Goal: Task Accomplishment & Management: Manage account settings

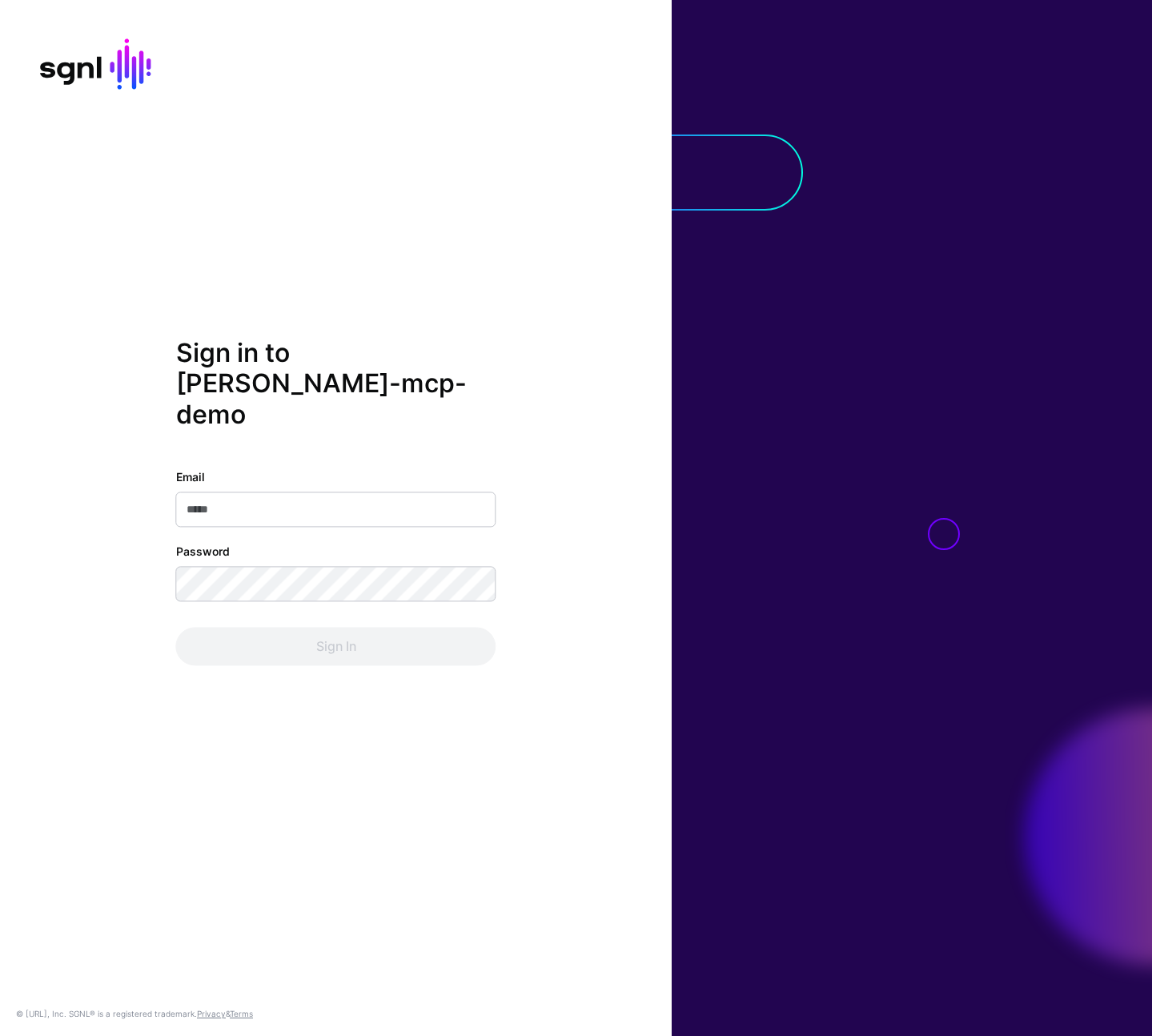
click at [265, 492] on input "Email" at bounding box center [335, 510] width 320 height 35
type input "**********"
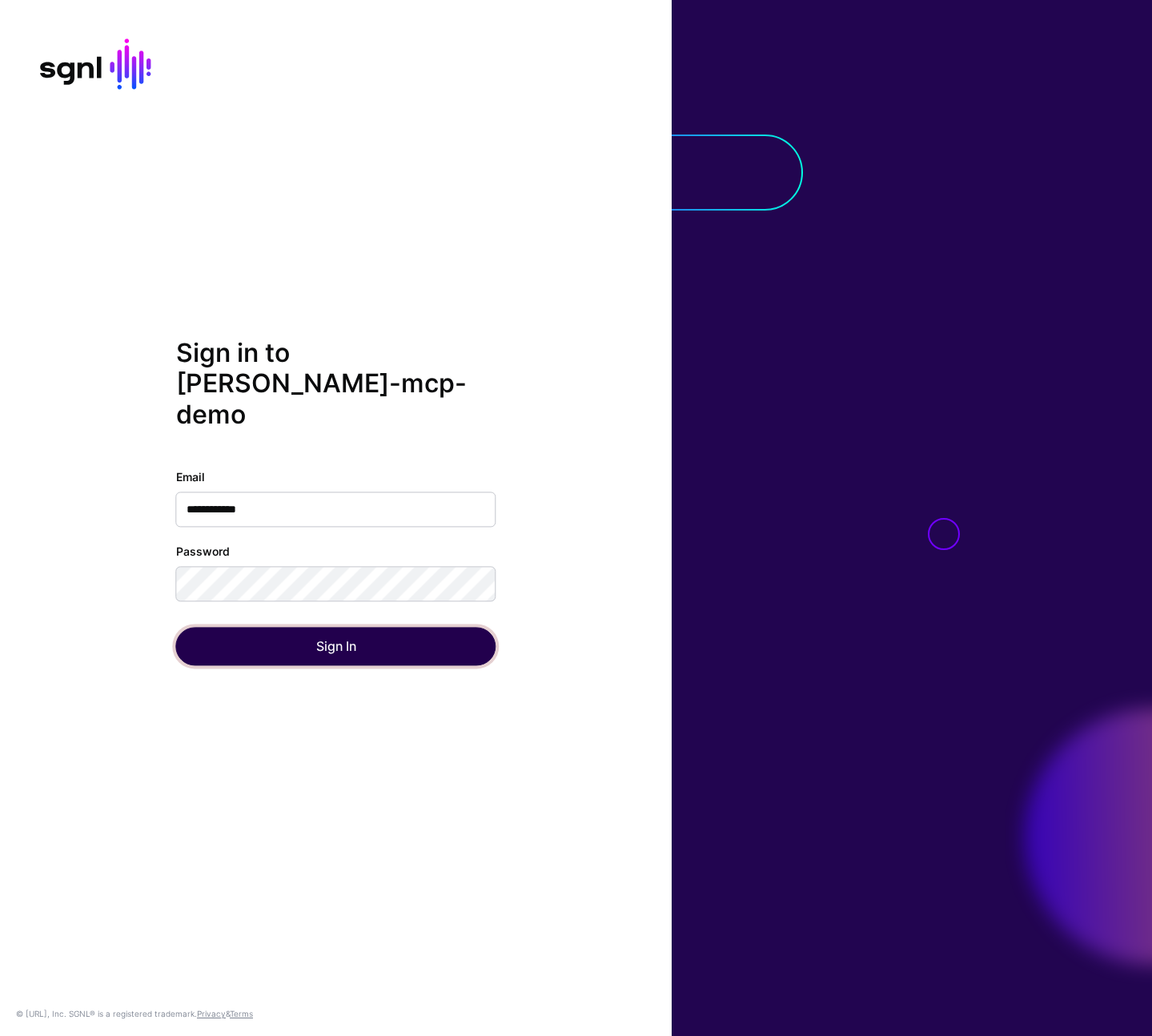
click at [333, 641] on button "Sign In" at bounding box center [335, 647] width 320 height 38
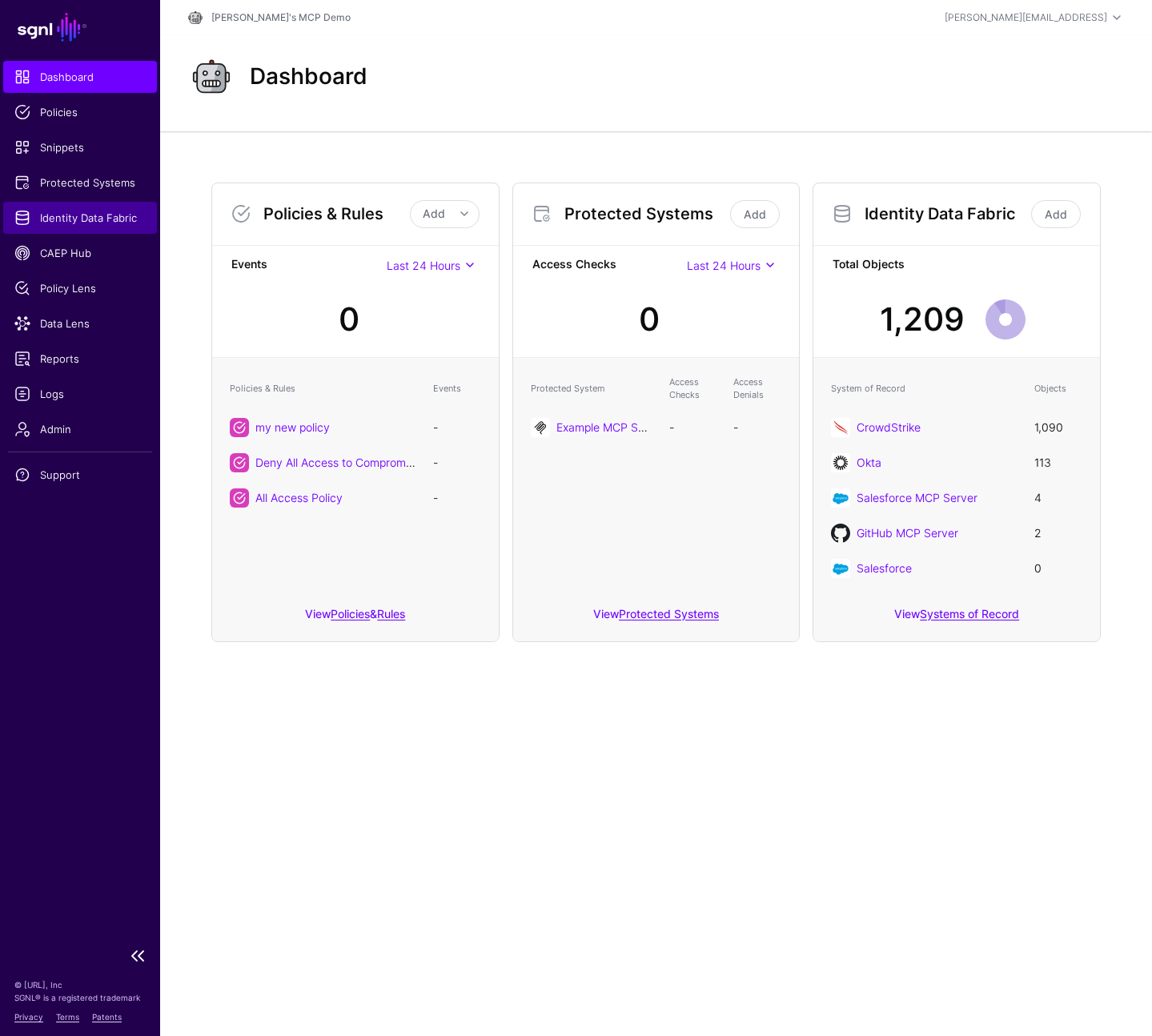
click at [98, 218] on span "Identity Data Fabric" at bounding box center [80, 218] width 132 height 16
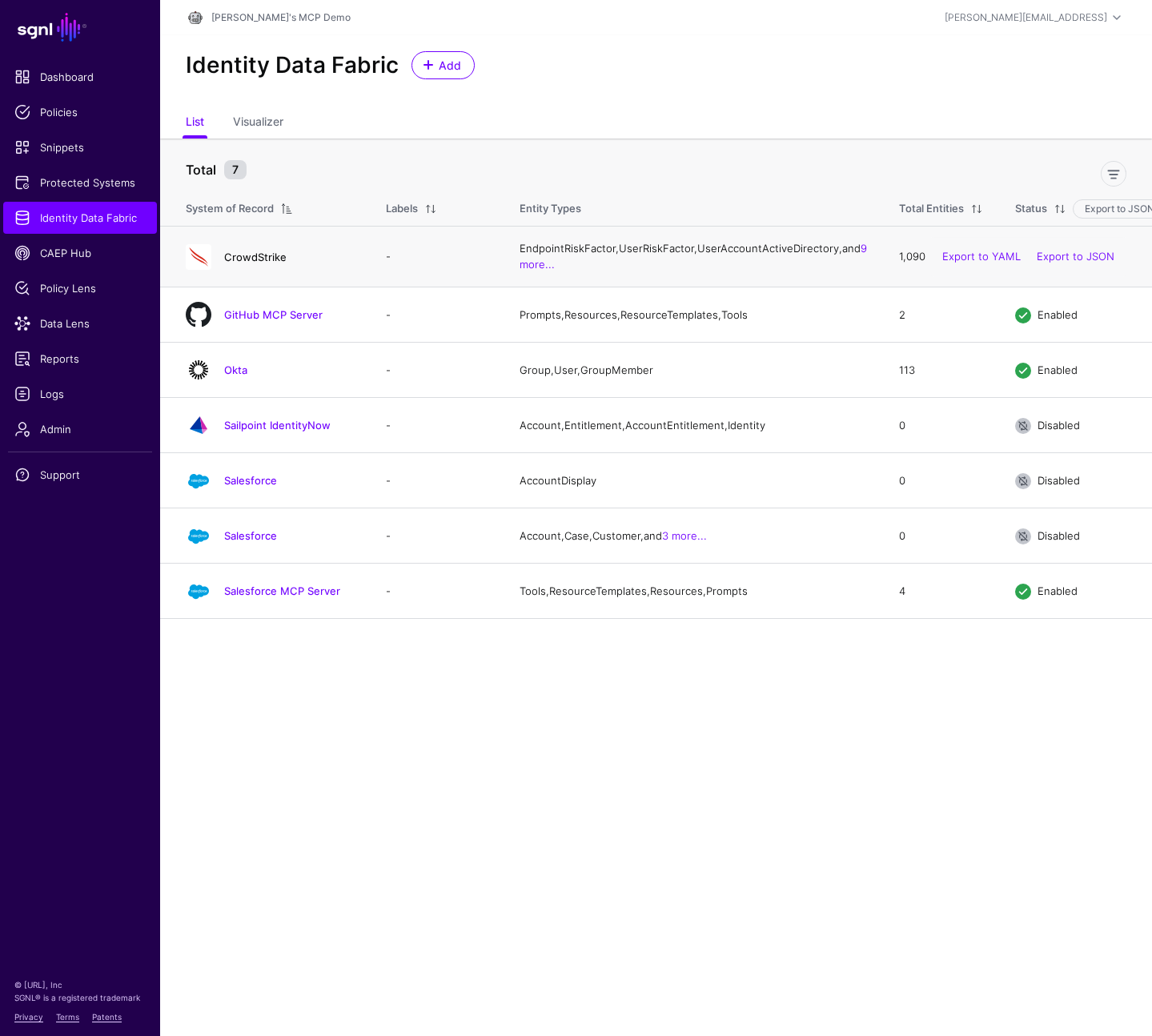
click at [248, 263] on link "CrowdStrike" at bounding box center [255, 257] width 63 height 13
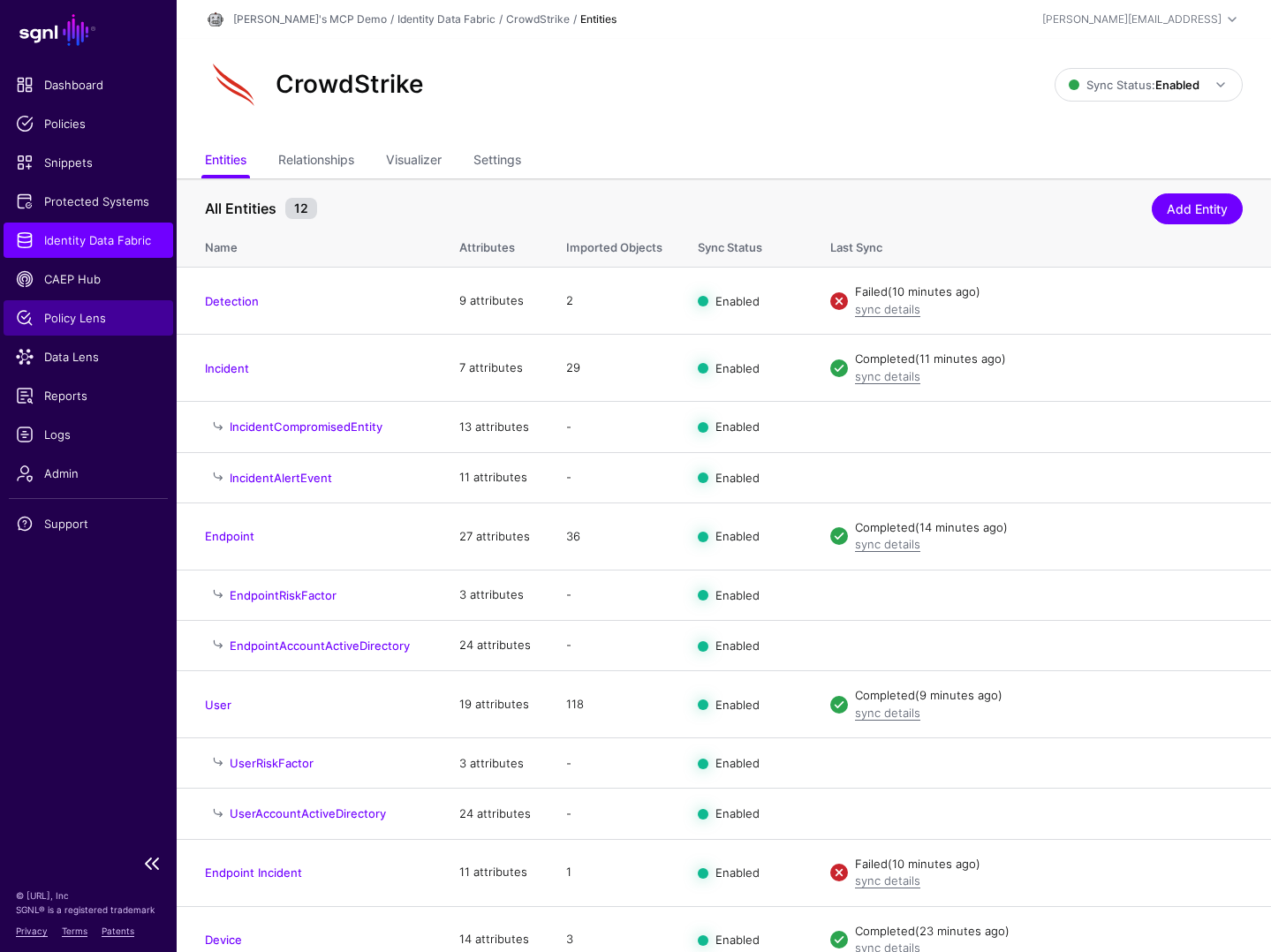
click at [86, 316] on span "Policy Lens" at bounding box center [88, 318] width 145 height 17
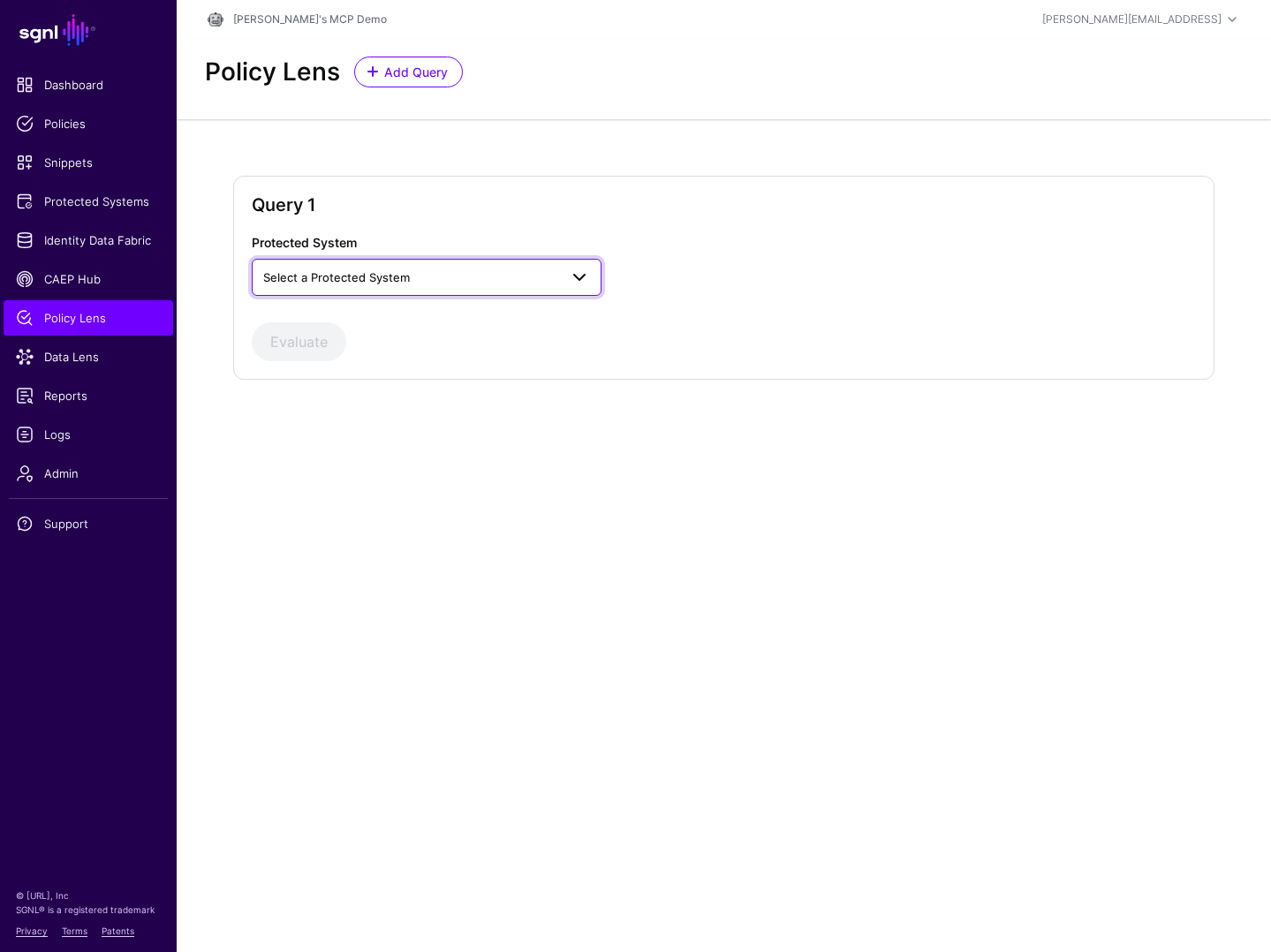
click at [407, 279] on span "Select a Protected System" at bounding box center [336, 277] width 146 height 14
click at [379, 311] on span "Example MCP Server Group" at bounding box center [342, 317] width 153 height 14
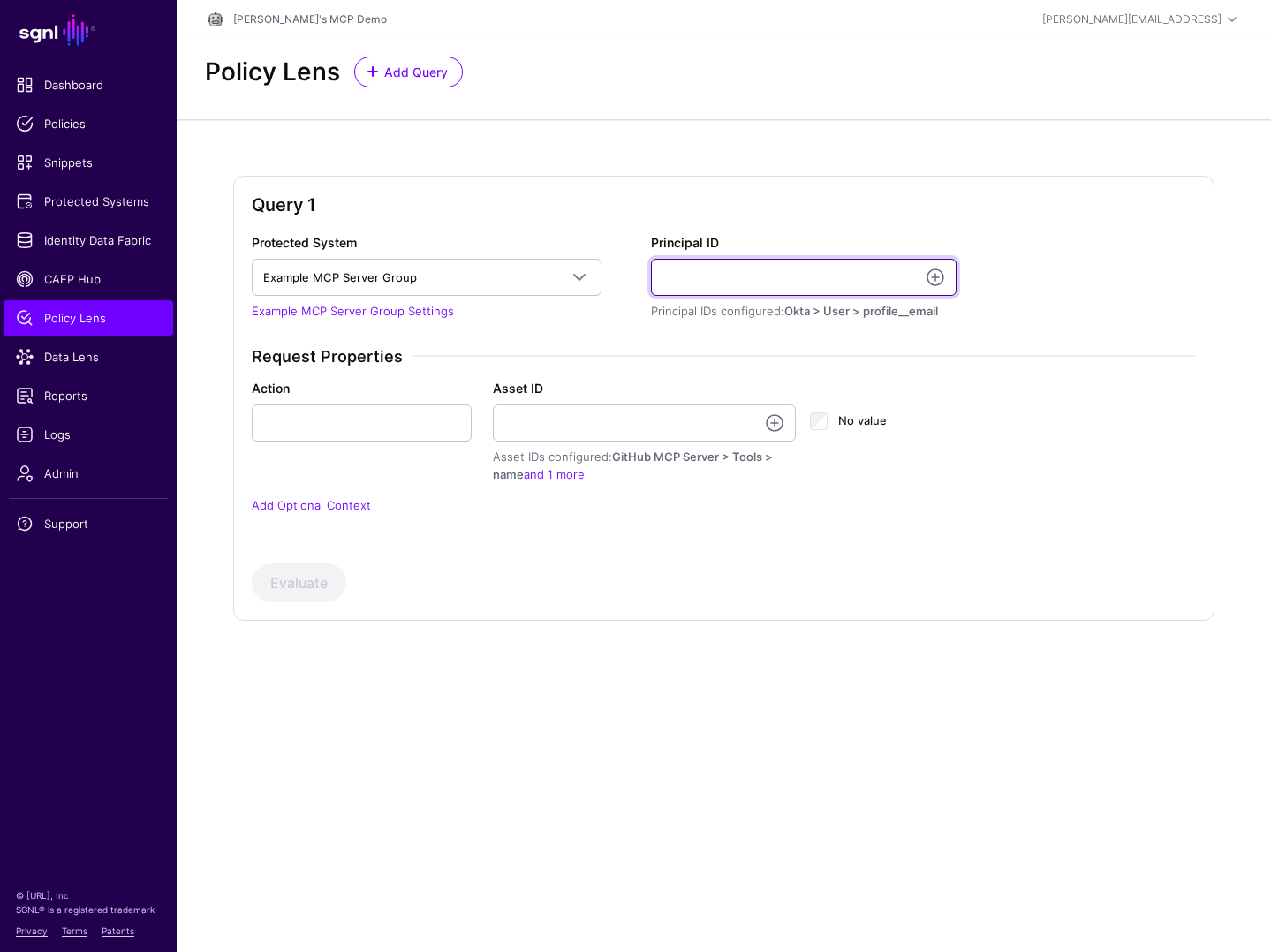
click at [745, 279] on input "Principal ID" at bounding box center [804, 277] width 306 height 38
click at [938, 274] on link at bounding box center [935, 277] width 21 height 21
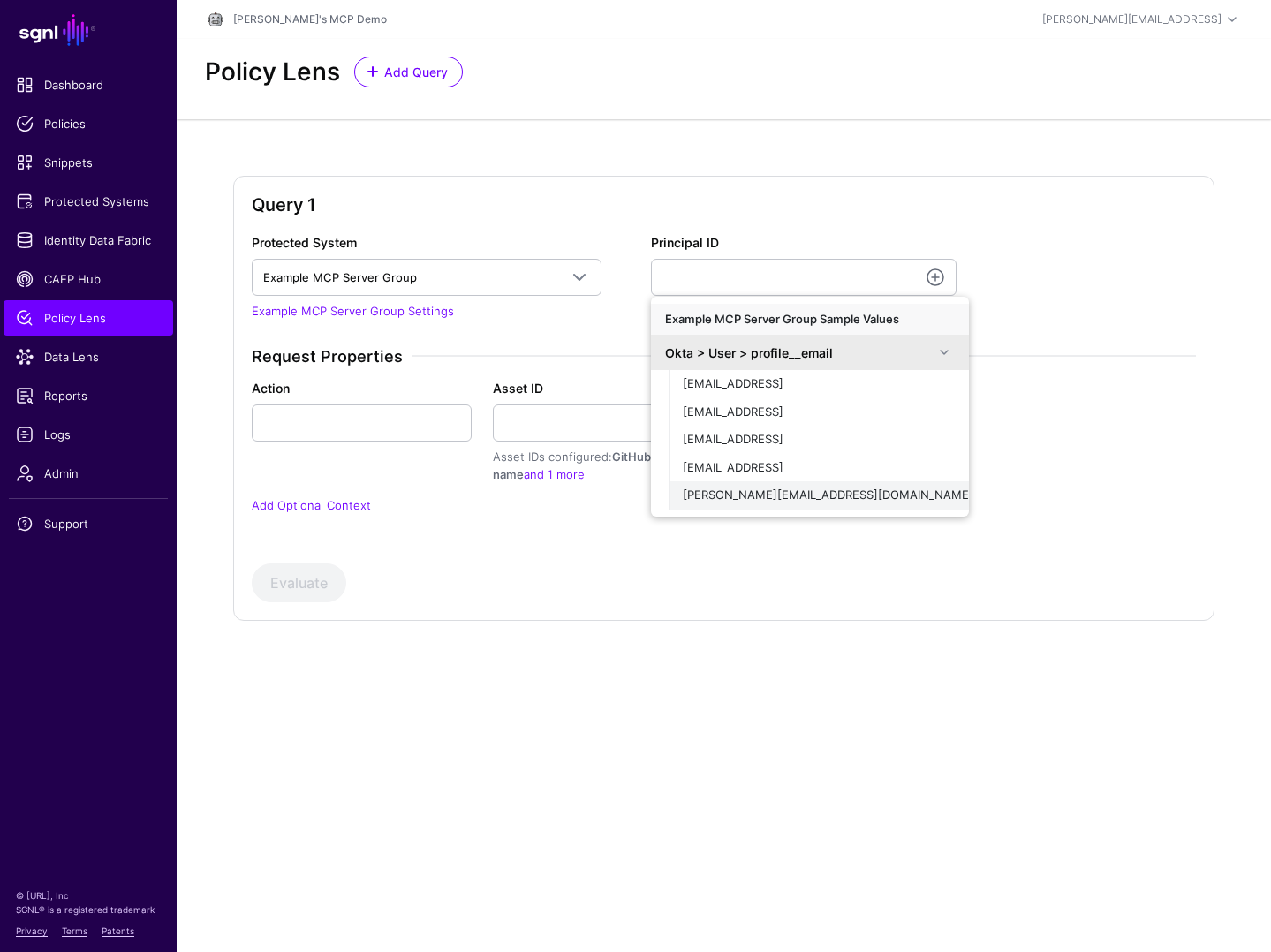
click at [840, 496] on span "[PERSON_NAME][EMAIL_ADDRESS][DOMAIN_NAME]" at bounding box center [828, 494] width 290 height 14
type input "**********"
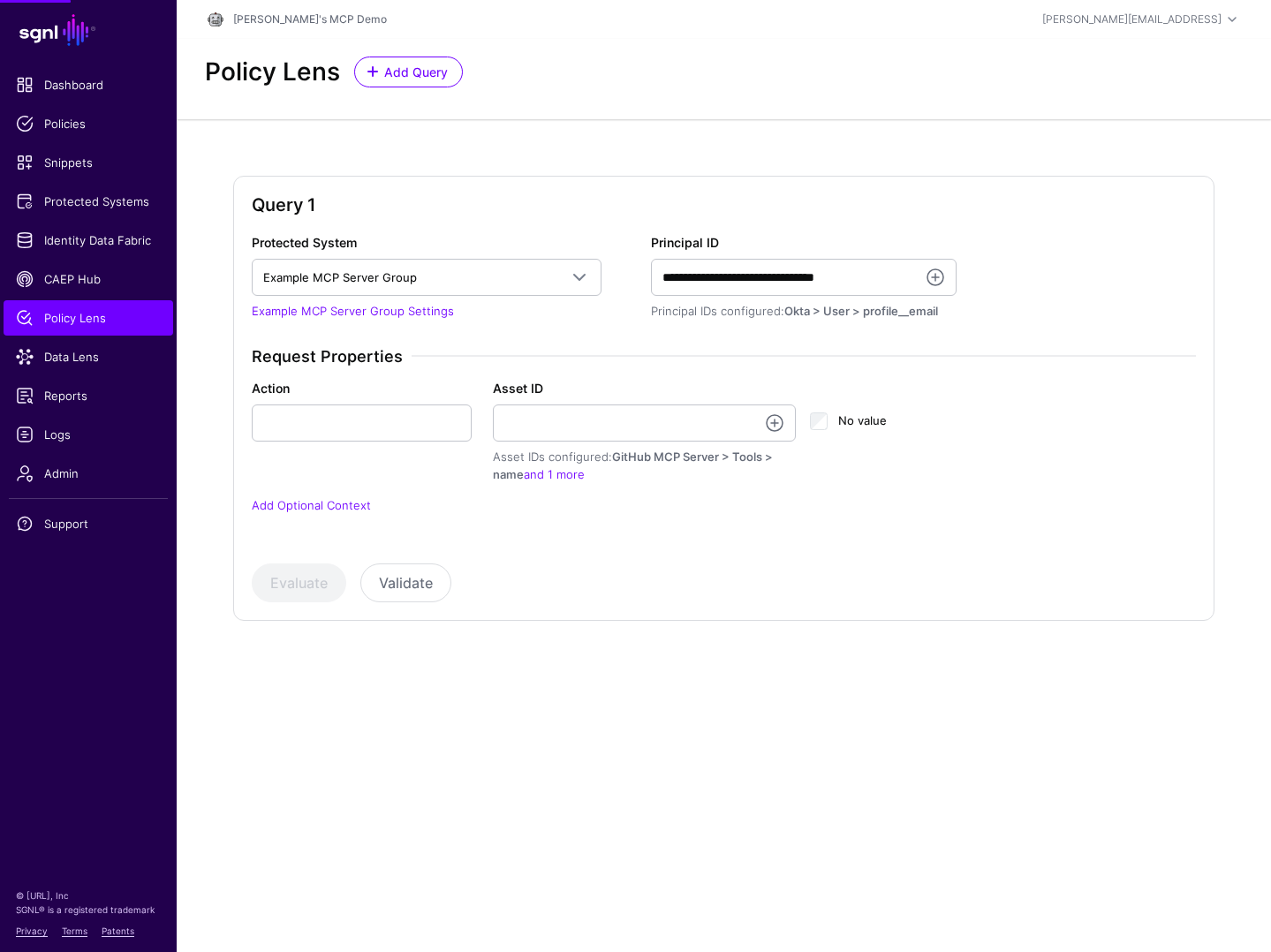
click at [441, 394] on div "Action" at bounding box center [361, 410] width 241 height 63
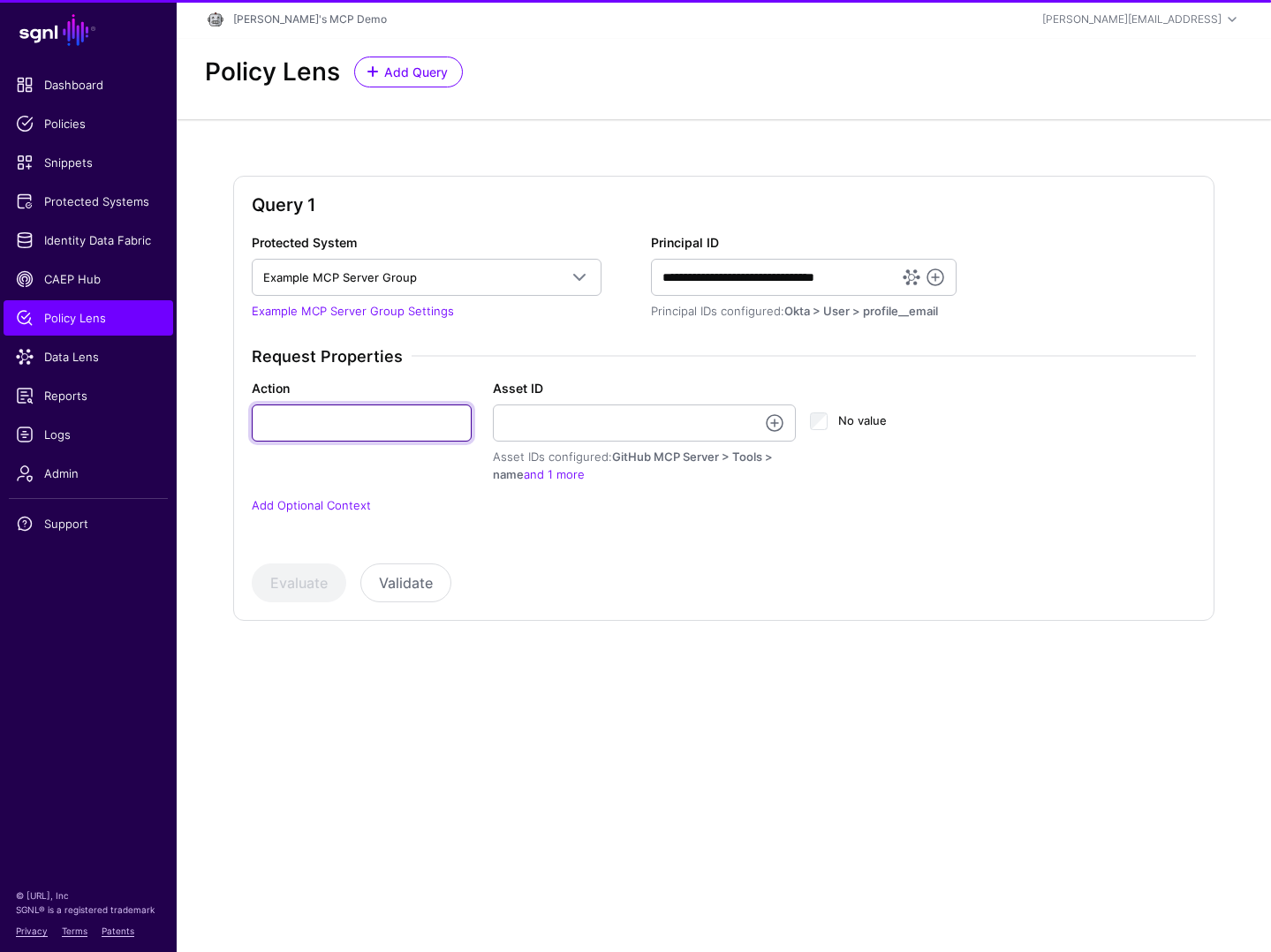
click at [415, 418] on input "Action" at bounding box center [361, 423] width 220 height 38
type input "****"
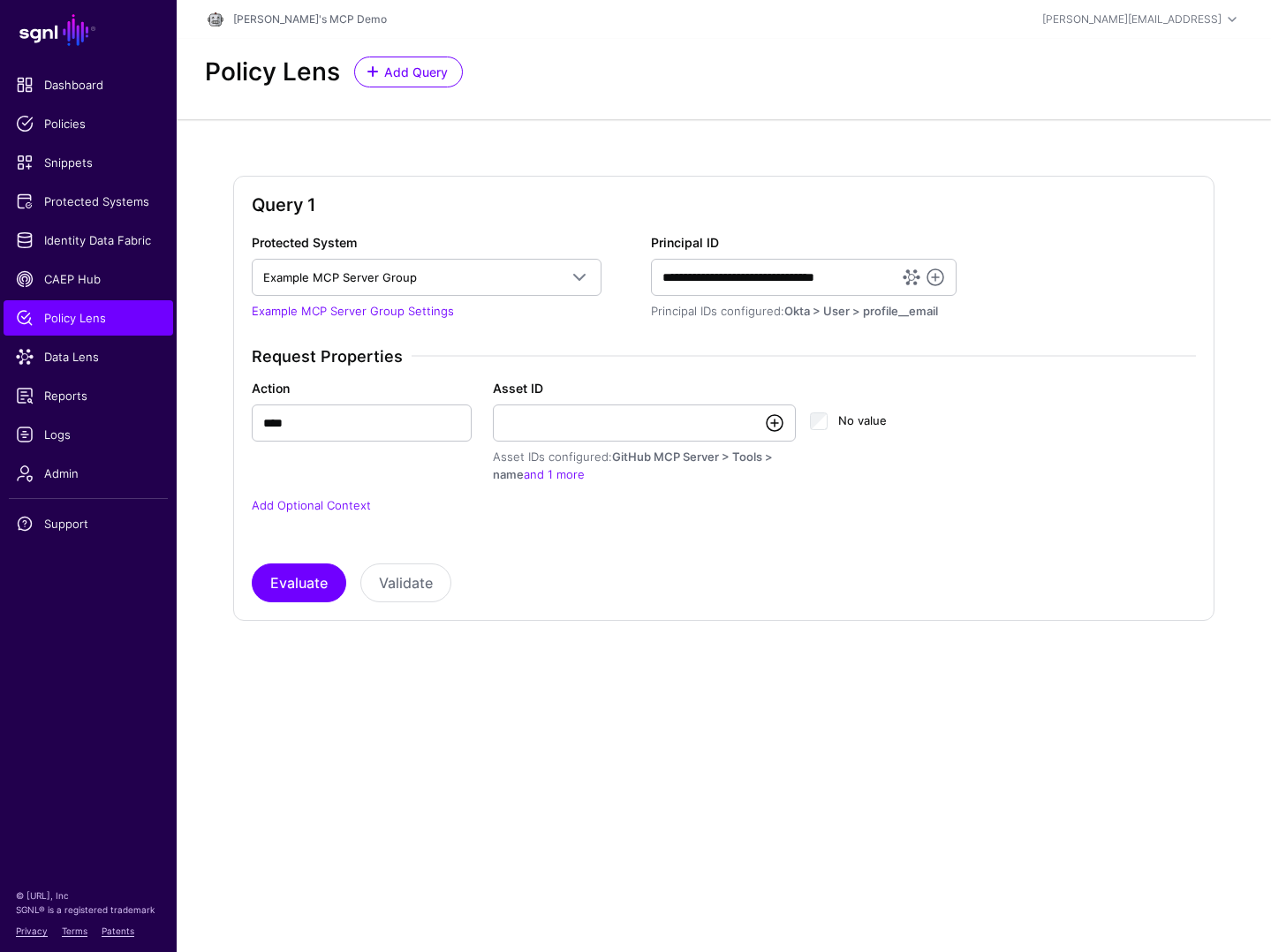
click at [779, 426] on link at bounding box center [775, 423] width 21 height 21
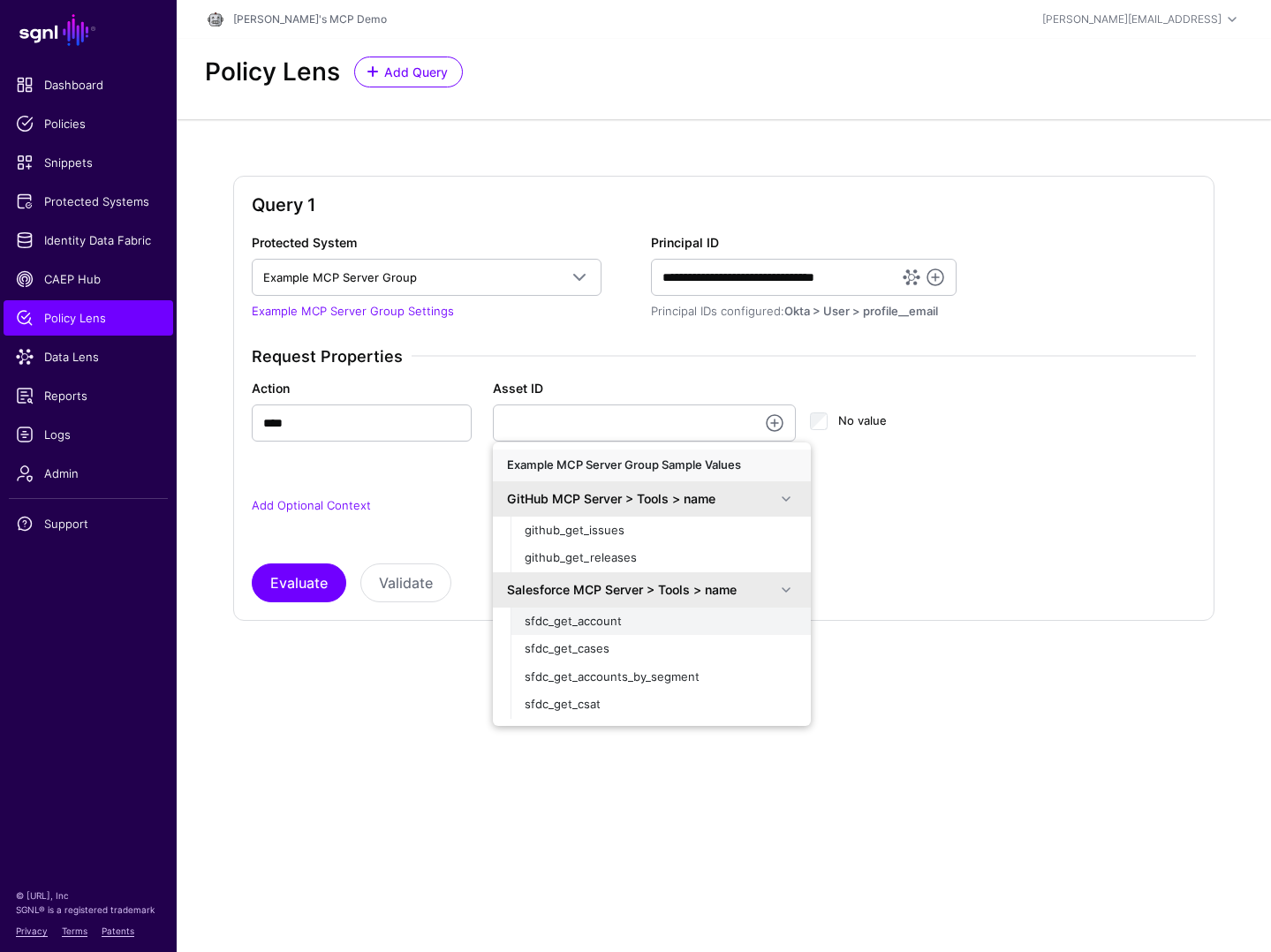
click at [639, 624] on div "sfdc_get_account" at bounding box center [660, 622] width 272 height 17
type input "**********"
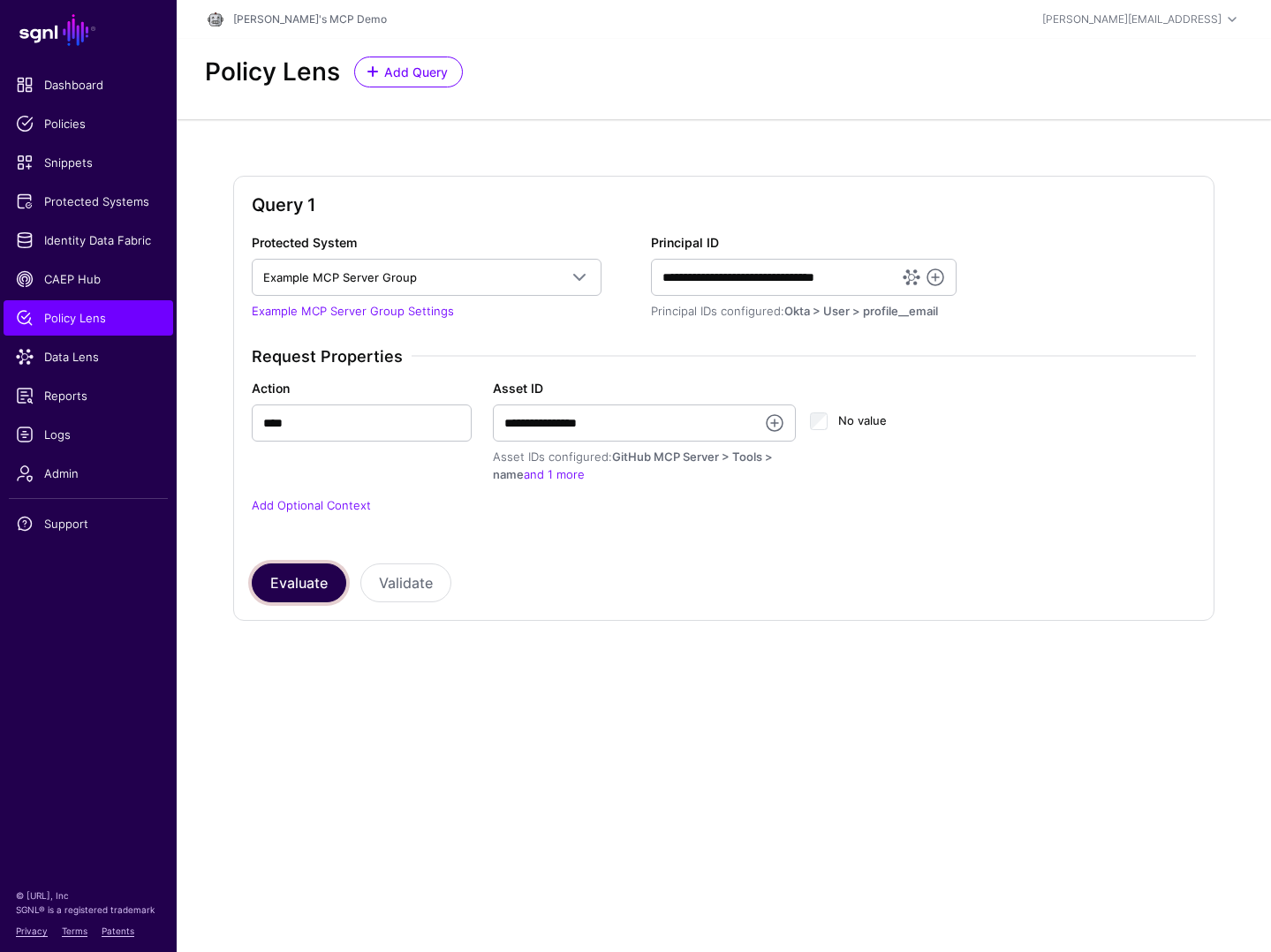
click at [293, 584] on button "Evaluate" at bounding box center [299, 583] width 94 height 38
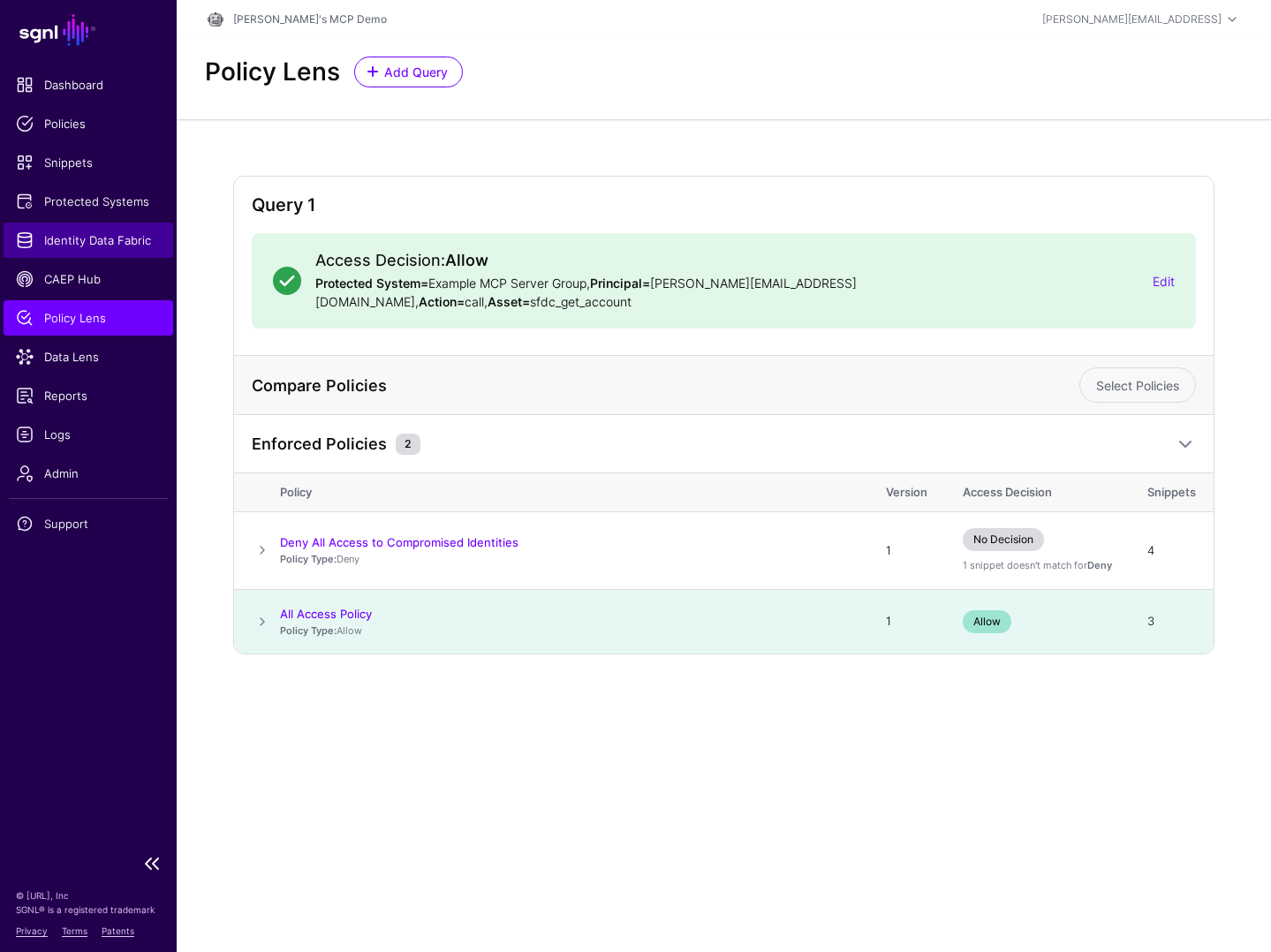
click at [90, 242] on span "Identity Data Fabric" at bounding box center [88, 240] width 145 height 17
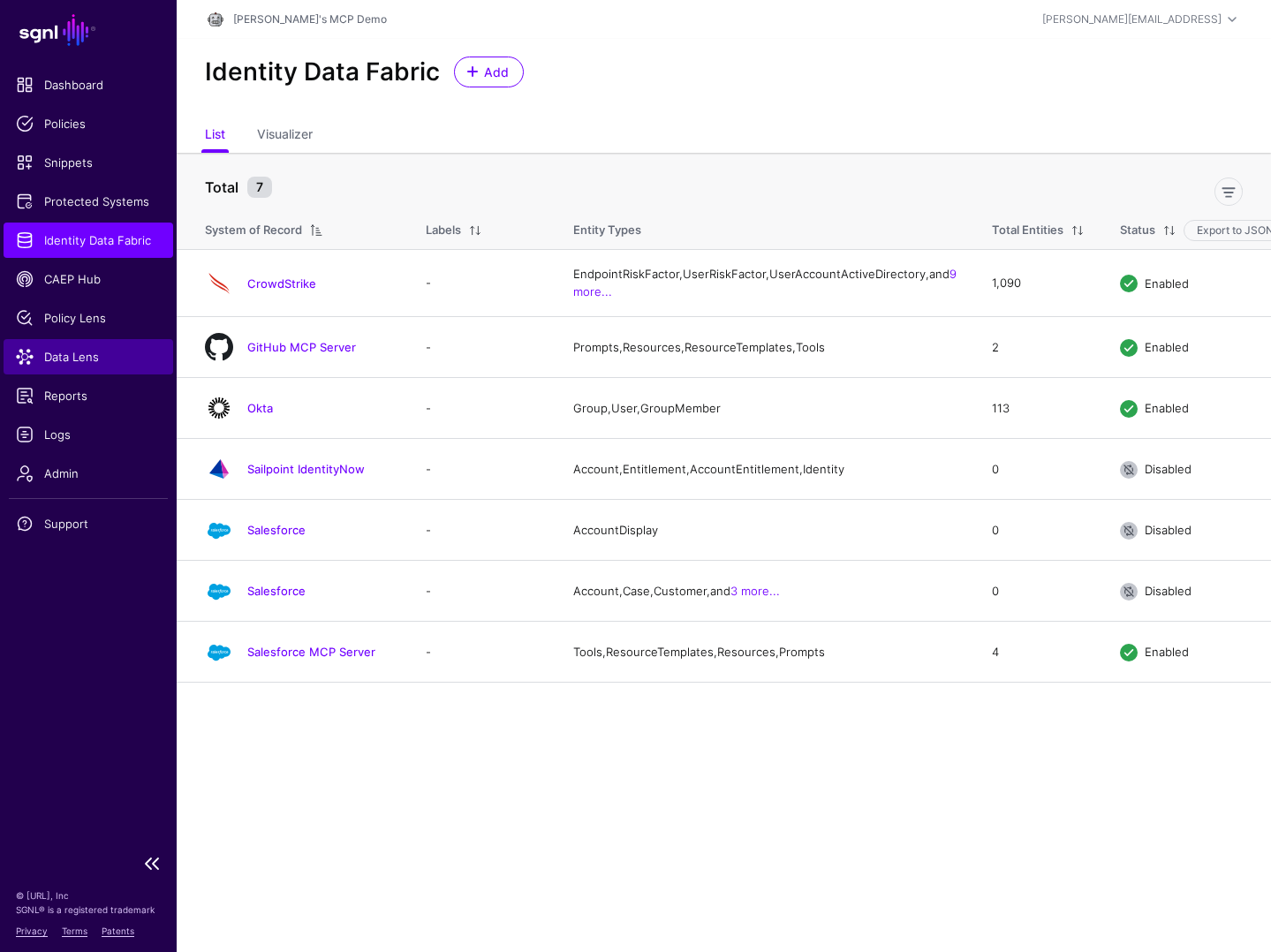
click at [85, 363] on span "Data Lens" at bounding box center [88, 357] width 145 height 17
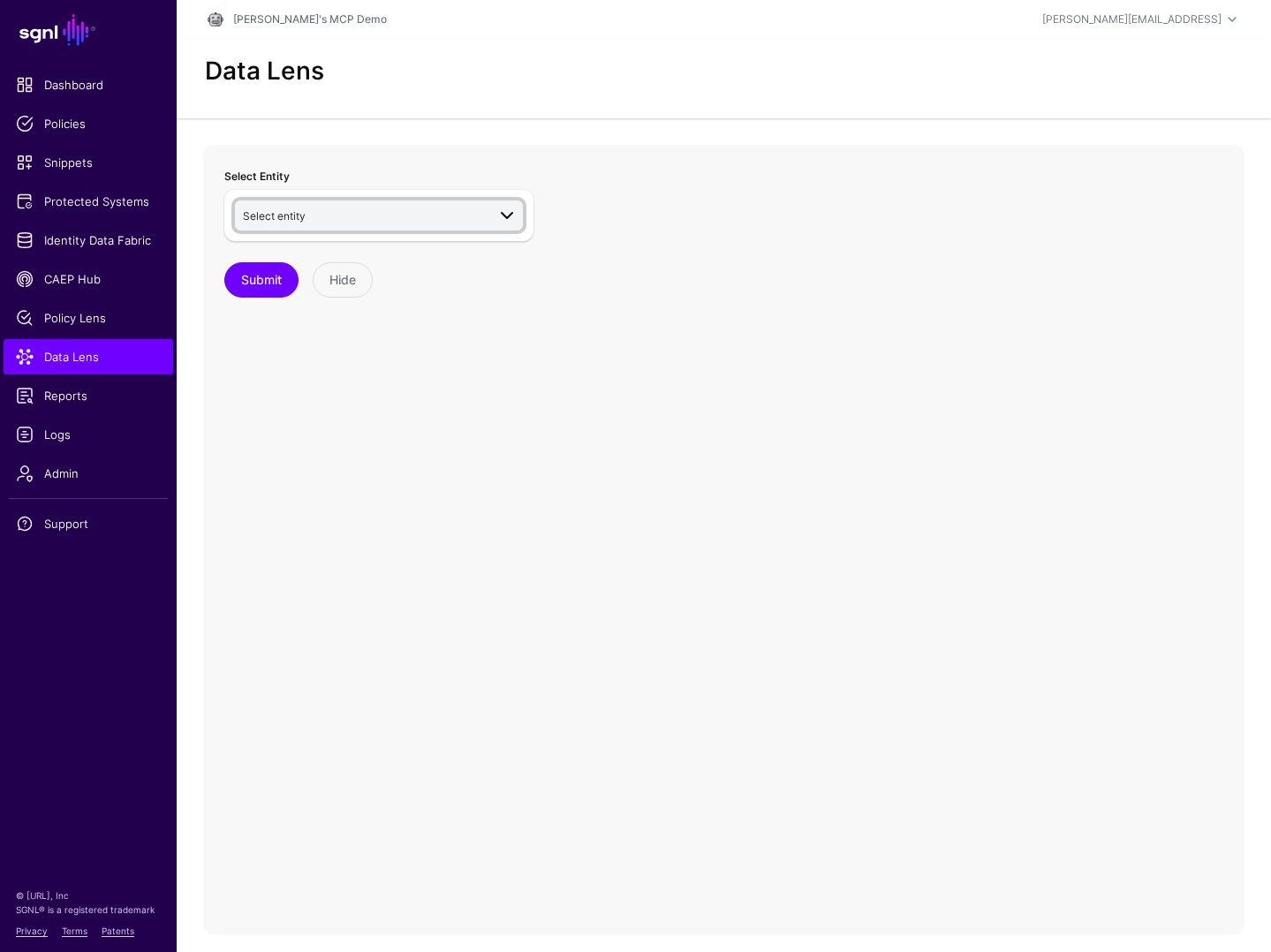
click at [408, 212] on span "Select entity" at bounding box center [364, 215] width 243 height 19
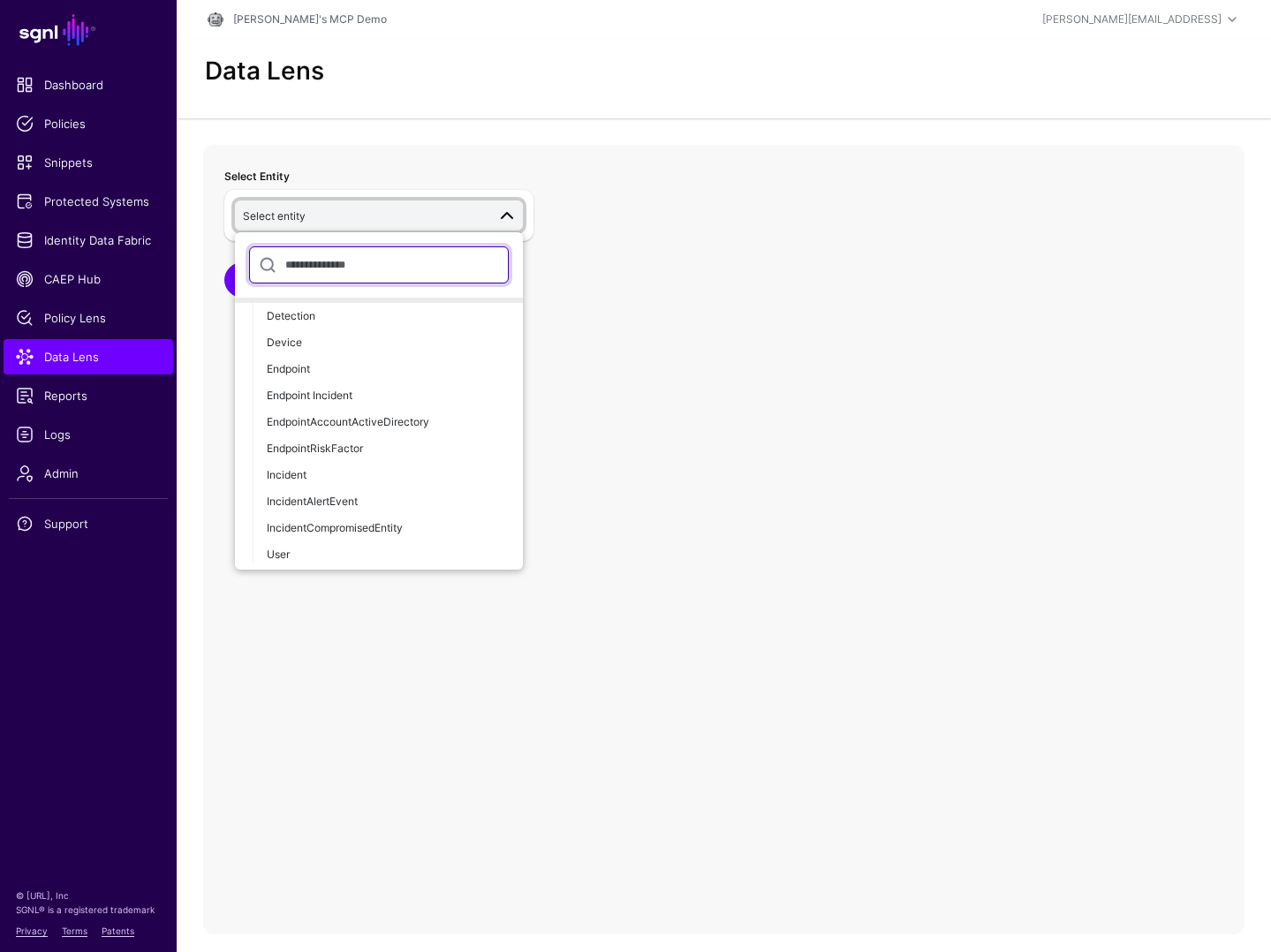
scroll to position [836, 0]
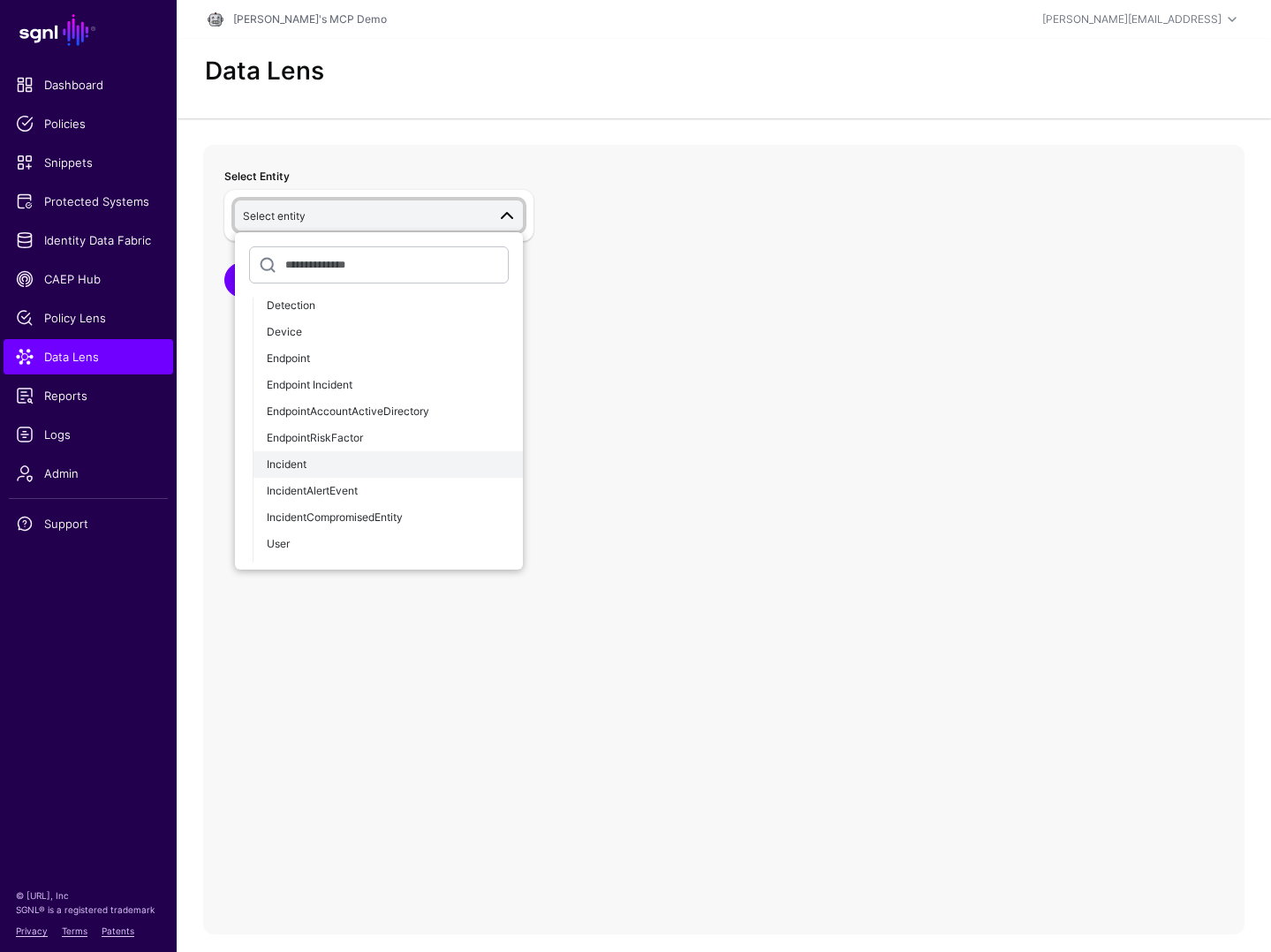
click at [347, 461] on div "Incident" at bounding box center [387, 464] width 242 height 16
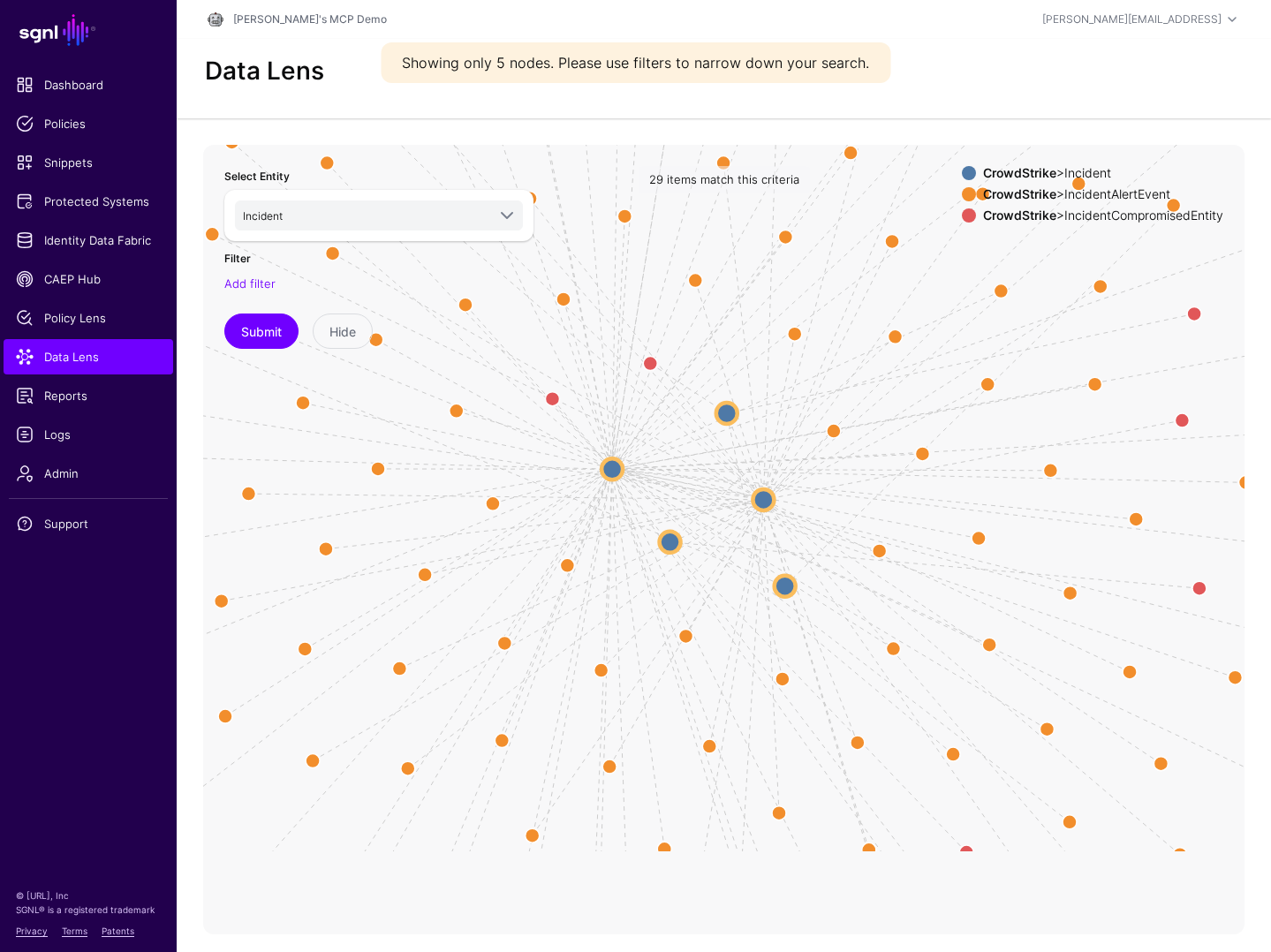
click at [1009, 170] on strong "CrowdStrike" at bounding box center [1019, 173] width 73 height 15
click at [725, 412] on circle at bounding box center [727, 413] width 21 height 21
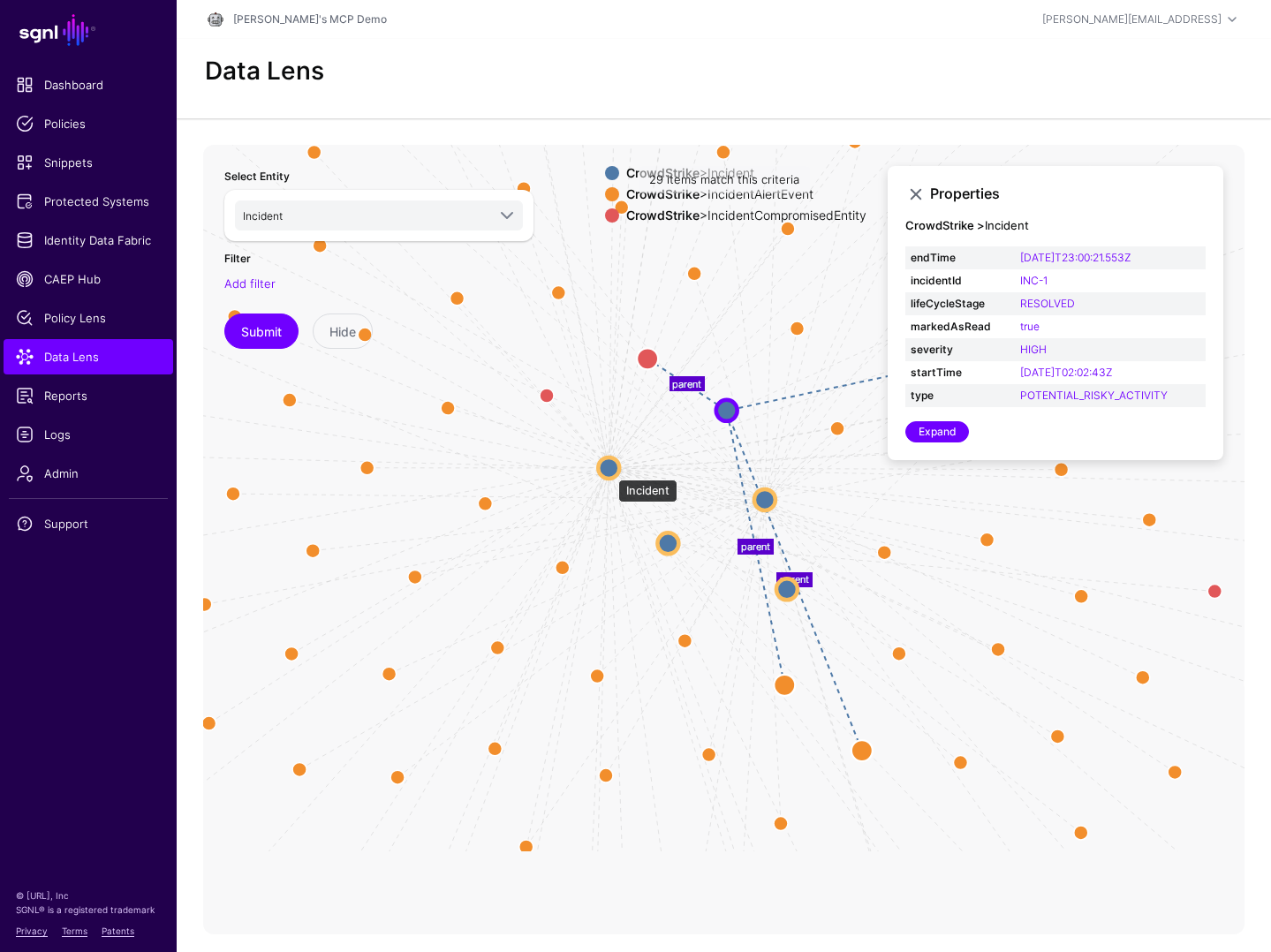
click at [610, 471] on circle at bounding box center [609, 467] width 21 height 21
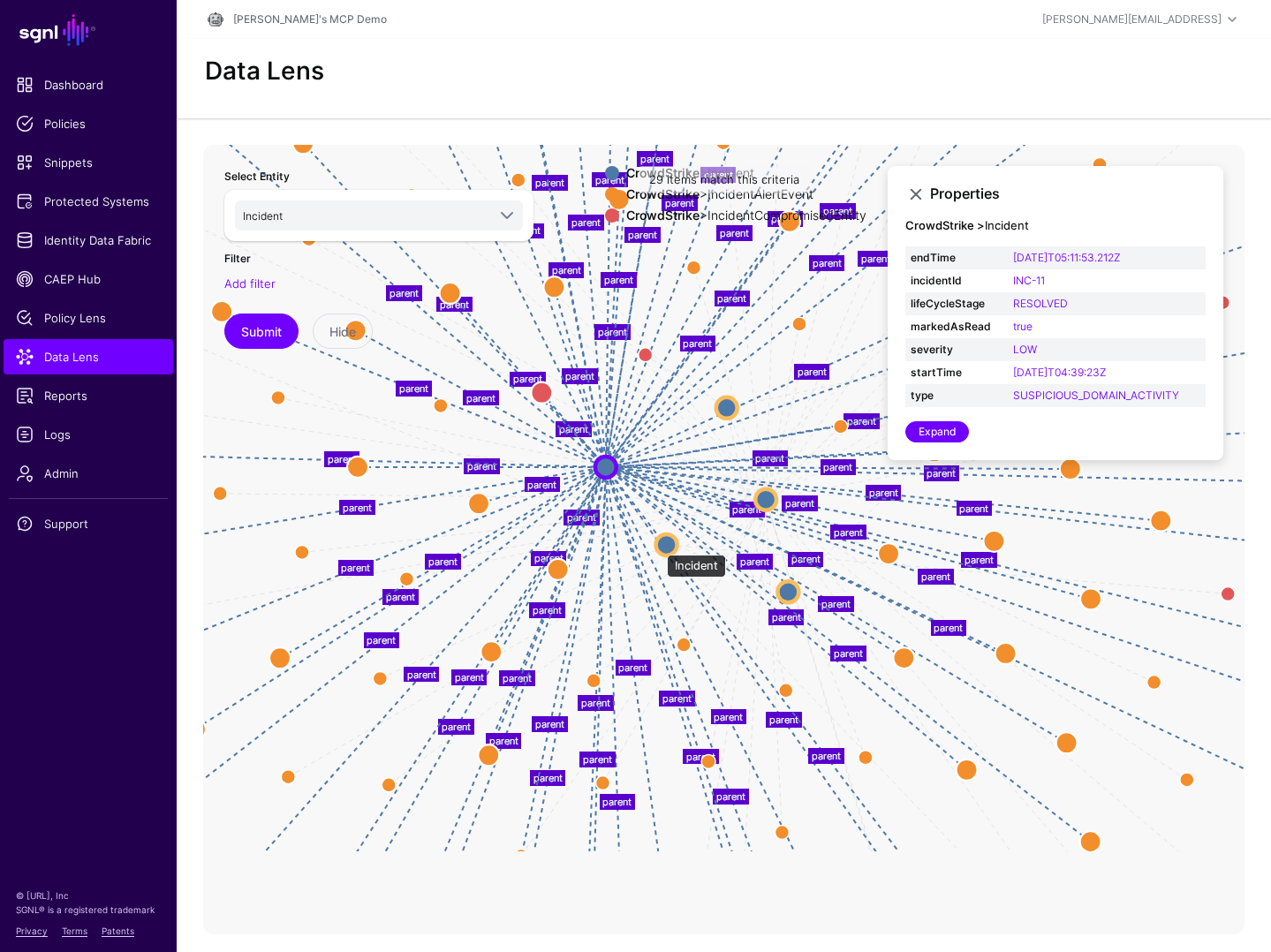
click at [658, 546] on circle at bounding box center [667, 544] width 21 height 21
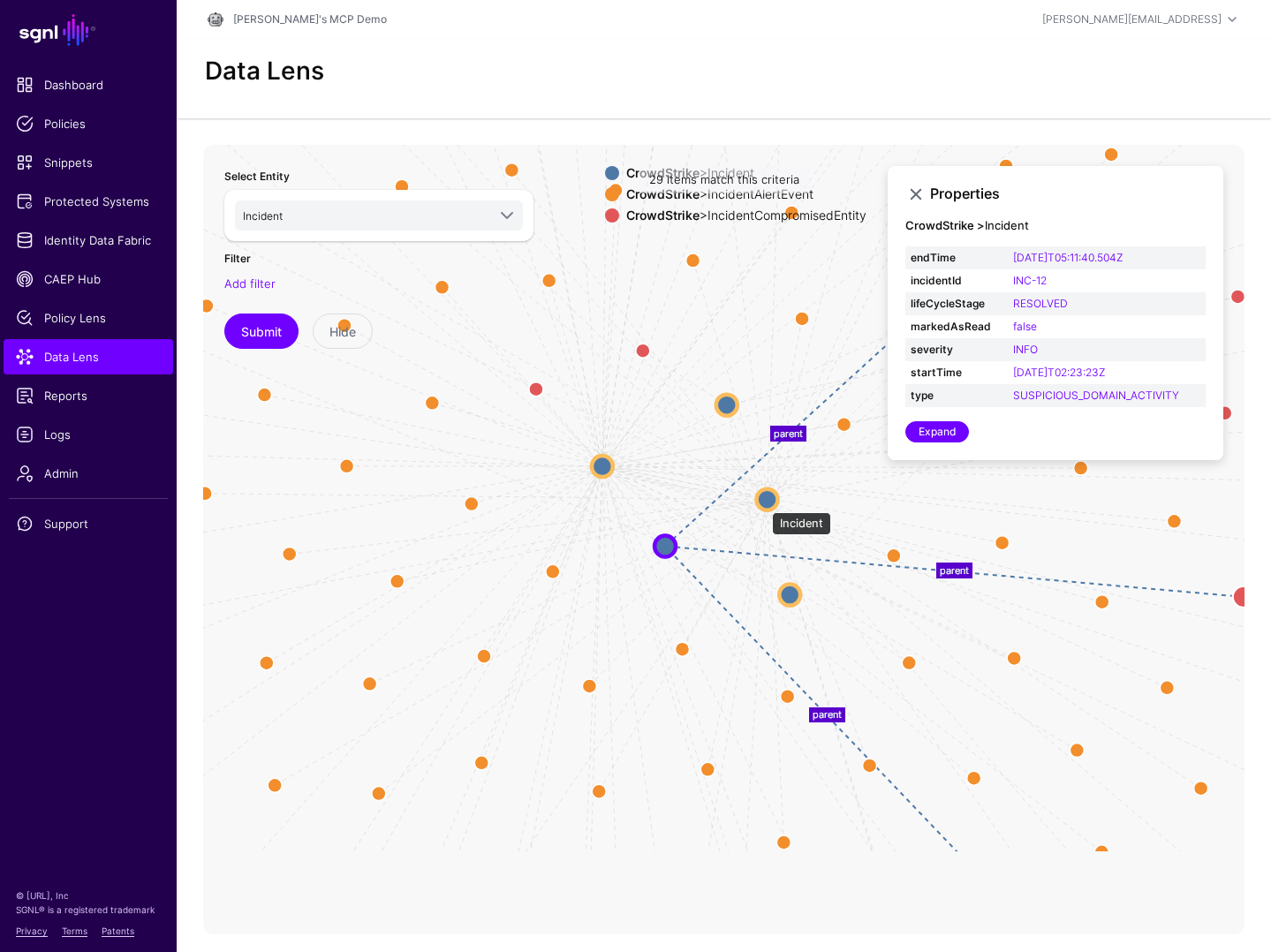
click at [763, 504] on circle at bounding box center [767, 499] width 21 height 21
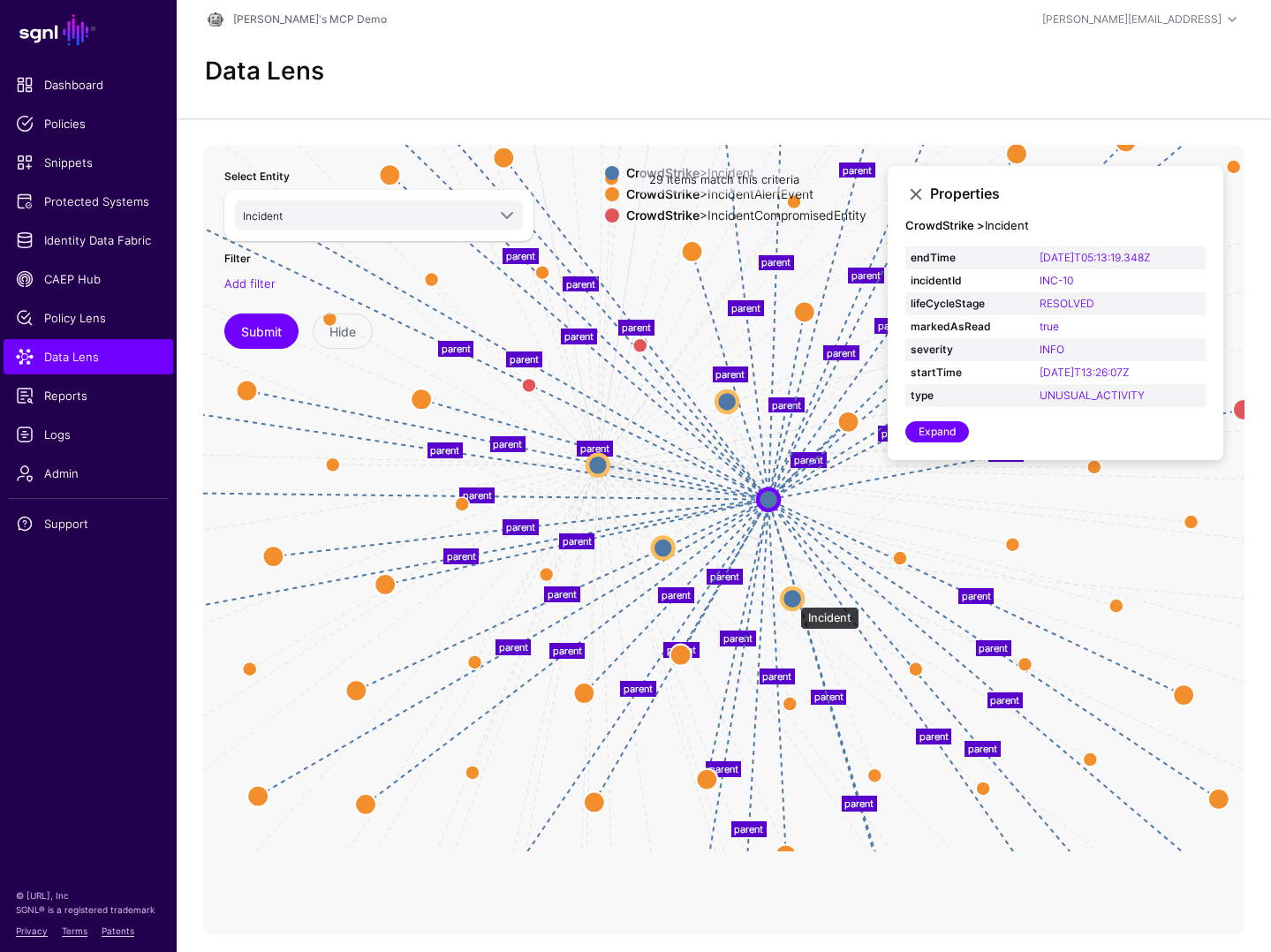
click at [790, 597] on circle at bounding box center [792, 599] width 21 height 21
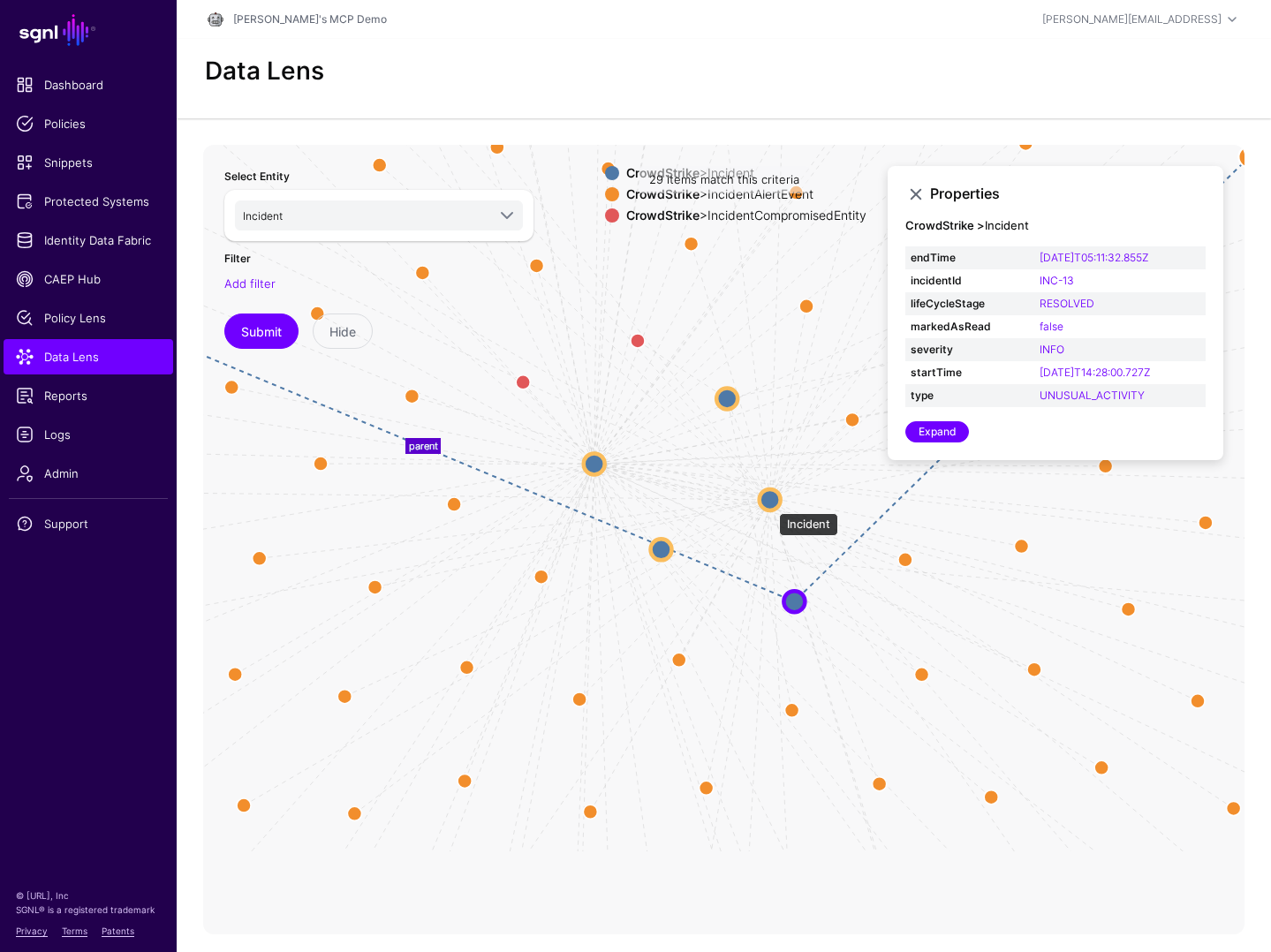
click at [770, 505] on circle at bounding box center [770, 499] width 21 height 21
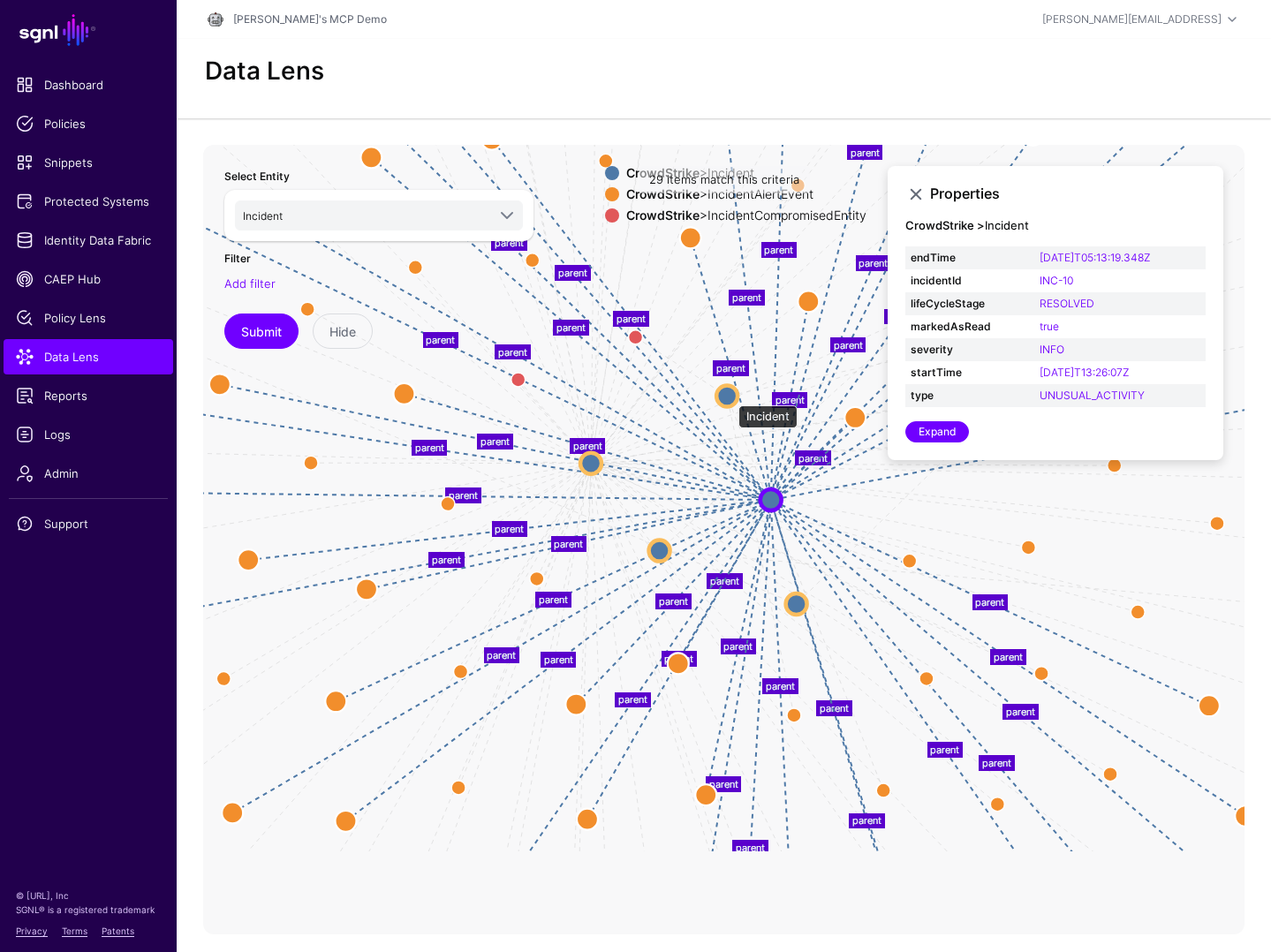
click at [730, 395] on circle at bounding box center [727, 396] width 21 height 21
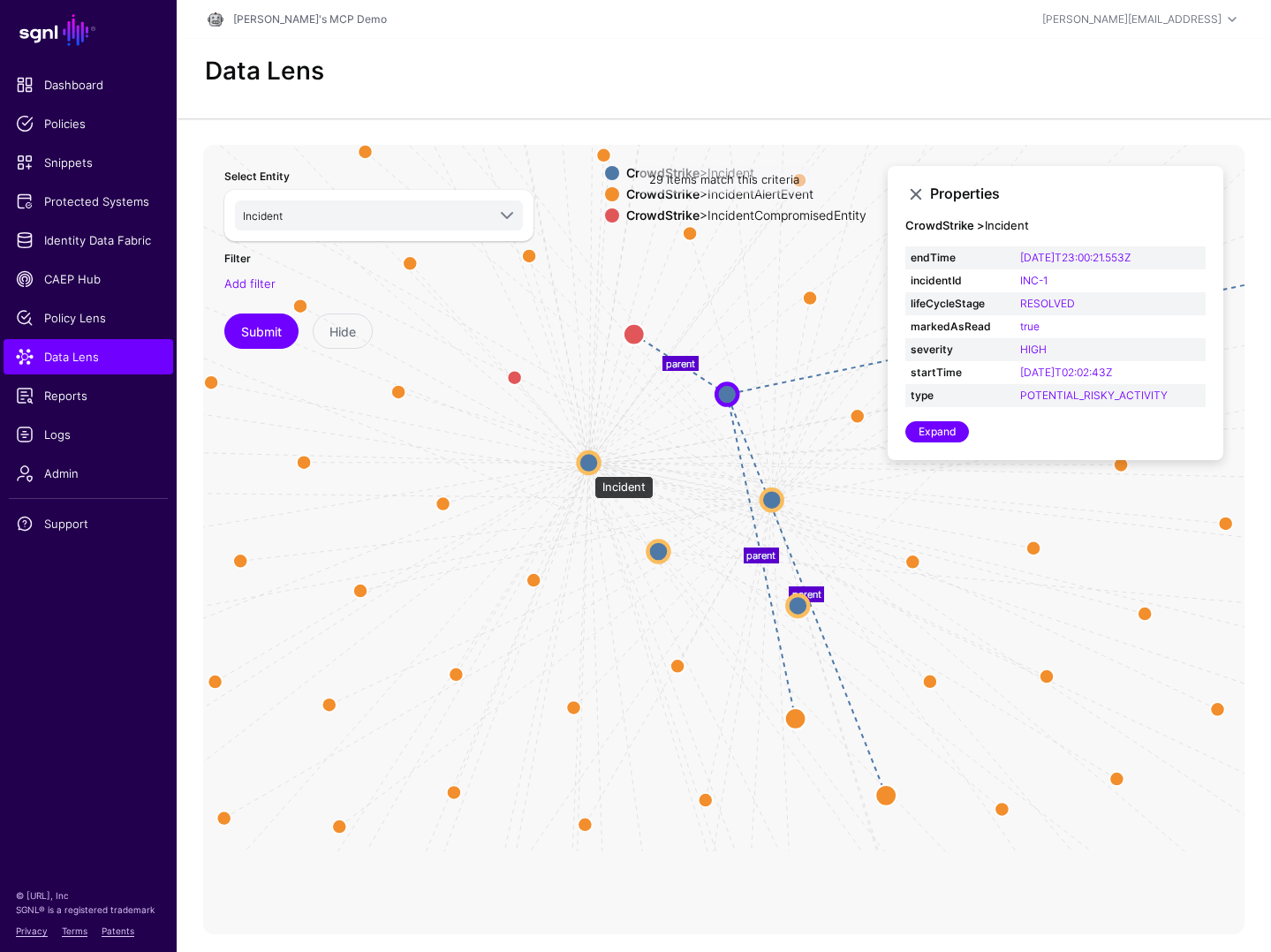
click at [586, 467] on circle at bounding box center [589, 463] width 21 height 21
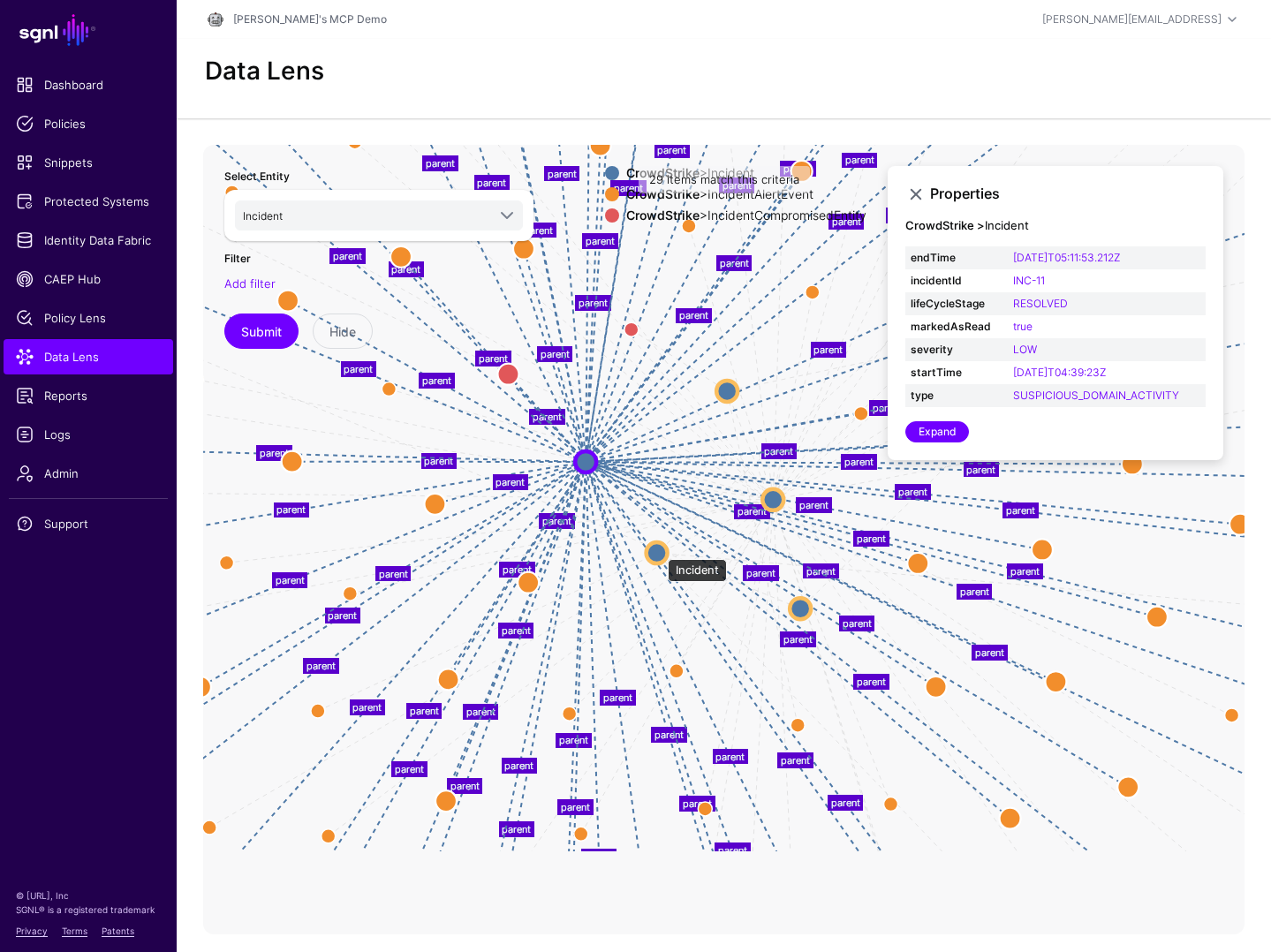
click at [659, 550] on circle at bounding box center [657, 553] width 21 height 21
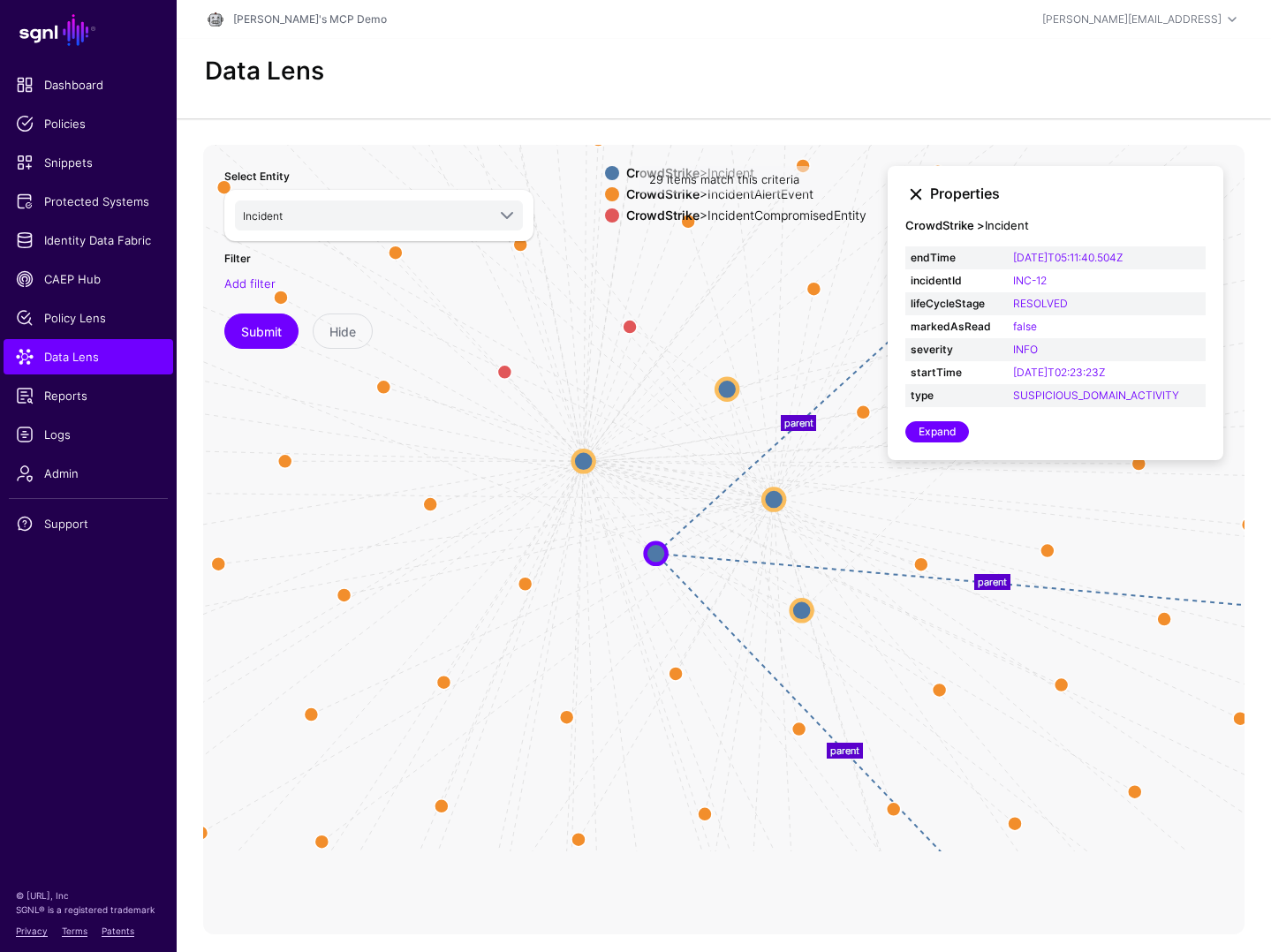
click at [915, 190] on link at bounding box center [916, 194] width 21 height 21
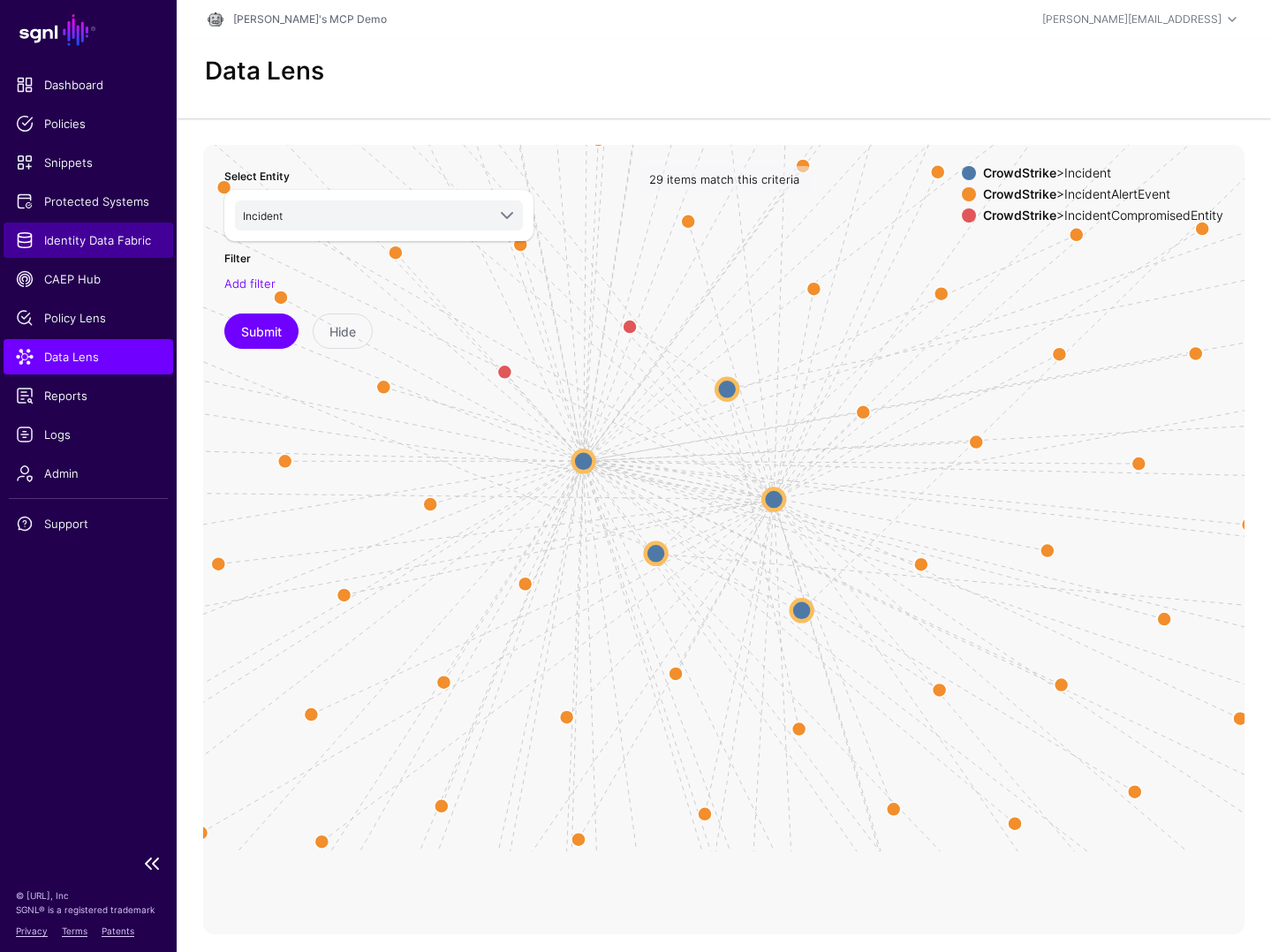
click at [92, 234] on span "Identity Data Fabric" at bounding box center [88, 240] width 145 height 17
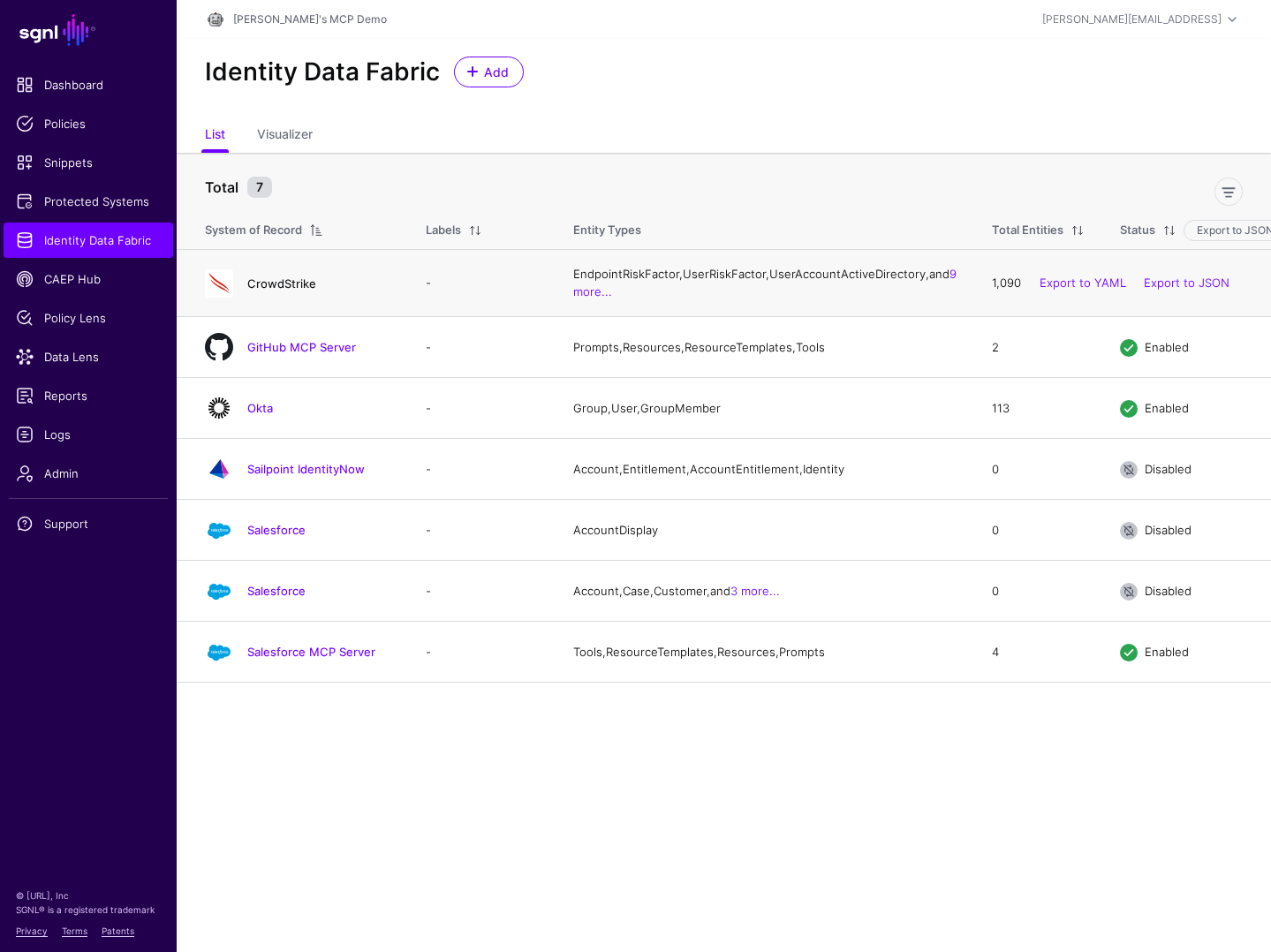
click at [266, 290] on link "CrowdStrike" at bounding box center [282, 284] width 69 height 14
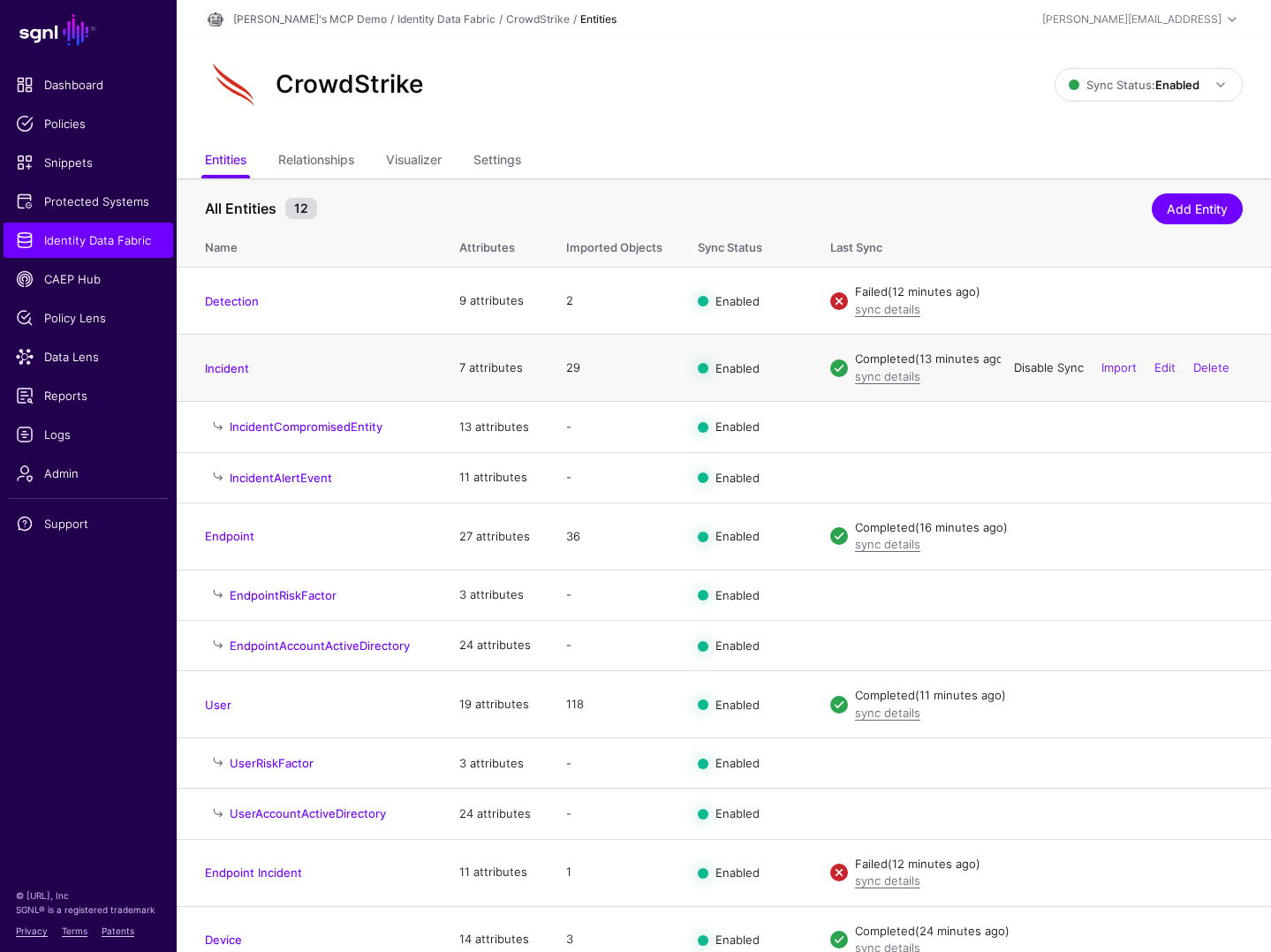
click at [1038, 370] on link "Disable Sync" at bounding box center [1049, 367] width 70 height 14
click at [1116, 369] on link "Import" at bounding box center [1119, 367] width 36 height 14
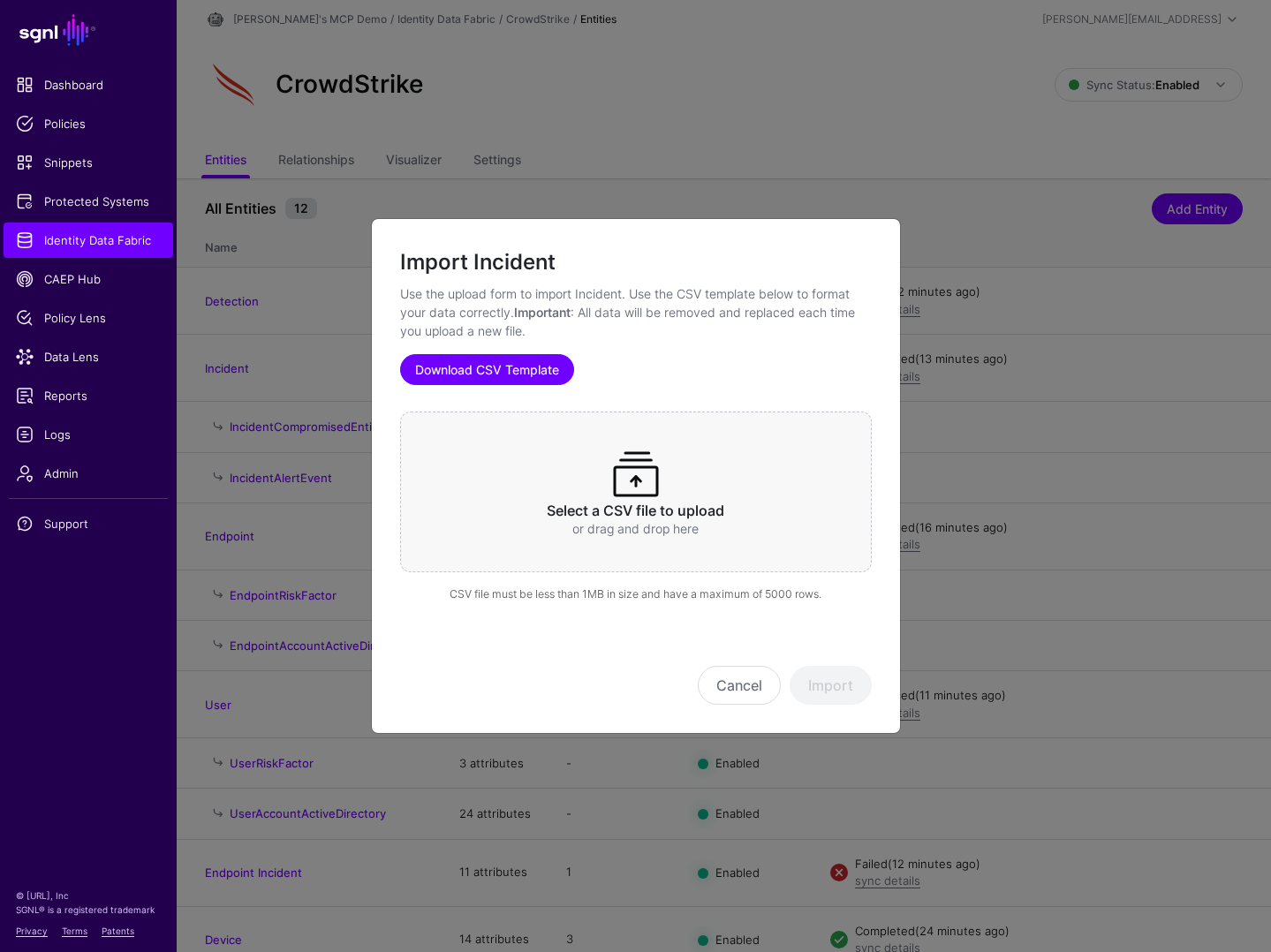
click at [488, 371] on link "Download CSV Template" at bounding box center [486, 369] width 174 height 31
click at [851, 163] on ngb-modal-window "Import Incident Use the upload form to import Incident. Use the CSV template be…" at bounding box center [636, 476] width 1271 height 952
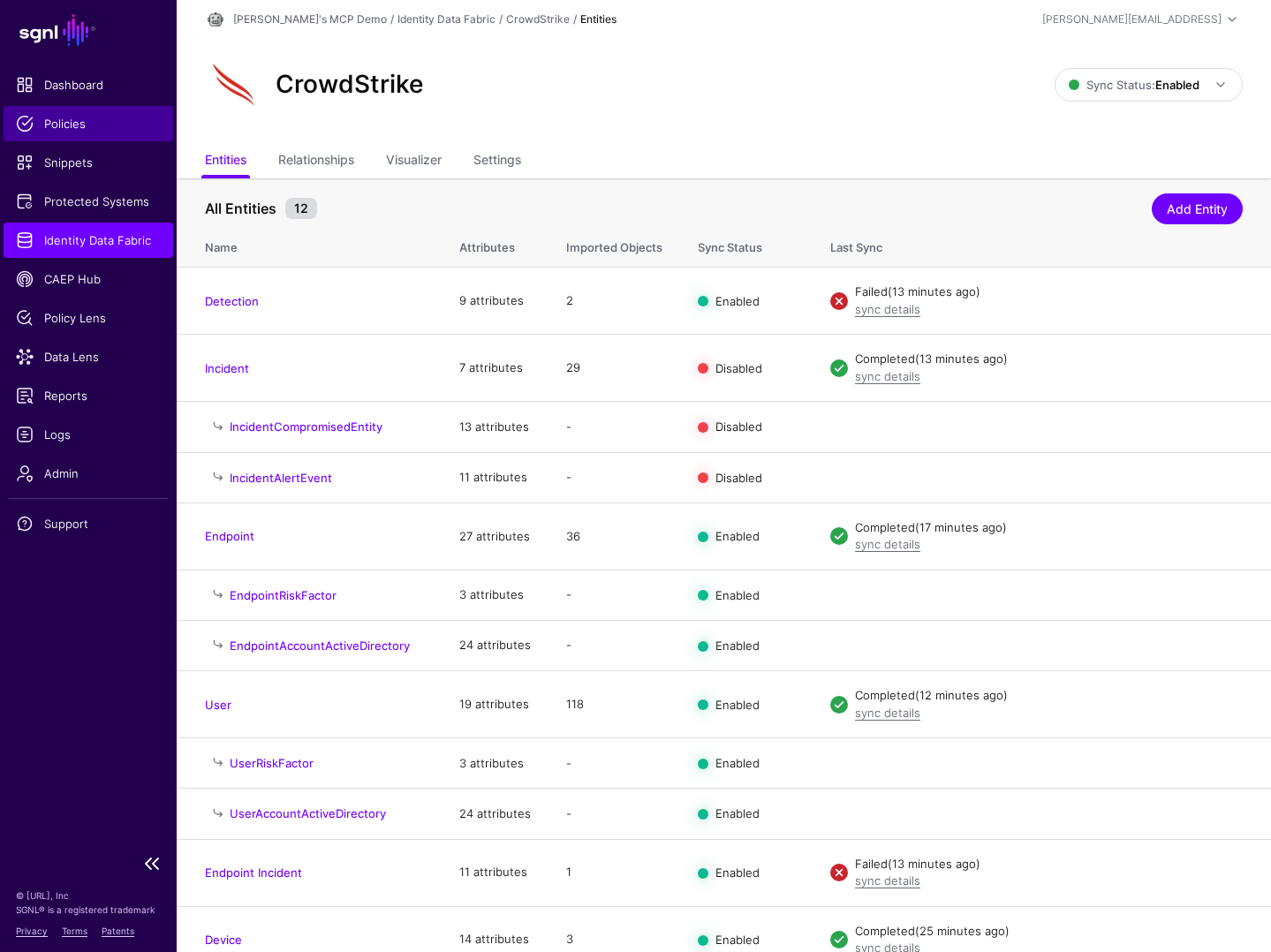
click at [75, 135] on link "Policies" at bounding box center [88, 123] width 169 height 36
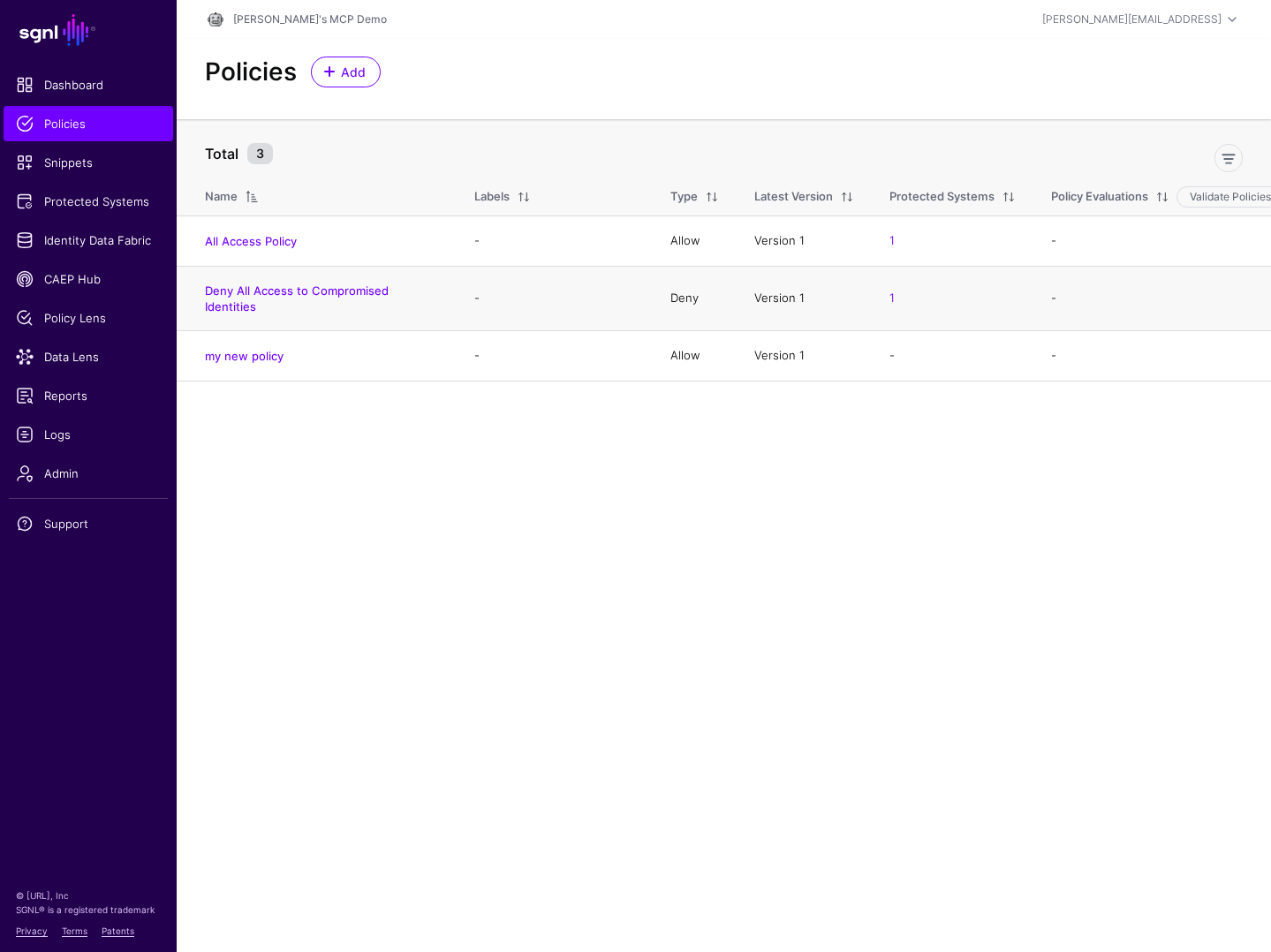
click at [286, 298] on h4 "Deny All Access to Compromised Identities" at bounding box center [321, 298] width 234 height 32
click at [309, 288] on link "Deny All Access to Compromised Identities" at bounding box center [296, 298] width 184 height 30
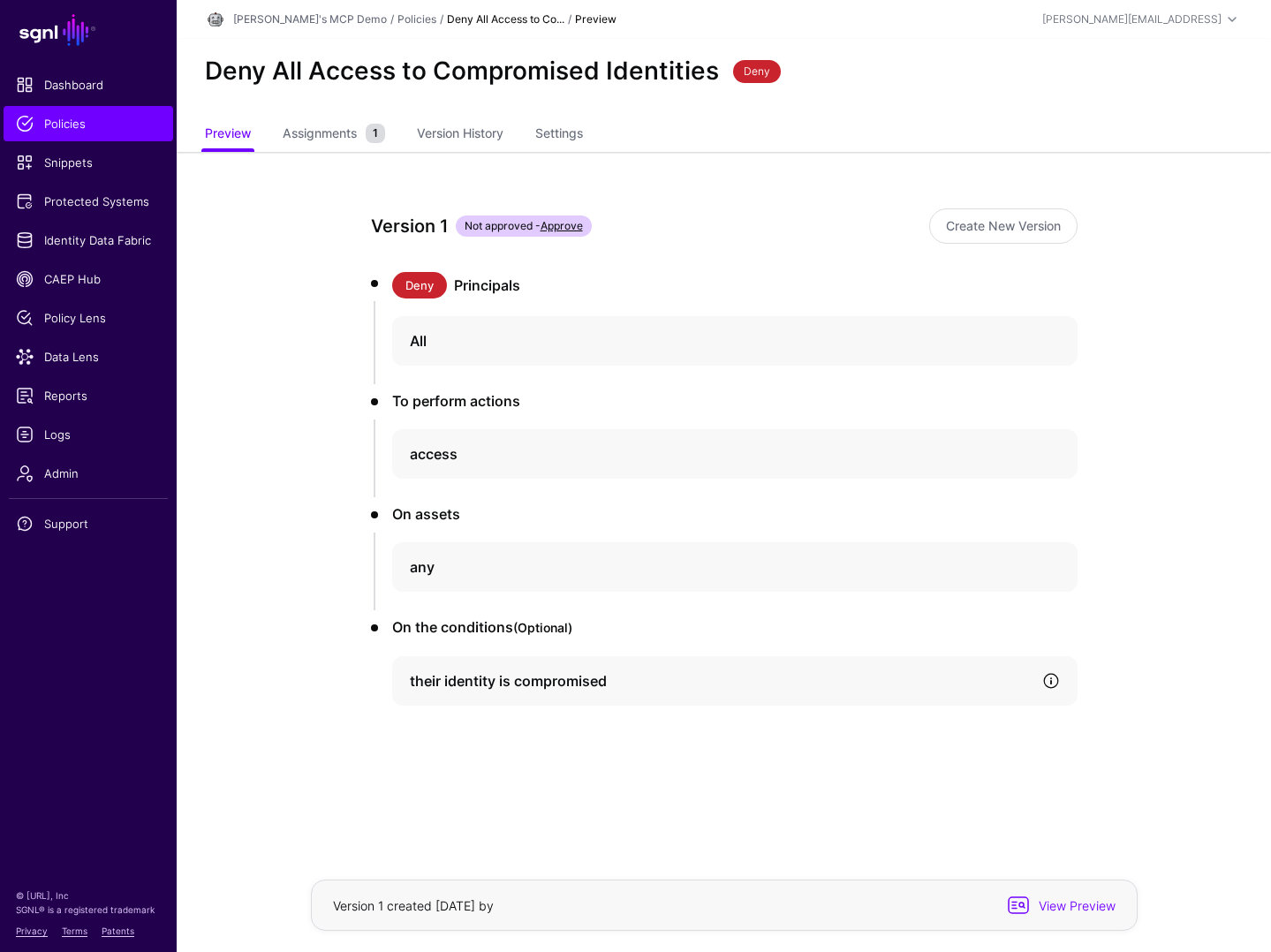
click at [1052, 680] on link at bounding box center [1051, 681] width 17 height 17
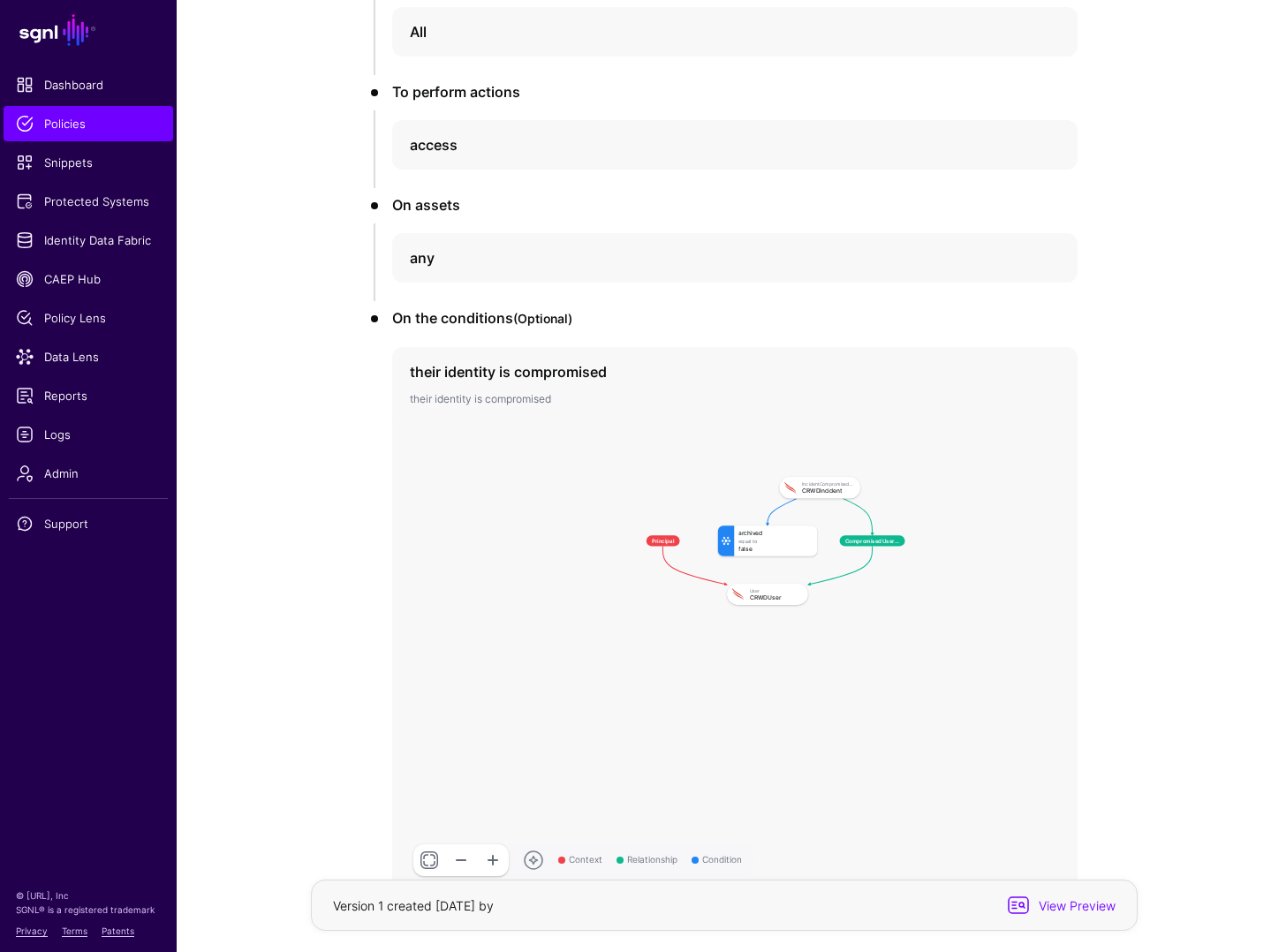
scroll to position [326, 0]
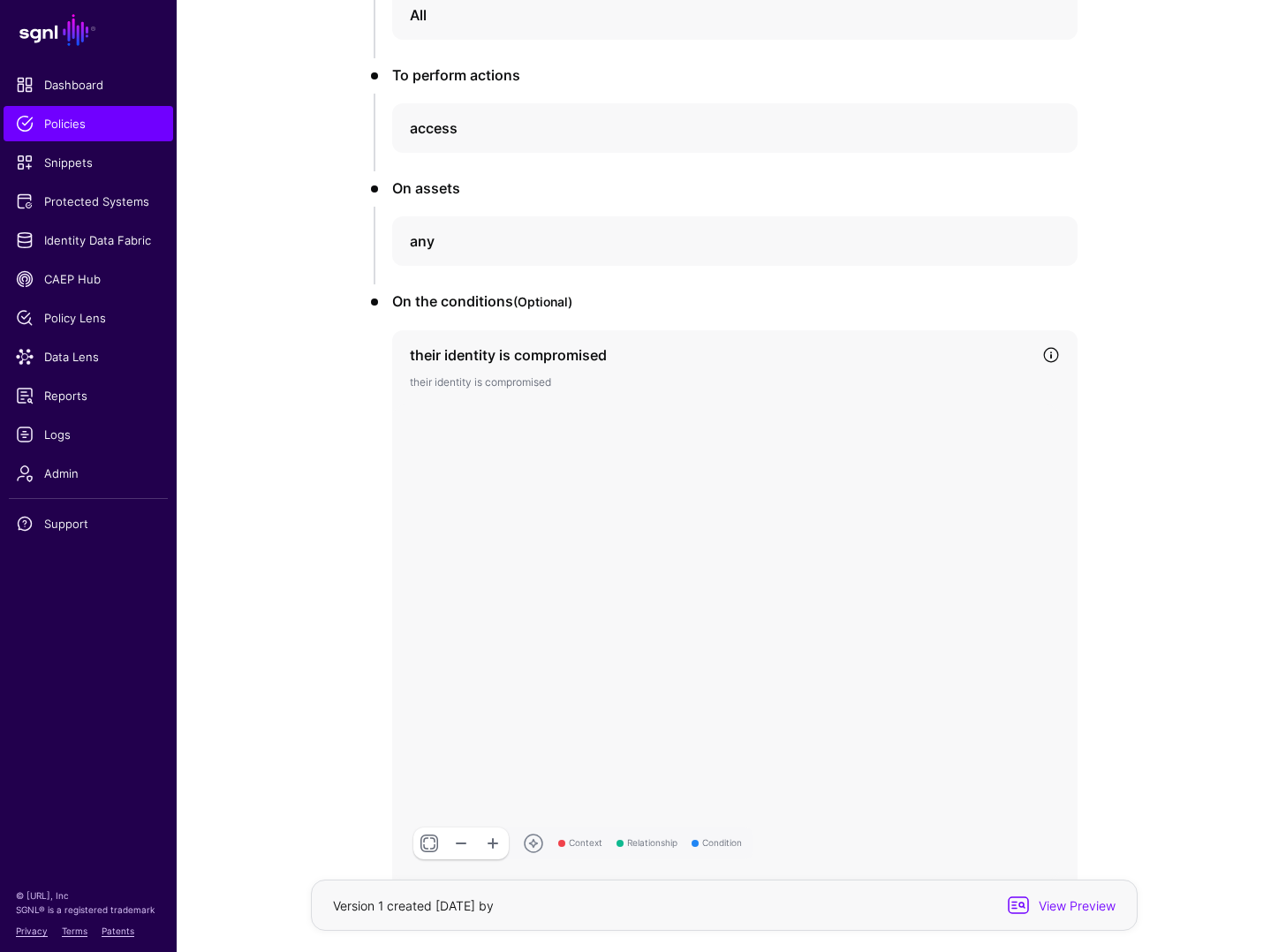
click at [428, 843] on link at bounding box center [429, 843] width 32 height 32
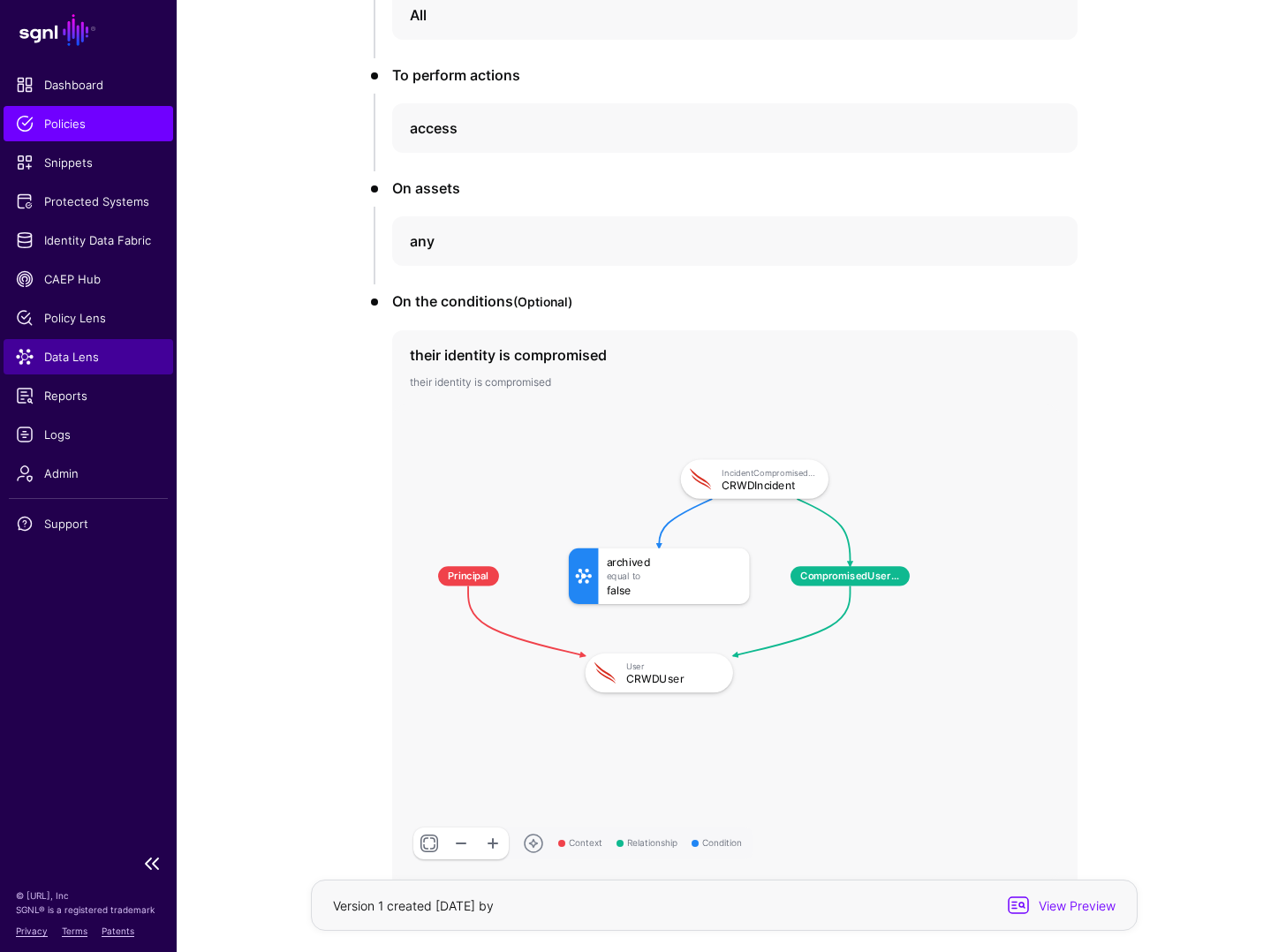
click at [62, 354] on span "Data Lens" at bounding box center [88, 357] width 145 height 17
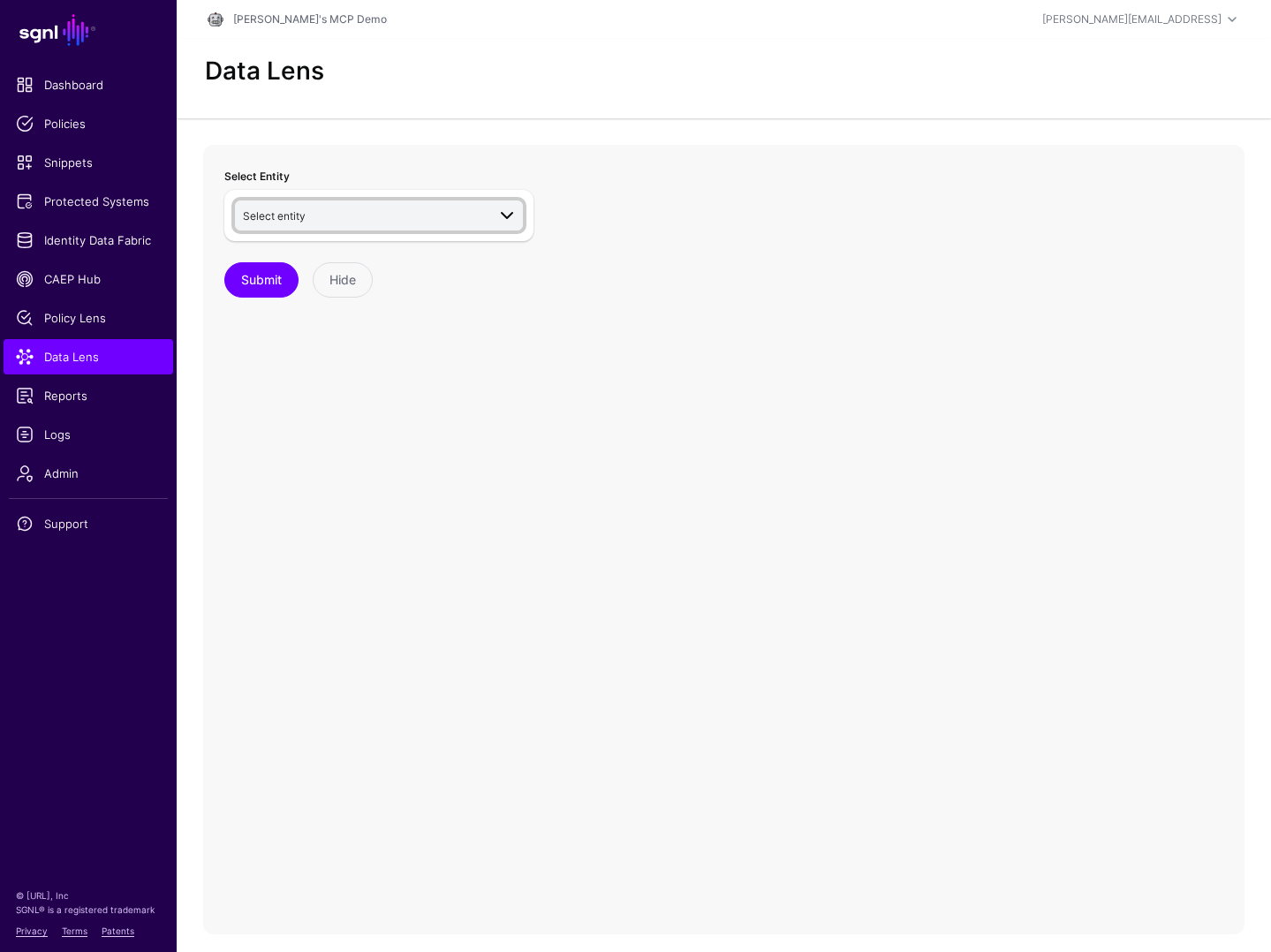
click at [340, 213] on span "Select entity" at bounding box center [364, 215] width 243 height 19
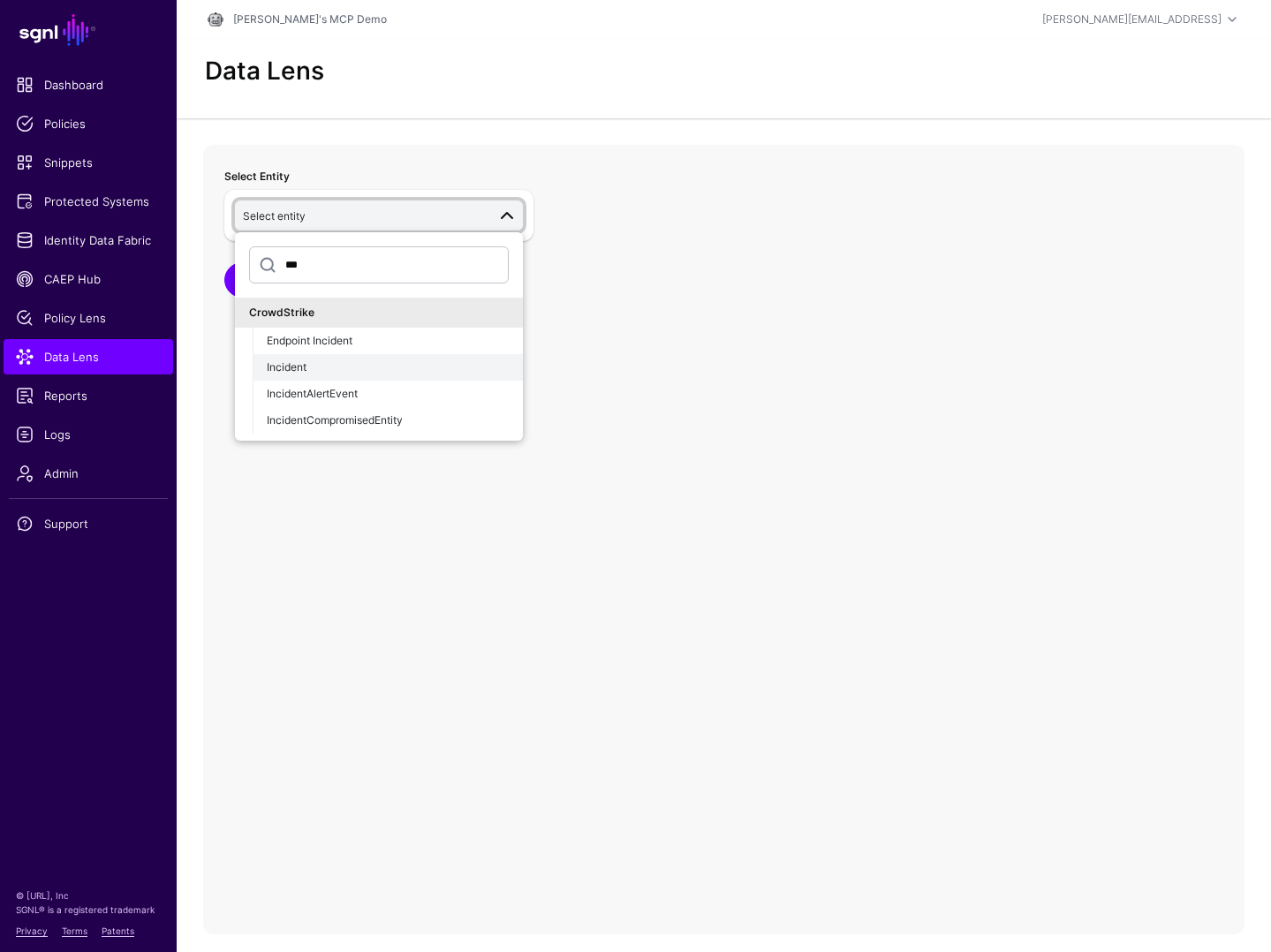
type input "***"
click at [322, 363] on div "Incident" at bounding box center [387, 367] width 242 height 16
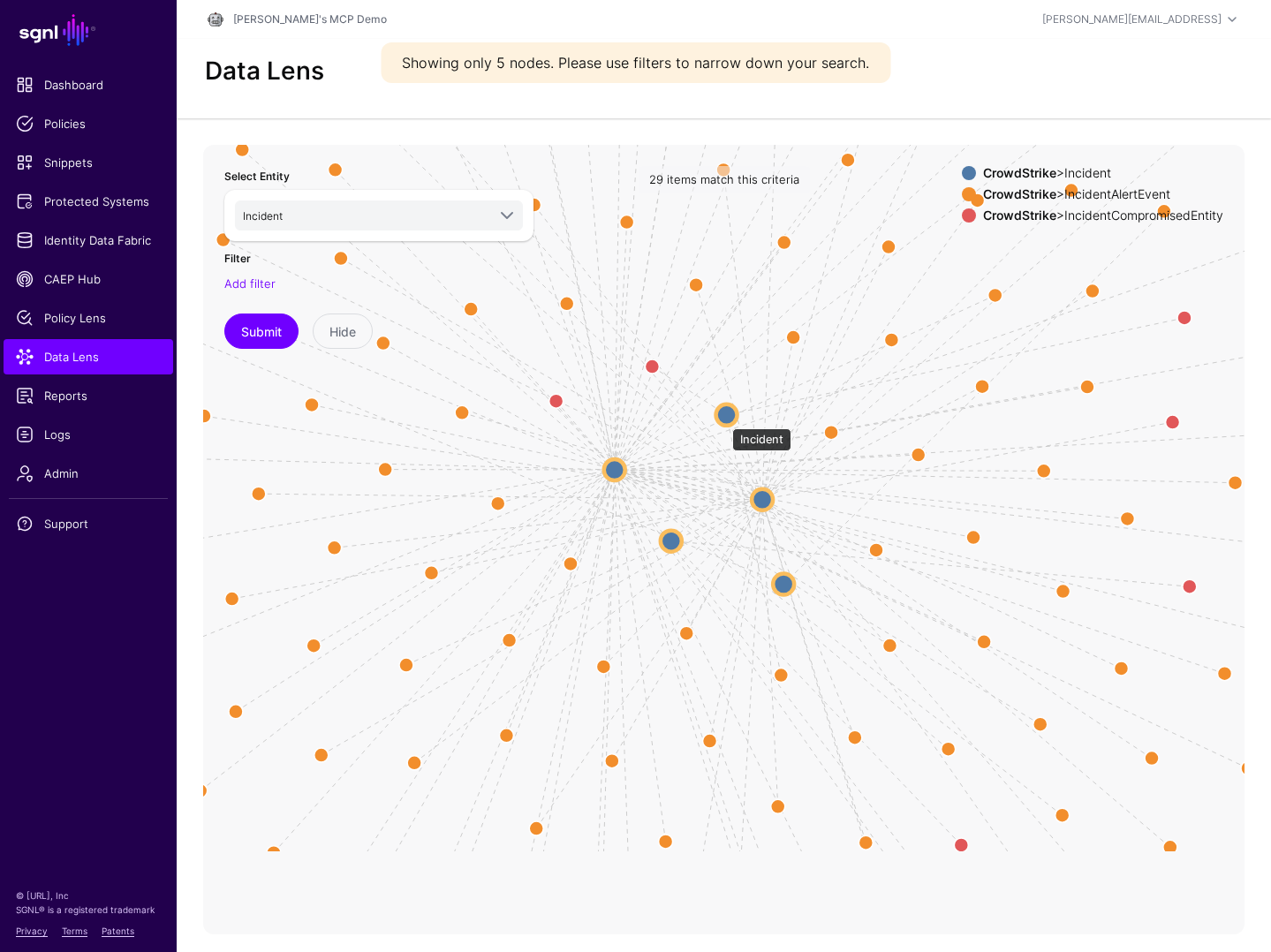
click at [725, 418] on circle at bounding box center [727, 414] width 21 height 21
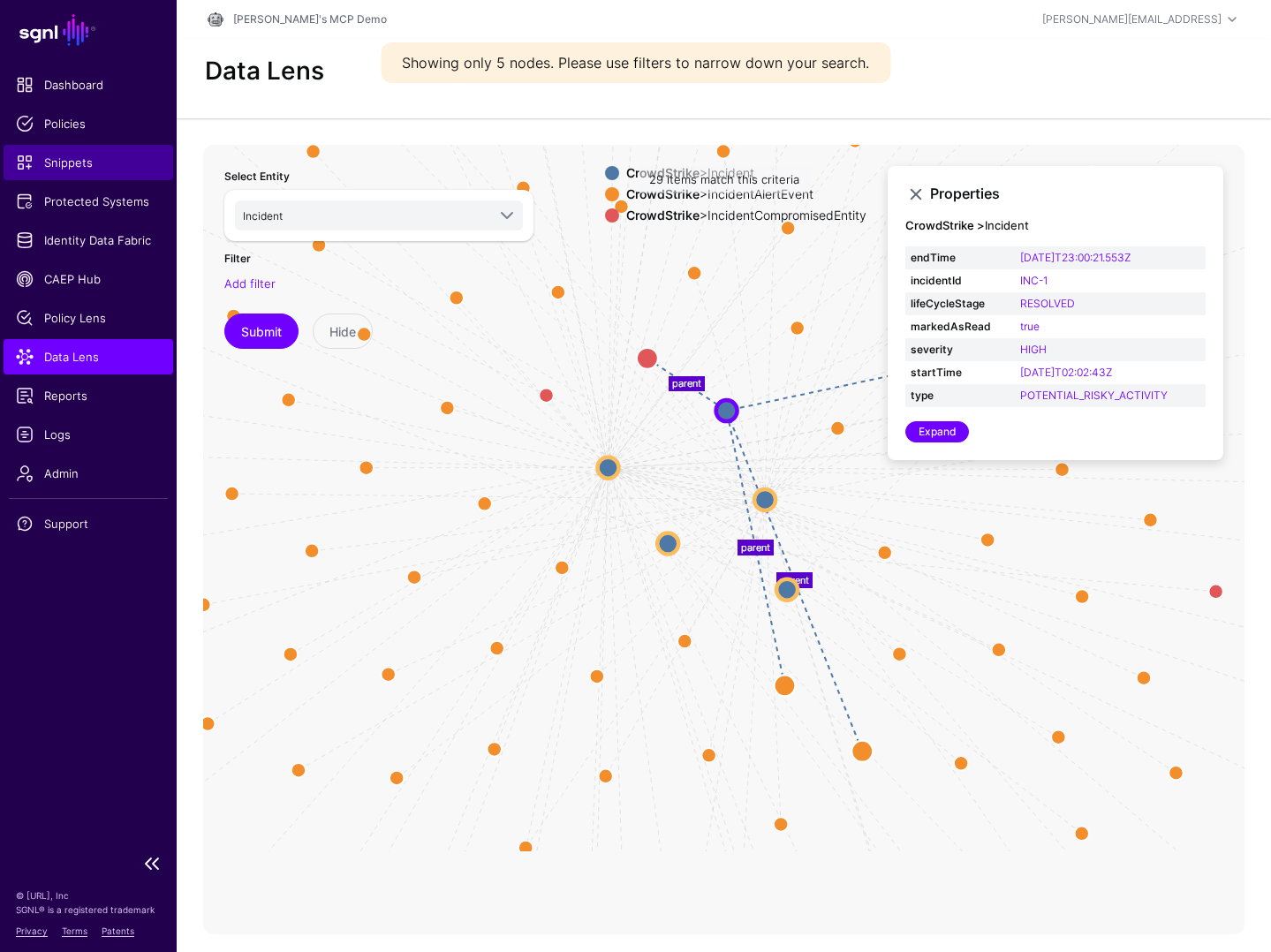
click at [78, 157] on span "Snippets" at bounding box center [88, 163] width 145 height 17
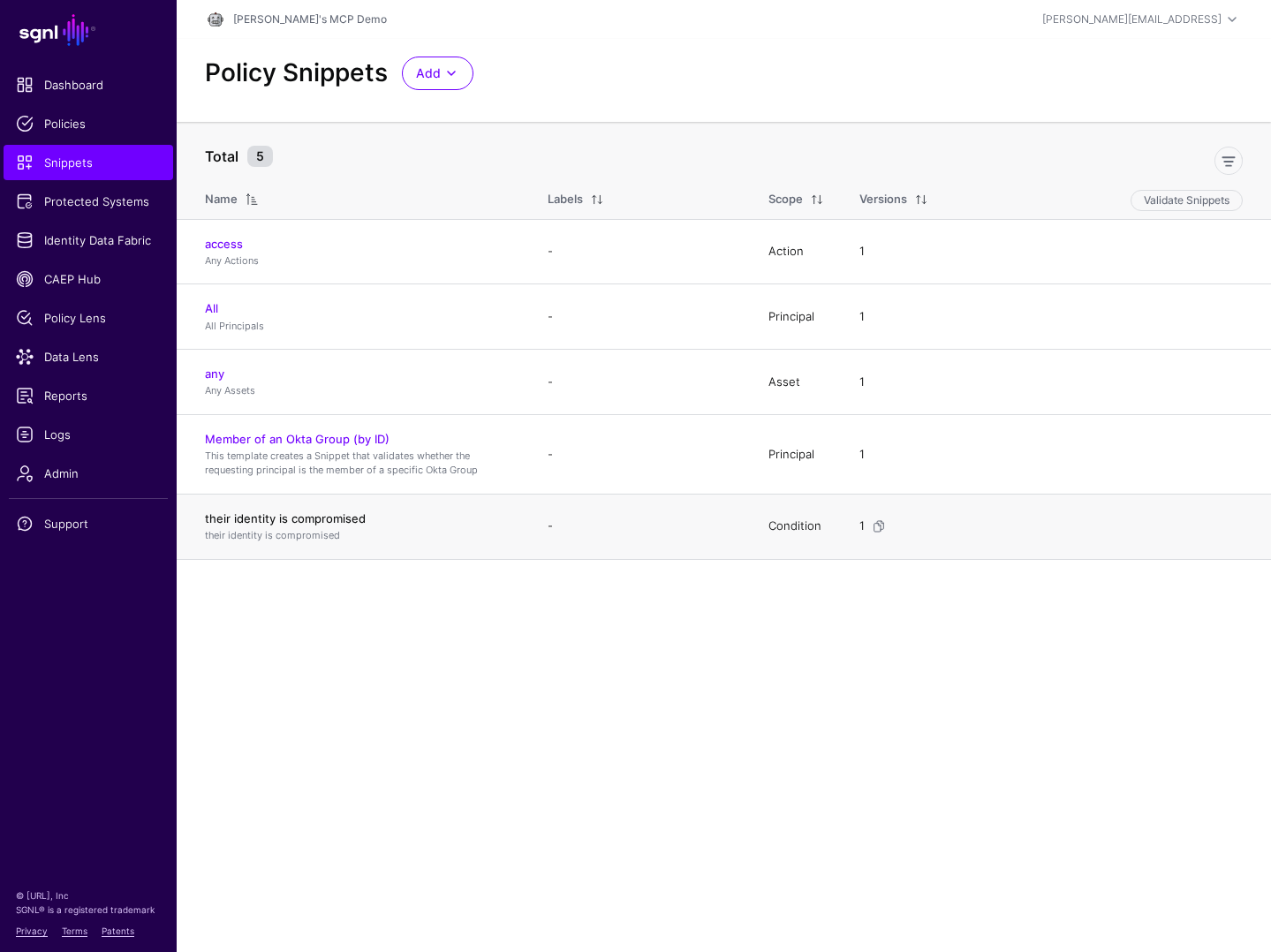
click at [287, 516] on link "their identity is compromised" at bounding box center [285, 518] width 161 height 14
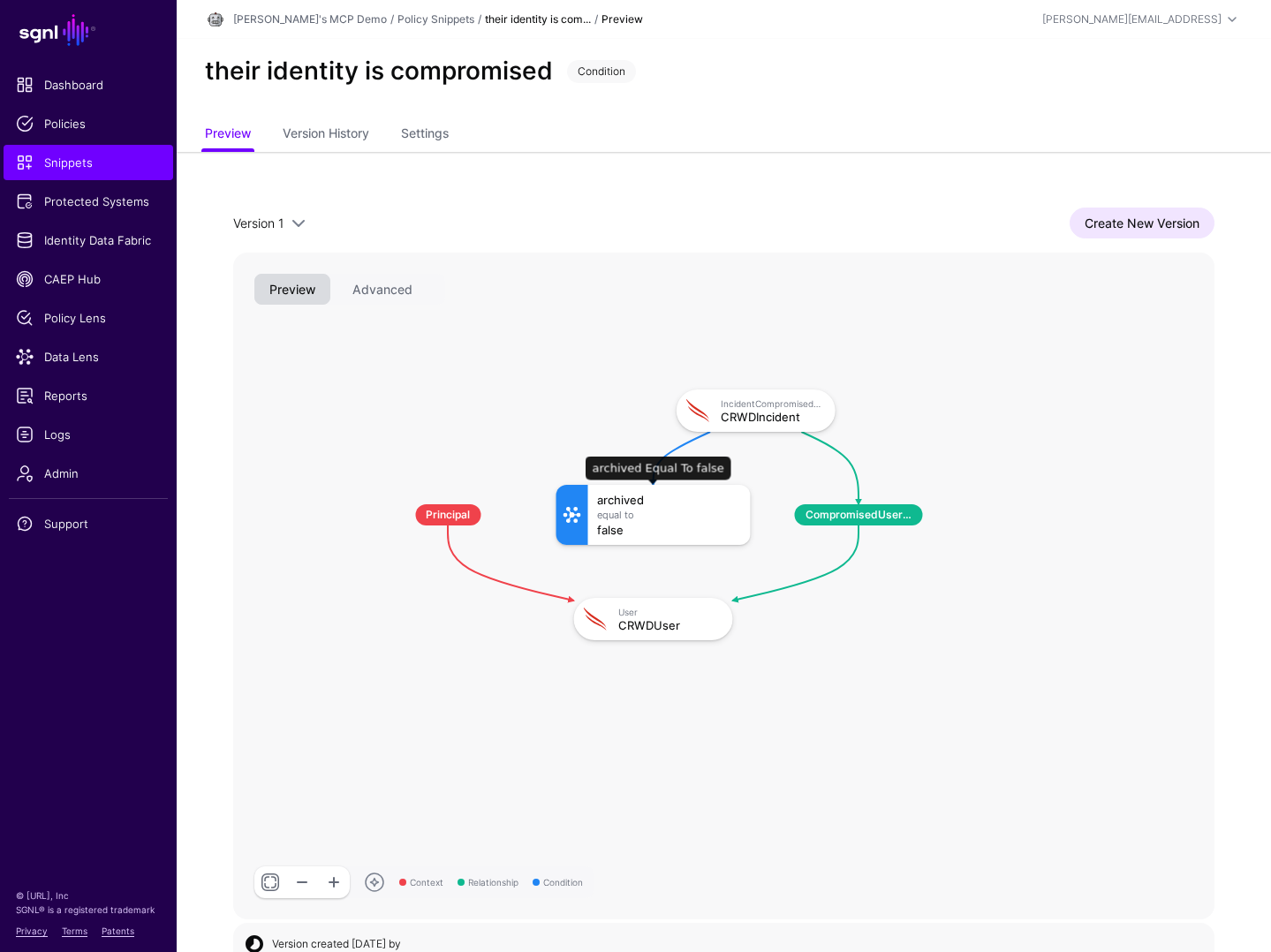
click at [675, 514] on div "Equal To" at bounding box center [668, 515] width 145 height 11
click at [579, 513] on span at bounding box center [571, 515] width 21 height 21
click at [1123, 238] on div "Version 1 Version 1 Create New Version Context Relationship Condition IncidentC…" at bounding box center [724, 564] width 982 height 712
click at [1138, 221] on link "Create New Version" at bounding box center [1141, 223] width 145 height 31
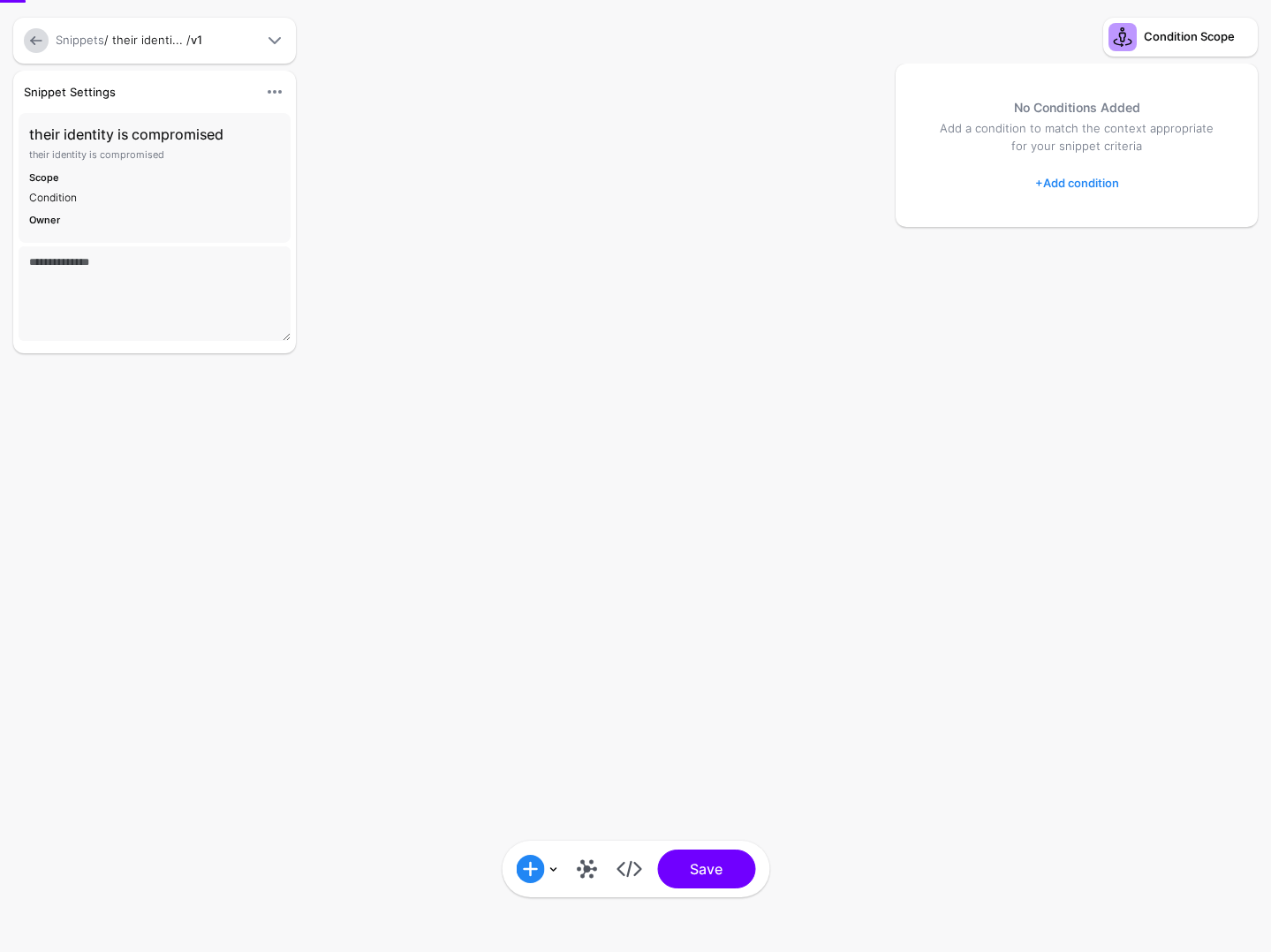
type textarea "**********"
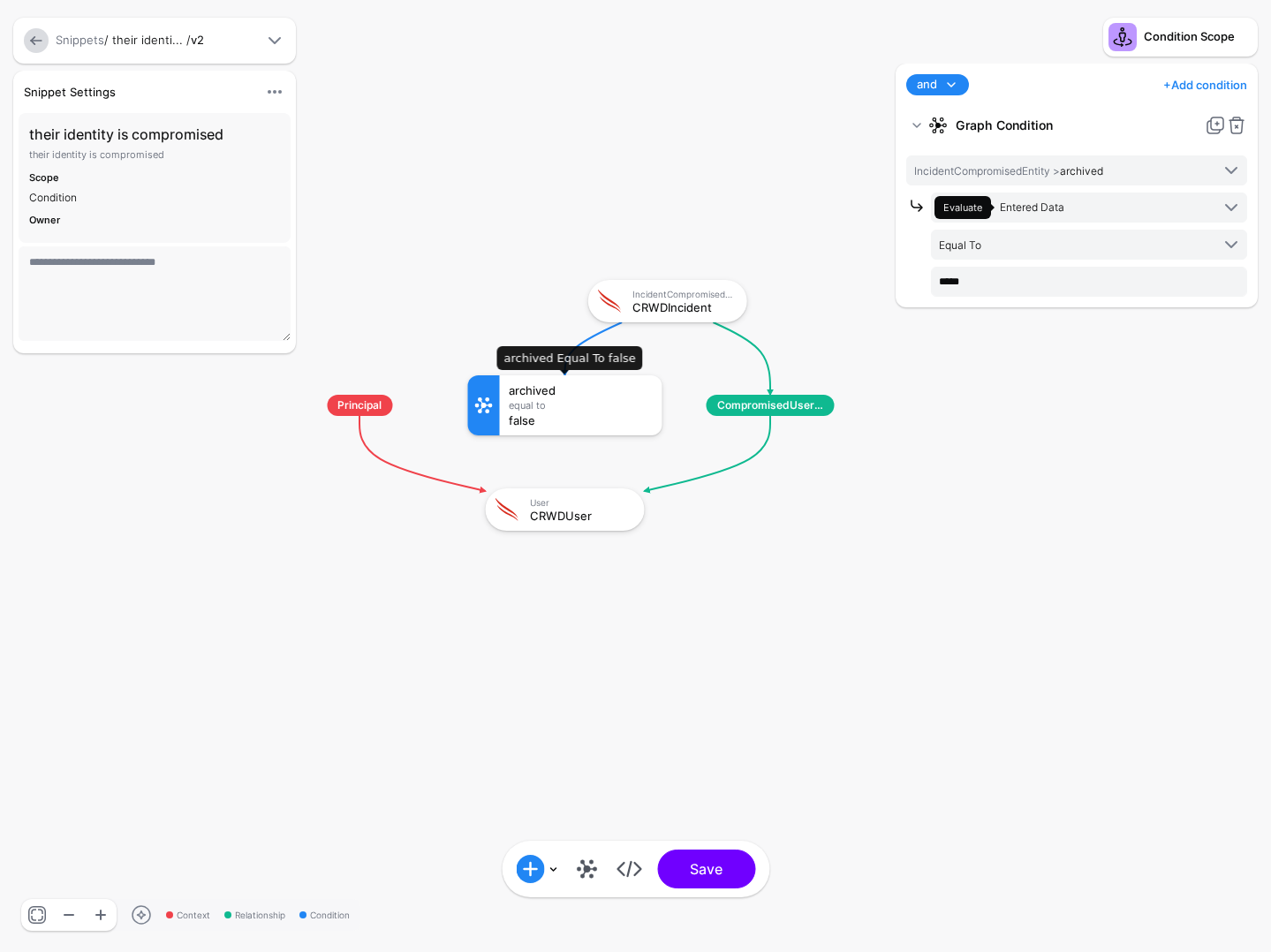
click at [486, 419] on div at bounding box center [484, 405] width 32 height 60
click at [594, 407] on div "Equal To" at bounding box center [581, 405] width 145 height 11
click at [1233, 244] on span at bounding box center [1232, 244] width 21 height 21
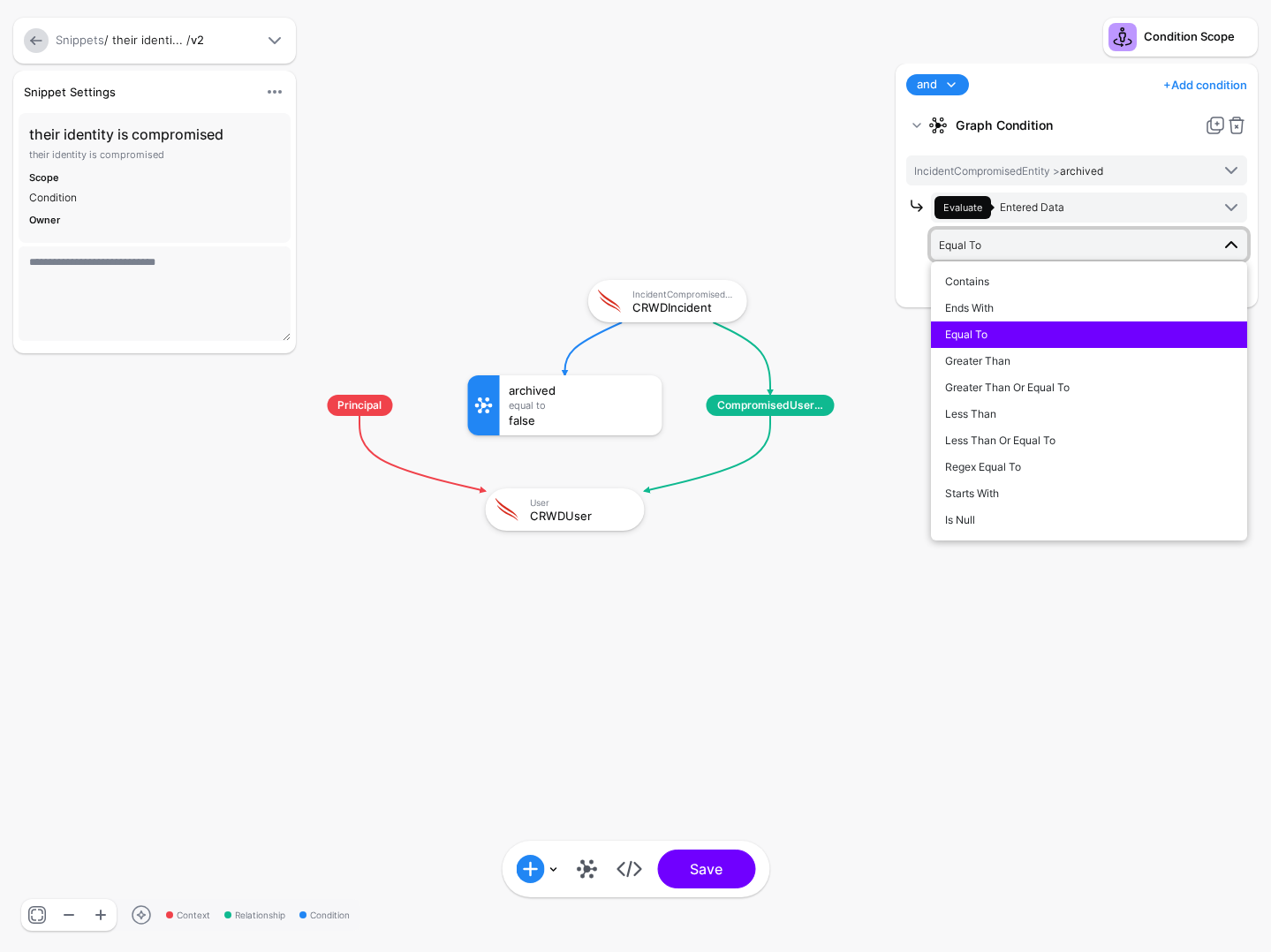
click at [1123, 118] on strong "Graph Condition" at bounding box center [1077, 125] width 242 height 32
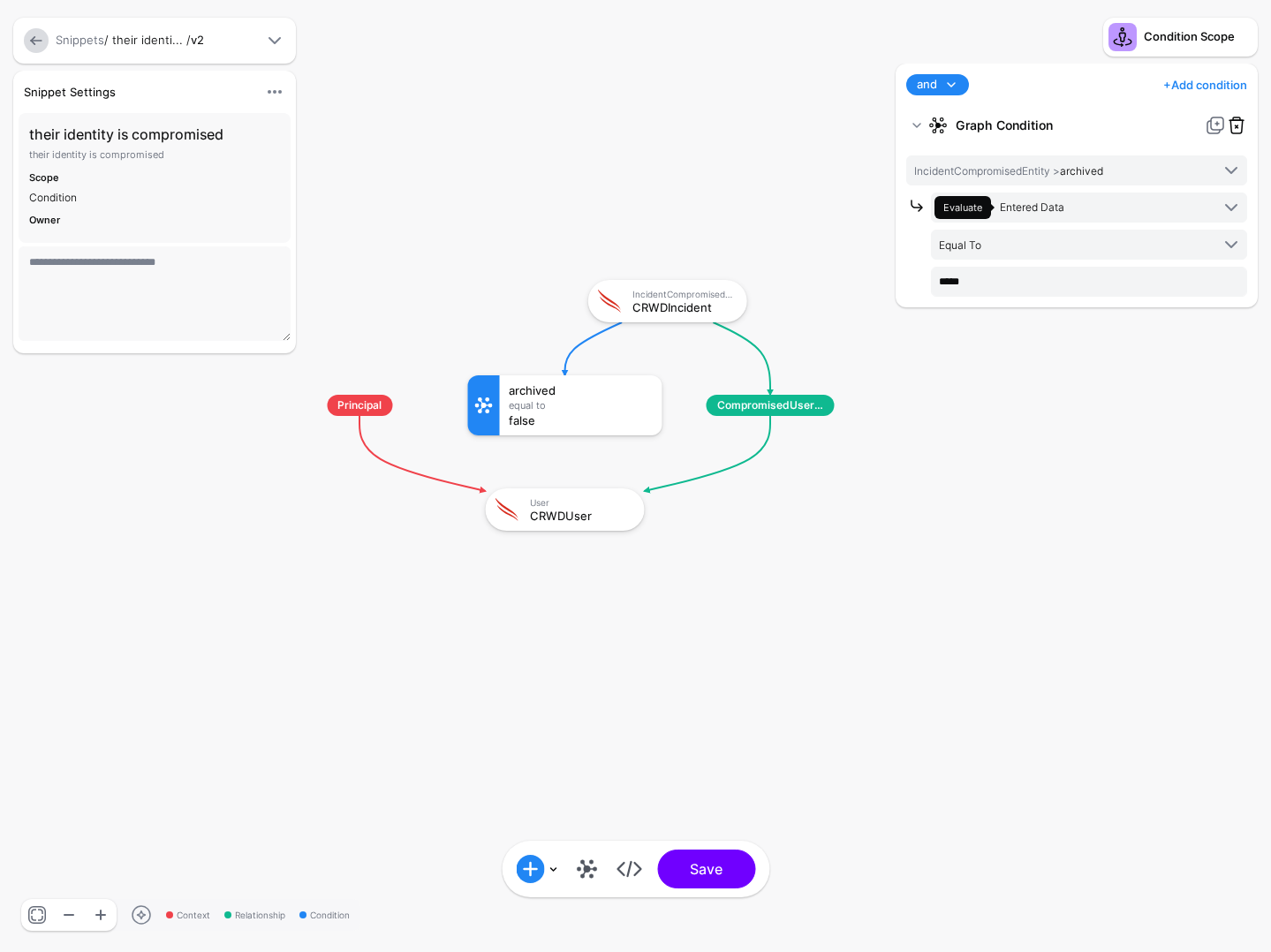
click at [1240, 126] on link at bounding box center [1236, 125] width 21 height 21
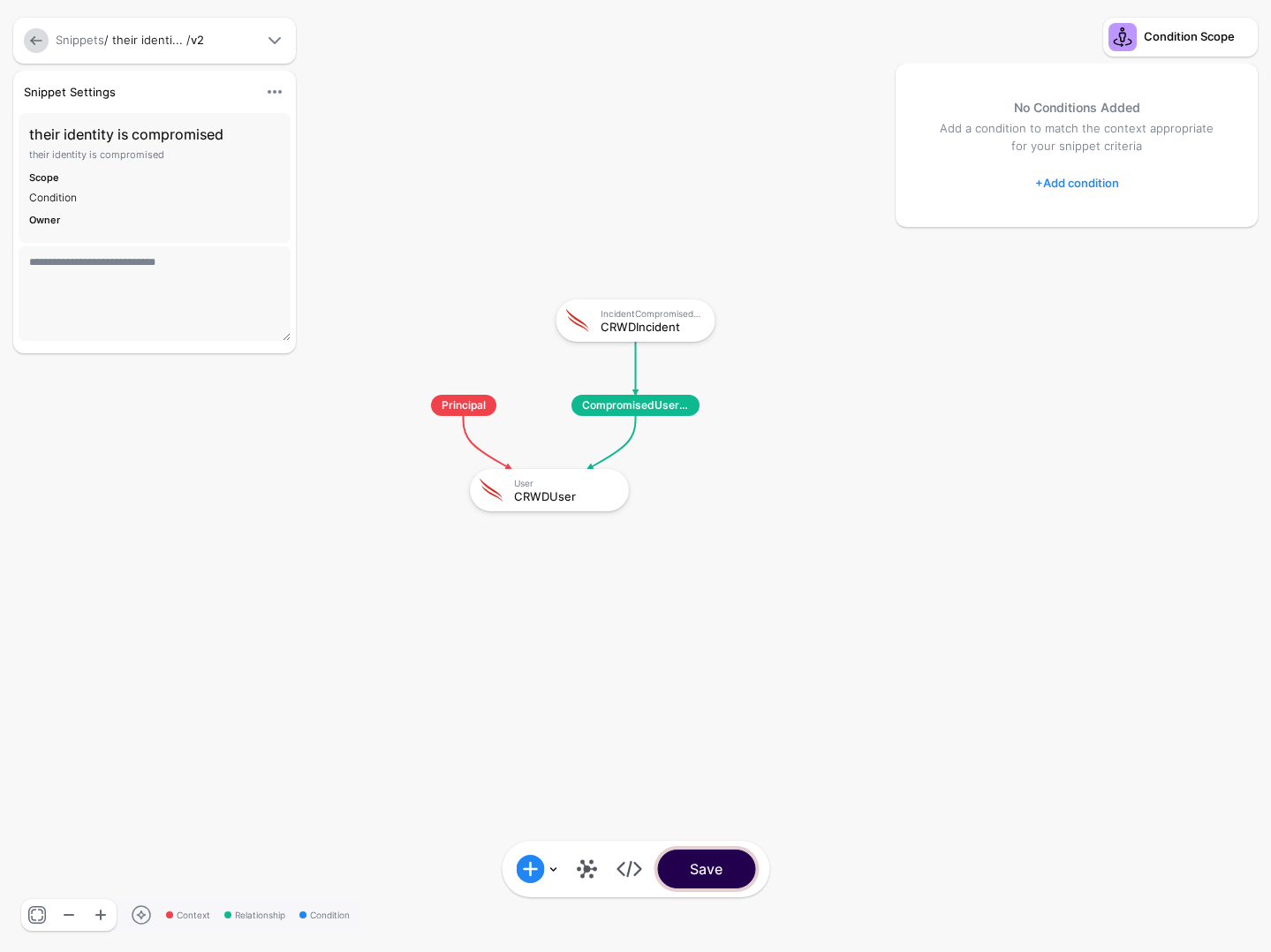
click at [716, 874] on button "Save" at bounding box center [706, 869] width 98 height 38
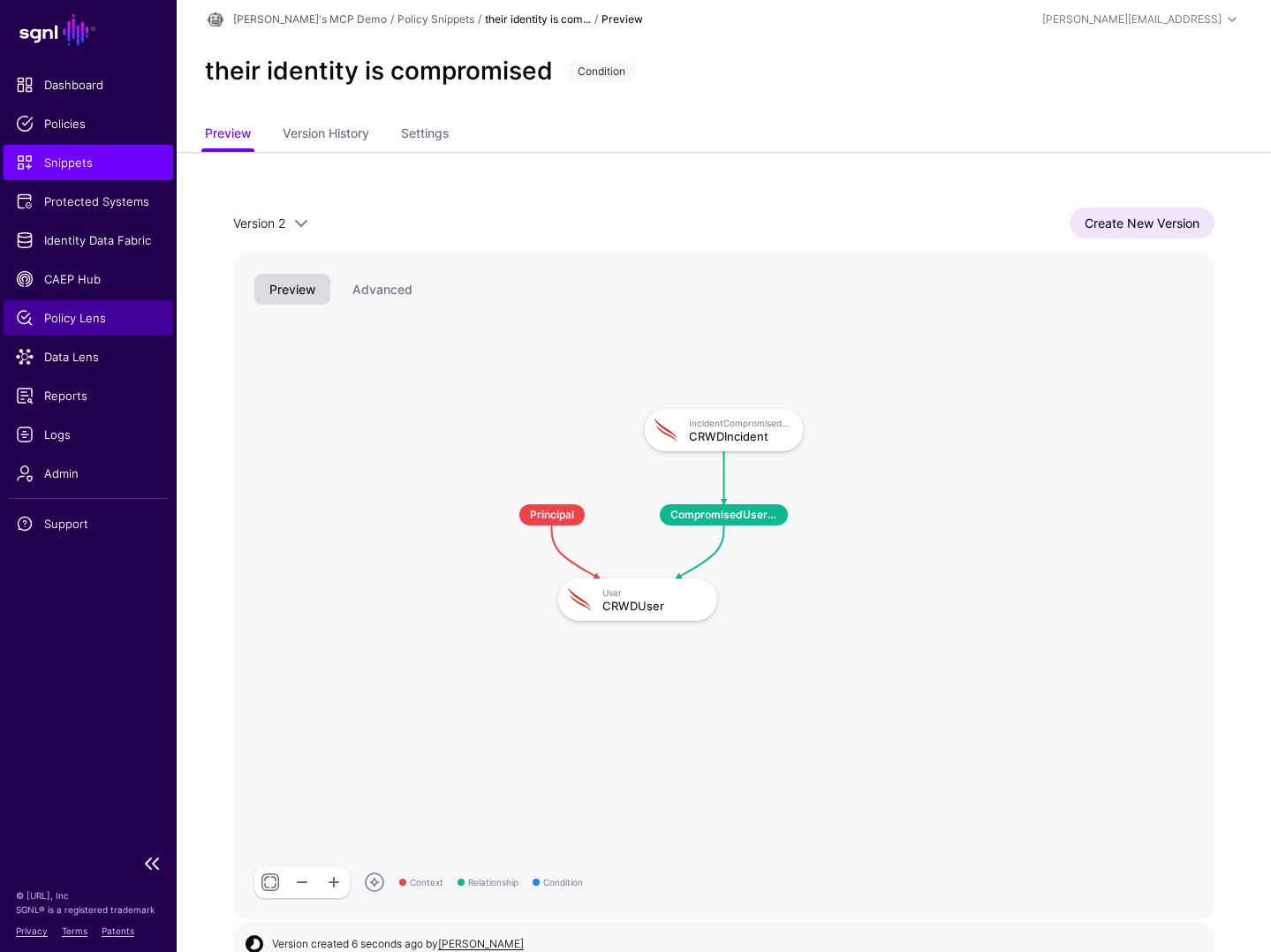
click at [86, 316] on span "Policy Lens" at bounding box center [88, 318] width 145 height 17
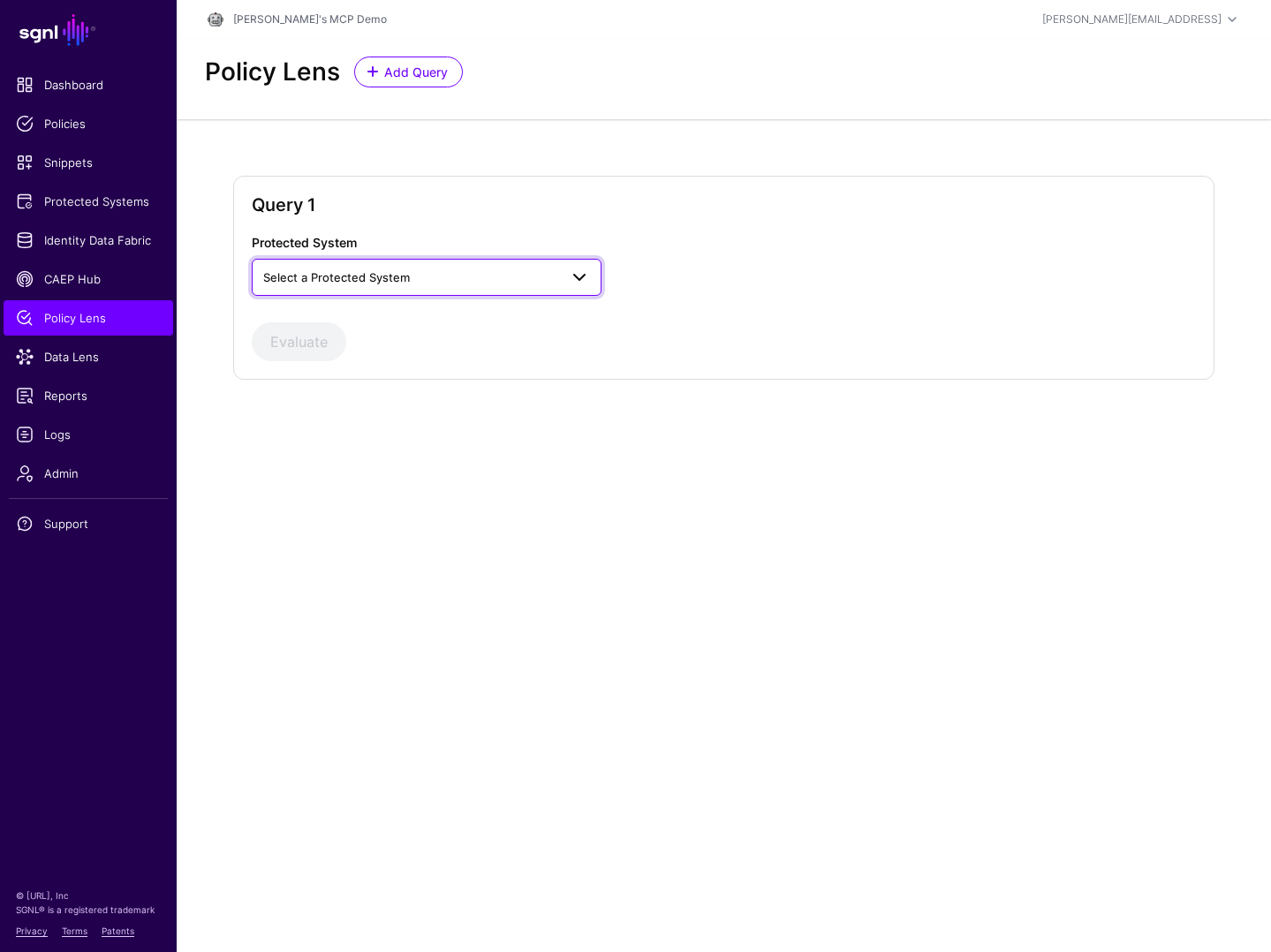
click at [488, 269] on span "Select a Protected System" at bounding box center [411, 277] width 295 height 19
click at [414, 316] on span "Example MCP Server Group" at bounding box center [342, 317] width 153 height 14
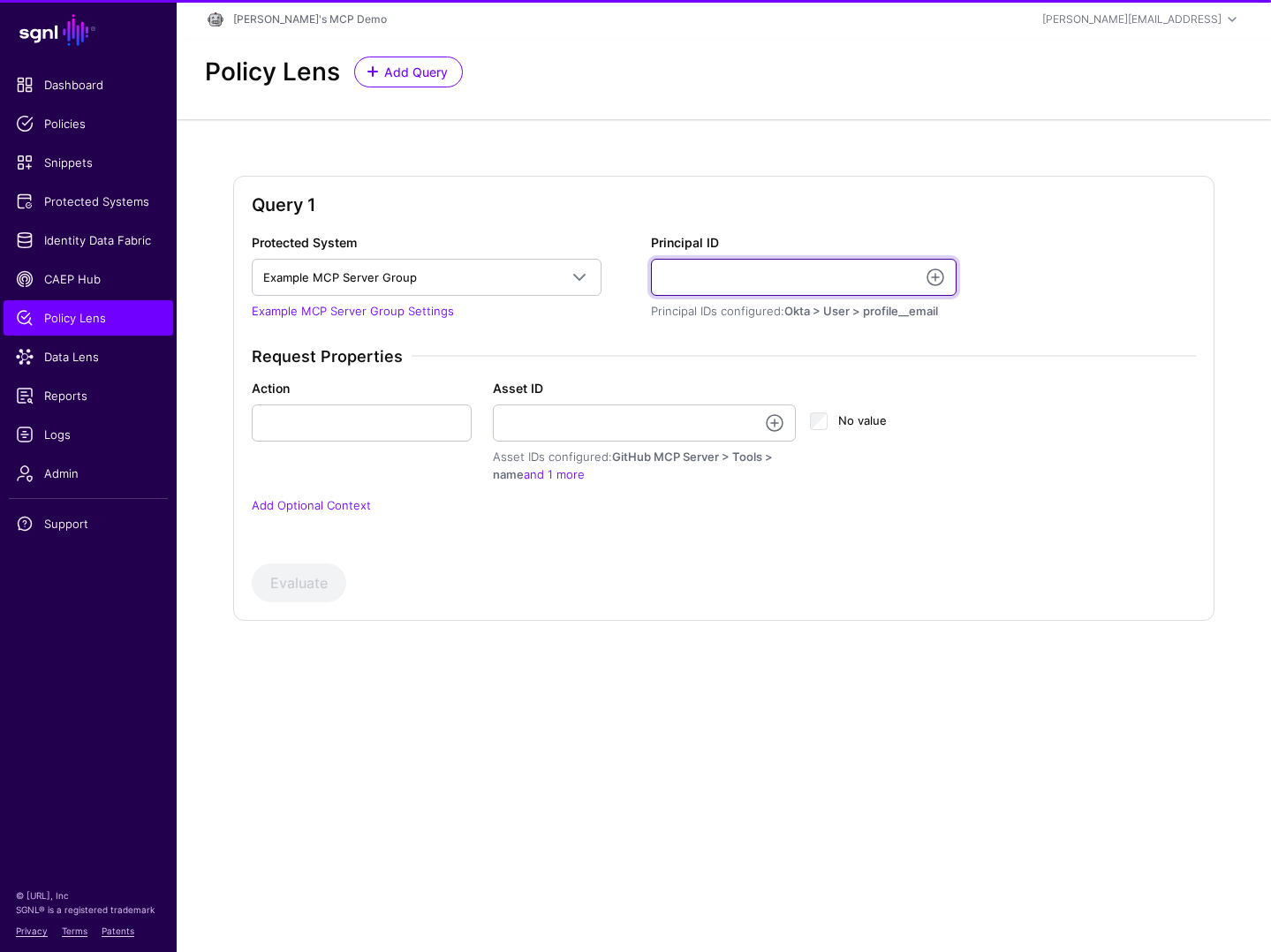
click at [707, 274] on input "Principal ID" at bounding box center [804, 277] width 306 height 38
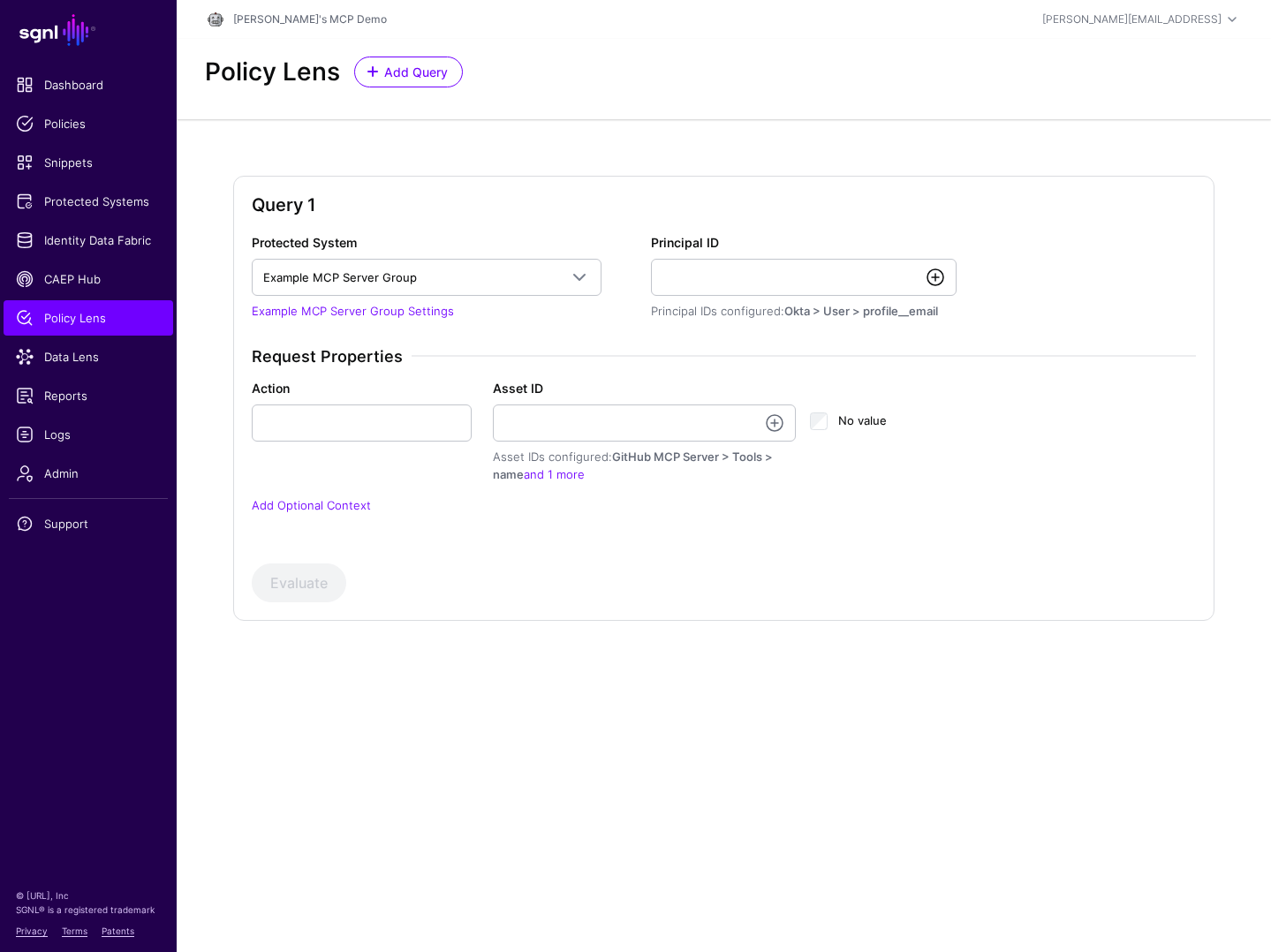
click at [935, 283] on link at bounding box center [935, 277] width 21 height 21
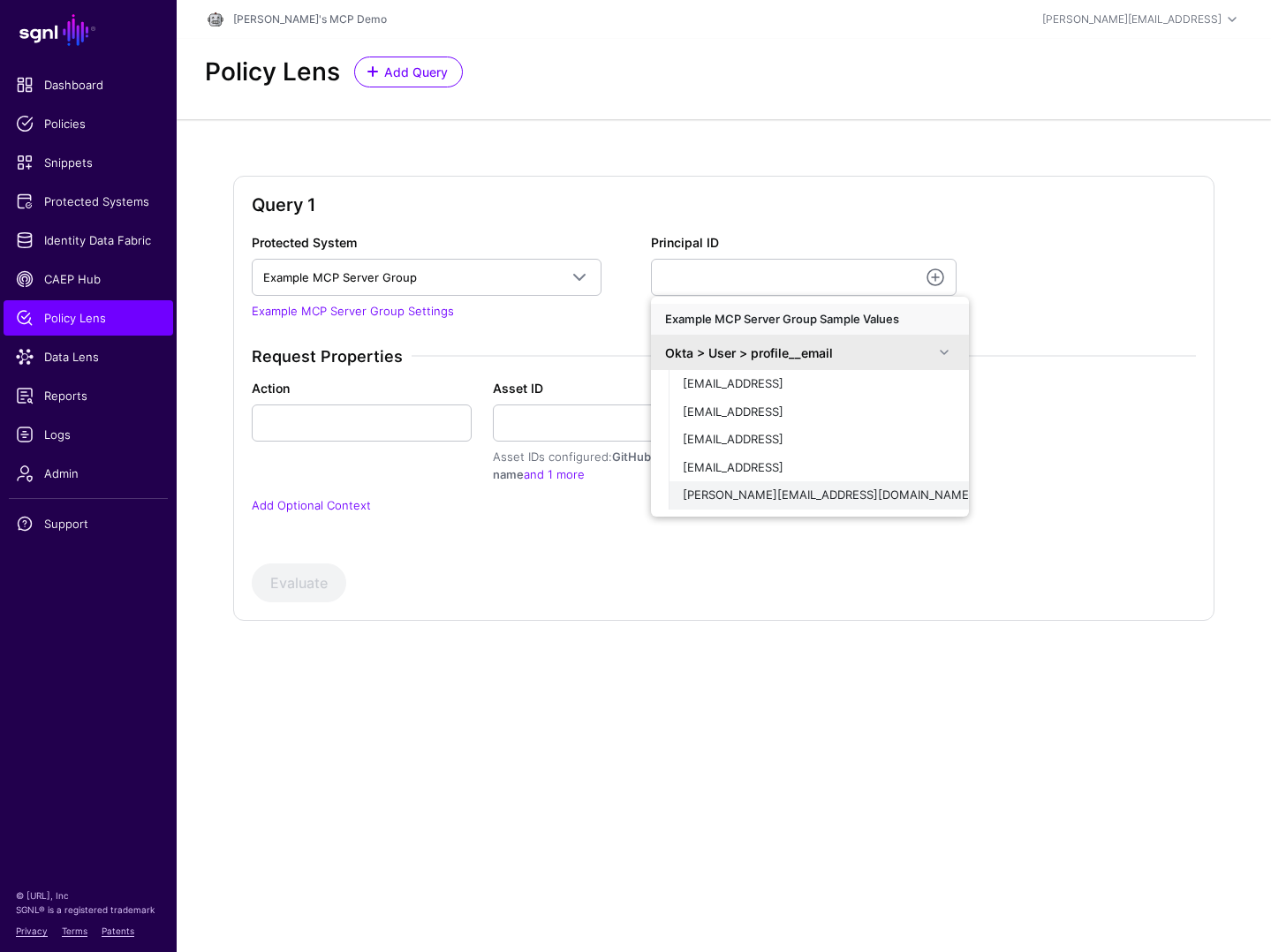
click at [819, 494] on span "[PERSON_NAME][EMAIL_ADDRESS][DOMAIN_NAME]" at bounding box center [828, 494] width 290 height 14
type input "**********"
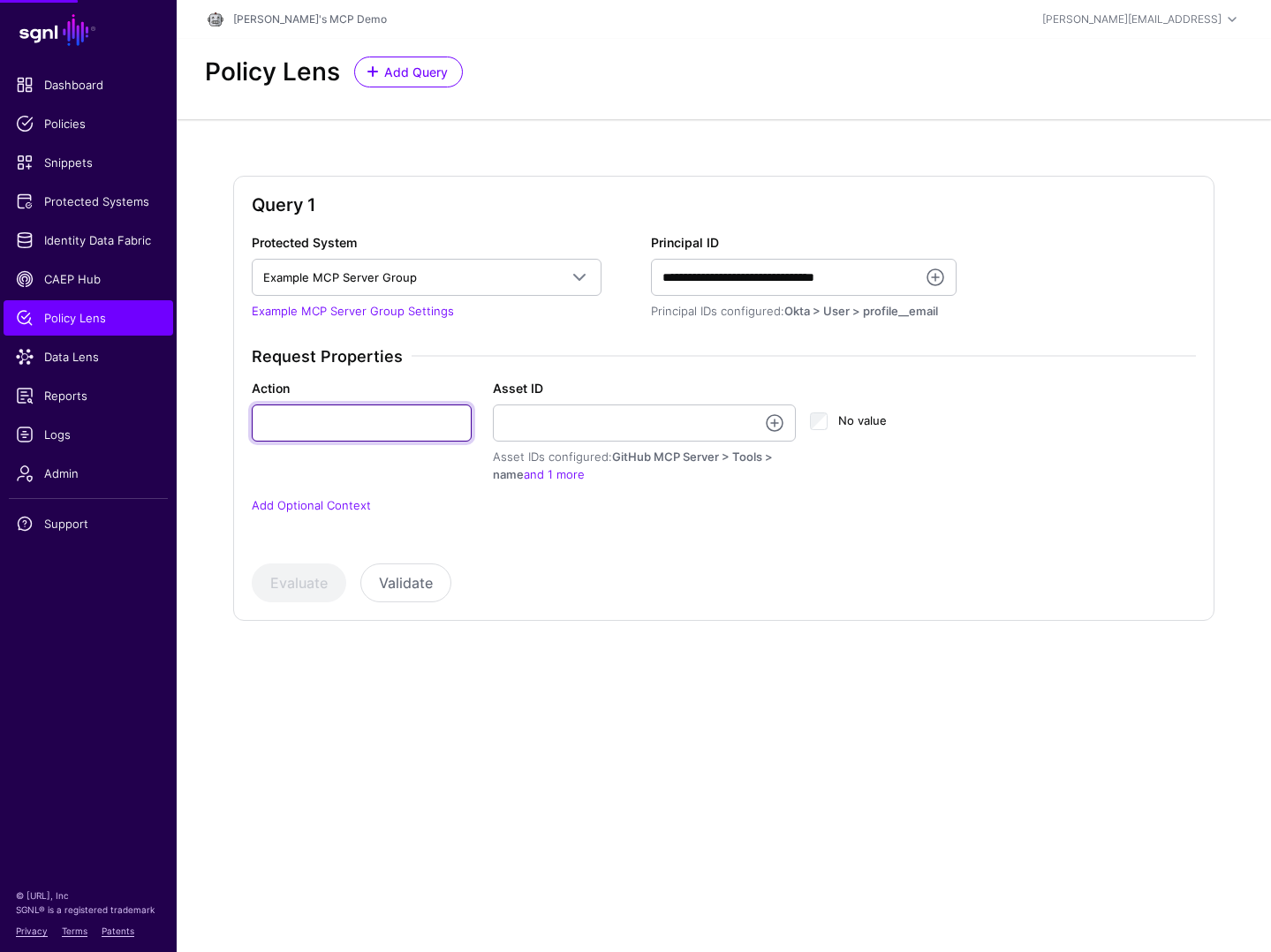
click at [414, 428] on input "Action" at bounding box center [361, 423] width 220 height 38
type input "****"
click at [771, 419] on link at bounding box center [775, 423] width 21 height 21
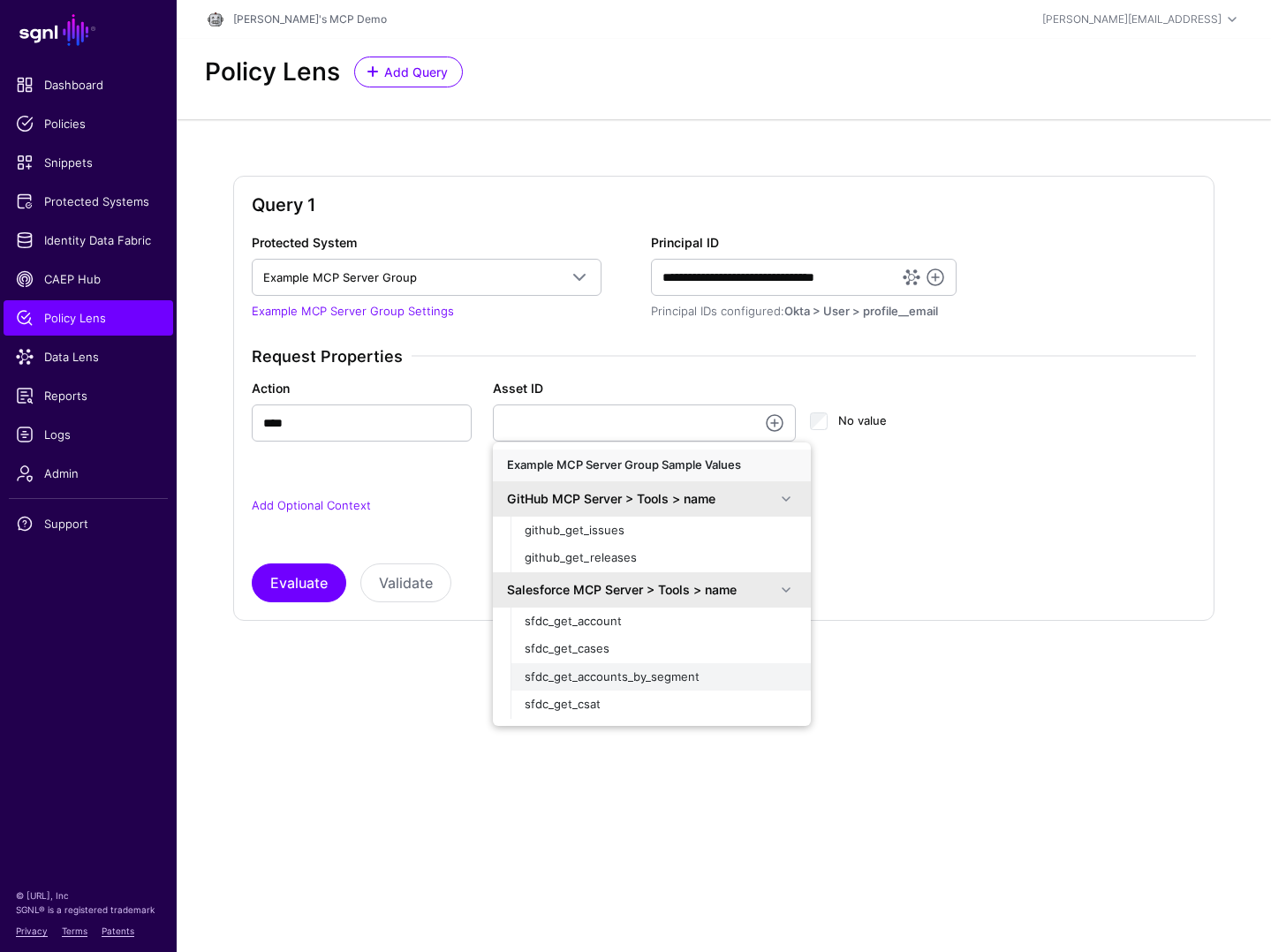
click at [639, 675] on span "sfdc_get_accounts_by_segment" at bounding box center [612, 676] width 175 height 14
type input "**********"
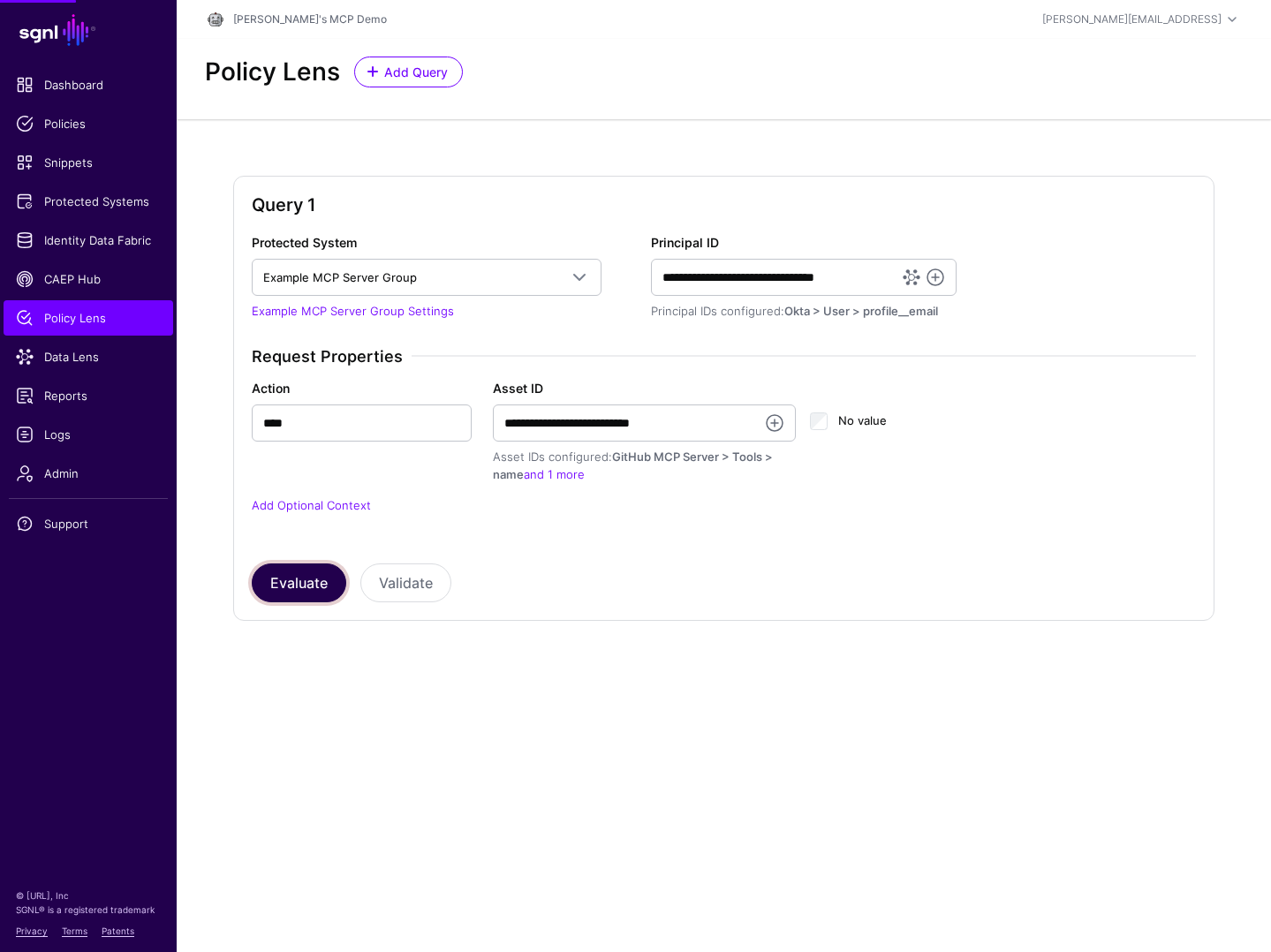
click at [305, 581] on button "Evaluate" at bounding box center [299, 583] width 94 height 38
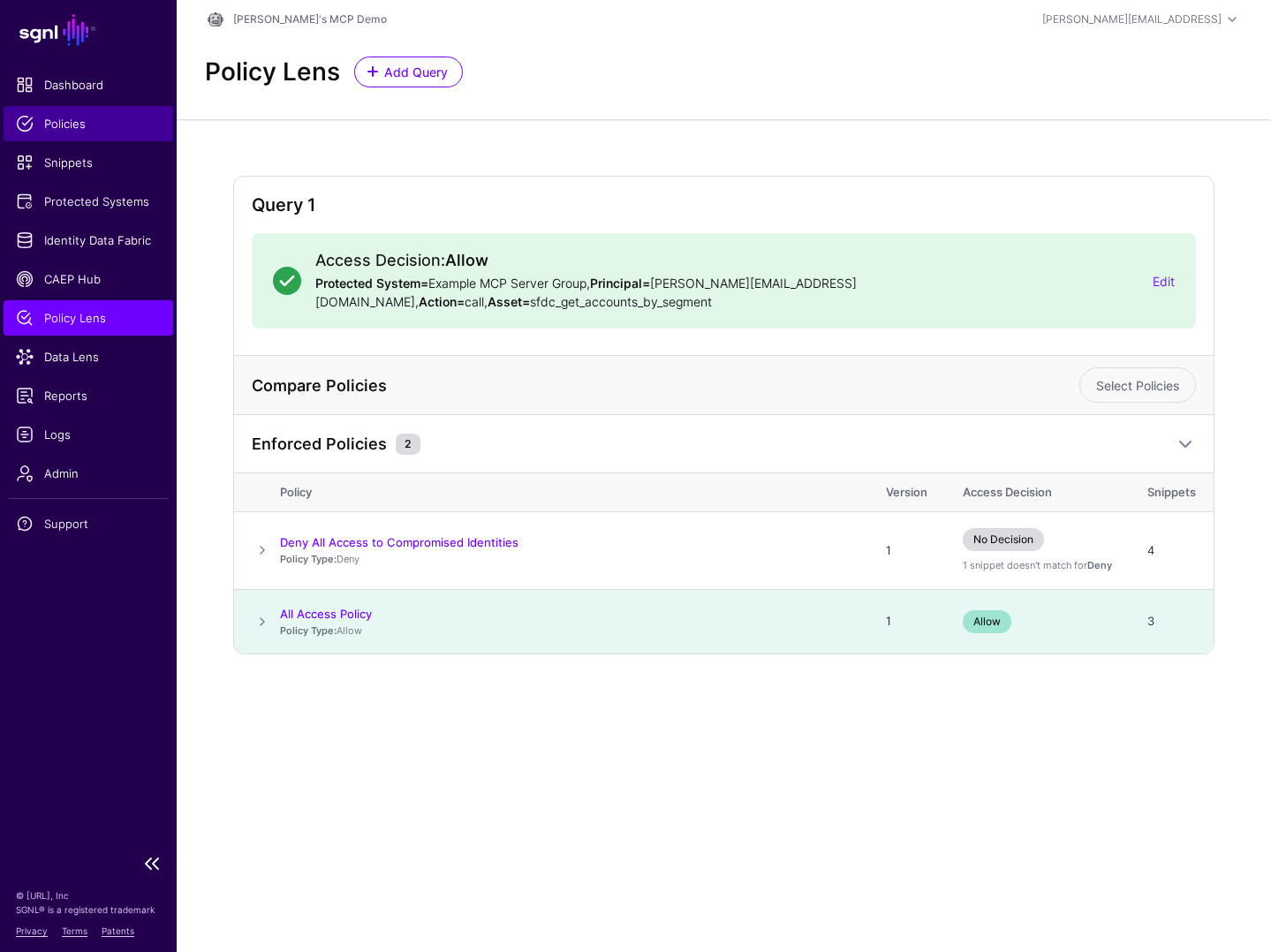
click at [81, 123] on span "Policies" at bounding box center [88, 123] width 145 height 17
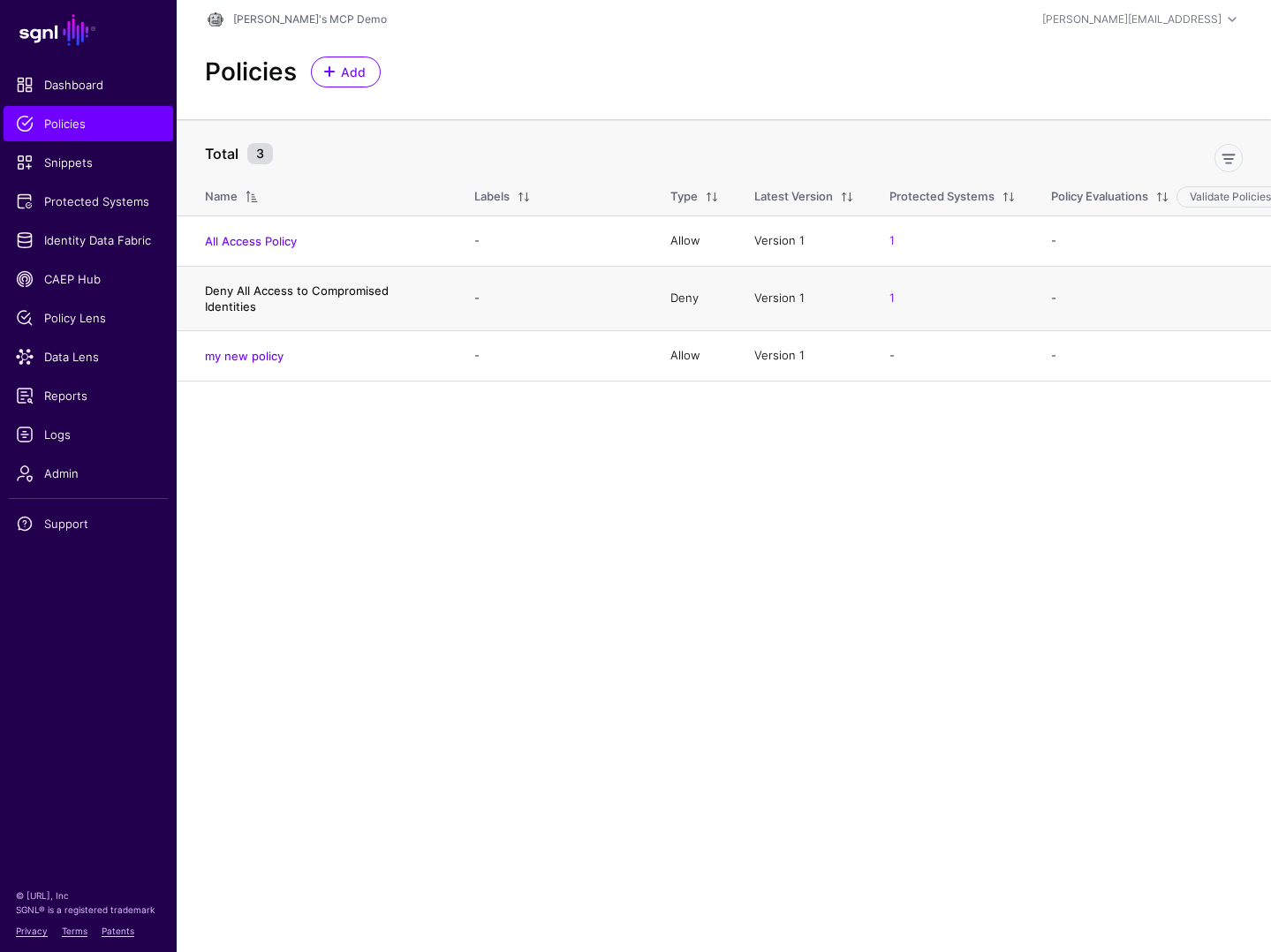
click at [313, 292] on link "Deny All Access to Compromised Identities" at bounding box center [296, 298] width 184 height 30
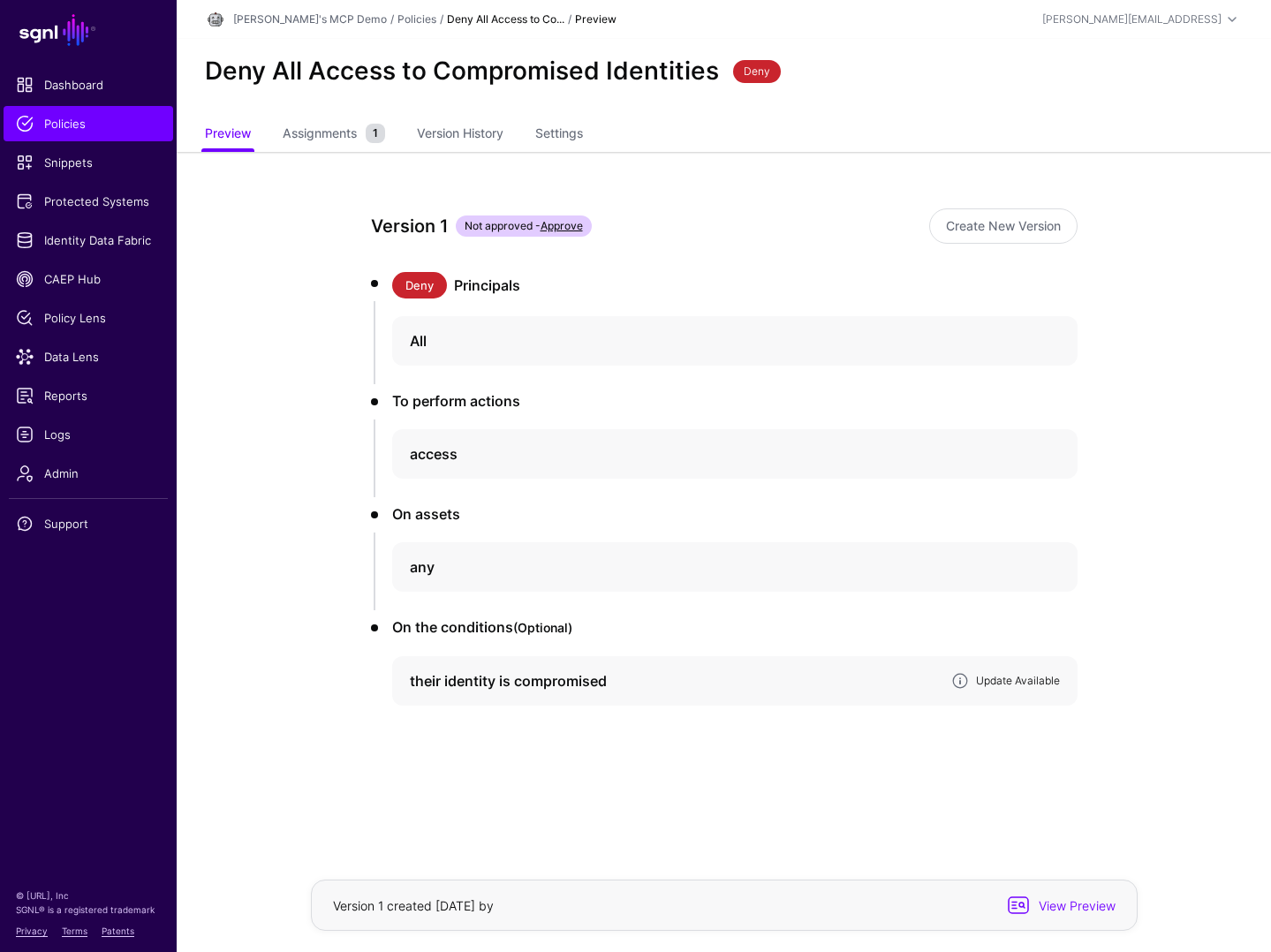
click at [1000, 680] on link "Update Available" at bounding box center [1017, 681] width 84 height 13
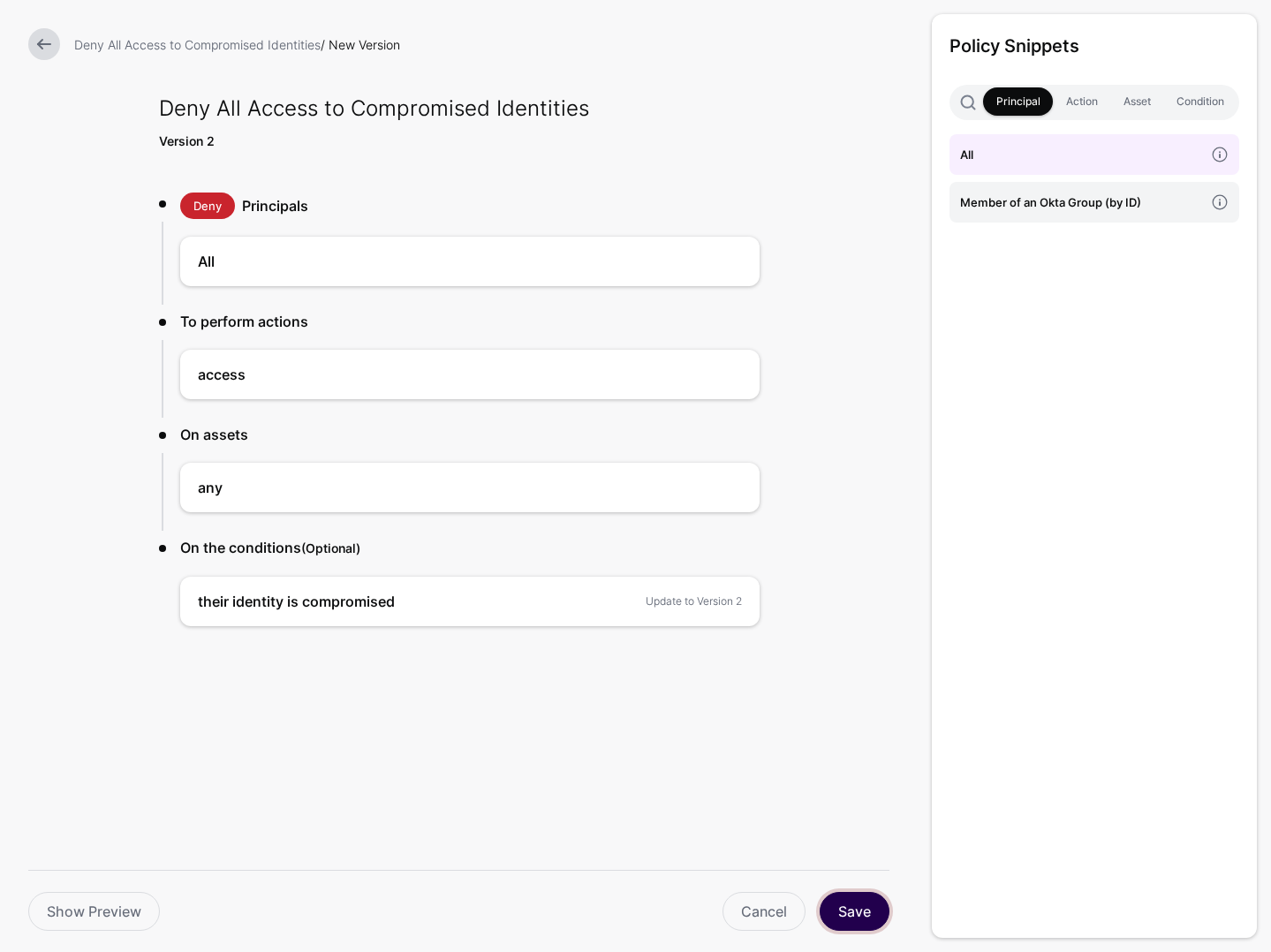
click at [854, 912] on button "Save" at bounding box center [854, 912] width 70 height 38
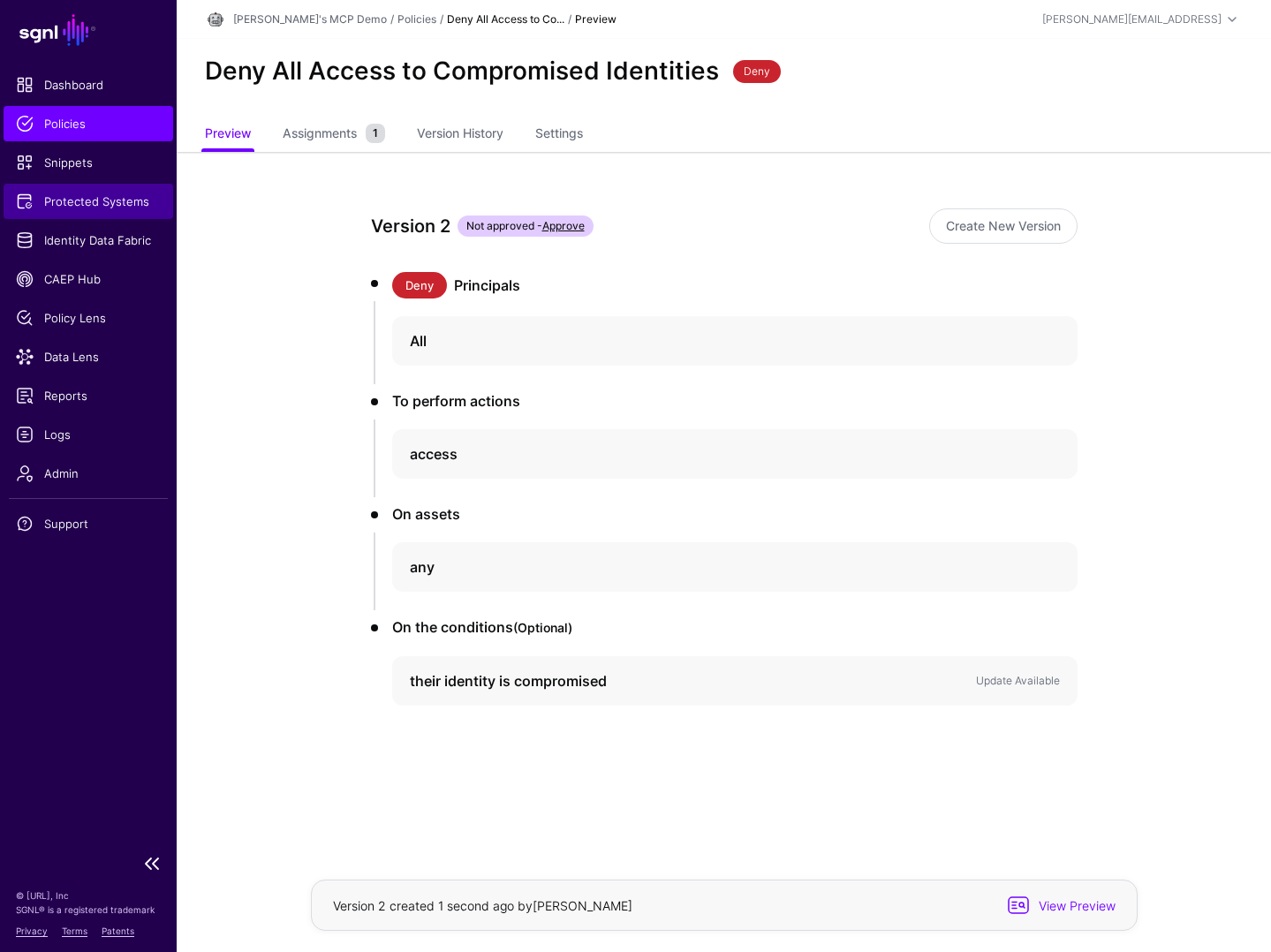
click at [109, 203] on span "Protected Systems" at bounding box center [88, 201] width 145 height 17
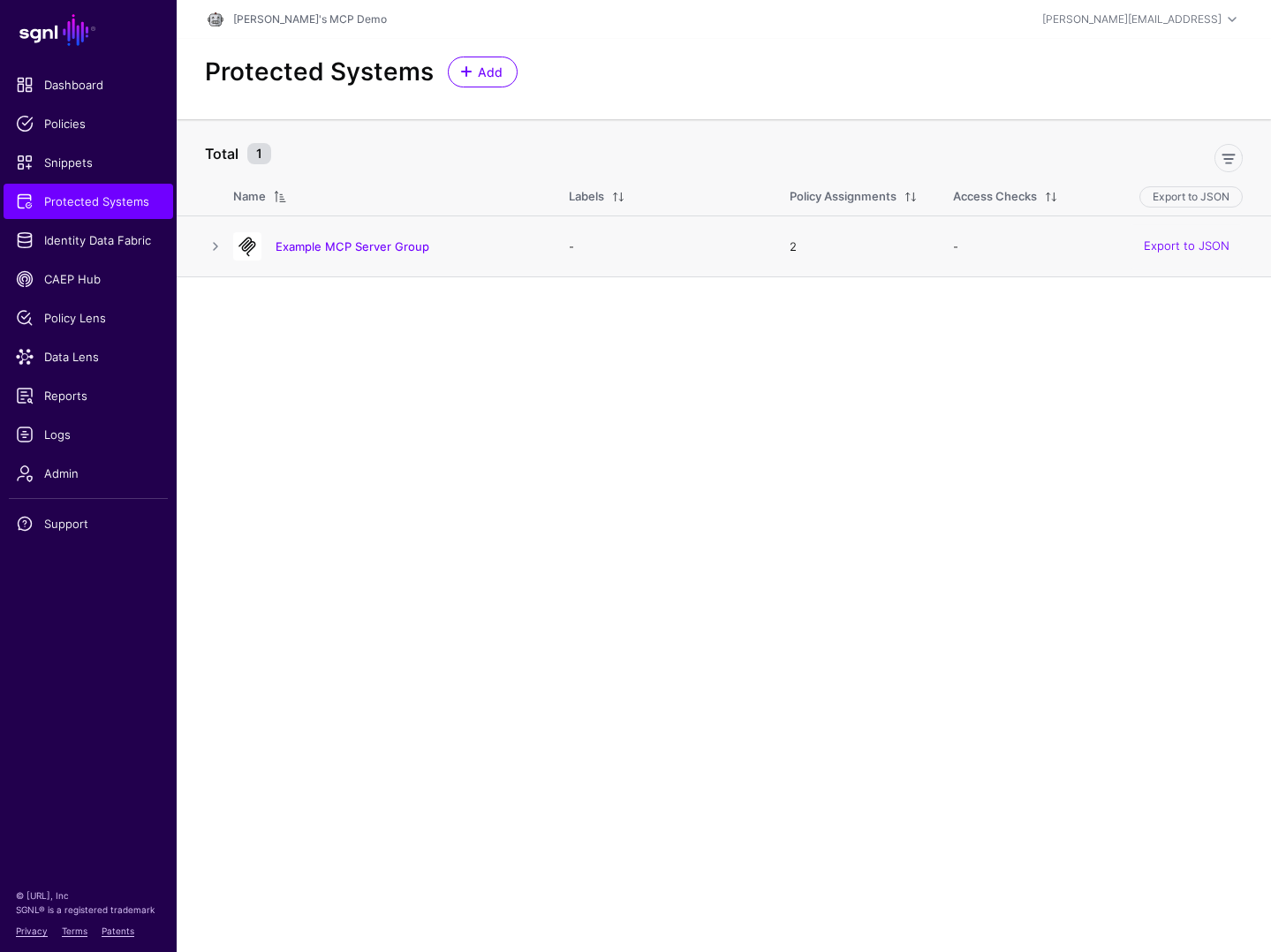
click at [320, 256] on div "Example MCP Server Group" at bounding box center [383, 246] width 314 height 28
click at [332, 253] on link "Example MCP Server Group" at bounding box center [353, 246] width 154 height 14
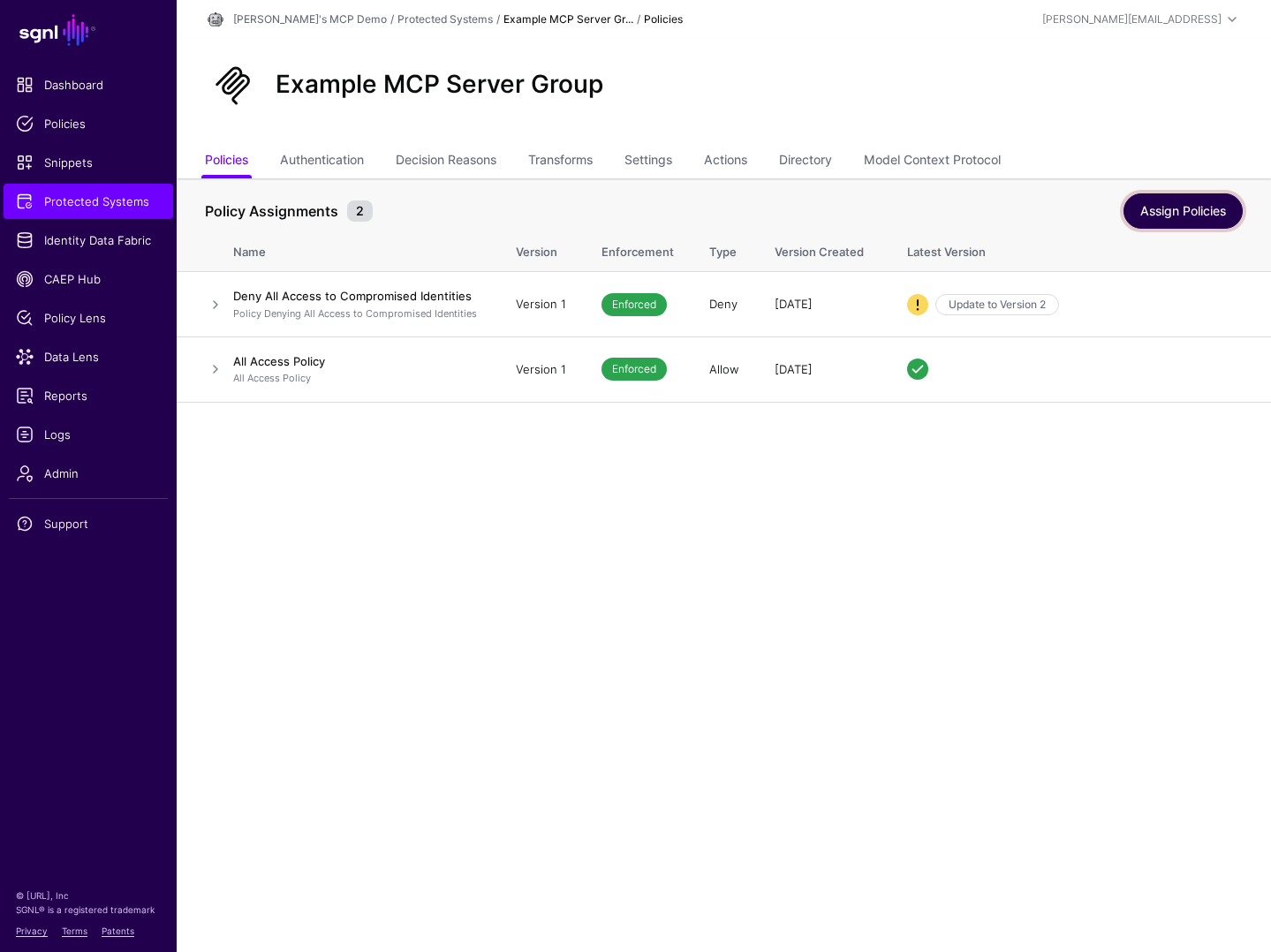
click at [1169, 213] on link "Assign Policies" at bounding box center [1183, 211] width 119 height 36
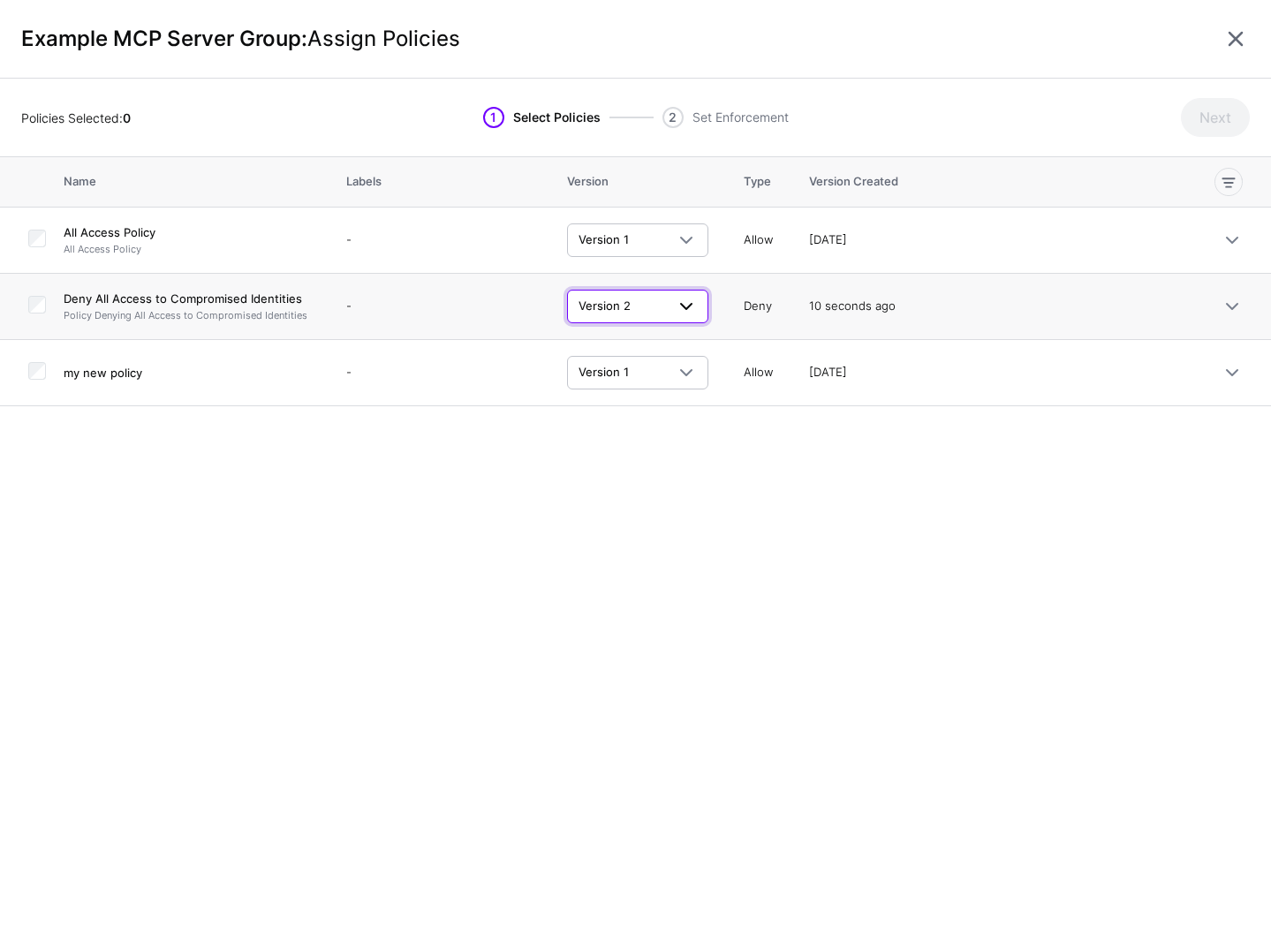
click at [690, 305] on span at bounding box center [686, 307] width 21 height 21
click at [957, 108] on div "Next" at bounding box center [1096, 117] width 308 height 38
click at [1224, 126] on button "Next" at bounding box center [1215, 117] width 69 height 38
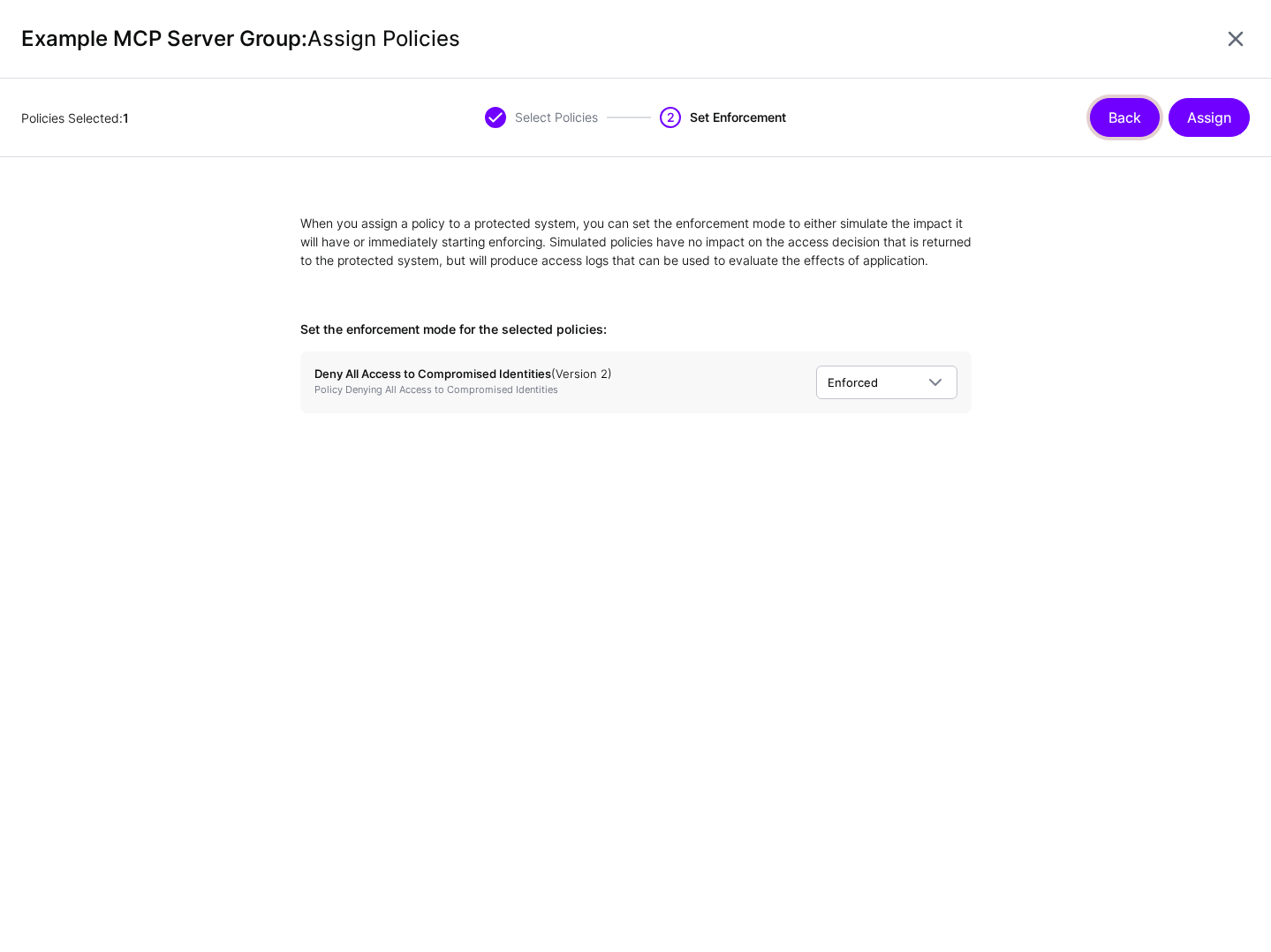
click at [1122, 120] on button "Back" at bounding box center [1125, 117] width 70 height 38
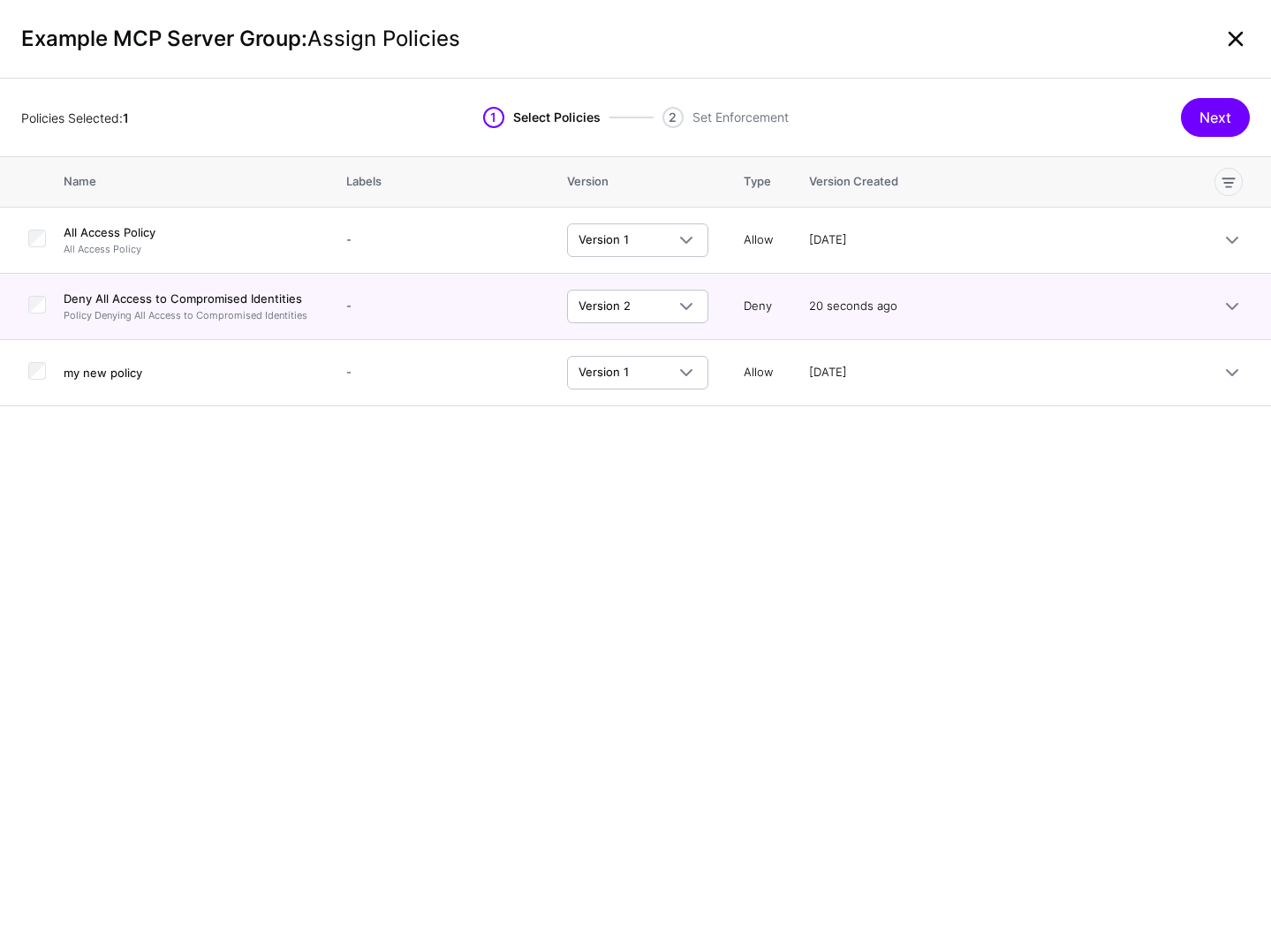
click at [1235, 35] on link at bounding box center [1234, 38] width 28 height 28
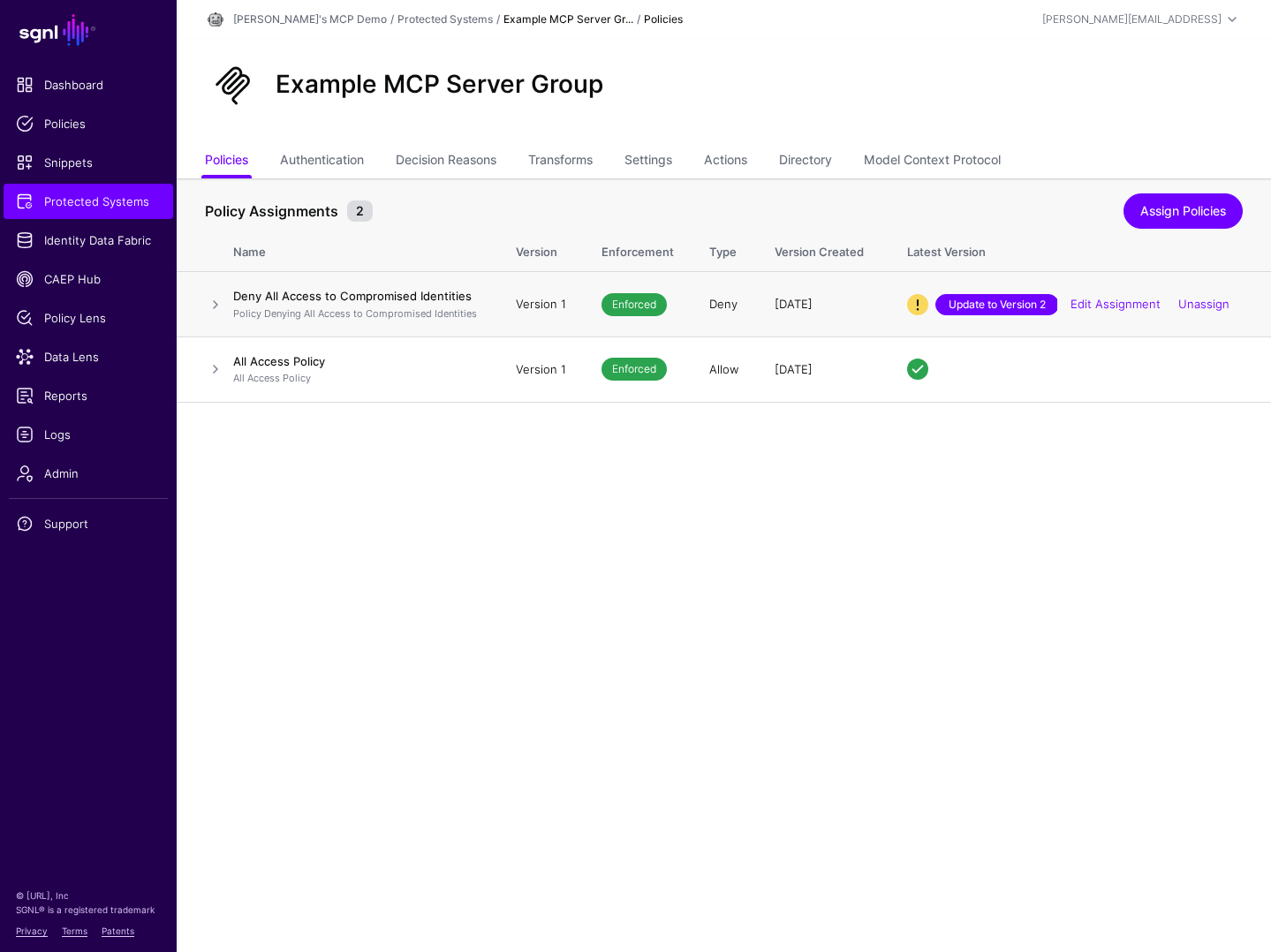
click at [968, 309] on link "Update to Version 2" at bounding box center [997, 305] width 124 height 21
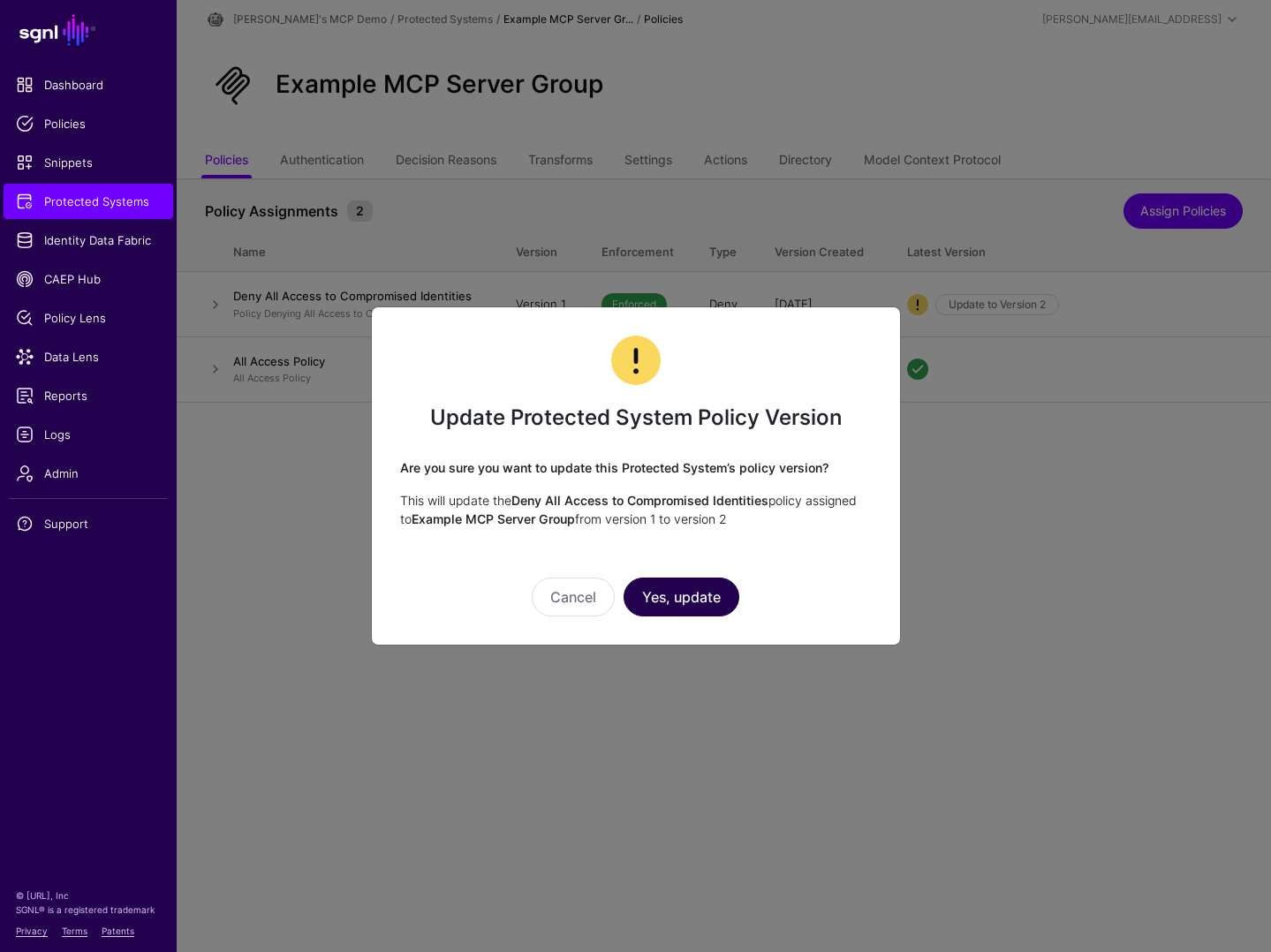
click at [693, 604] on button "Yes, update" at bounding box center [682, 597] width 115 height 38
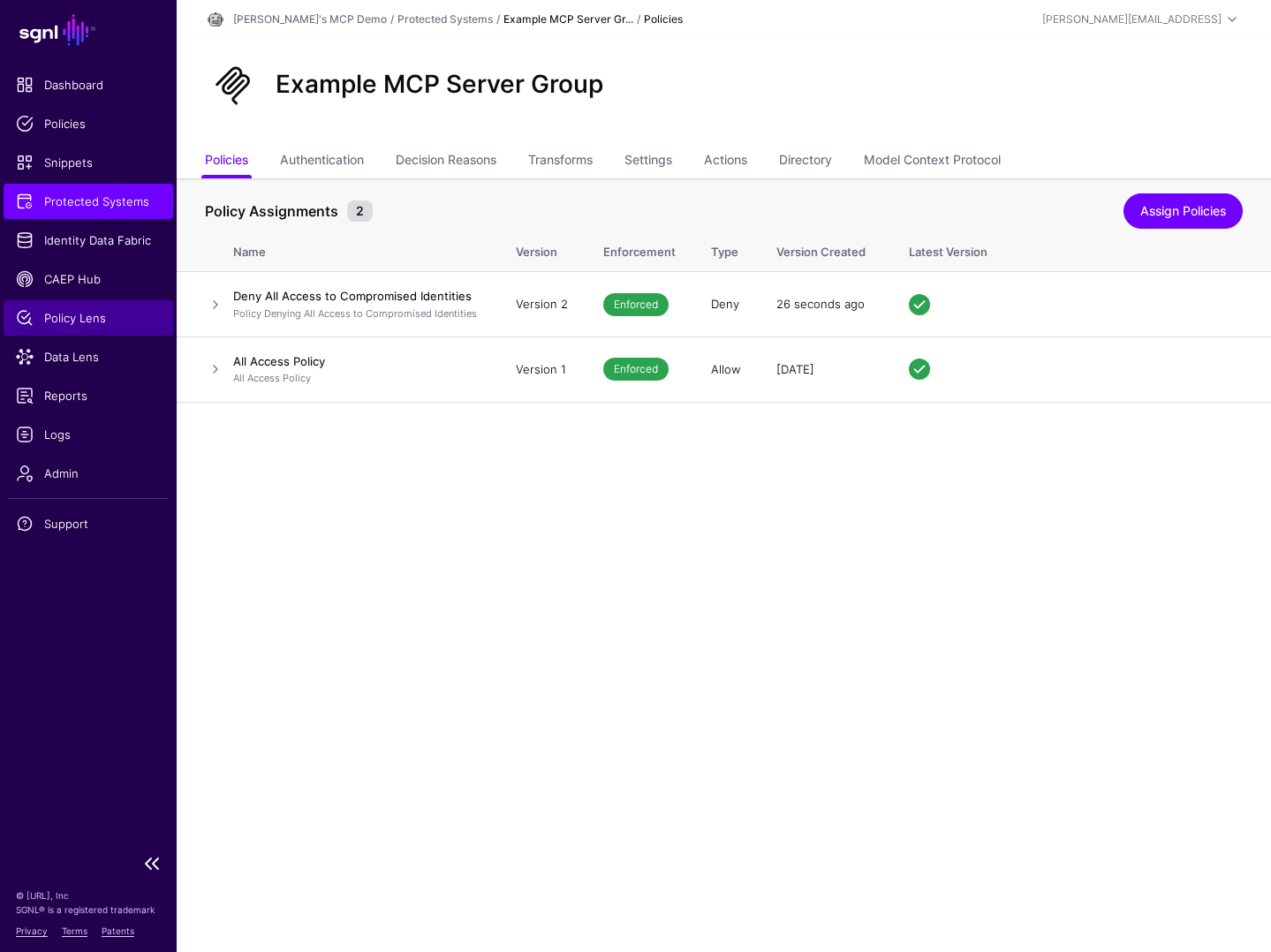
click at [86, 309] on link "Policy Lens" at bounding box center [88, 317] width 169 height 36
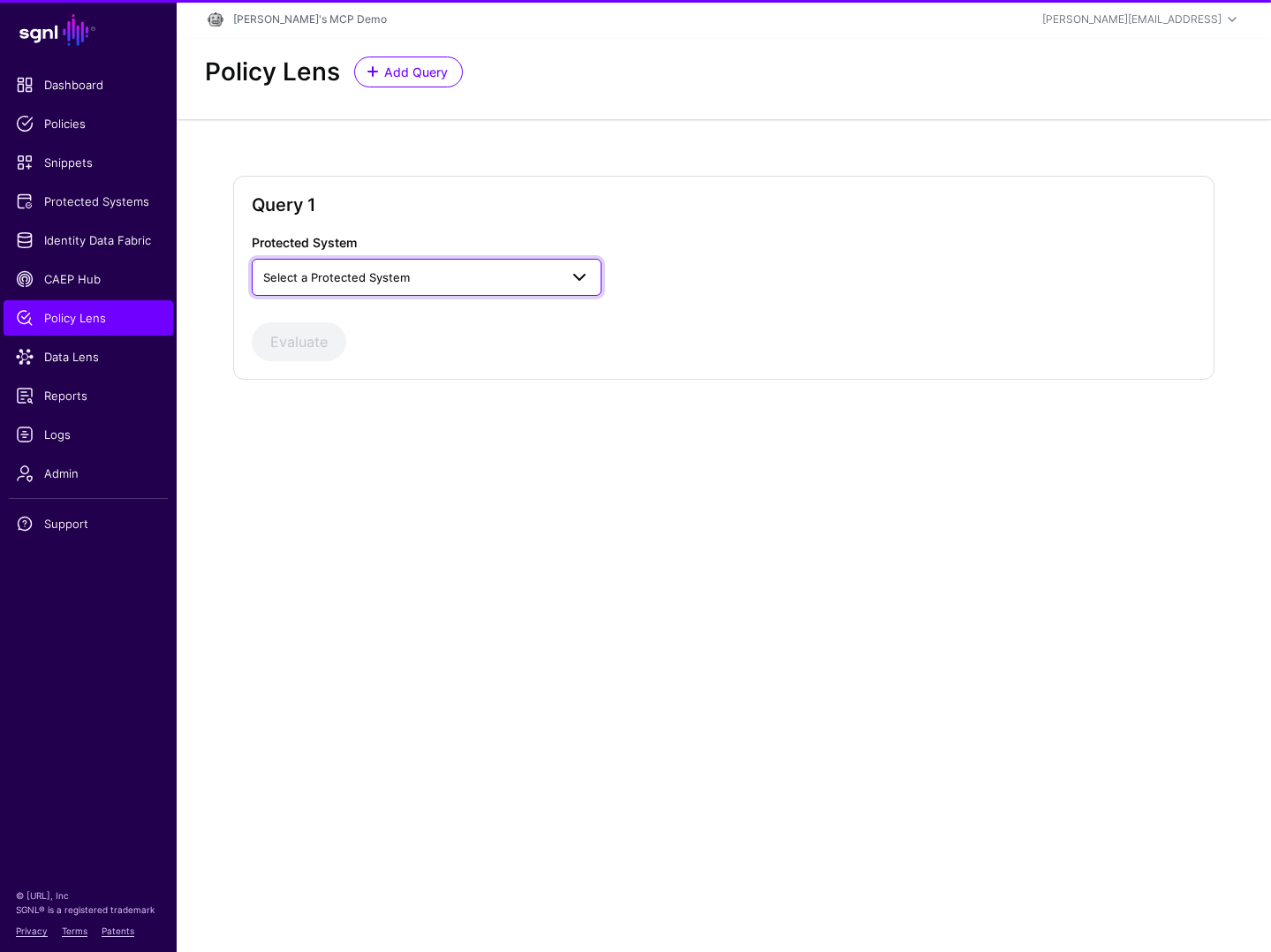
click at [384, 288] on link "Select a Protected System" at bounding box center [427, 277] width 350 height 38
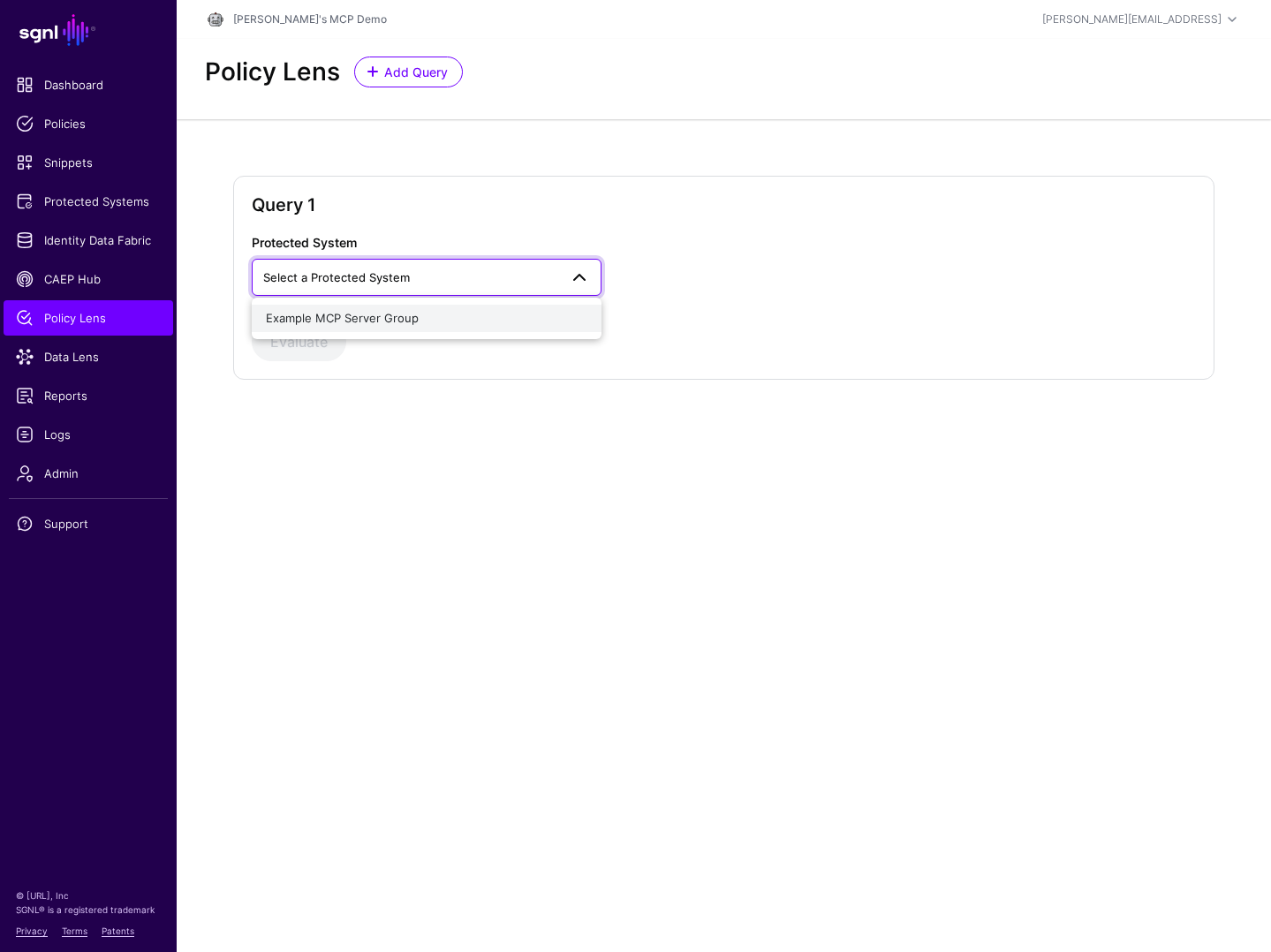
click at [375, 325] on div "Example MCP Server Group" at bounding box center [427, 318] width 321 height 17
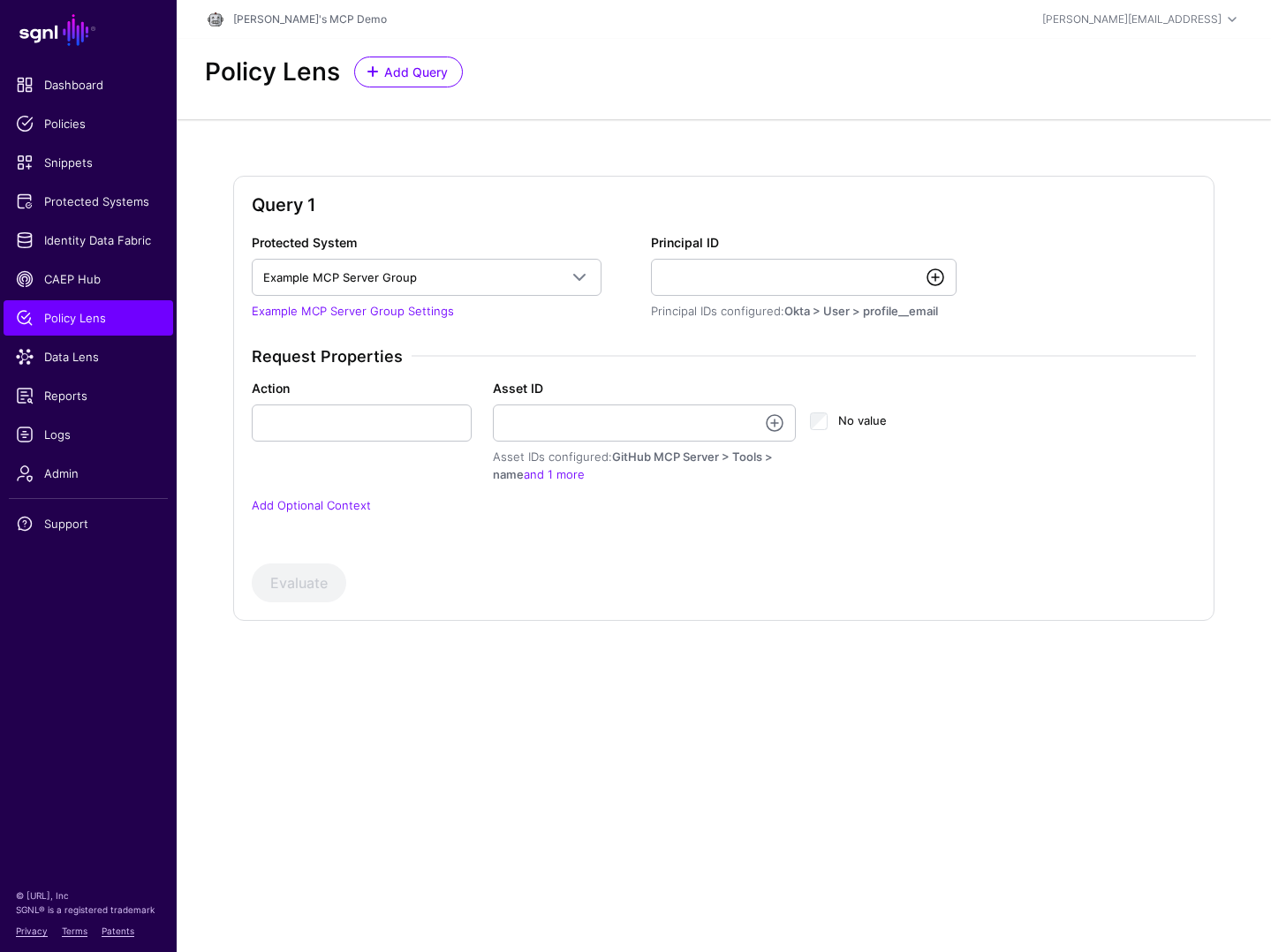
click at [941, 273] on link at bounding box center [935, 277] width 21 height 21
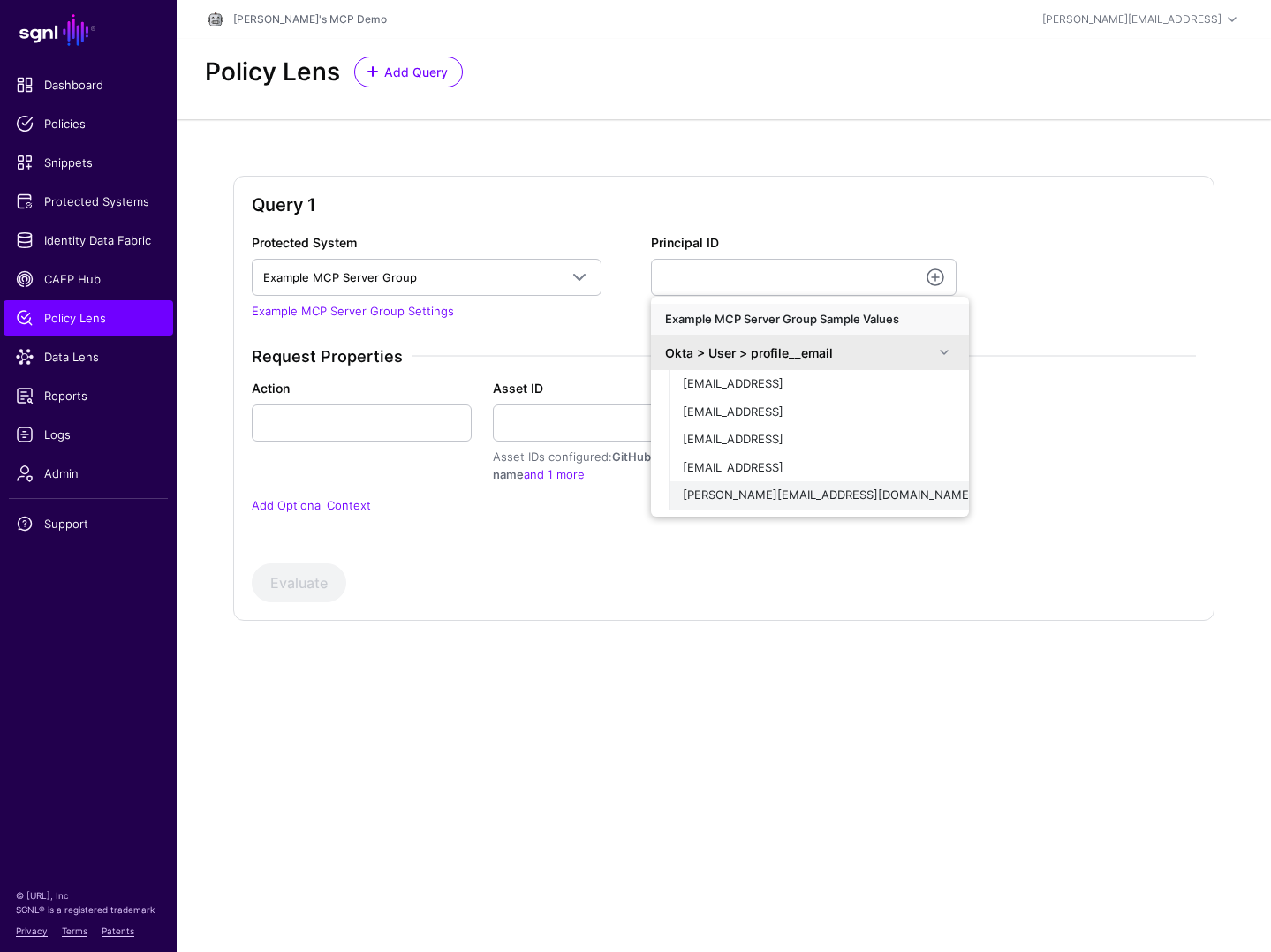
click at [777, 495] on span "[PERSON_NAME][EMAIL_ADDRESS][DOMAIN_NAME]" at bounding box center [828, 494] width 290 height 14
type input "**********"
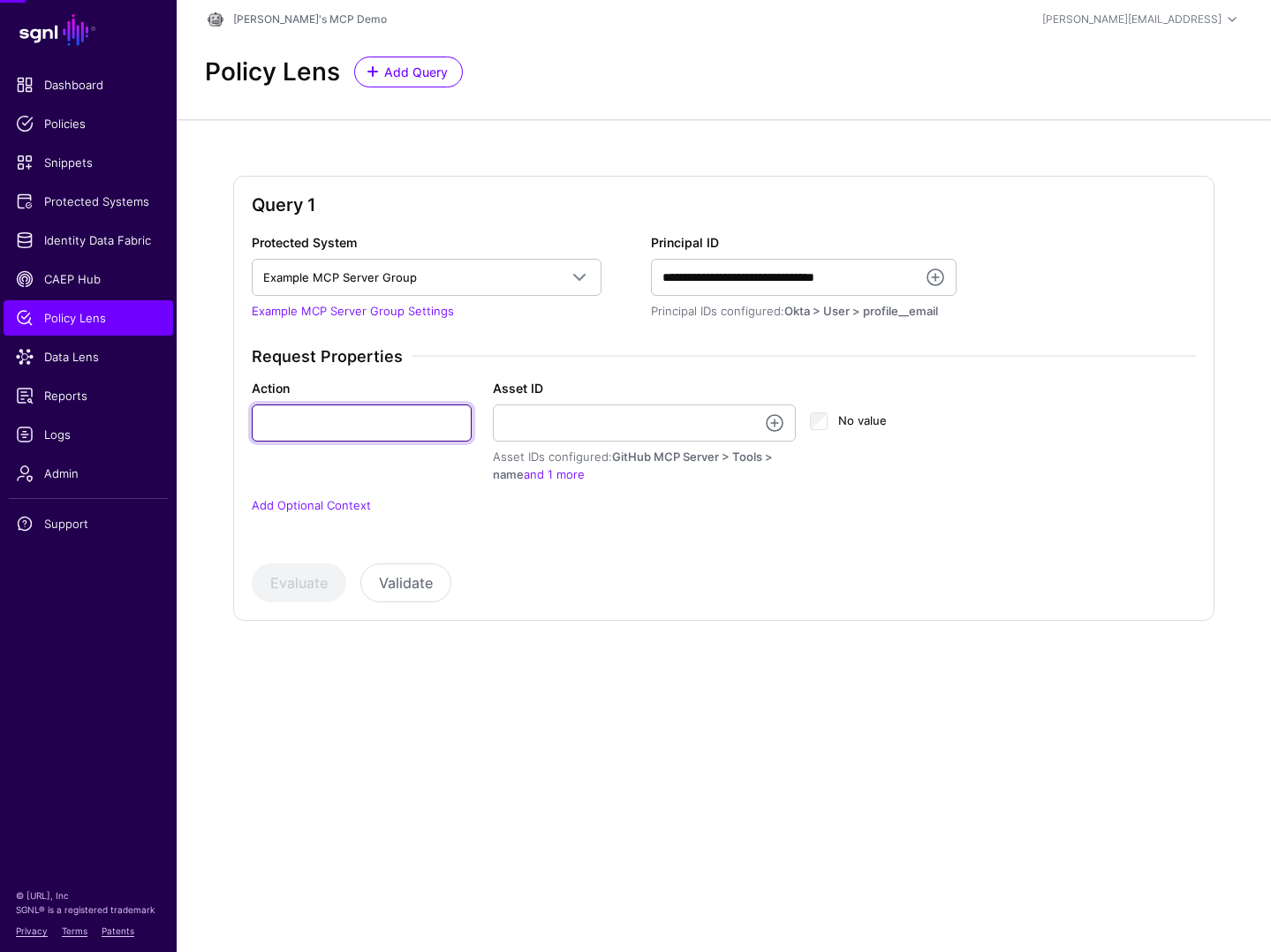
click at [419, 427] on input "Action" at bounding box center [361, 423] width 220 height 38
type input "**********"
click at [773, 421] on link at bounding box center [775, 423] width 21 height 21
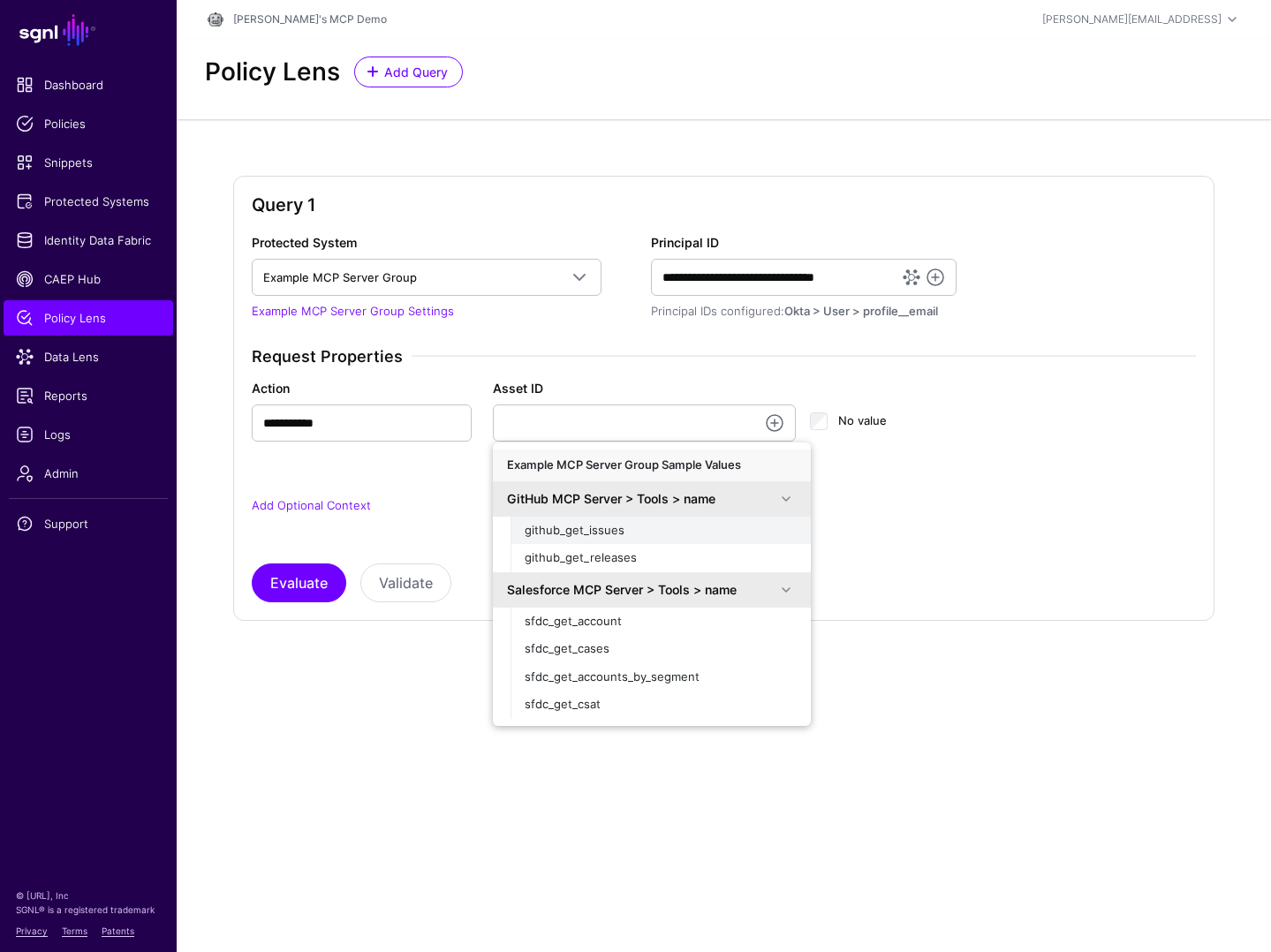
click at [633, 534] on div "github_get_issues" at bounding box center [660, 531] width 272 height 17
type input "**********"
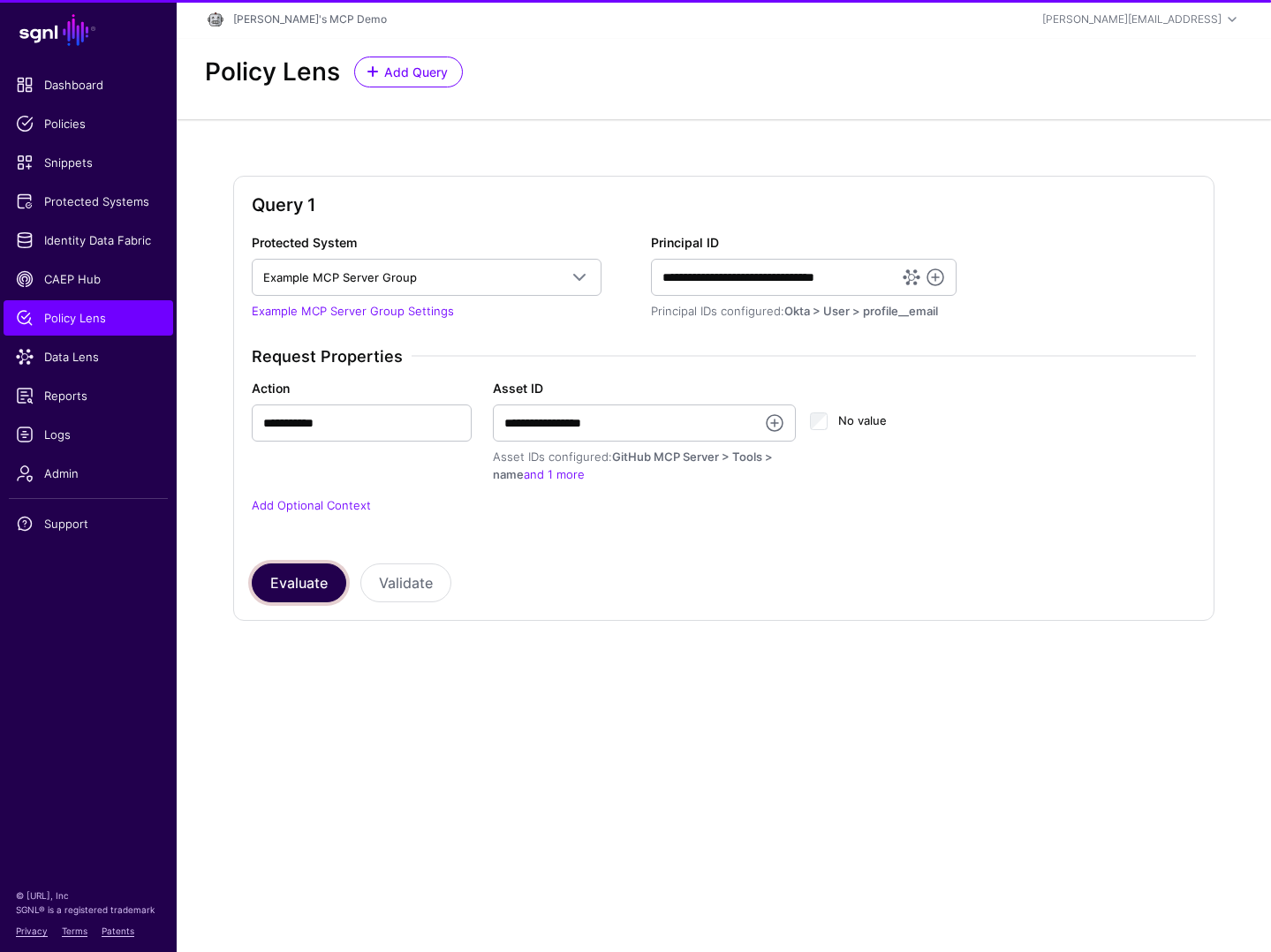
click at [310, 591] on button "Evaluate" at bounding box center [299, 583] width 94 height 38
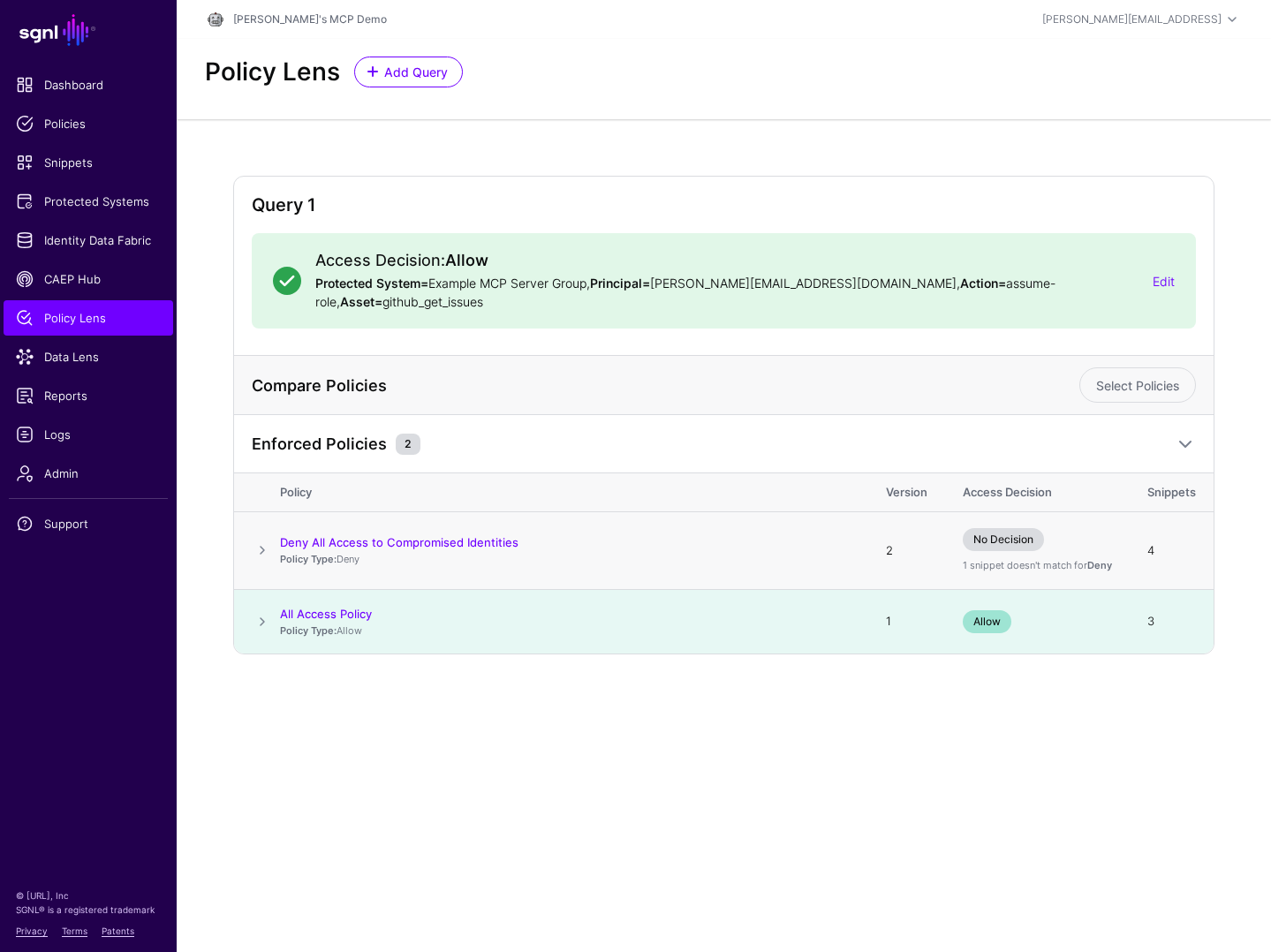
click at [262, 554] on span at bounding box center [262, 550] width 21 height 21
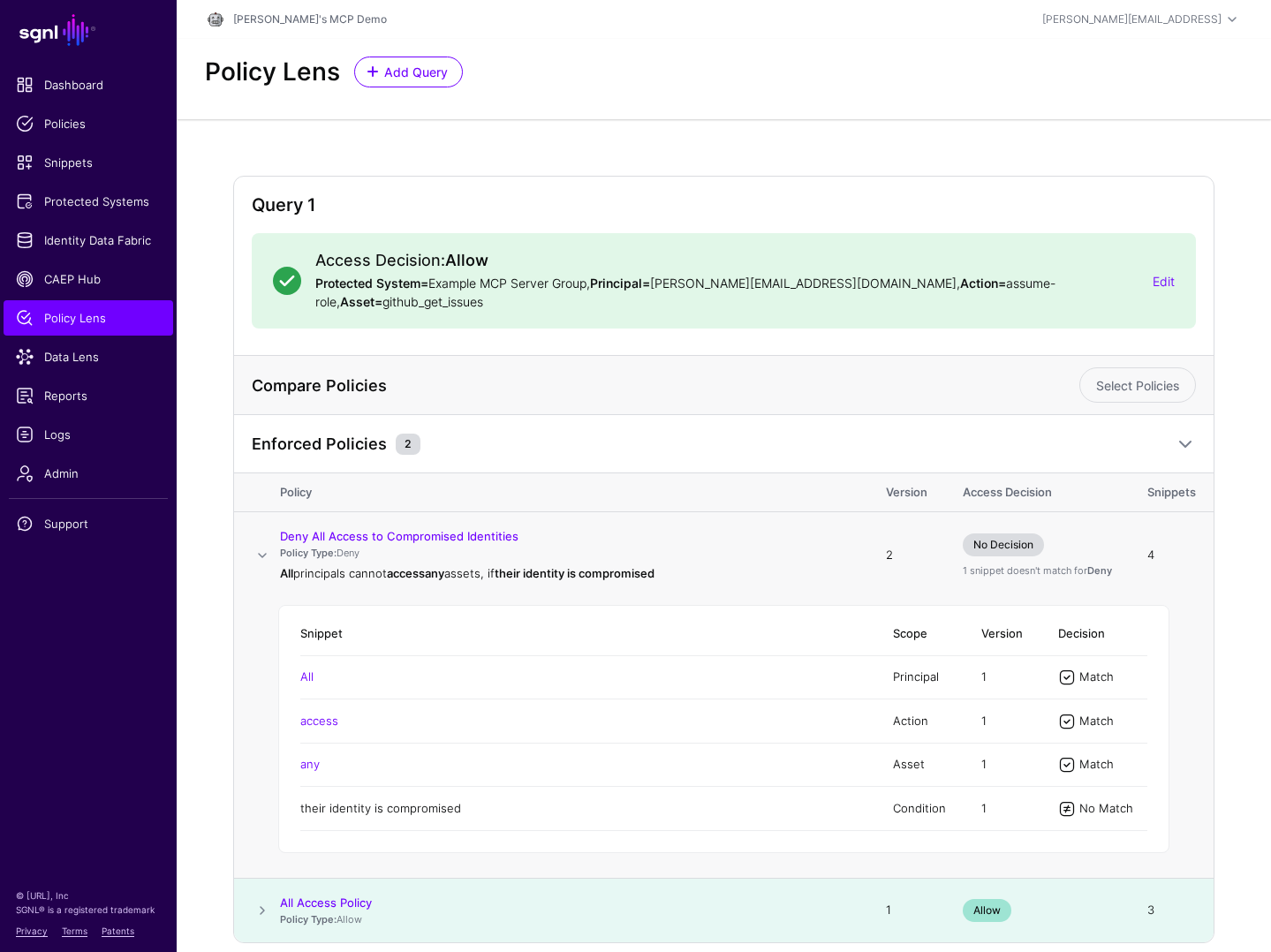
click at [394, 809] on link "their identity is compromised" at bounding box center [380, 808] width 161 height 14
click at [90, 89] on span "Dashboard" at bounding box center [88, 85] width 145 height 17
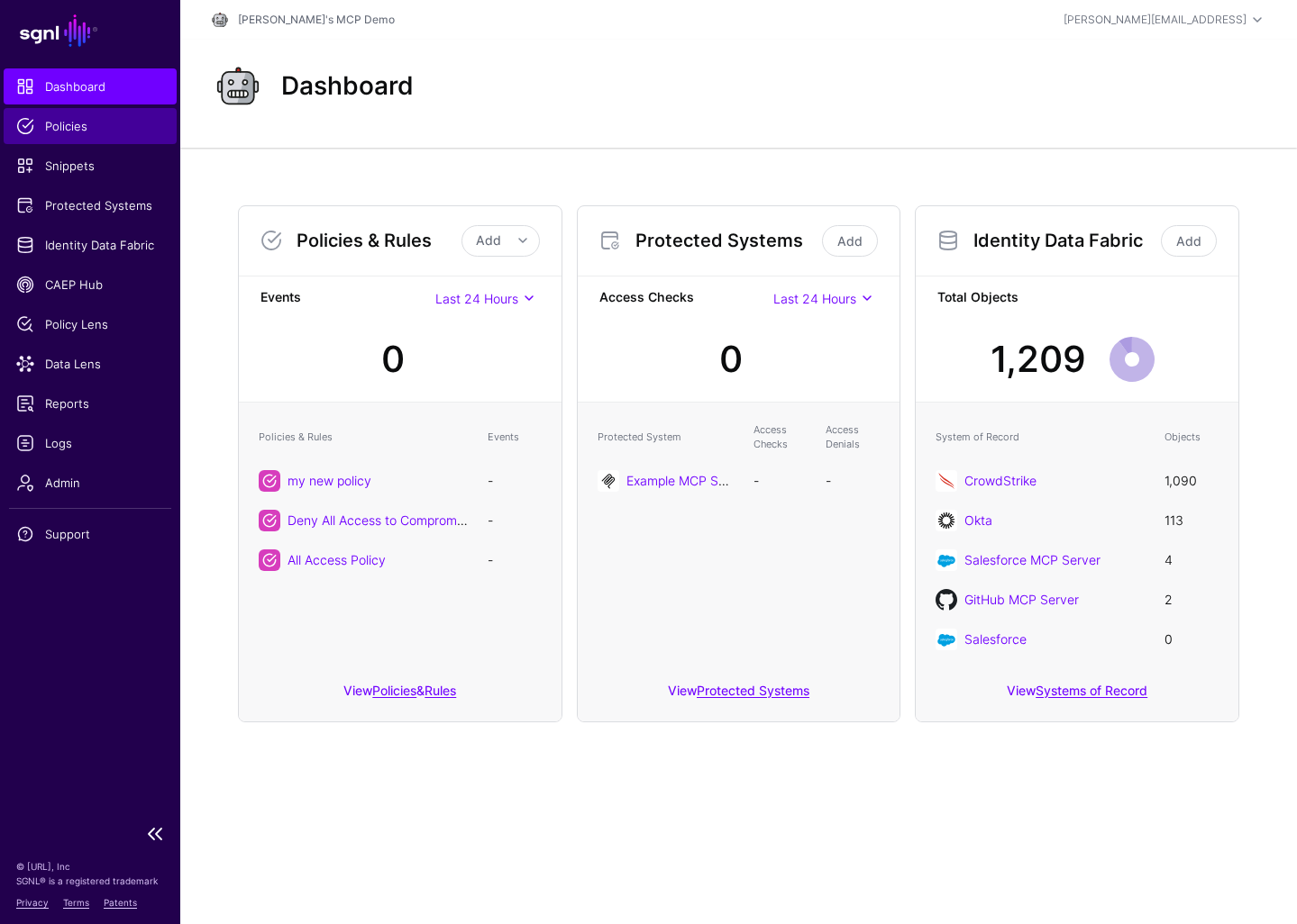
click at [86, 132] on span "Policies" at bounding box center [90, 126] width 148 height 18
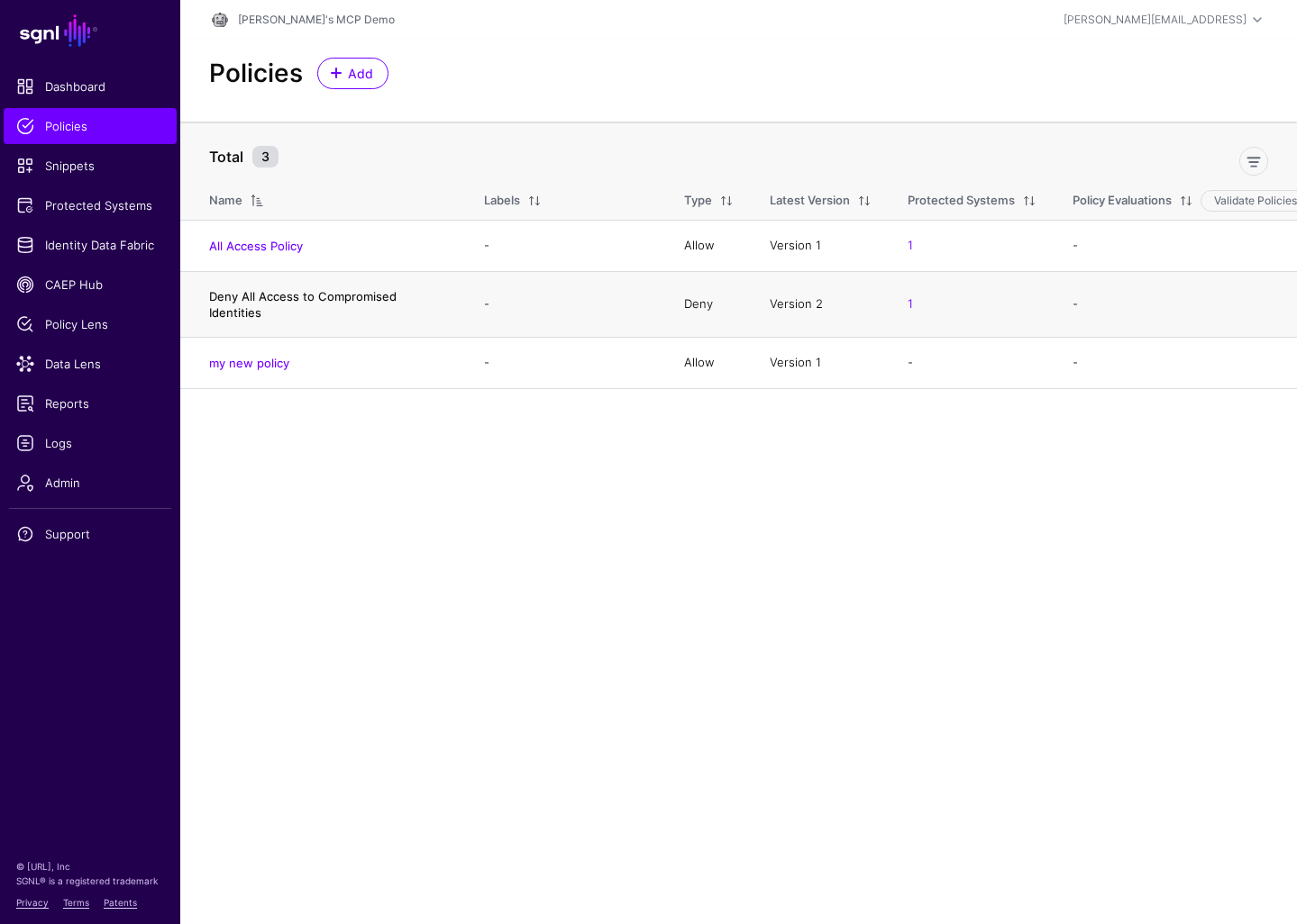
click at [317, 301] on link "Deny All Access to Compromised Identities" at bounding box center [302, 304] width 187 height 30
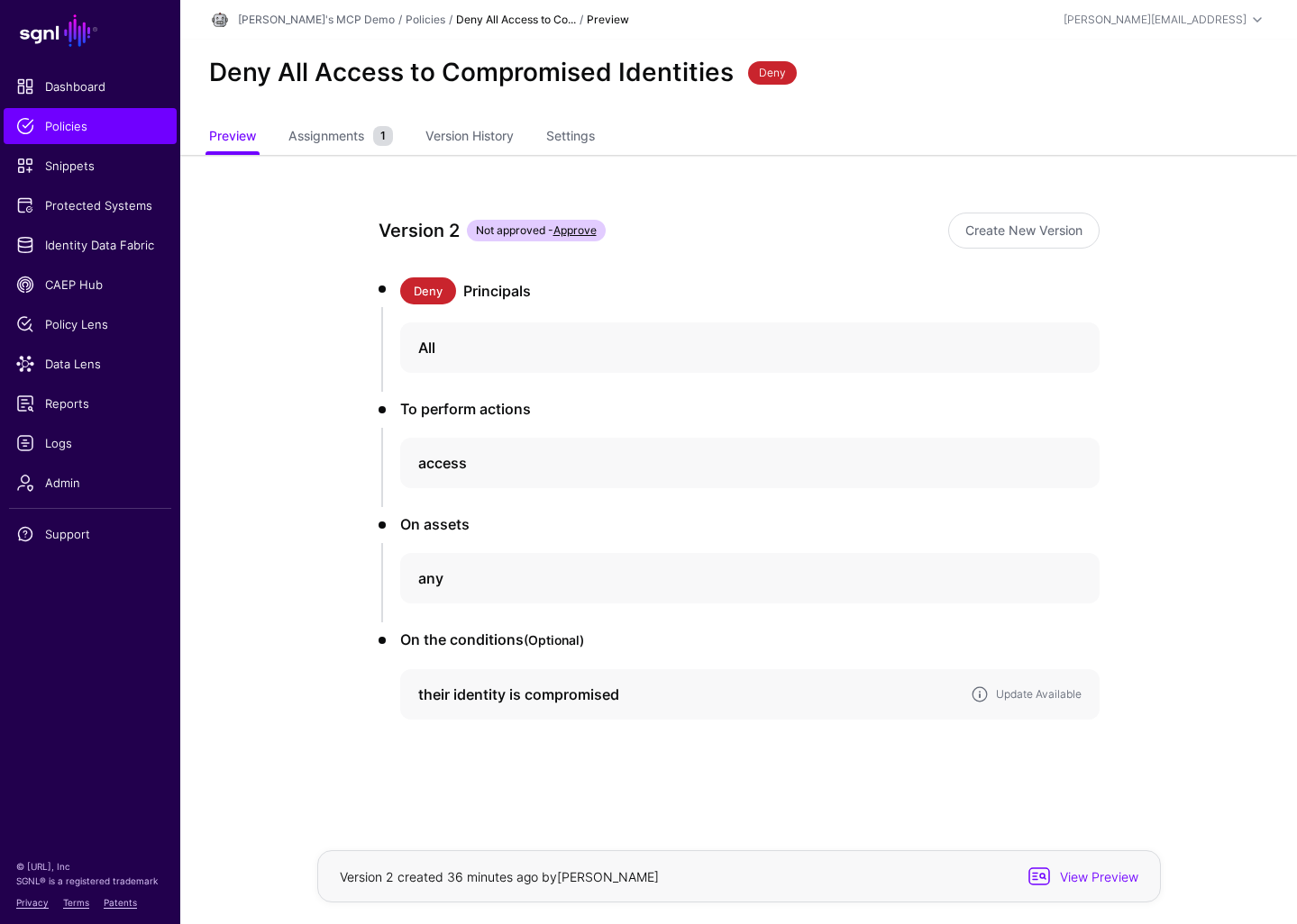
click at [690, 692] on h4 "their identity is compromised" at bounding box center [687, 694] width 538 height 22
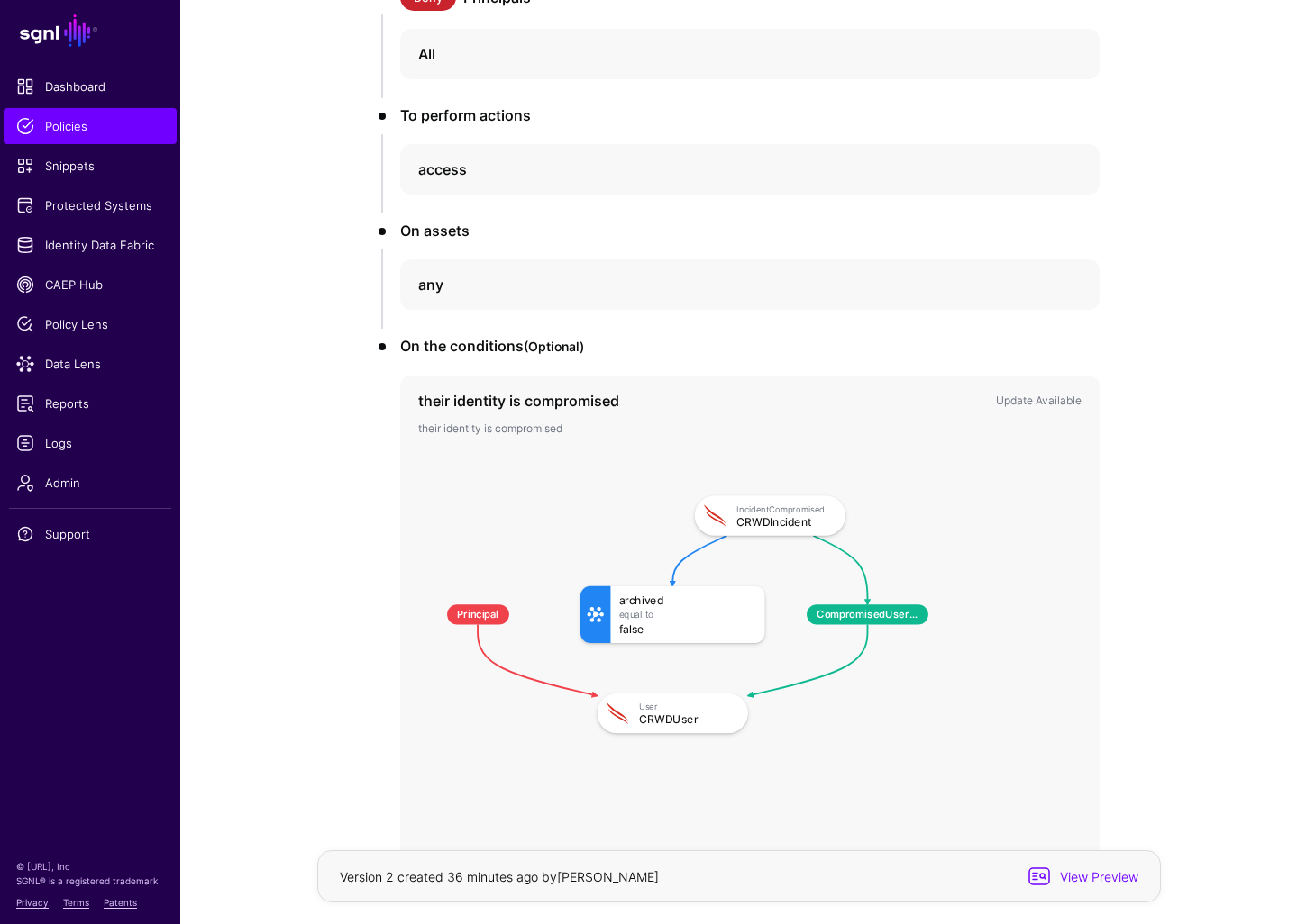
scroll to position [316, 0]
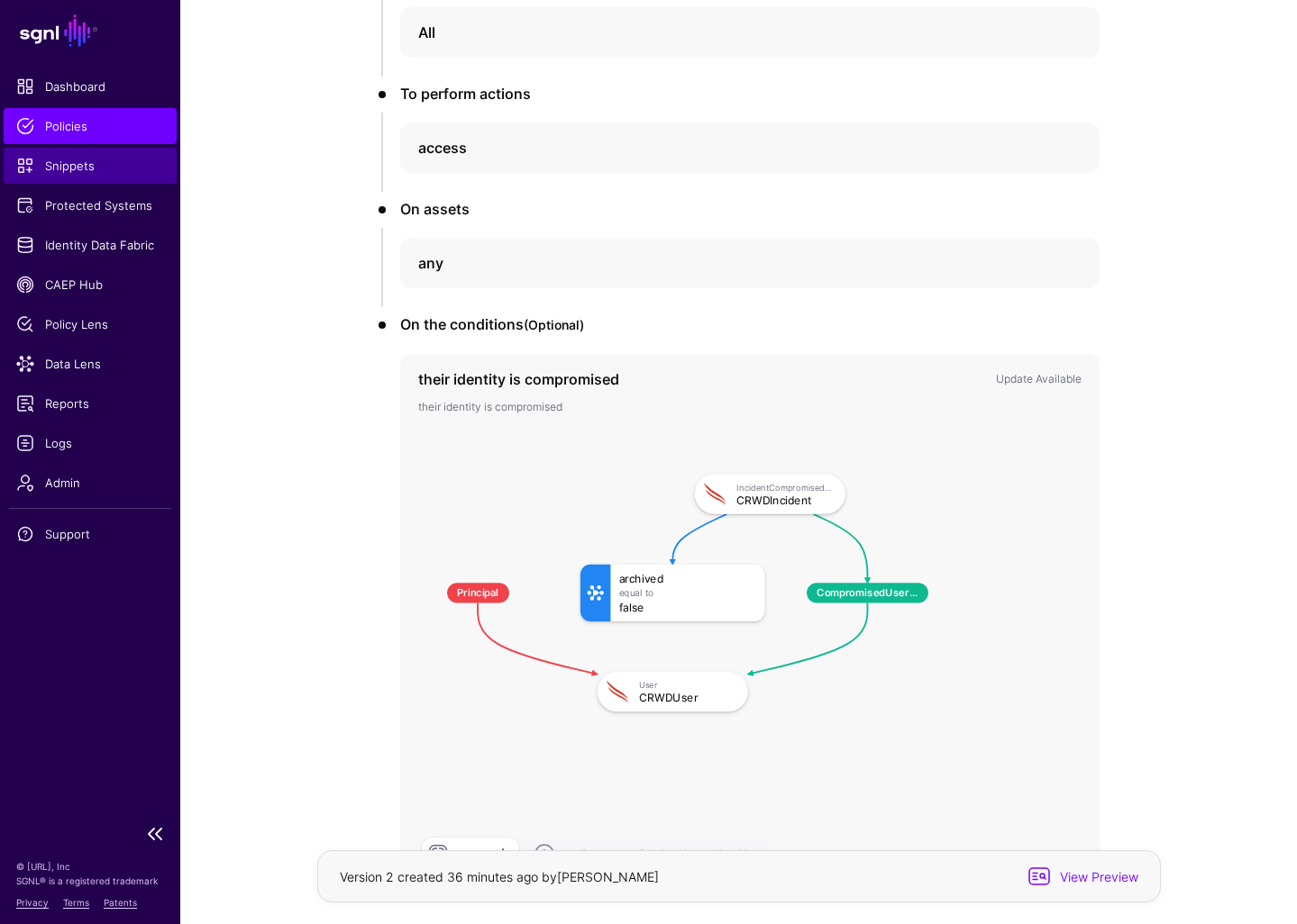
click at [83, 167] on span "Snippets" at bounding box center [90, 166] width 148 height 18
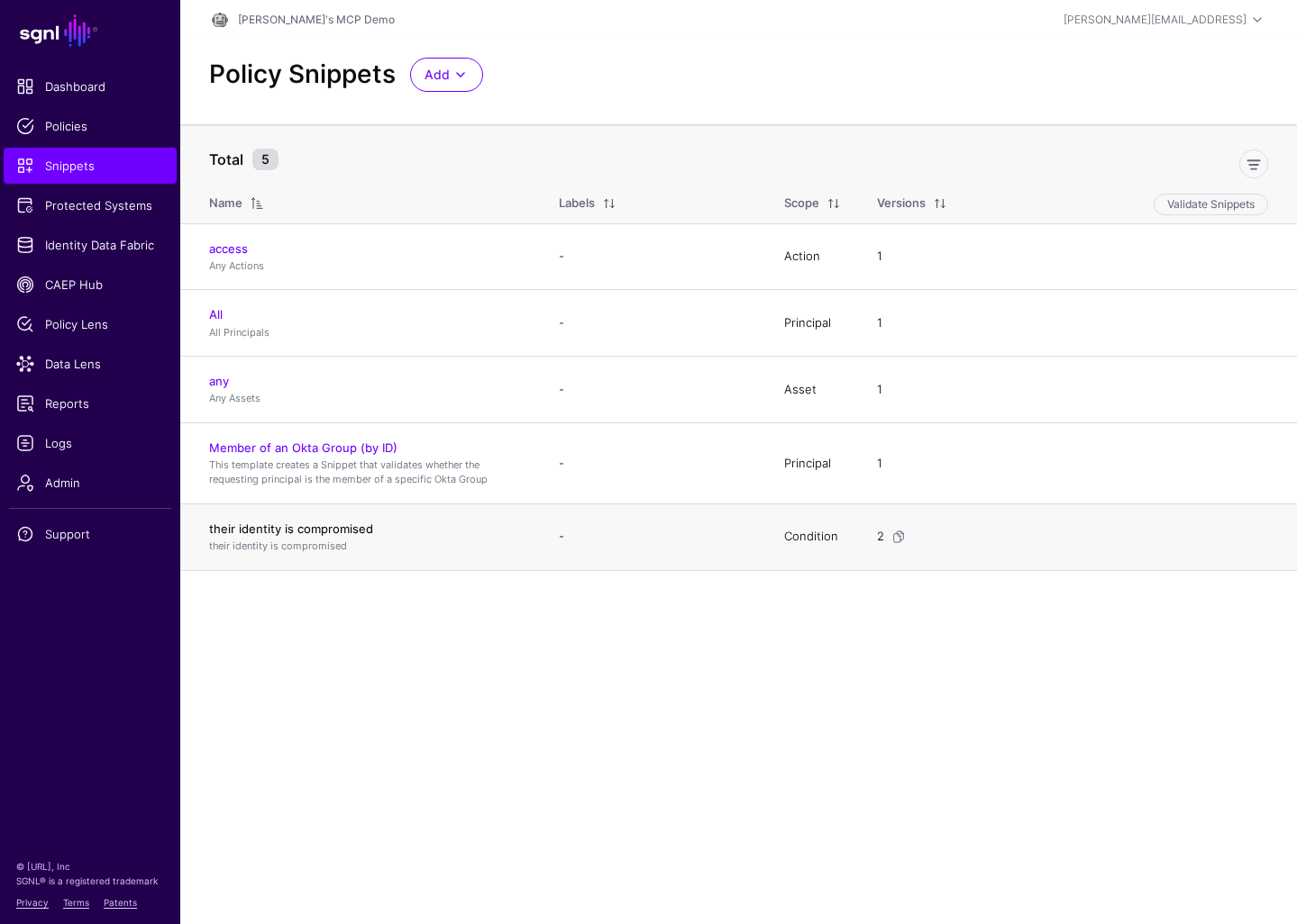
click at [273, 532] on link "their identity is compromised" at bounding box center [290, 529] width 164 height 15
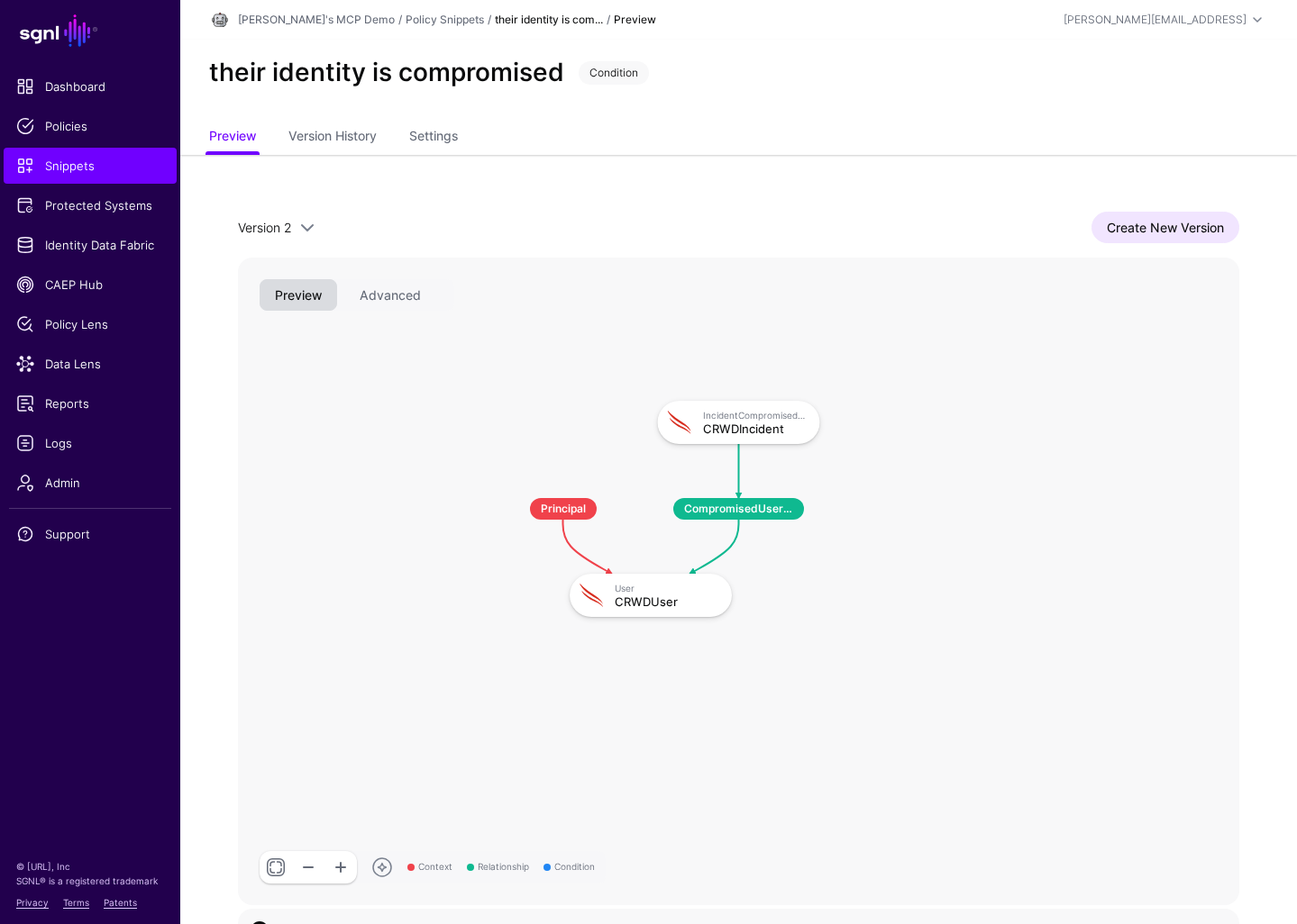
scroll to position [38, 0]
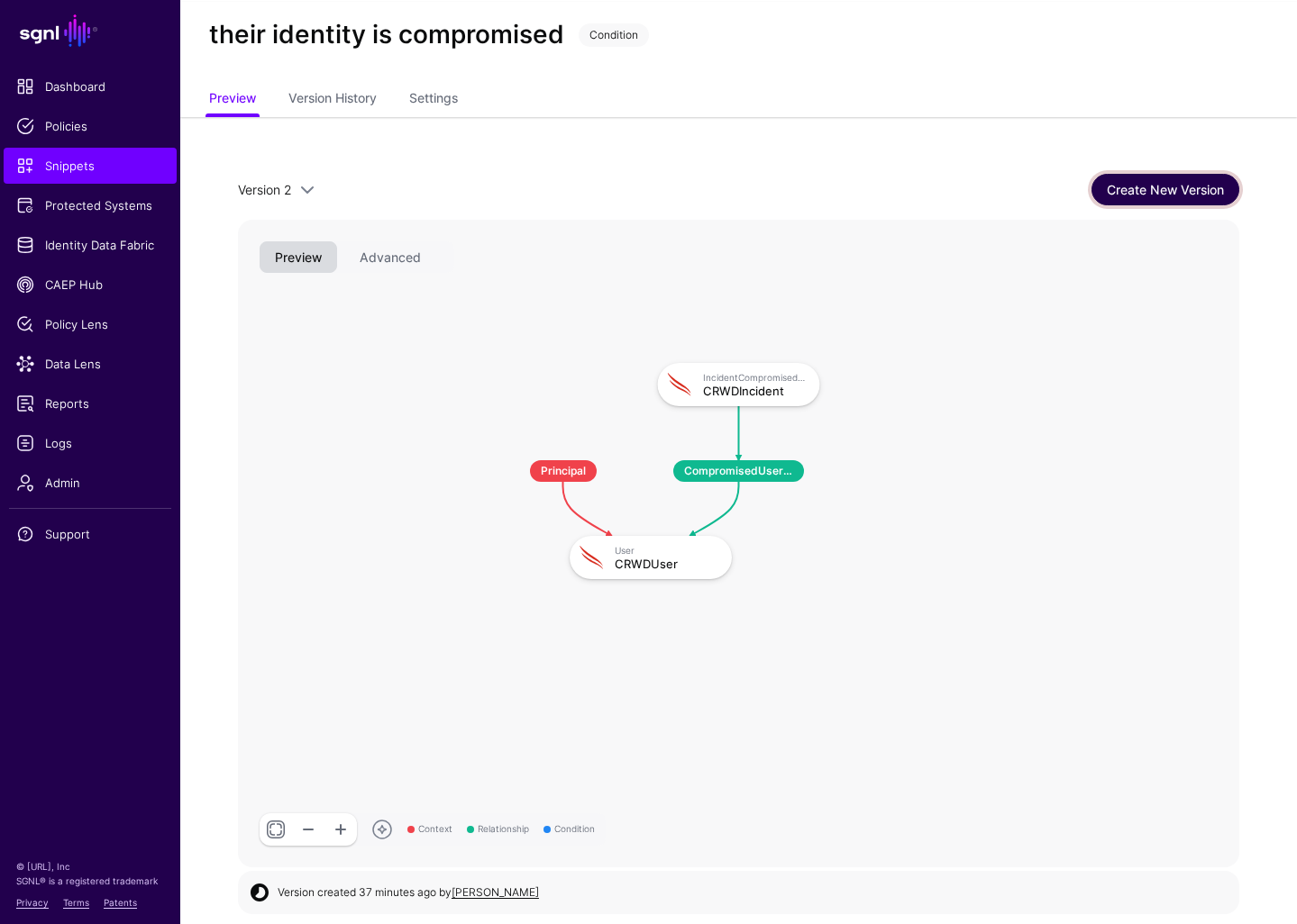
click at [1169, 194] on link "Create New Version" at bounding box center [1165, 189] width 148 height 31
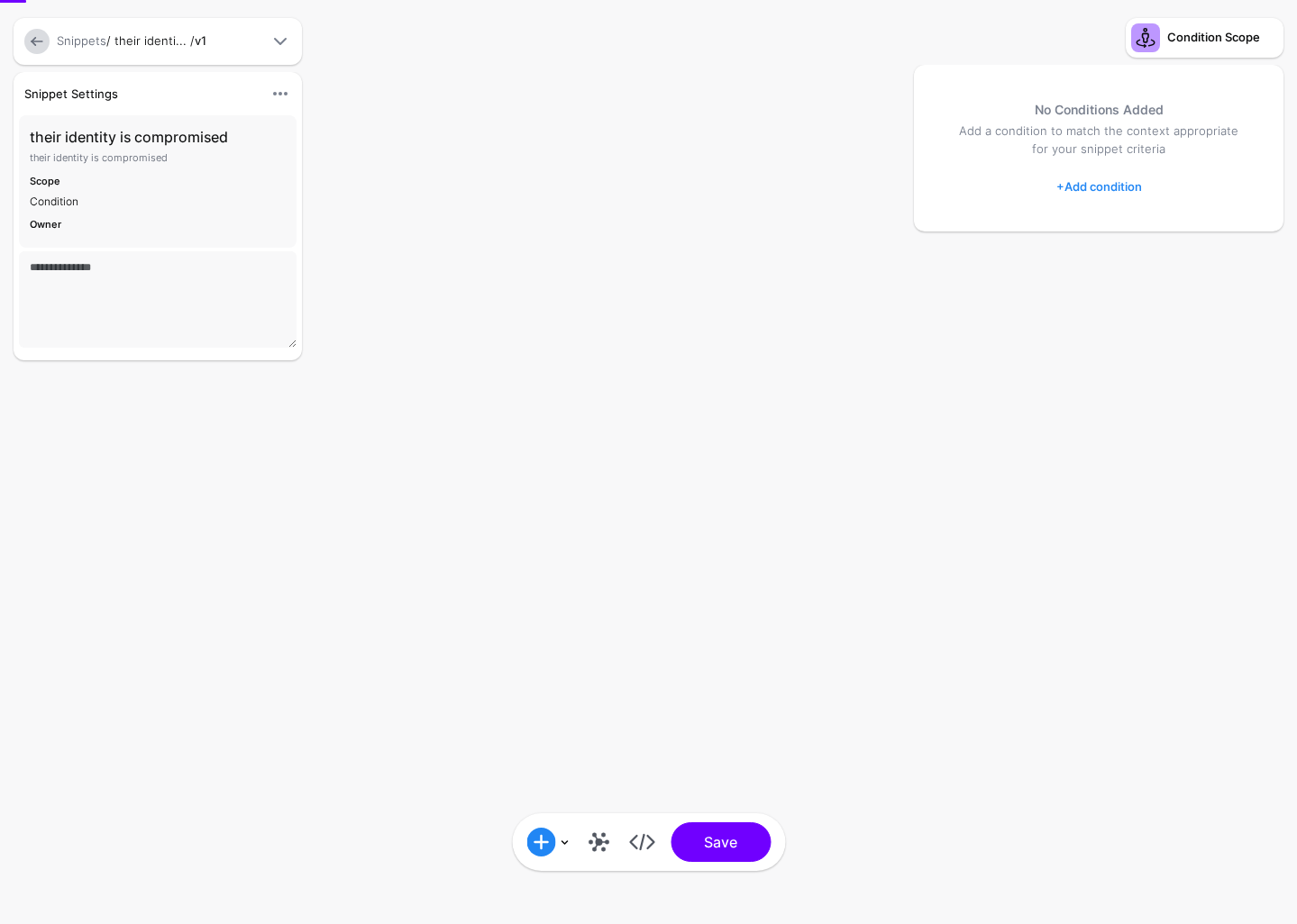
type textarea "**********"
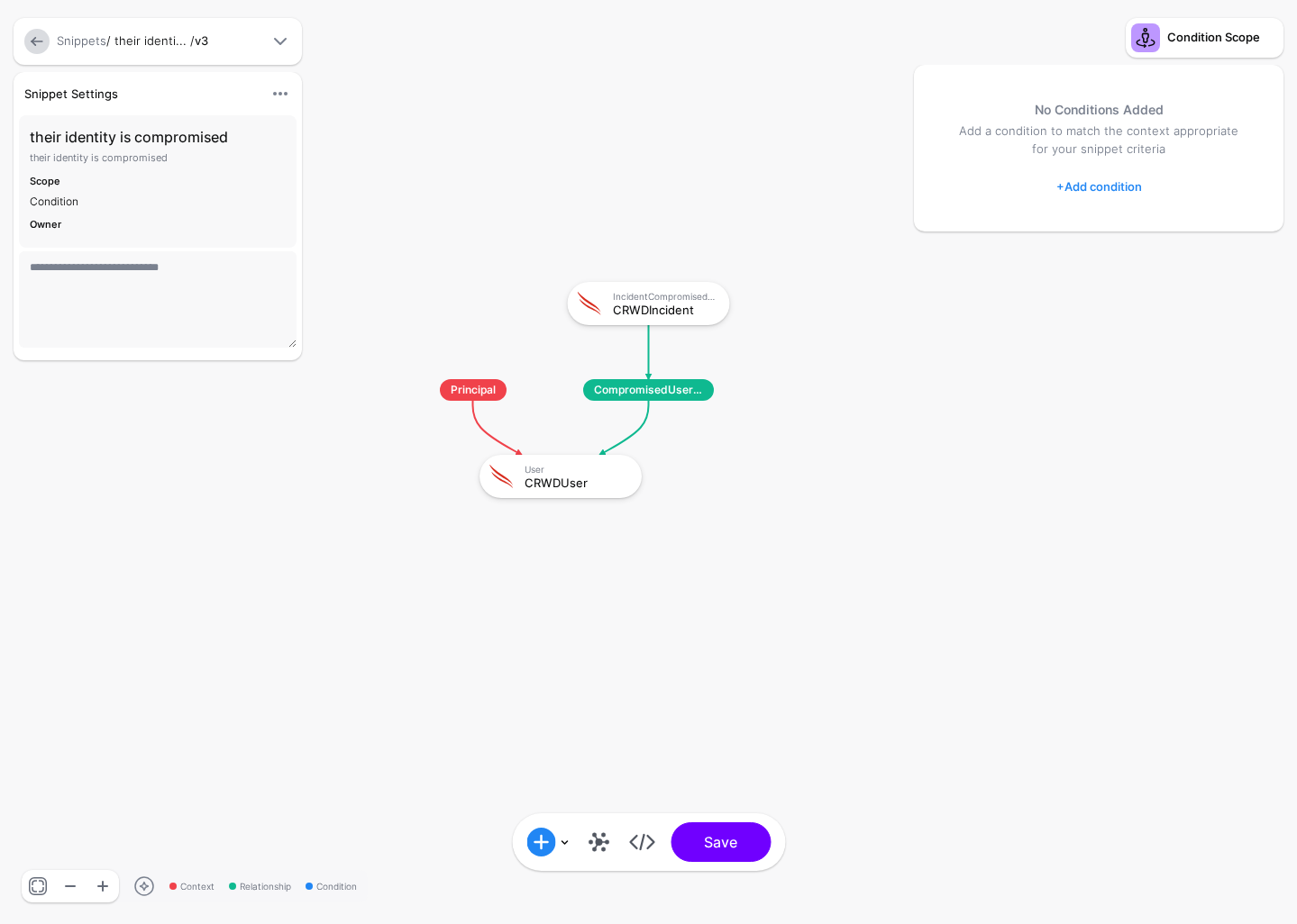
click at [285, 43] on span at bounding box center [281, 41] width 22 height 22
click at [1204, 34] on div "Condition Scope" at bounding box center [1214, 37] width 93 height 18
click at [1097, 201] on div "No Conditions Added Add a condition to match the context appropriate for your s…" at bounding box center [1098, 148] width 370 height 167
click at [1110, 189] on link "+ Add condition" at bounding box center [1099, 185] width 85 height 28
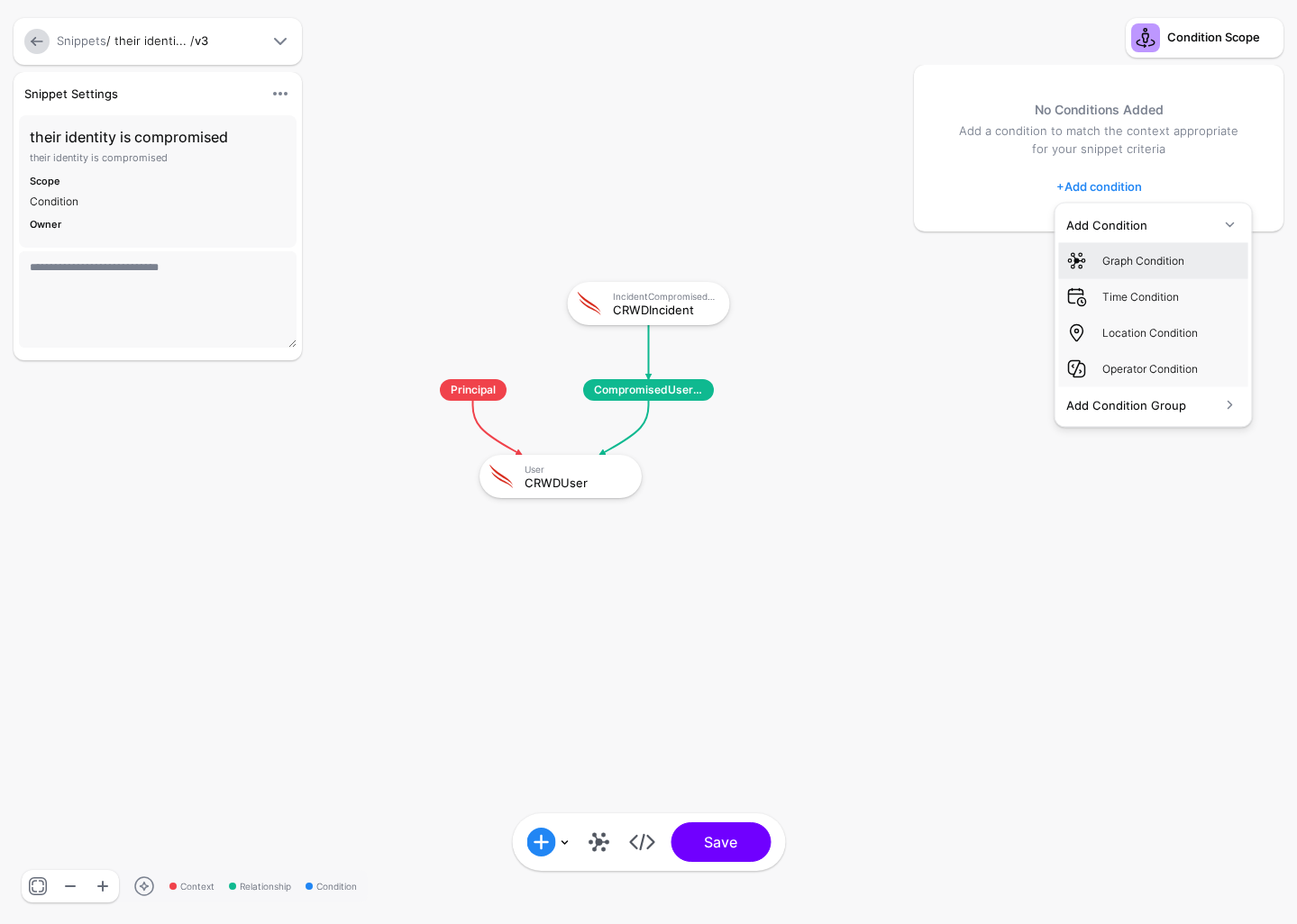
click at [1162, 264] on div "Graph Condition" at bounding box center [1170, 260] width 138 height 17
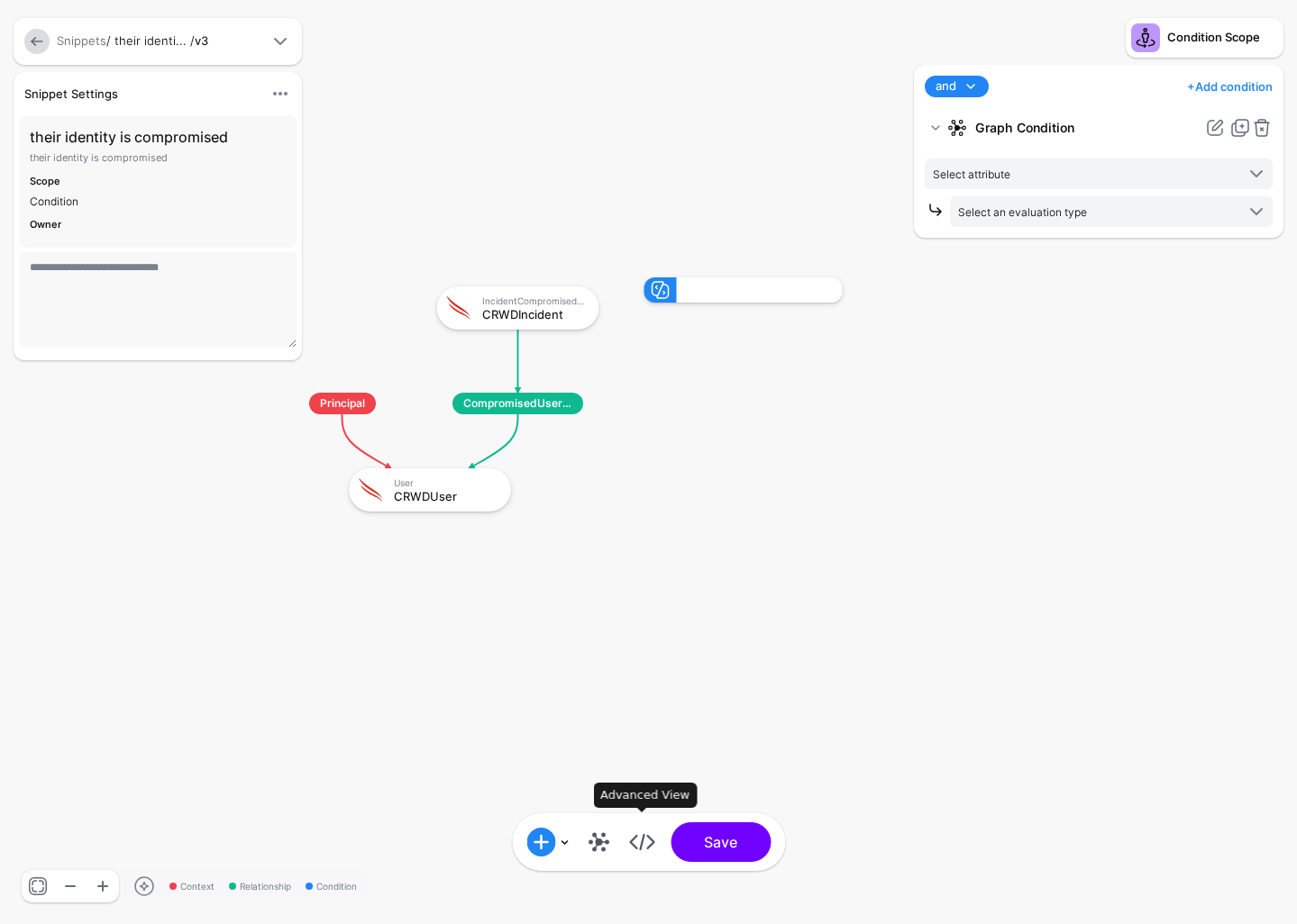
click at [647, 838] on link at bounding box center [641, 842] width 28 height 28
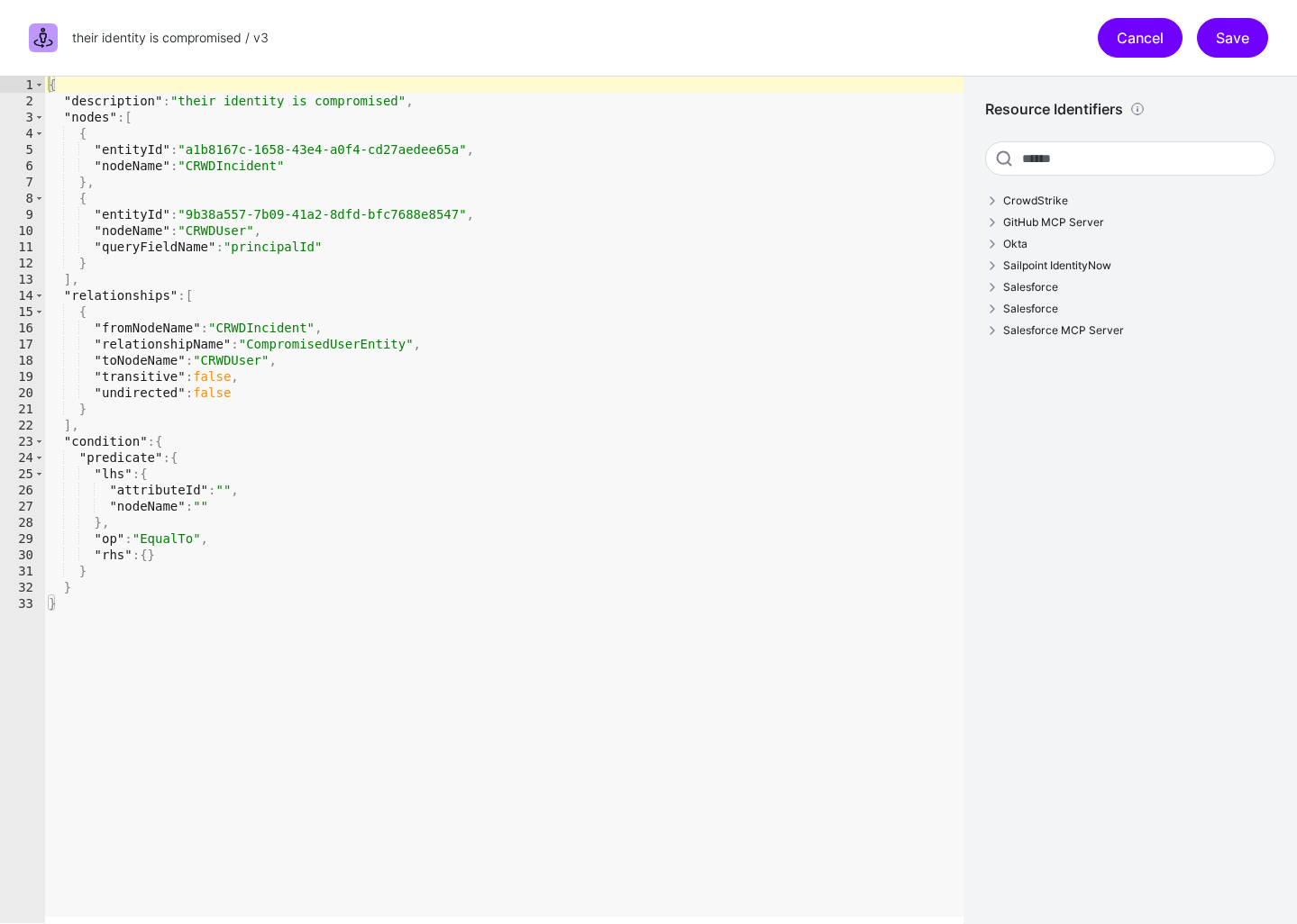
click at [1148, 44] on link "Cancel" at bounding box center [1140, 37] width 84 height 39
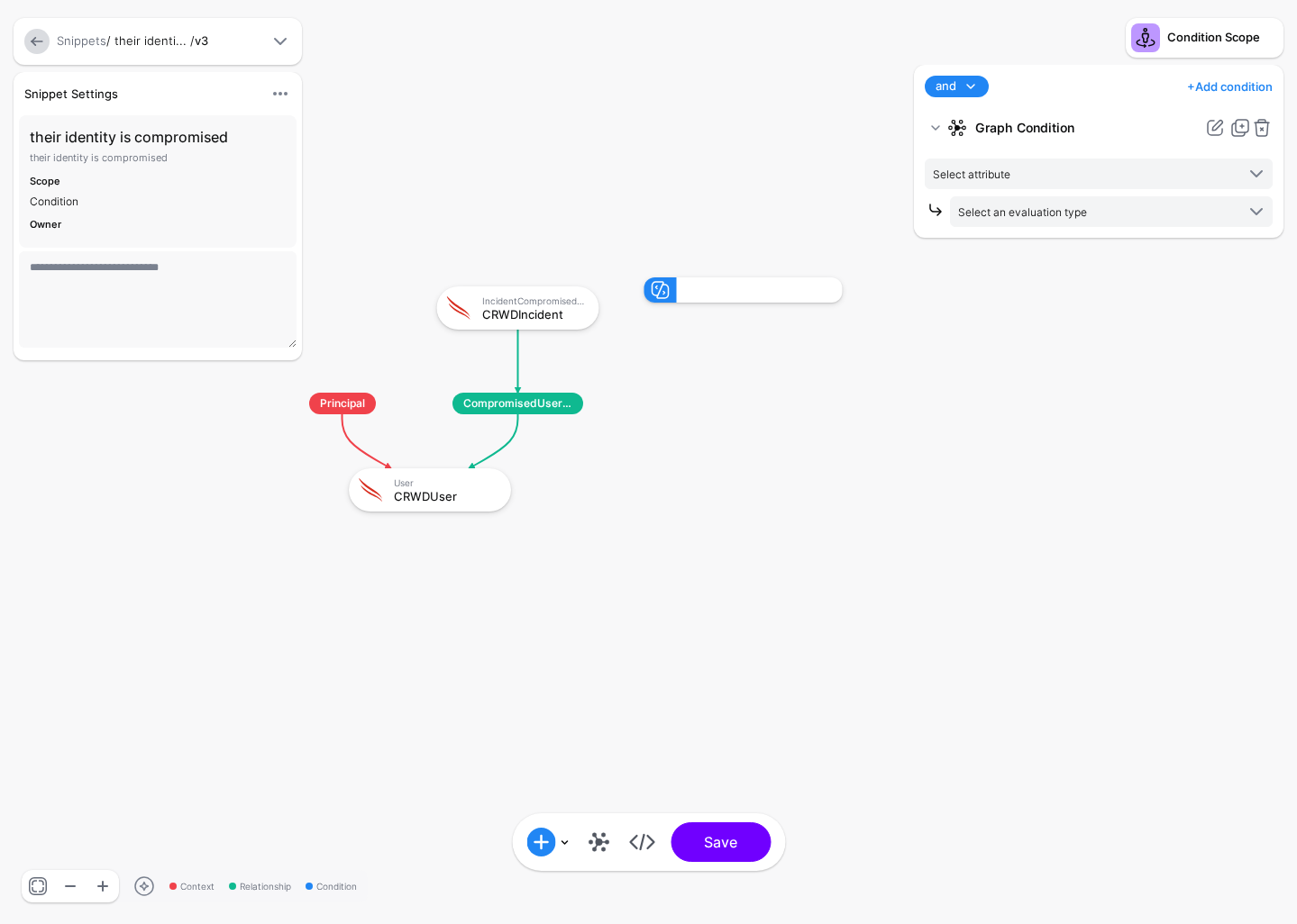
click at [38, 37] on link at bounding box center [37, 41] width 26 height 26
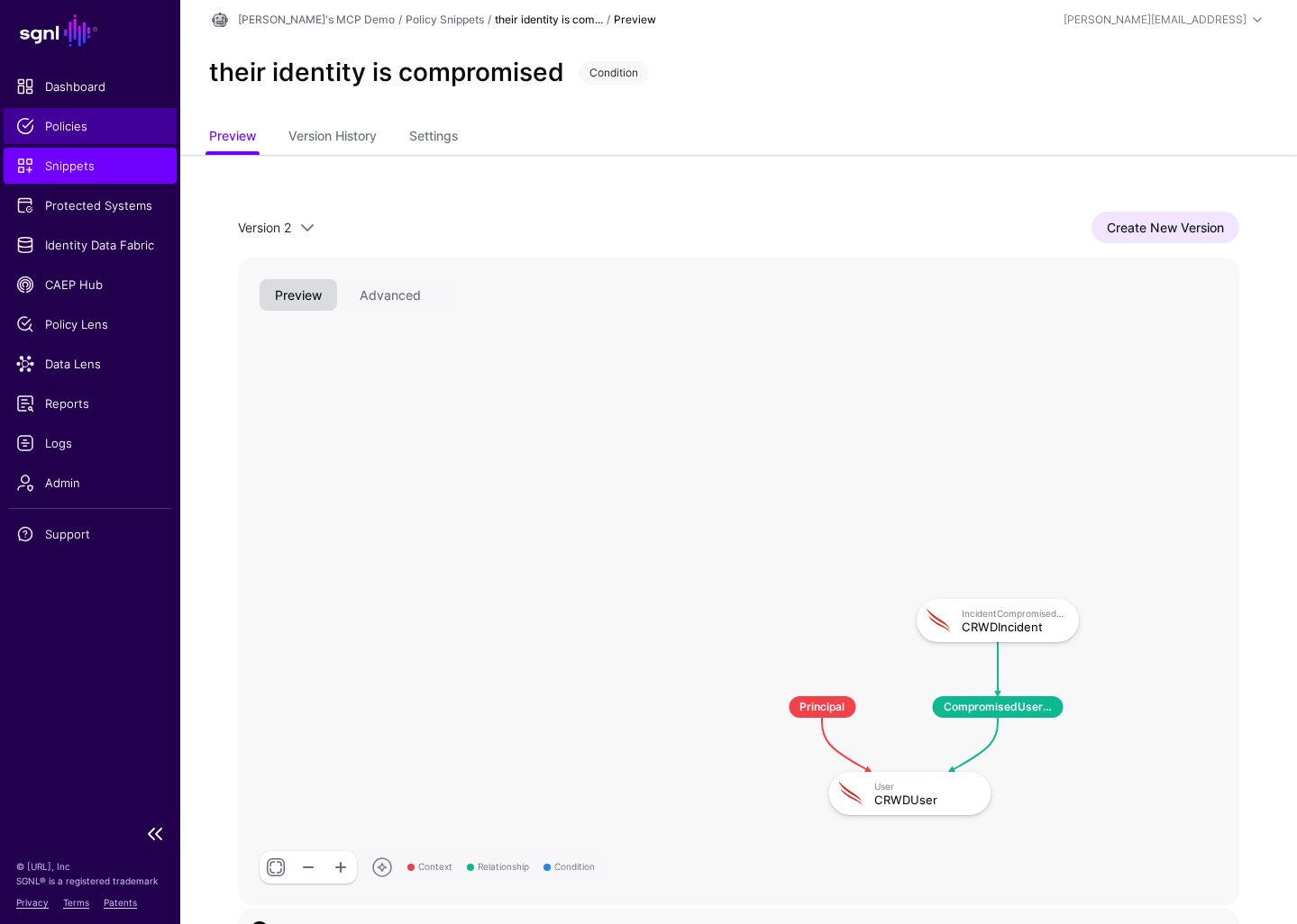
click at [94, 125] on span "Policies" at bounding box center [90, 126] width 148 height 18
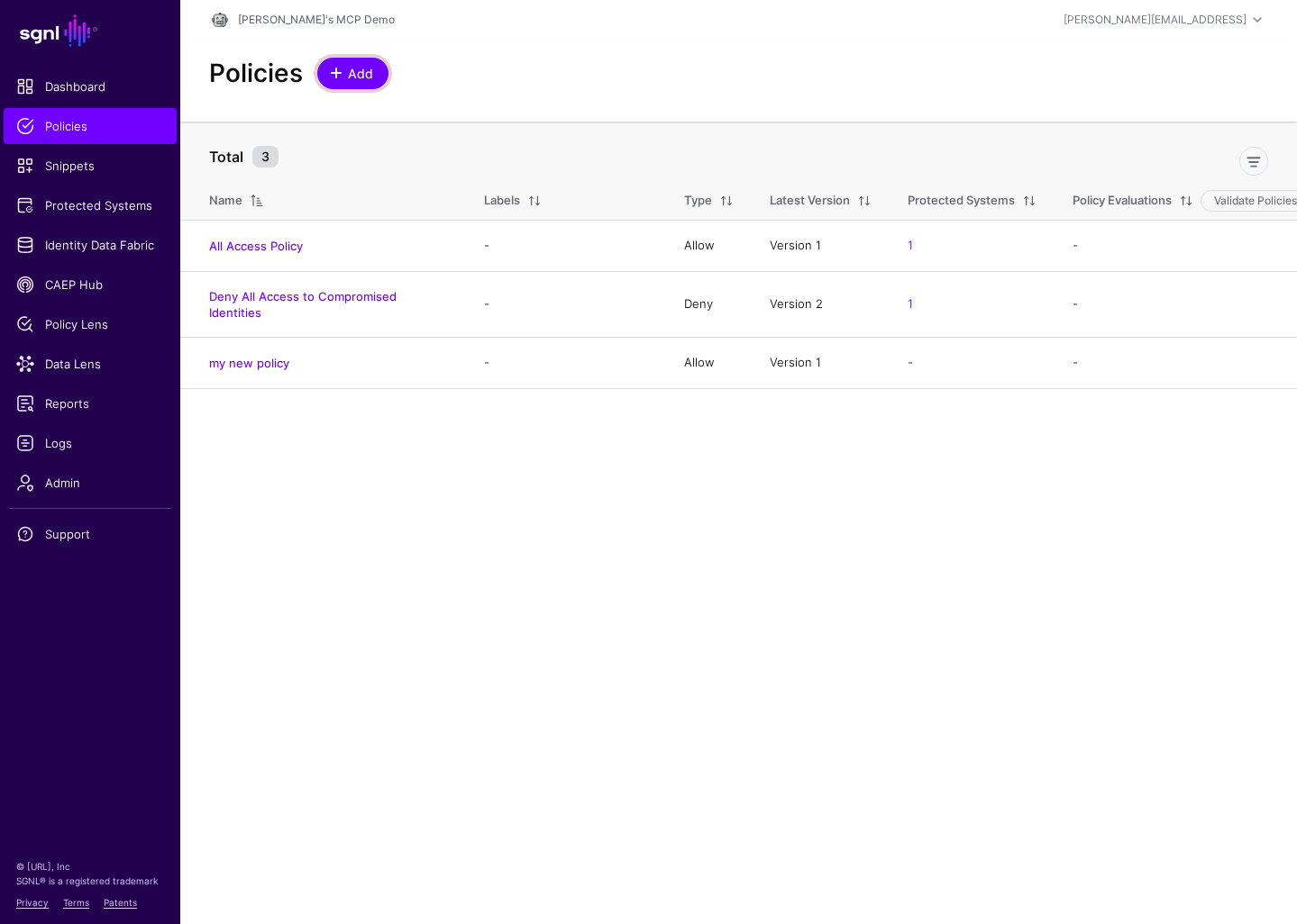
click at [349, 62] on link "Add" at bounding box center [352, 74] width 72 height 31
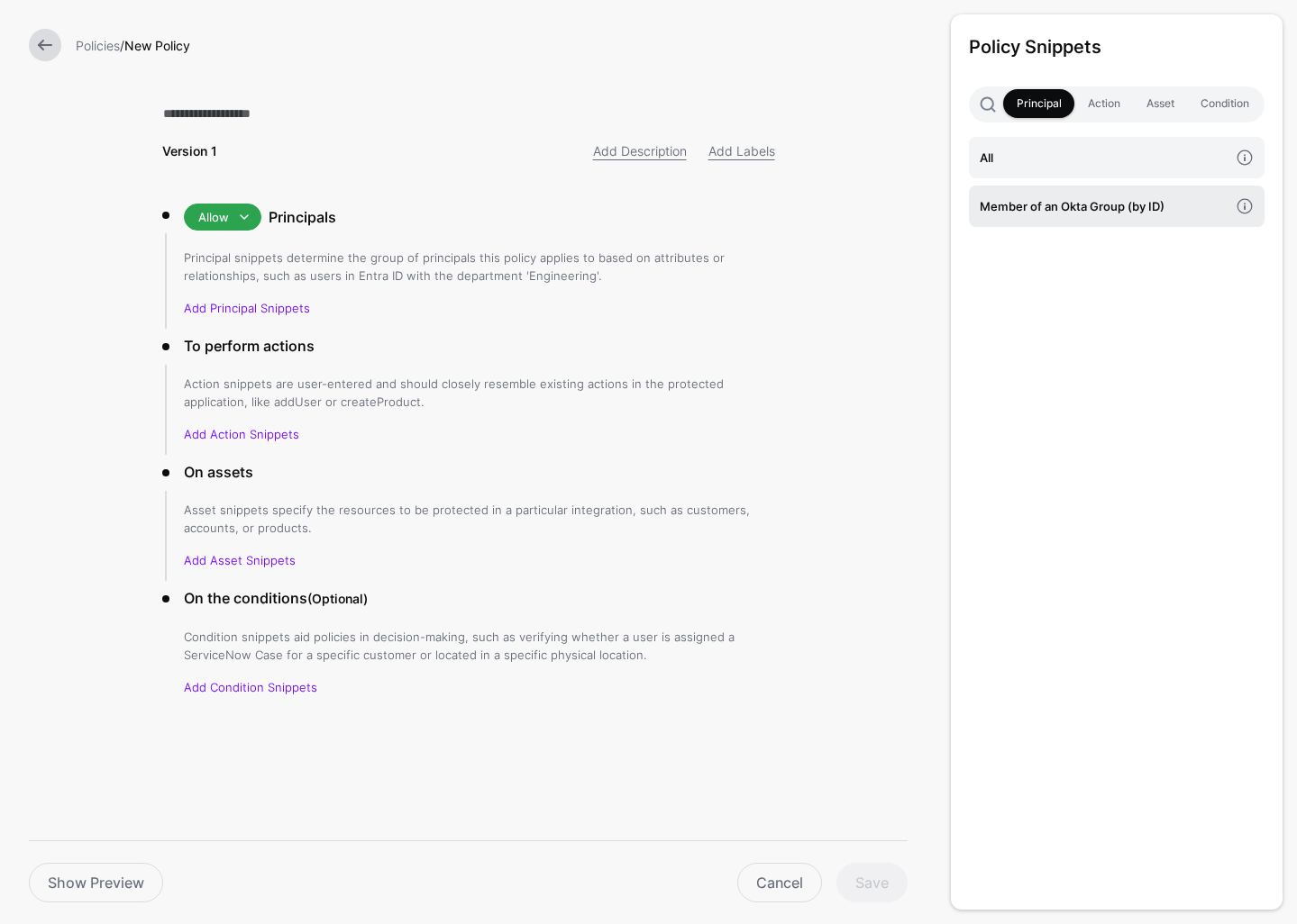
click at [1085, 205] on h4 "Member of an Okta Group (by ID)" at bounding box center [1105, 206] width 249 height 20
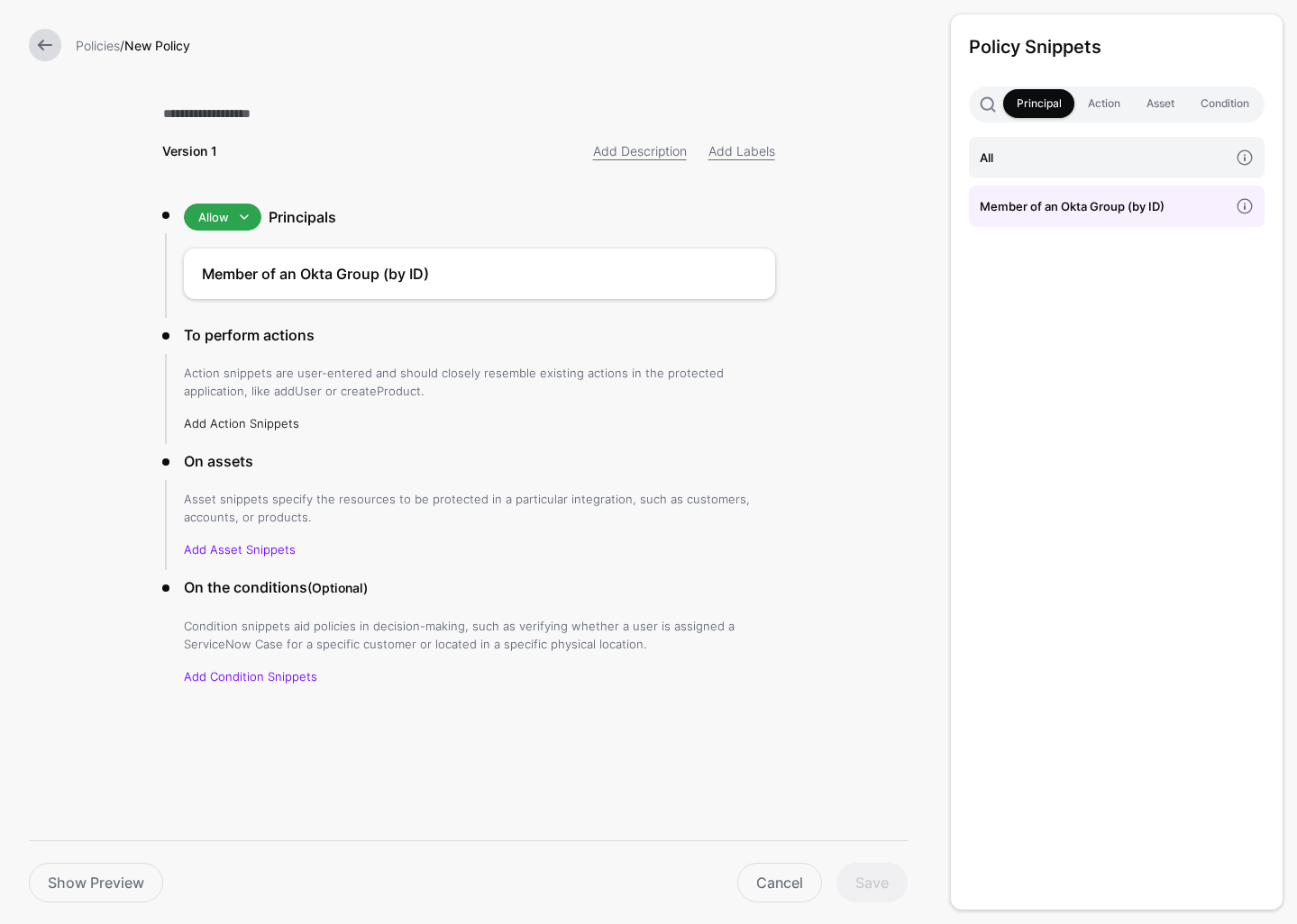
click at [250, 425] on link "Add Action Snippets" at bounding box center [241, 423] width 116 height 15
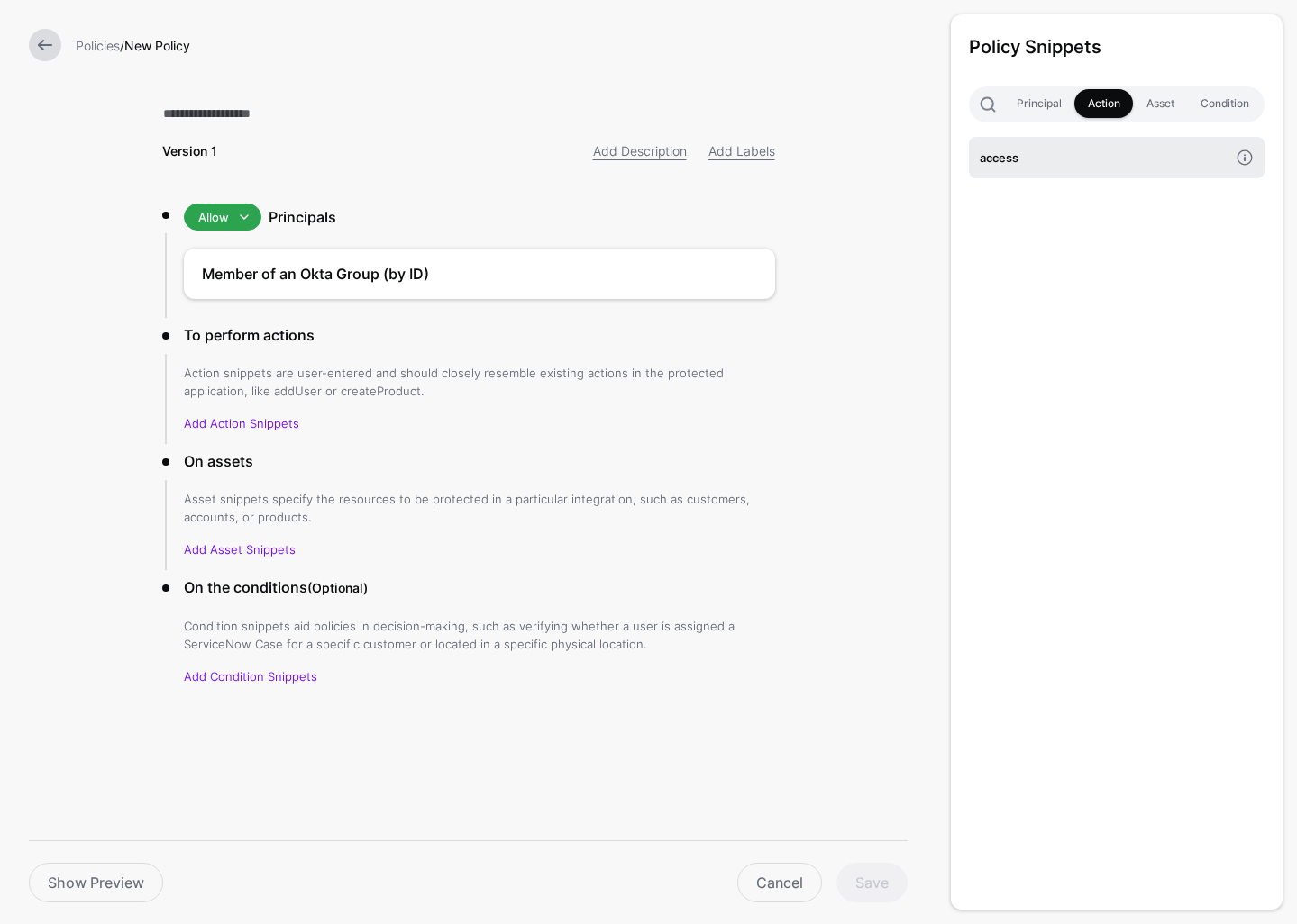
click at [1047, 161] on h4 "access" at bounding box center [1105, 158] width 249 height 20
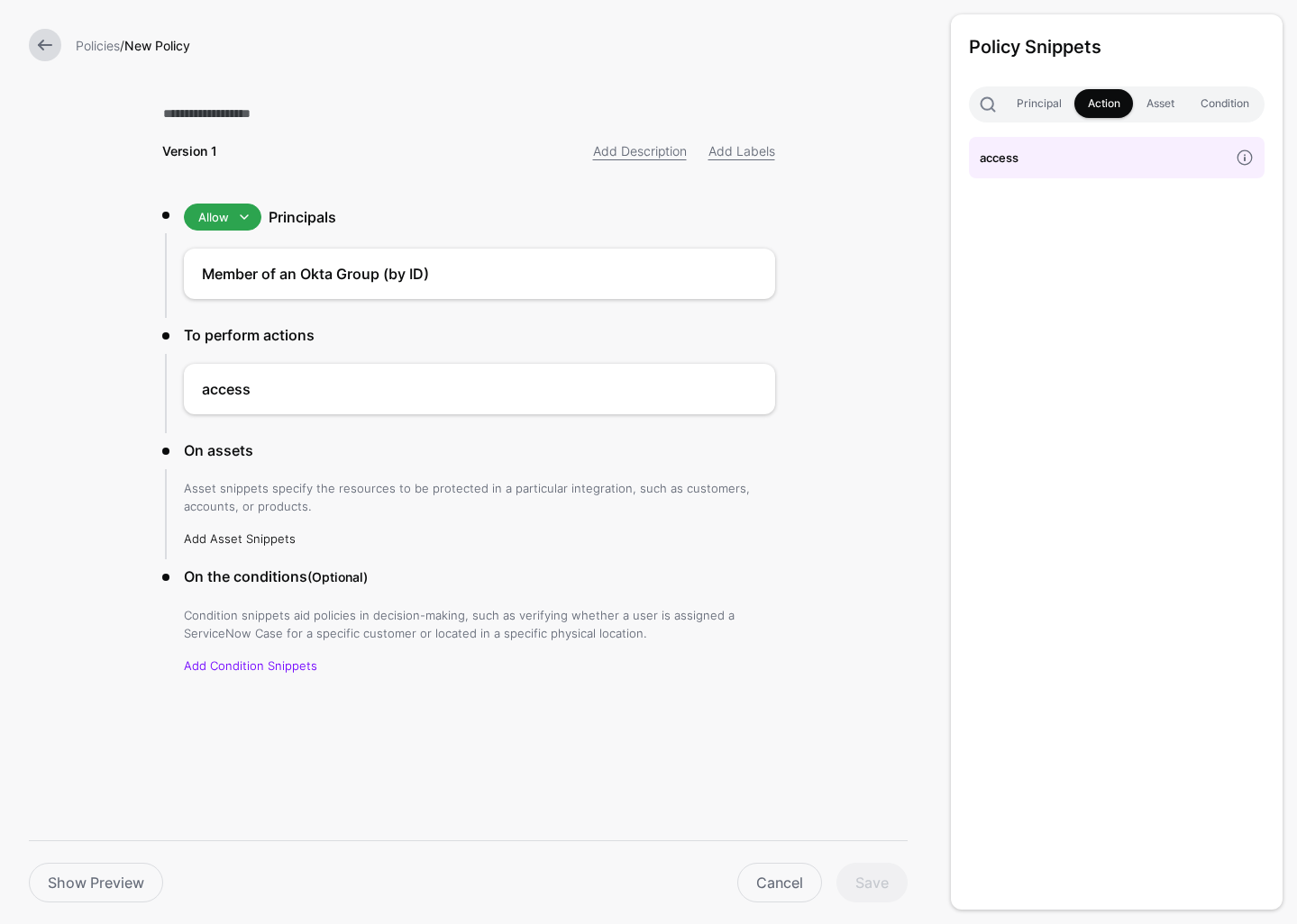
click at [234, 541] on link "Add Asset Snippets" at bounding box center [239, 539] width 112 height 15
click at [1089, 179] on div "any" at bounding box center [1116, 162] width 332 height 49
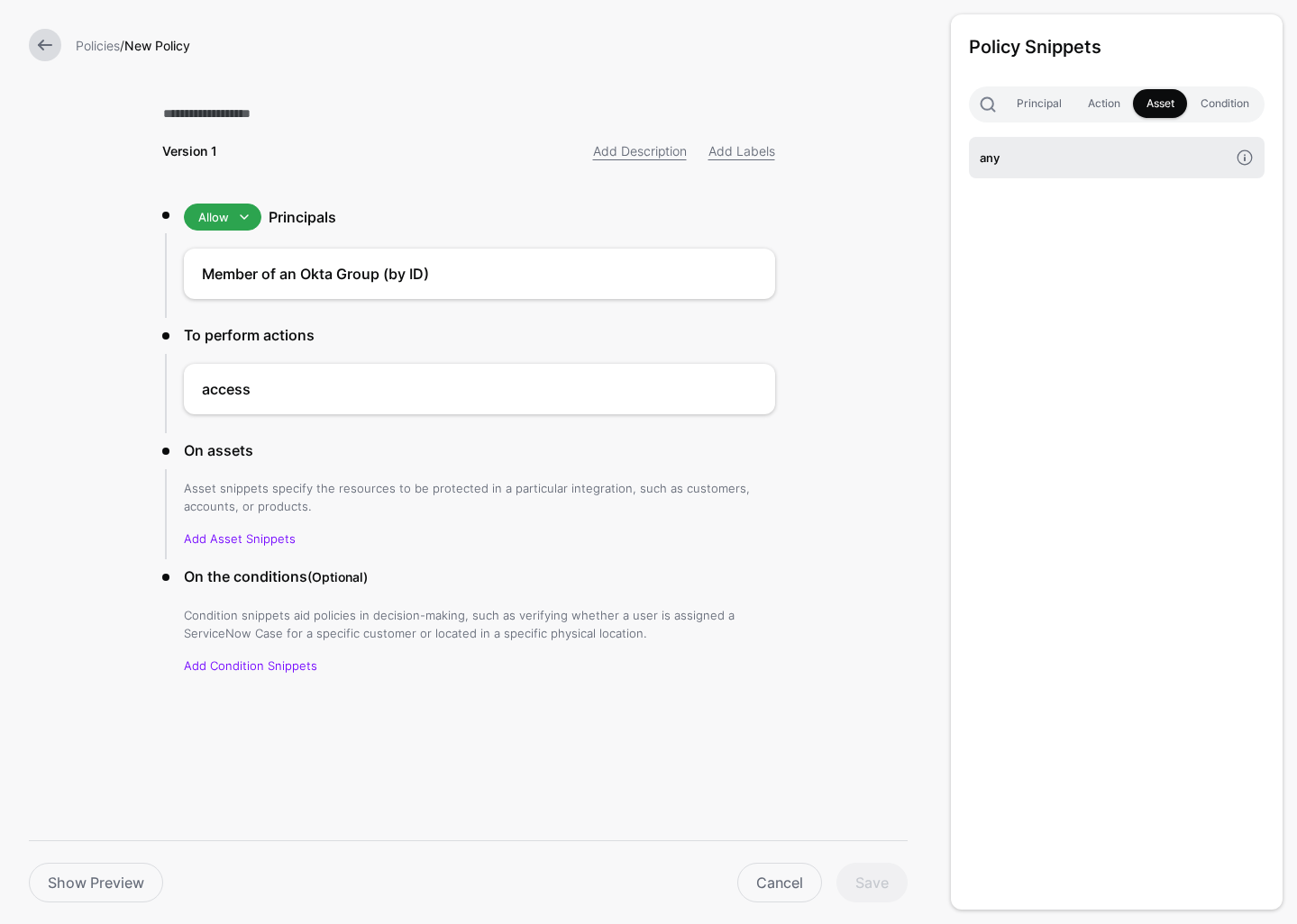
click at [1099, 160] on h4 "any" at bounding box center [1105, 158] width 249 height 20
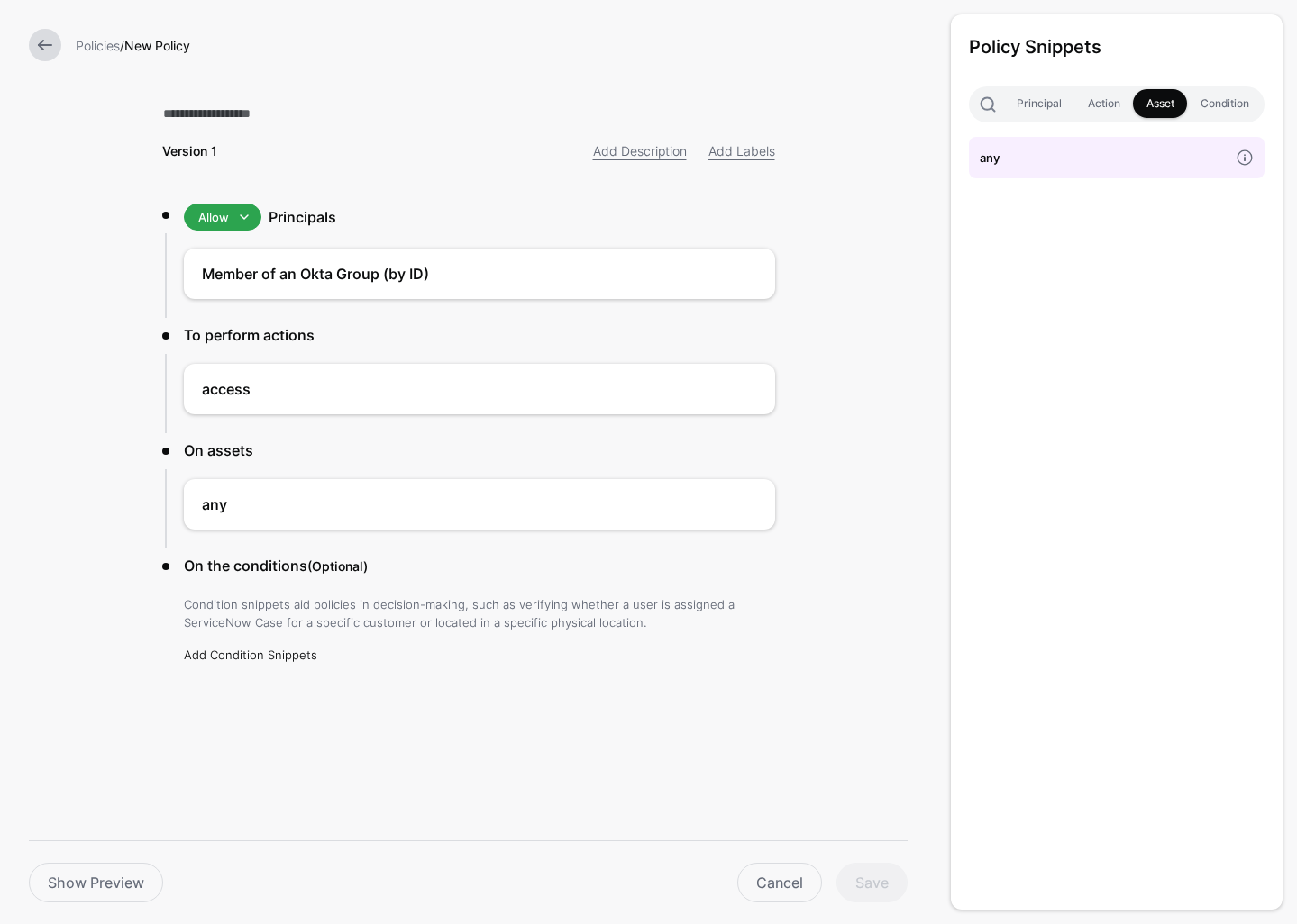
click at [244, 648] on link "Add Condition Snippets" at bounding box center [250, 654] width 133 height 15
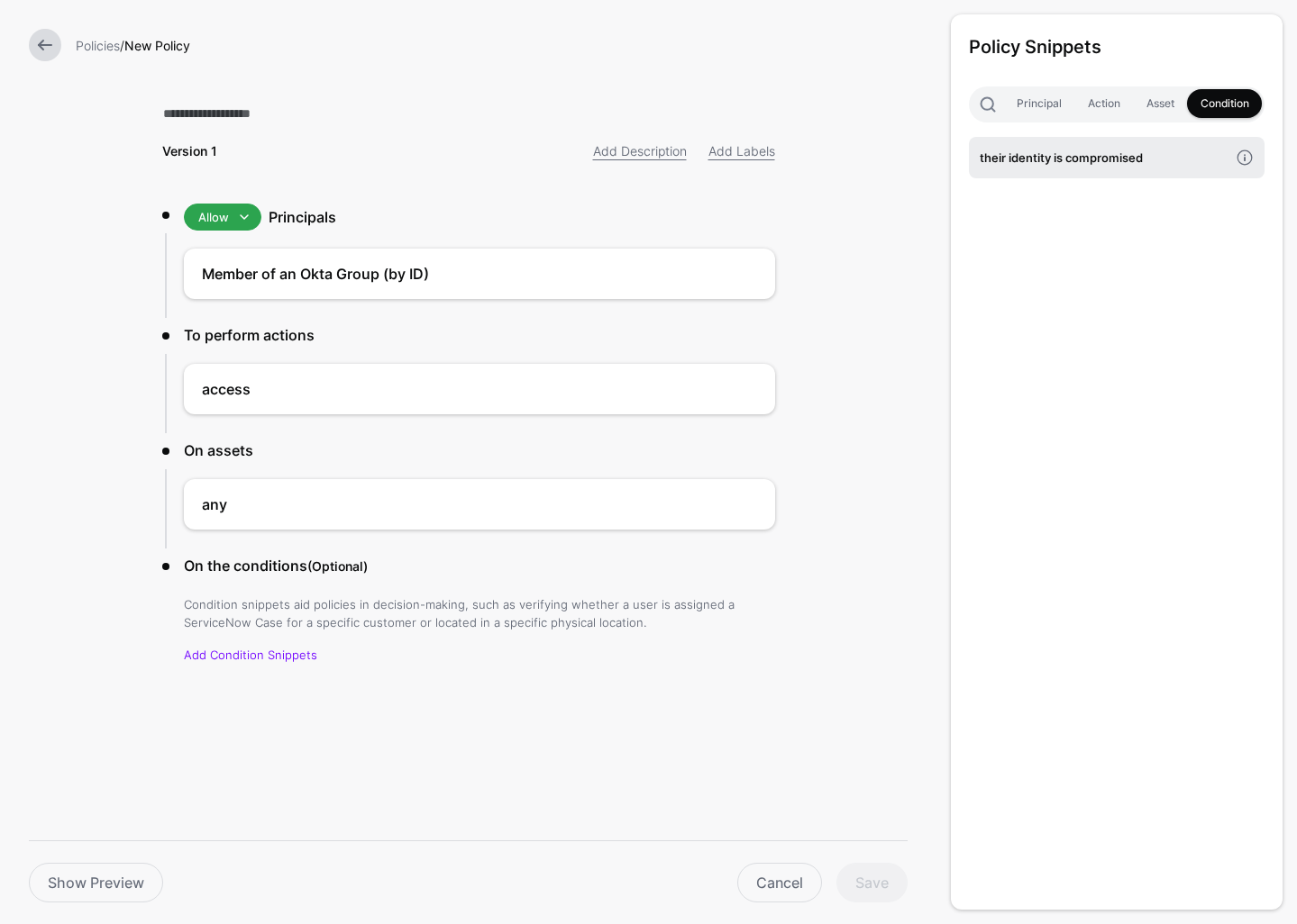
click at [1085, 155] on h4 "their identity is compromised" at bounding box center [1105, 158] width 249 height 20
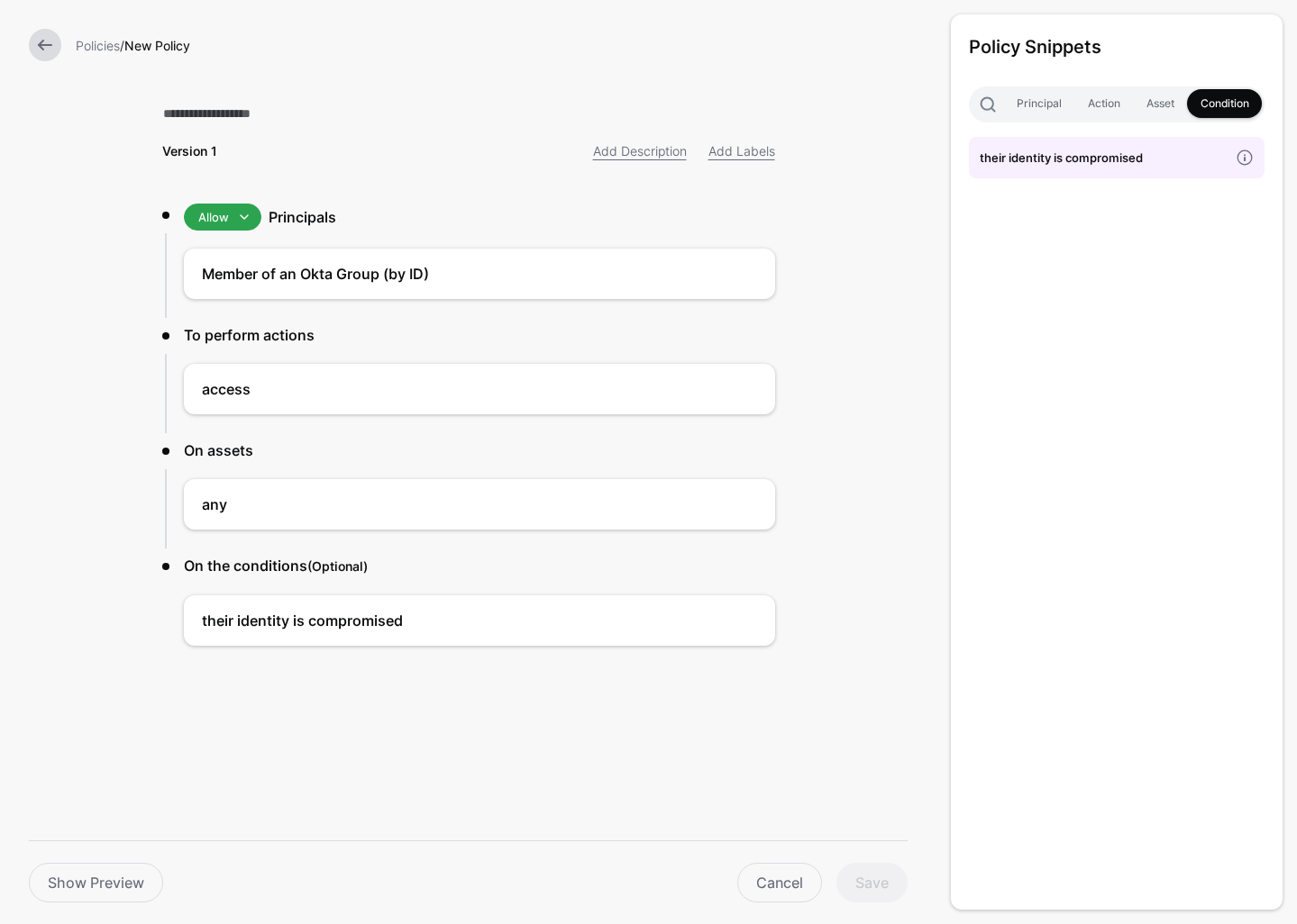
click at [50, 47] on link at bounding box center [44, 44] width 32 height 32
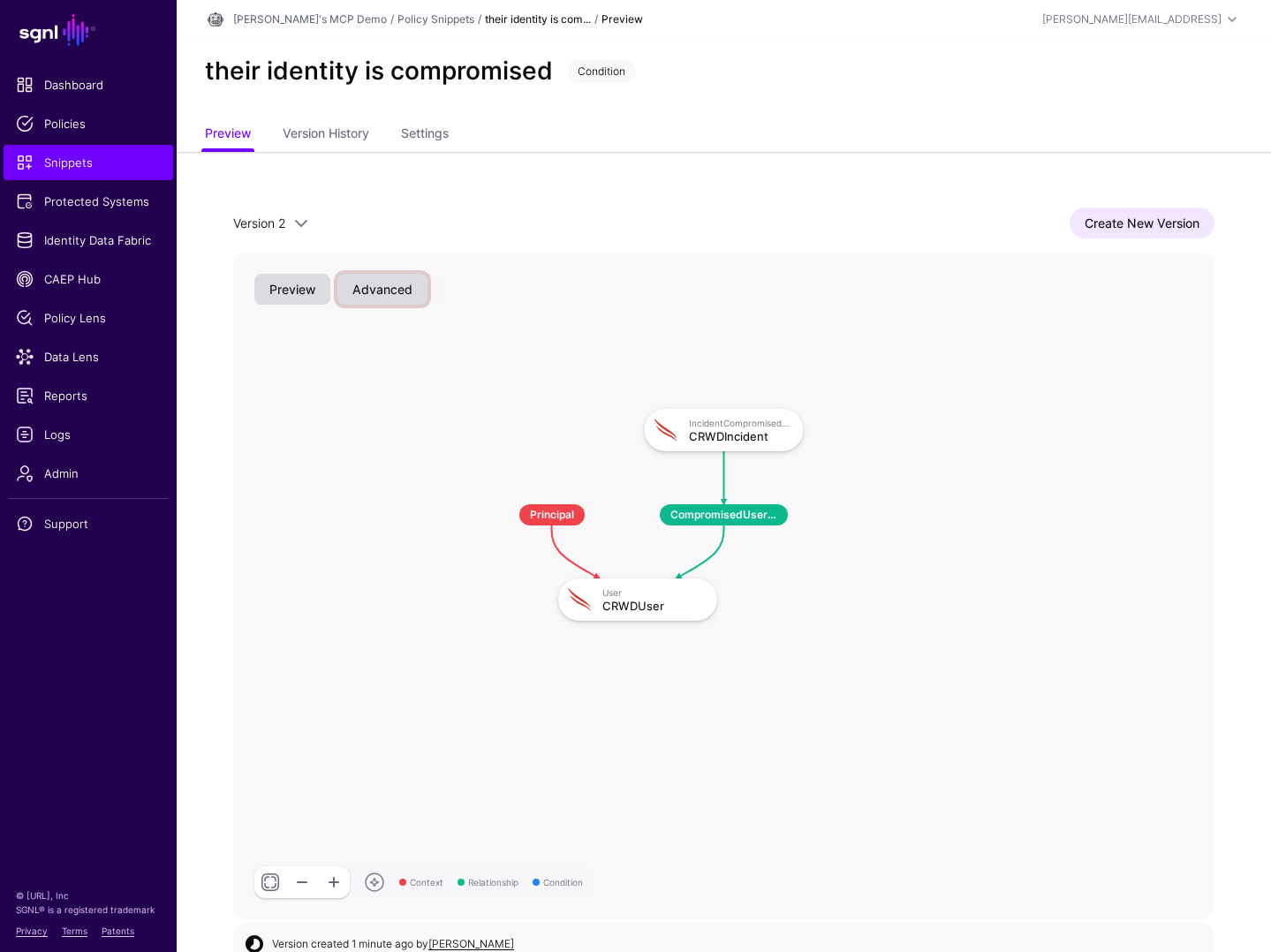
click at [387, 297] on button "Advanced" at bounding box center [383, 289] width 90 height 31
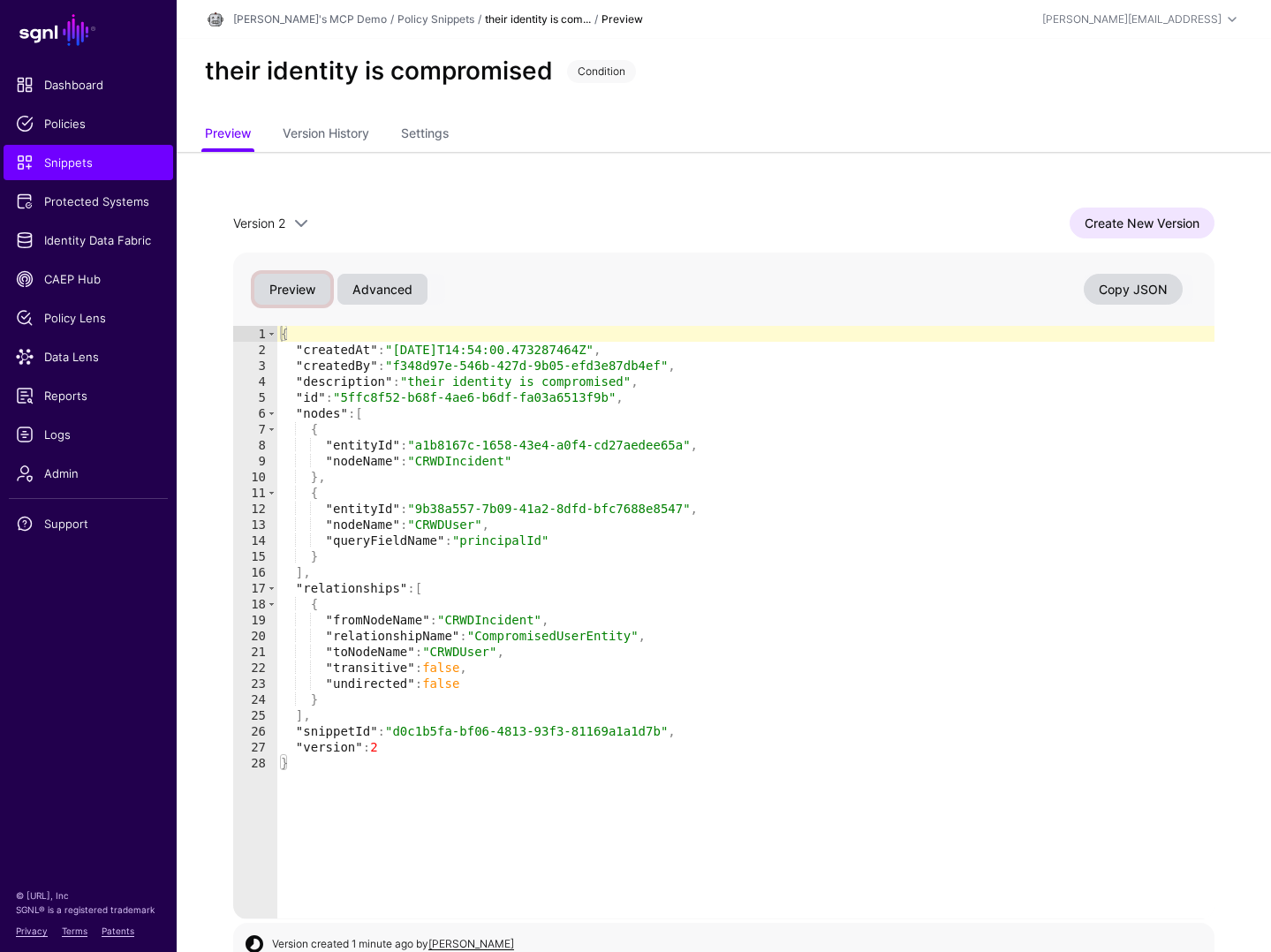
click at [286, 288] on button "Preview" at bounding box center [292, 289] width 76 height 31
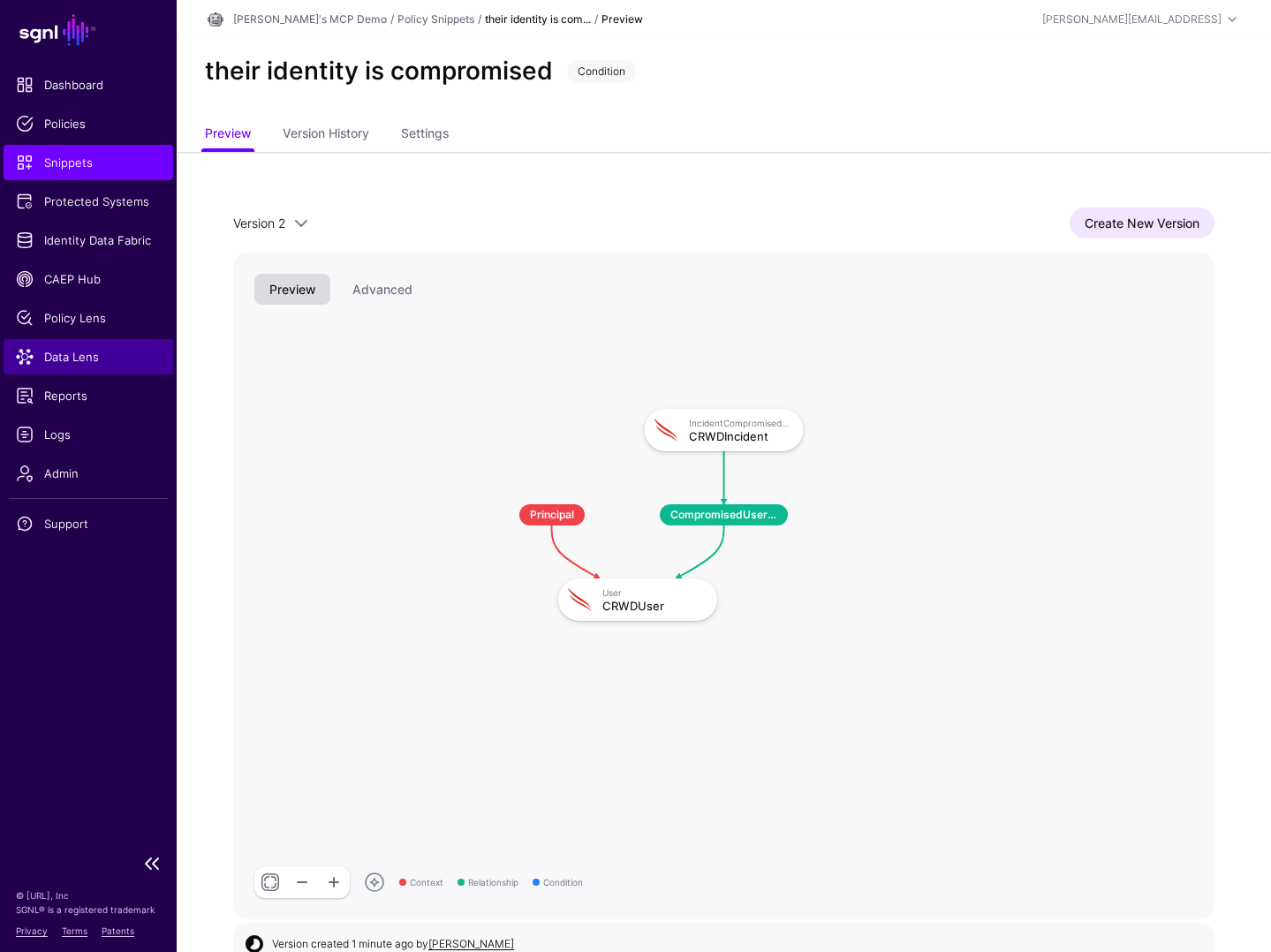
click at [82, 356] on span "Data Lens" at bounding box center [88, 357] width 145 height 17
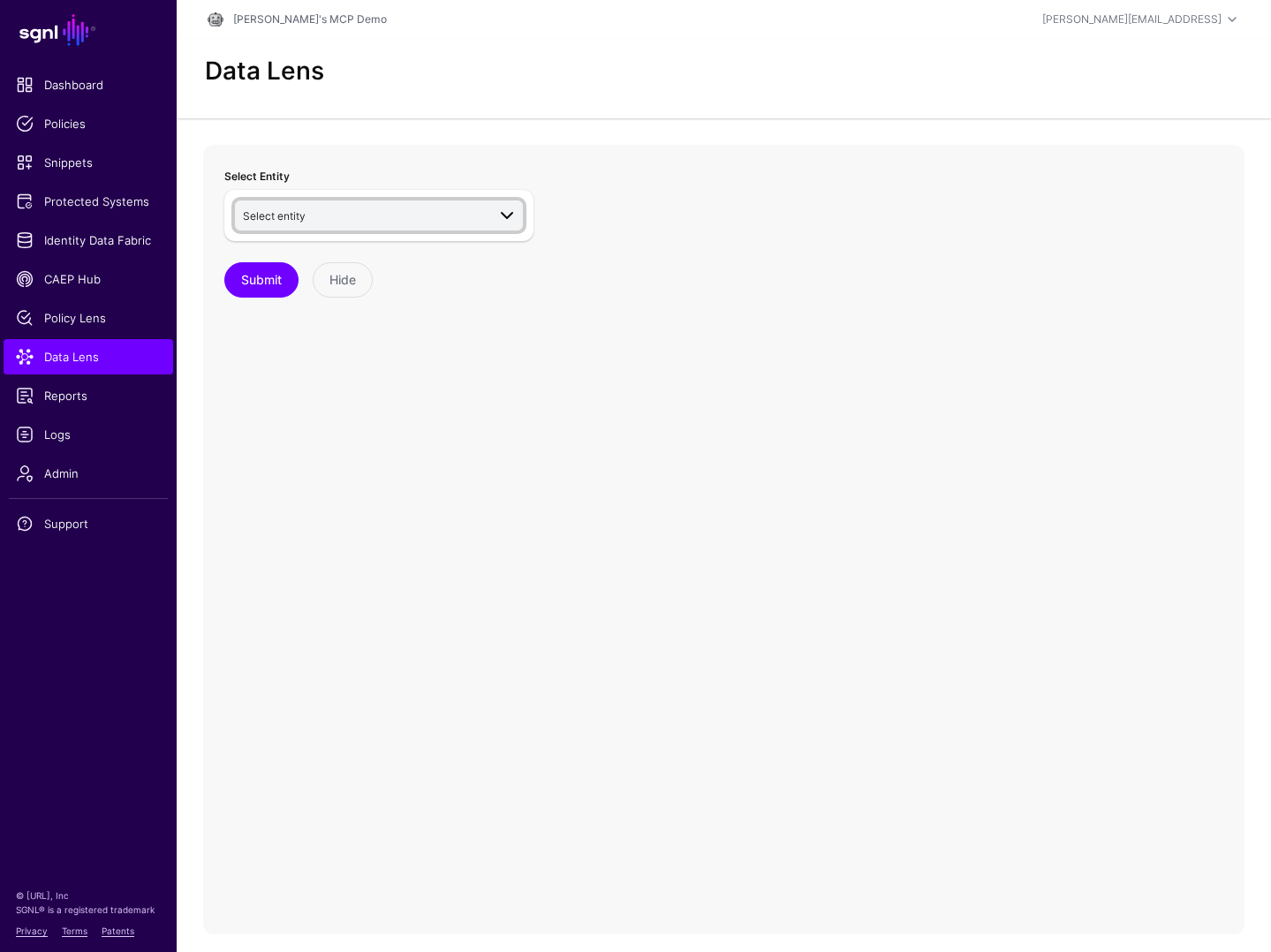
click at [318, 213] on span "Select entity" at bounding box center [364, 215] width 243 height 19
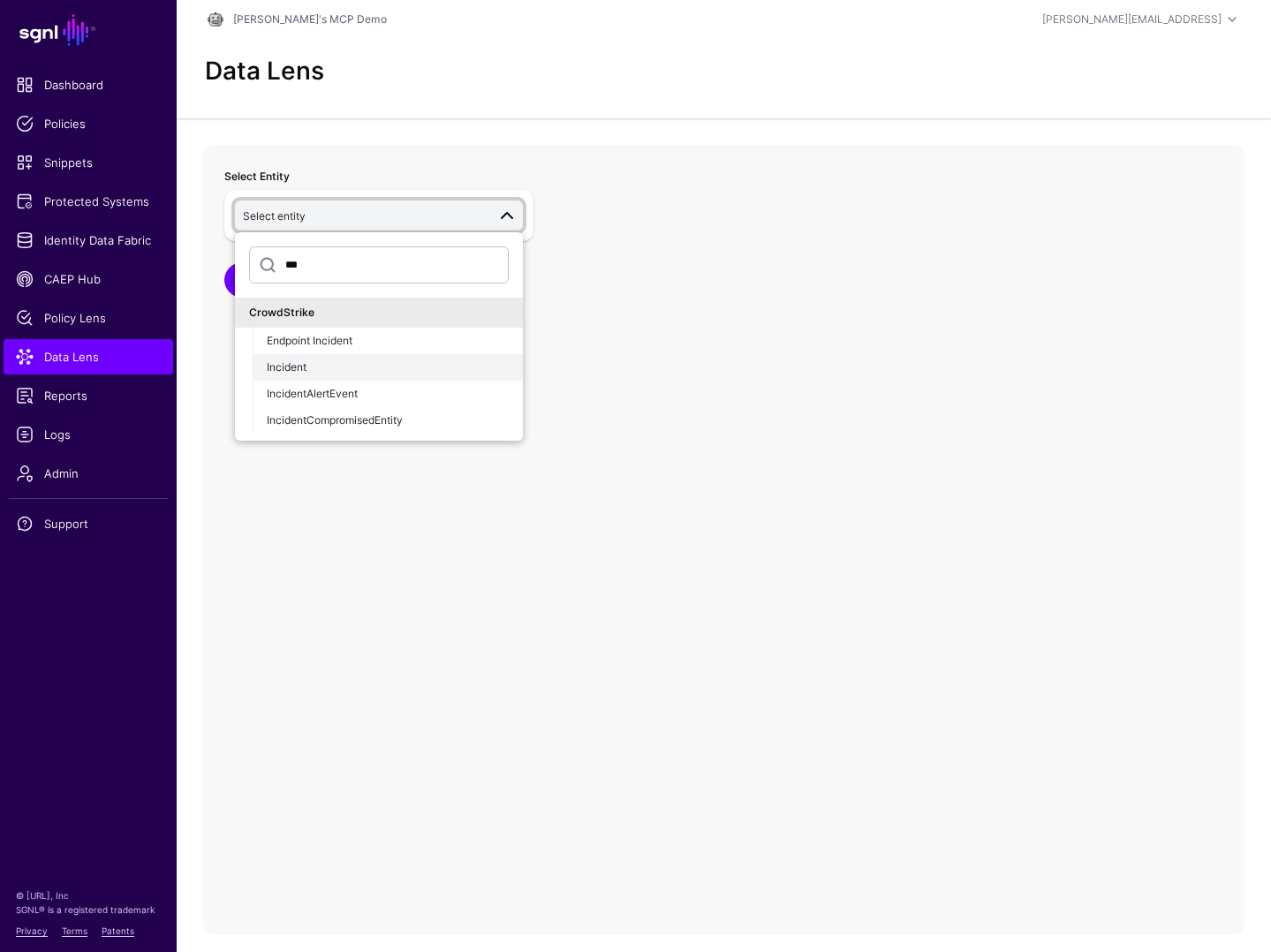
type input "***"
click at [304, 370] on span "Incident" at bounding box center [286, 367] width 39 height 13
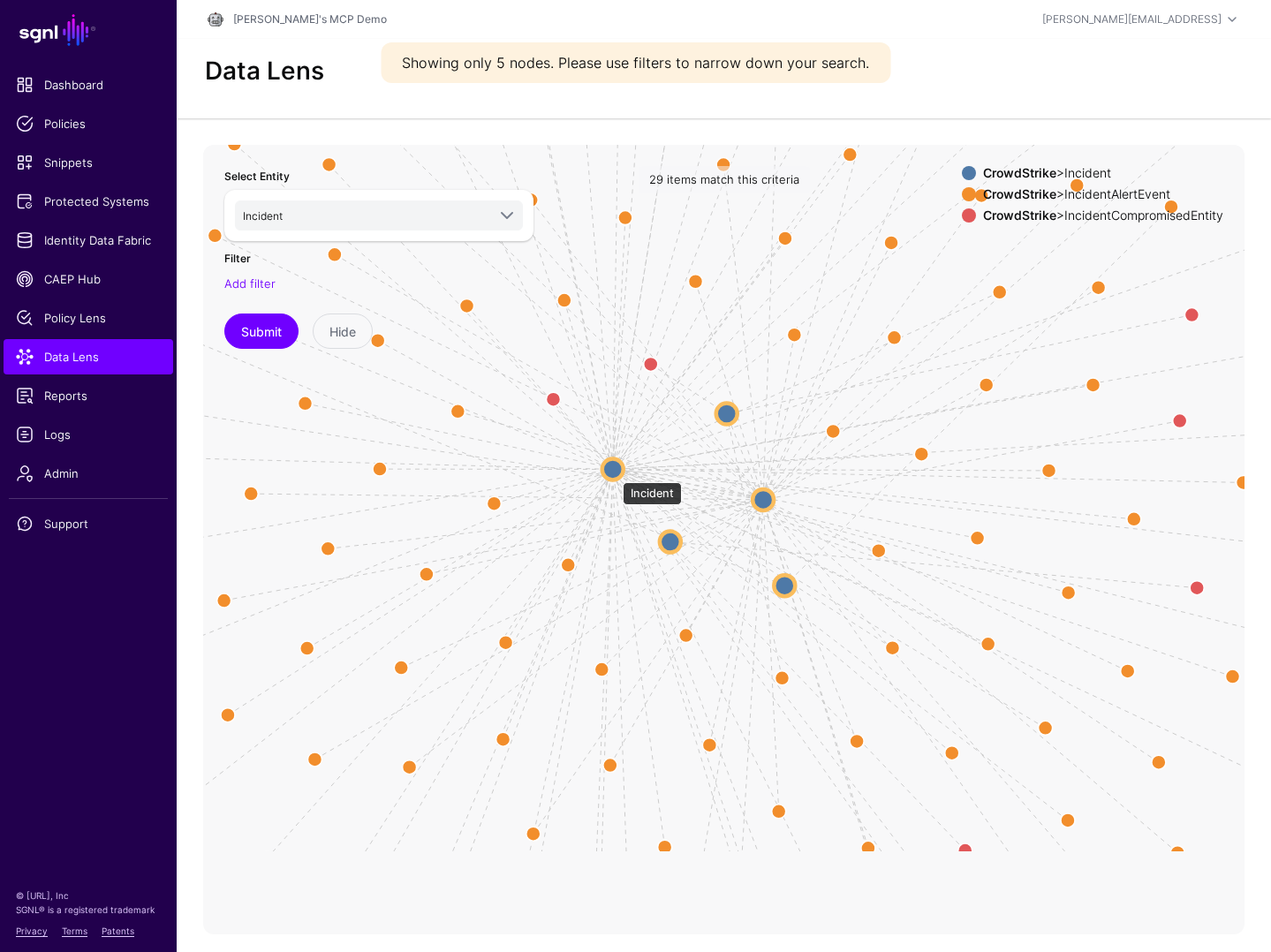
click at [613, 473] on circle at bounding box center [612, 469] width 21 height 21
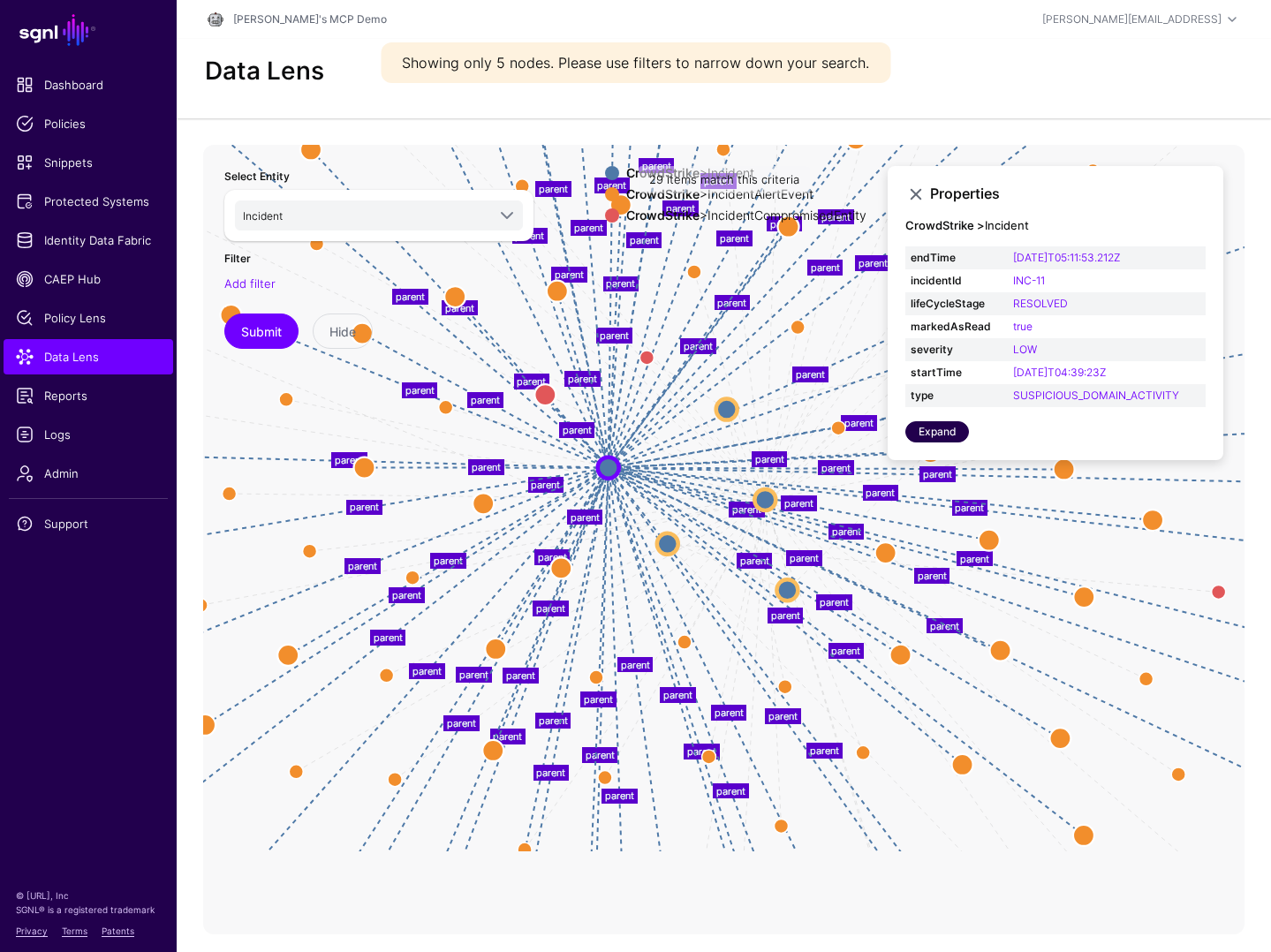
click at [944, 433] on link "Expand" at bounding box center [937, 432] width 63 height 21
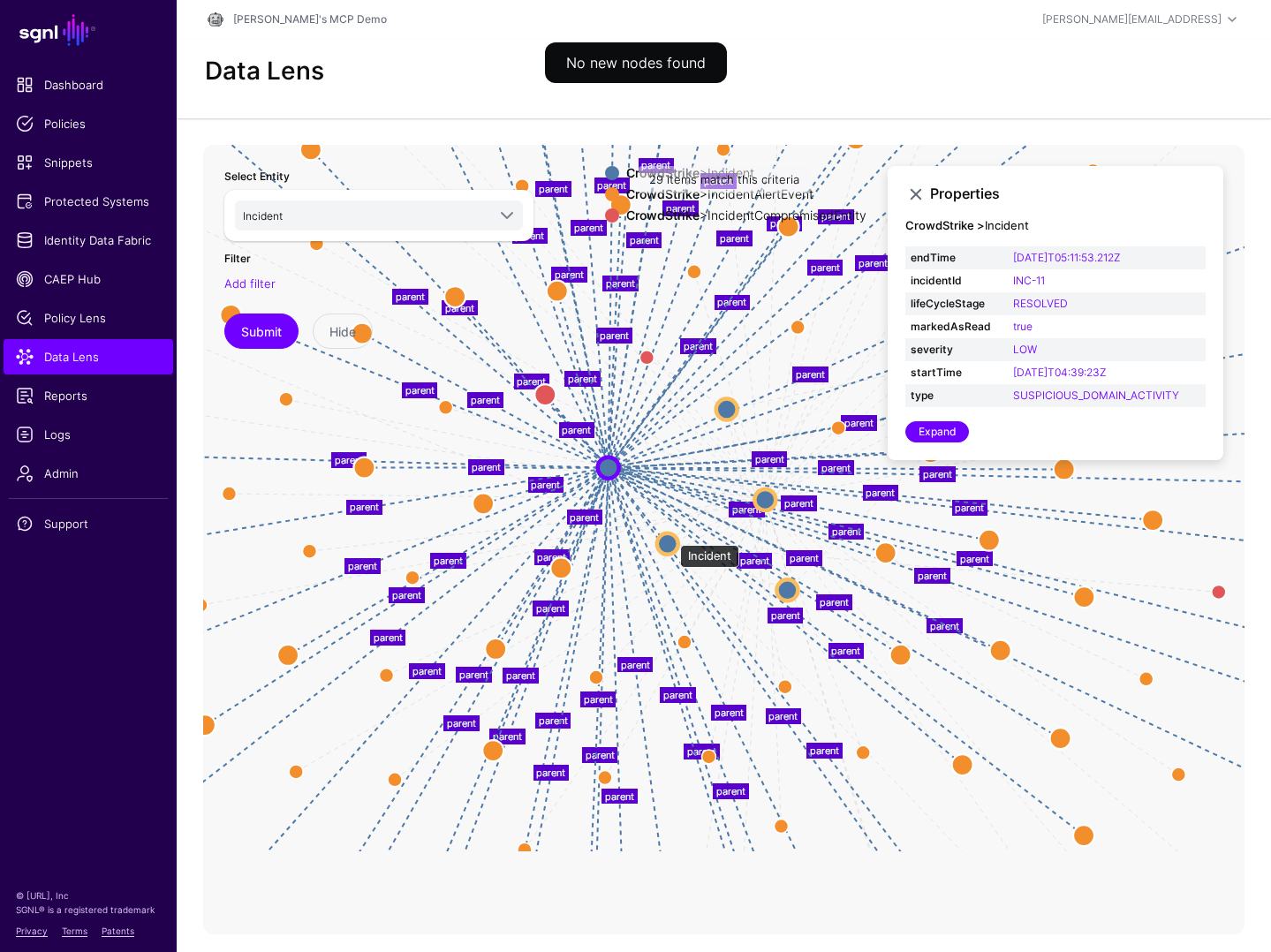
click at [671, 537] on circle at bounding box center [667, 543] width 21 height 21
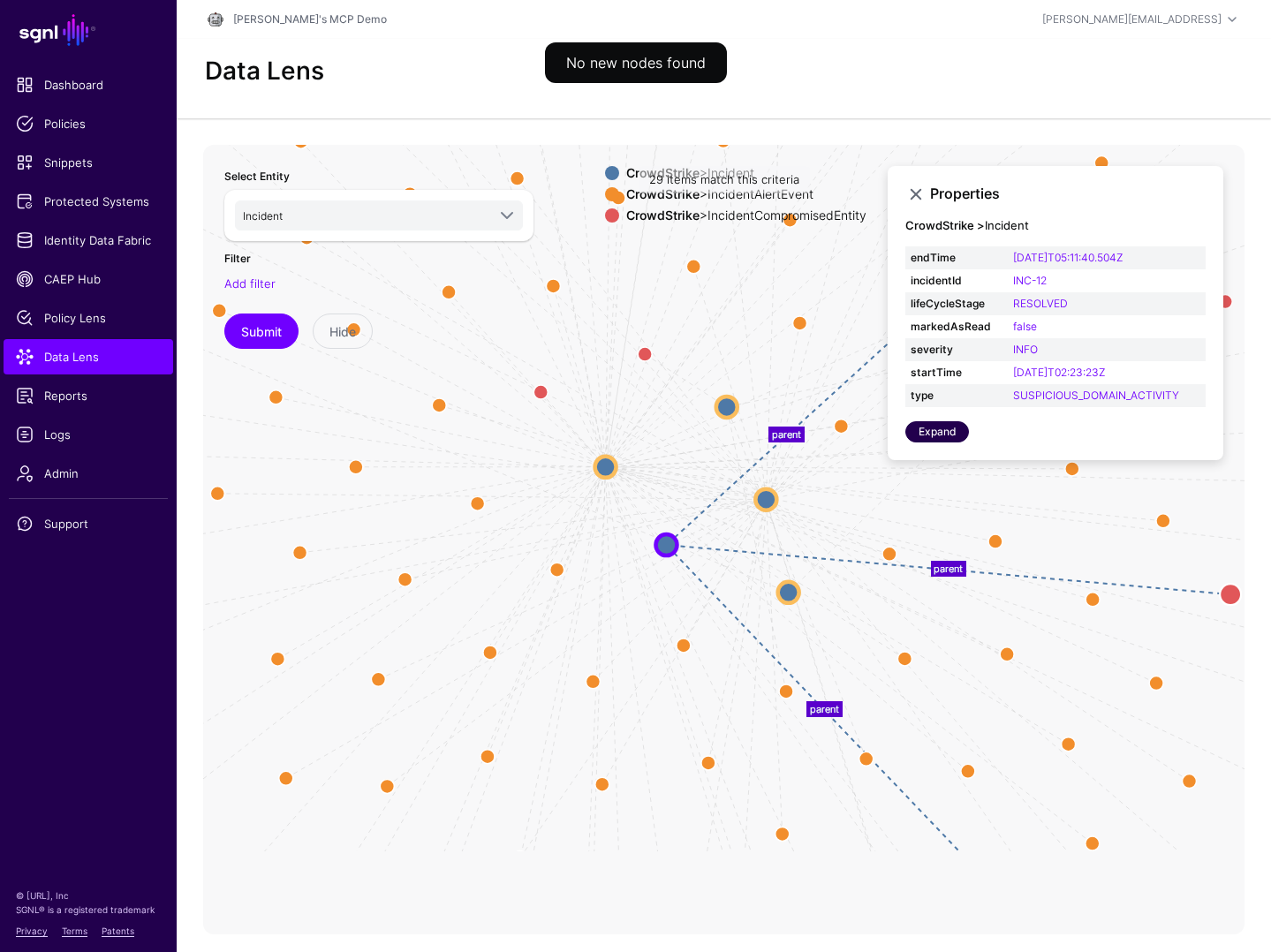
click at [939, 431] on link "Expand" at bounding box center [937, 432] width 63 height 21
click at [789, 588] on circle at bounding box center [788, 591] width 21 height 21
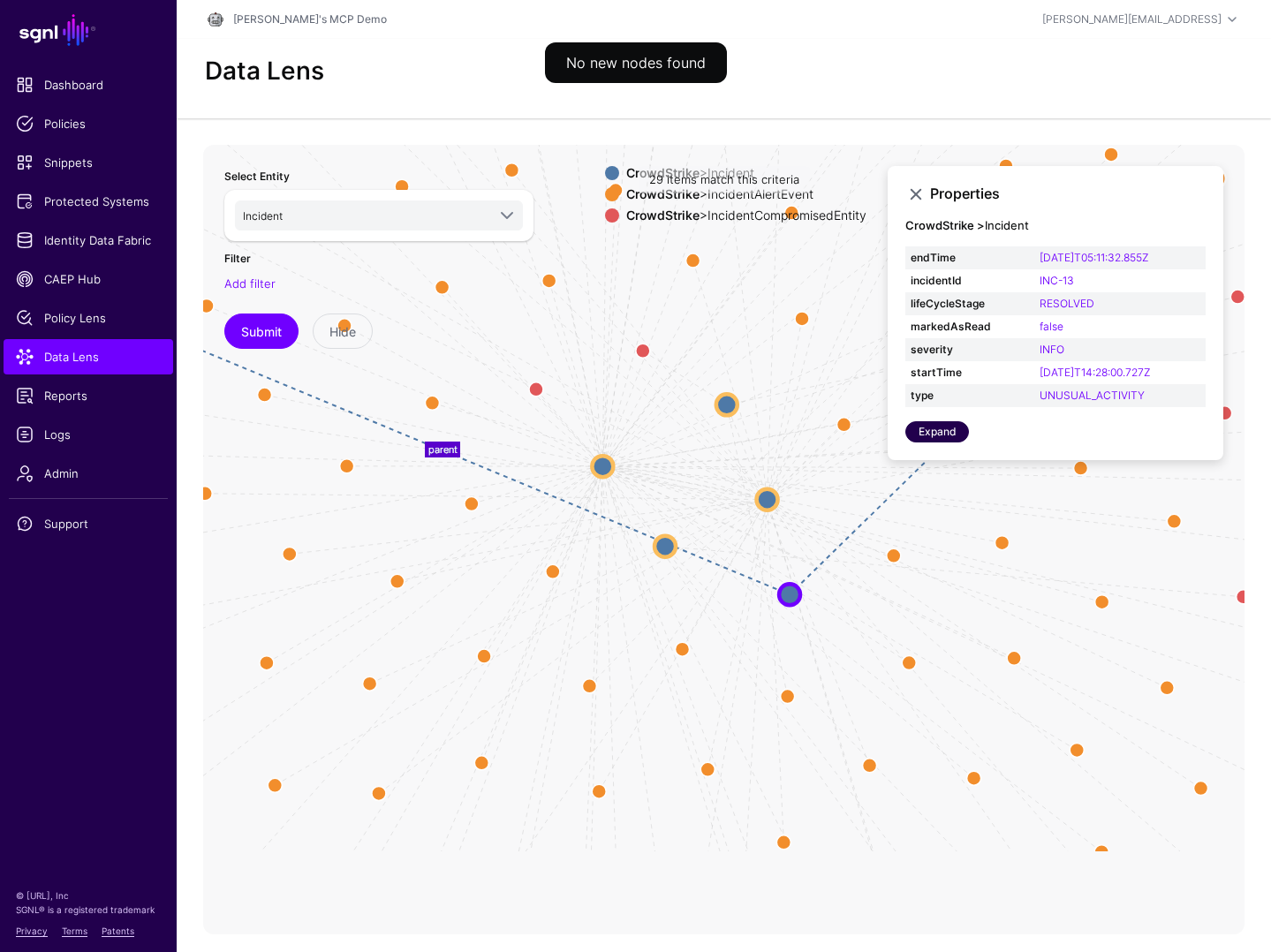
click at [948, 430] on link "Expand" at bounding box center [937, 432] width 63 height 21
click at [765, 505] on circle at bounding box center [767, 499] width 21 height 21
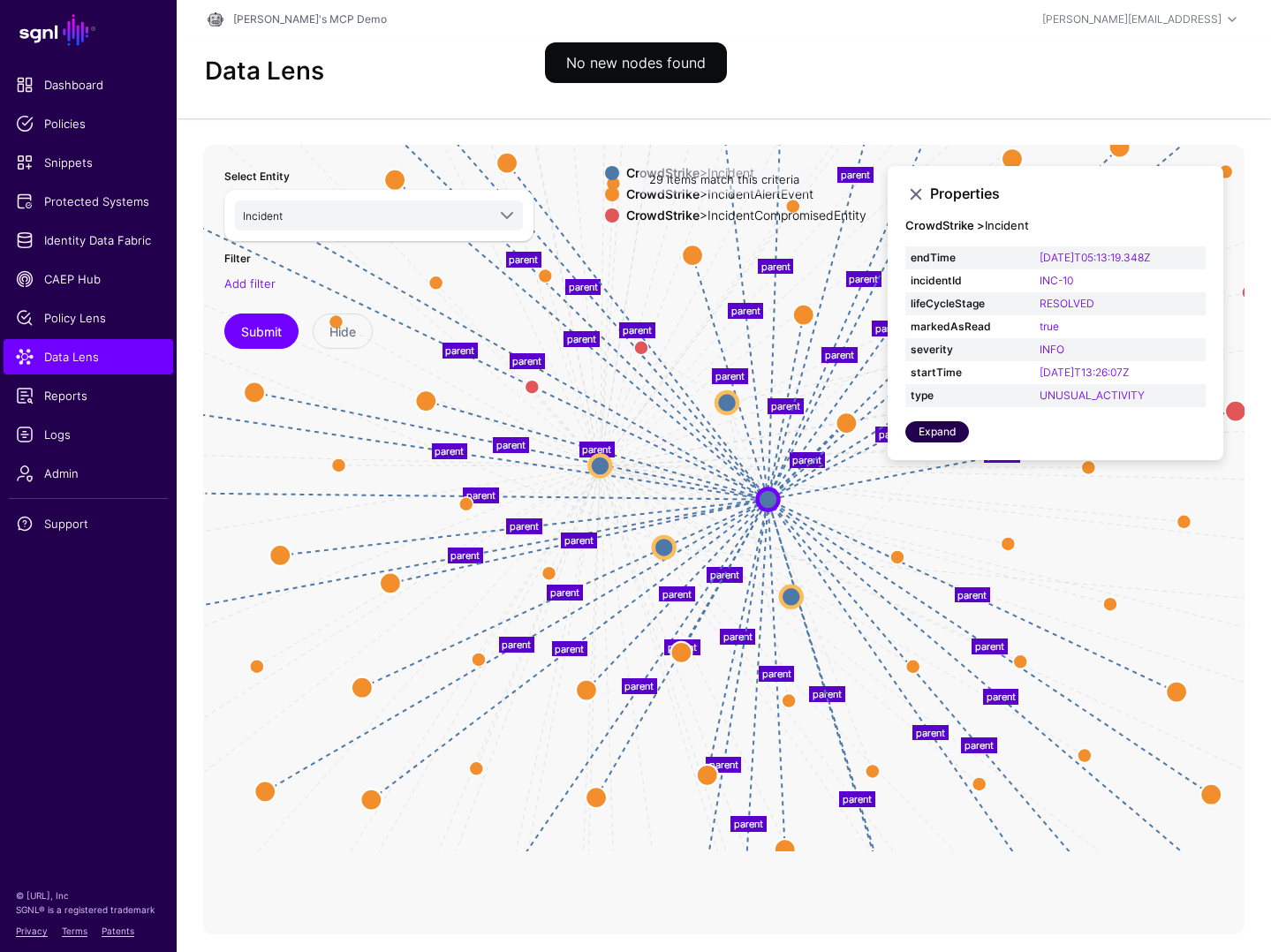
click at [948, 432] on link "Expand" at bounding box center [937, 432] width 63 height 21
click at [729, 405] on circle at bounding box center [727, 402] width 21 height 21
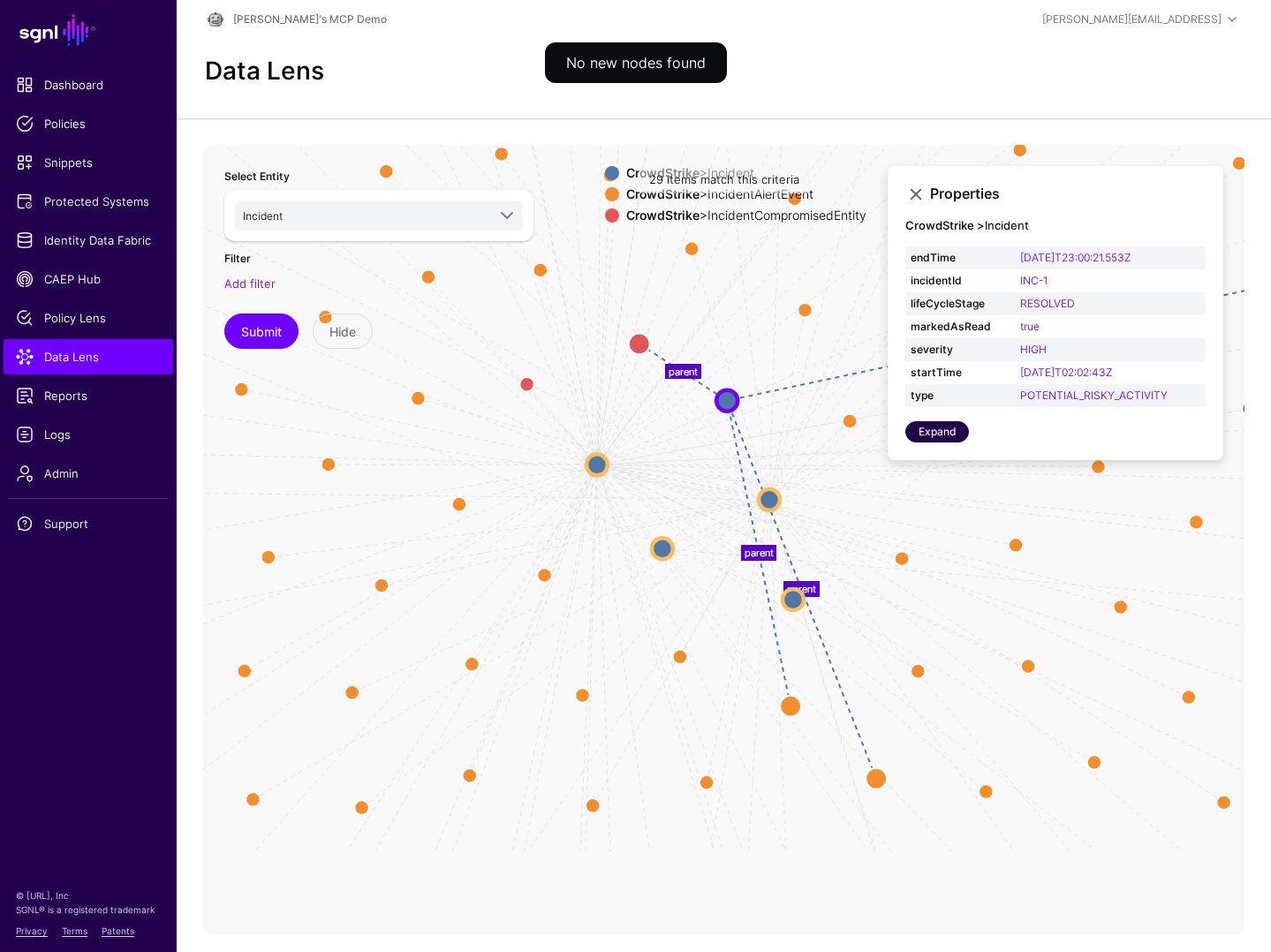
click at [933, 436] on link "Expand" at bounding box center [937, 432] width 63 height 21
click at [639, 346] on circle at bounding box center [639, 343] width 21 height 21
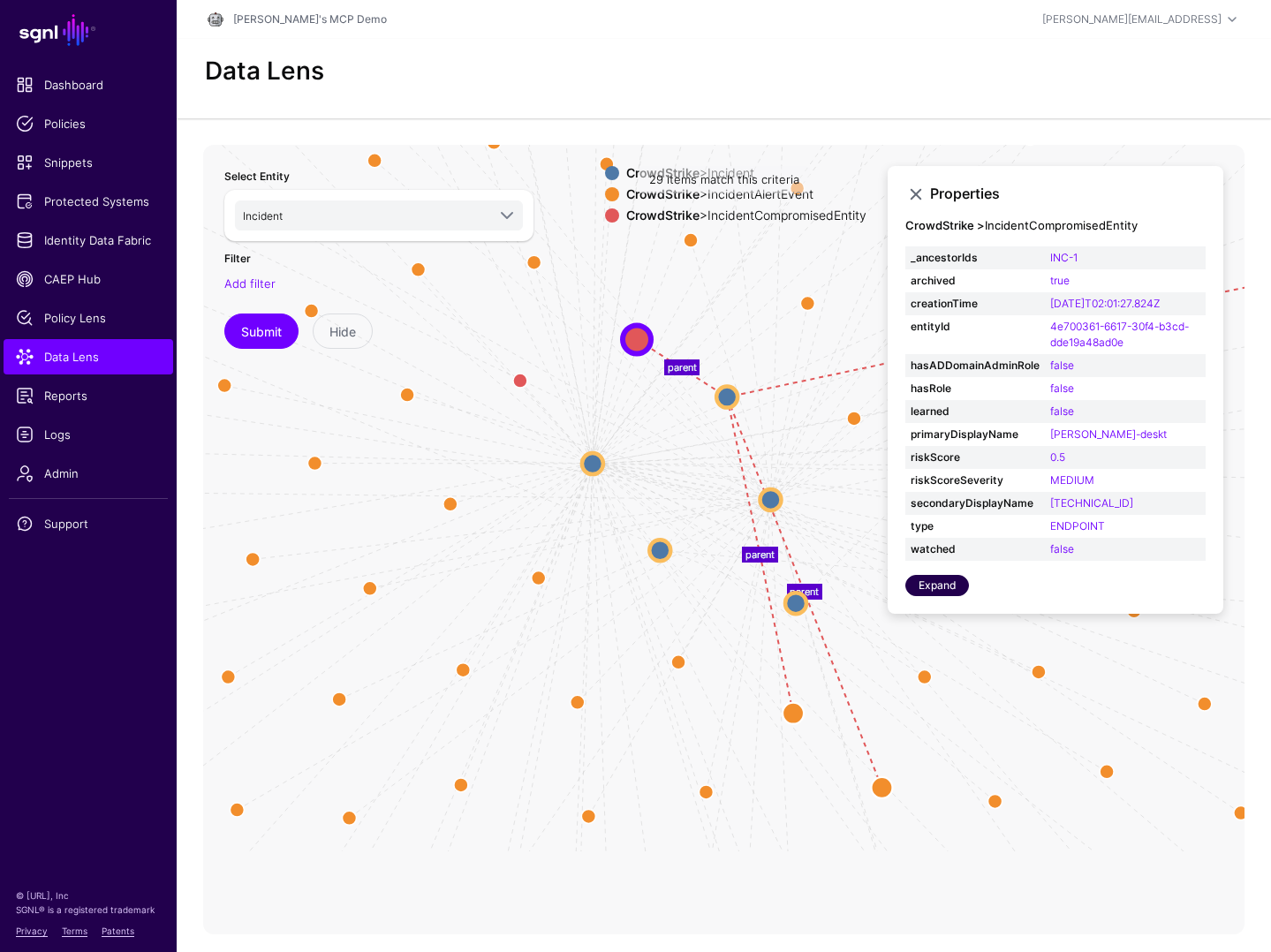
click at [935, 585] on link "Expand" at bounding box center [937, 586] width 63 height 21
